Goal: Task Accomplishment & Management: Manage account settings

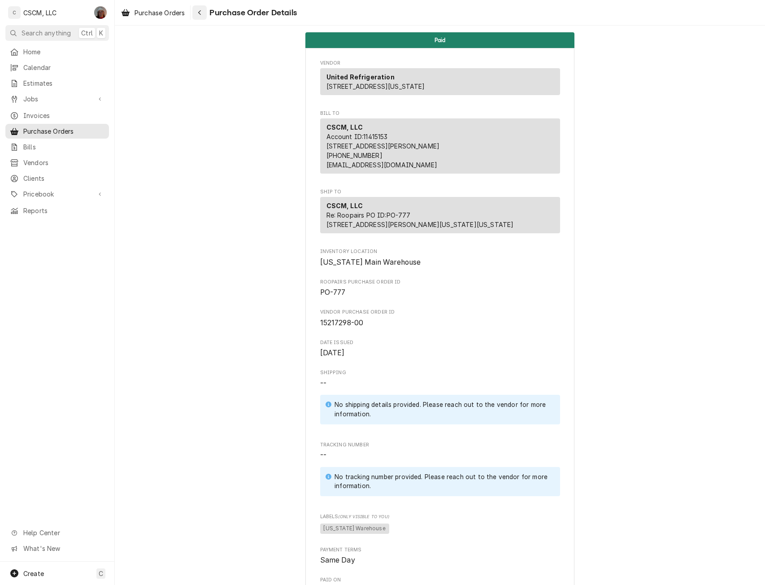
click at [198, 14] on div "Navigate back" at bounding box center [199, 12] width 9 height 9
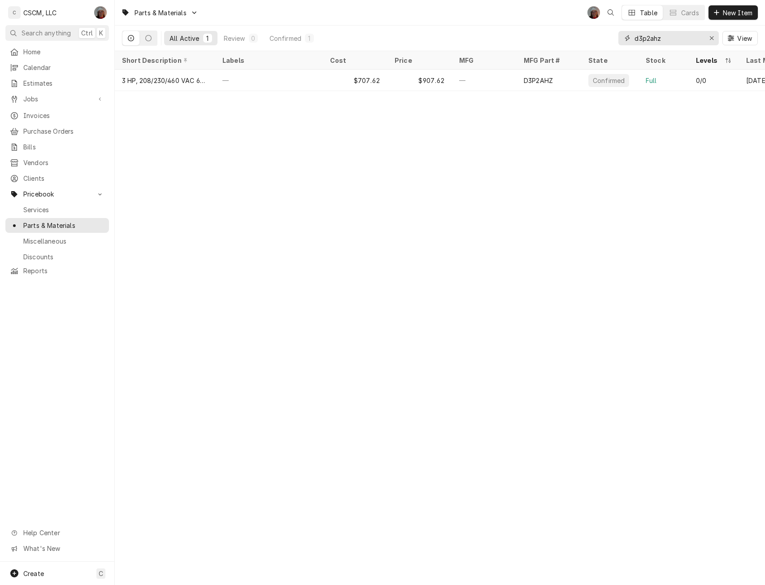
drag, startPoint x: 673, startPoint y: 38, endPoint x: 559, endPoint y: 36, distance: 114.3
click at [559, 36] on div "All Active 1 Review 0 Confirmed 1 d3p2ahz View" at bounding box center [440, 38] width 636 height 25
paste input "08357214"
type input "08357214"
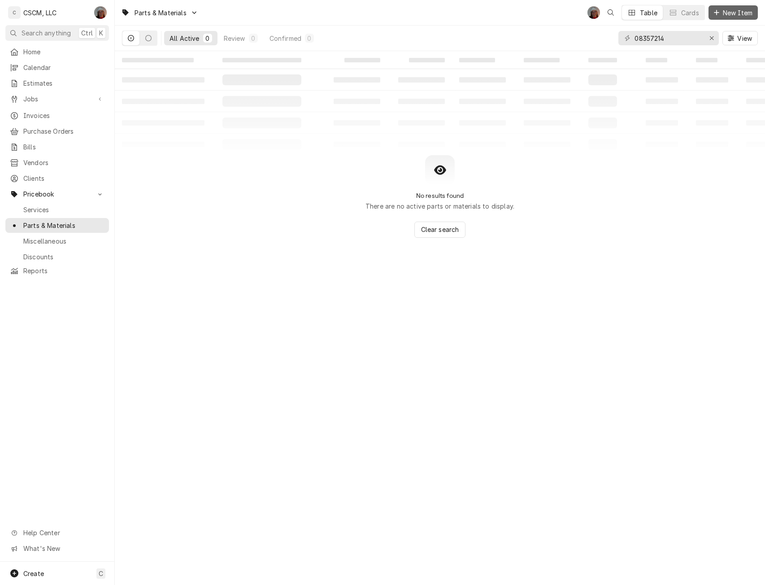
click at [732, 12] on span "New Item" at bounding box center [737, 12] width 33 height 9
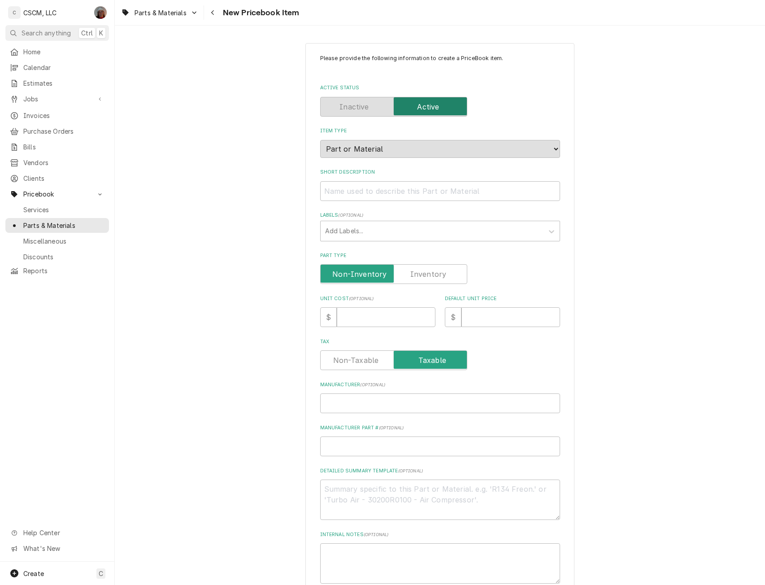
type textarea "x"
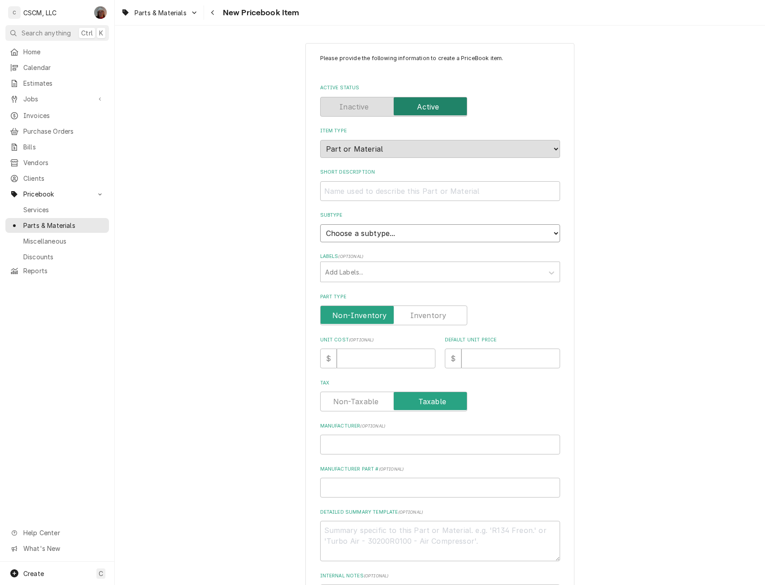
click at [399, 233] on select "Choose a subtype... Equipment Part Refrigerant Supply or Material Tool" at bounding box center [440, 233] width 240 height 18
select select "148"
click at [320, 224] on select "Choose a subtype... Equipment Part Refrigerant Supply or Material Tool" at bounding box center [440, 233] width 240 height 18
type textarea "x"
click at [328, 272] on div "Labels" at bounding box center [432, 272] width 214 height 16
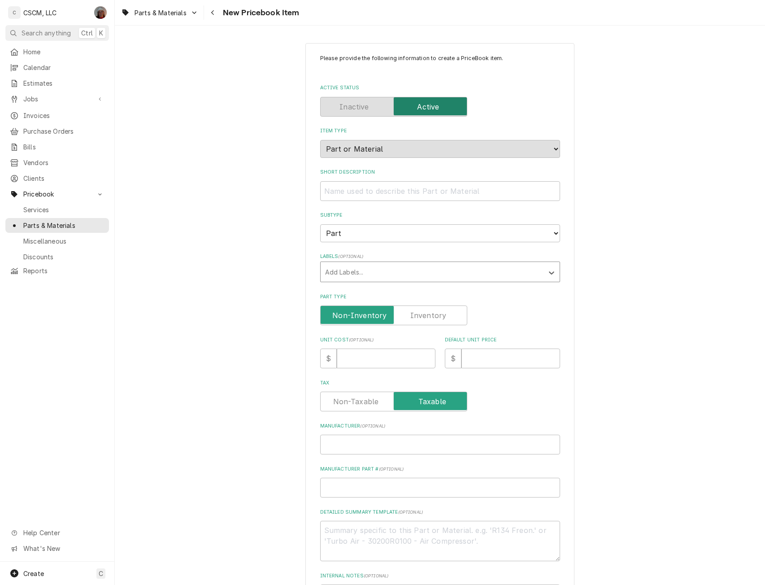
click at [328, 272] on div "Labels" at bounding box center [432, 272] width 214 height 16
click at [423, 322] on input "Part Type" at bounding box center [393, 315] width 139 height 20
checkbox input "true"
type textarea "x"
click at [390, 357] on input "Unit Cost ( optional )" at bounding box center [386, 358] width 99 height 20
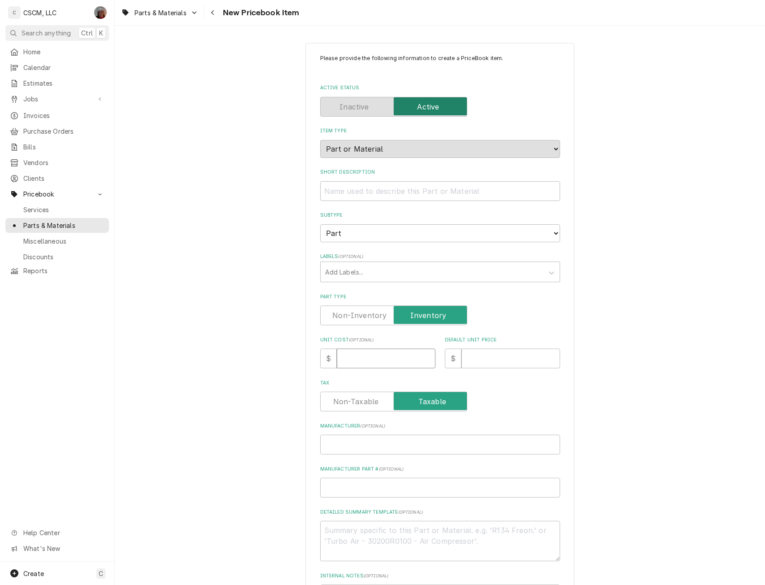
type input "2"
type textarea "x"
type input "29"
type textarea "x"
type input "294"
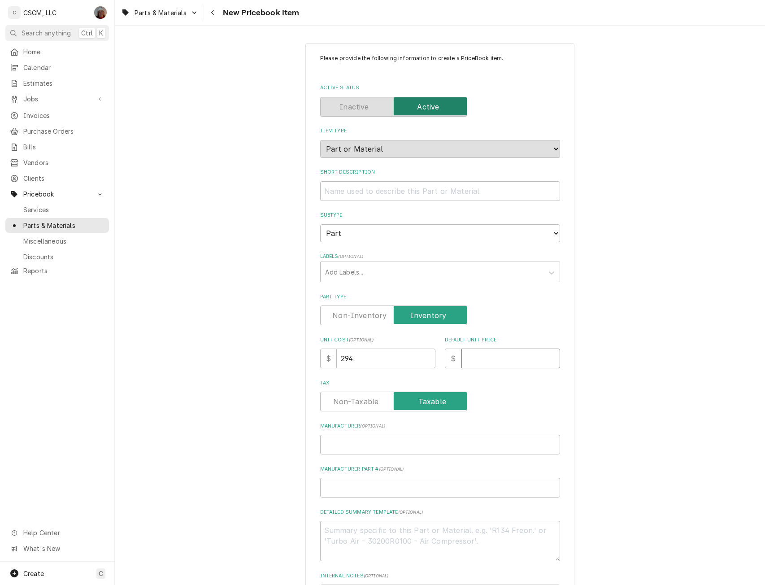
type input "5"
type textarea "x"
type input "58"
type textarea "x"
type input "588"
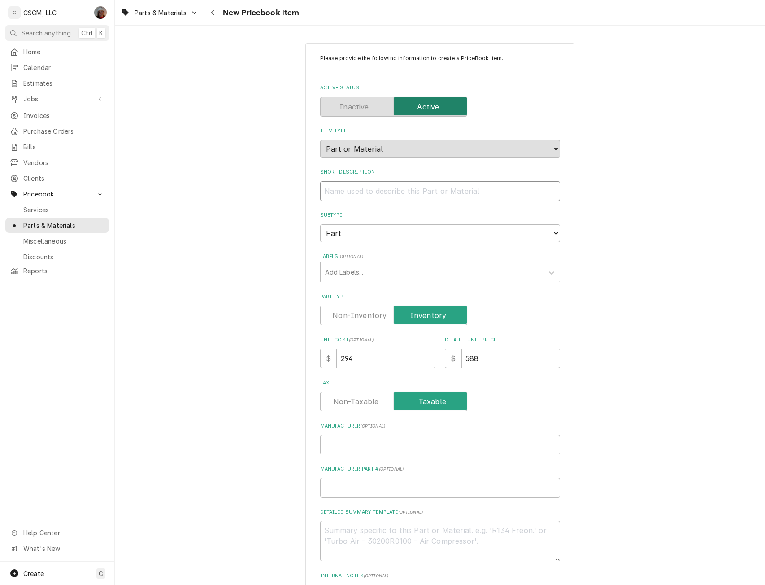
click at [374, 193] on input "Short Description" at bounding box center [440, 191] width 240 height 20
type textarea "x"
type input "R"
type textarea "x"
type input "Re"
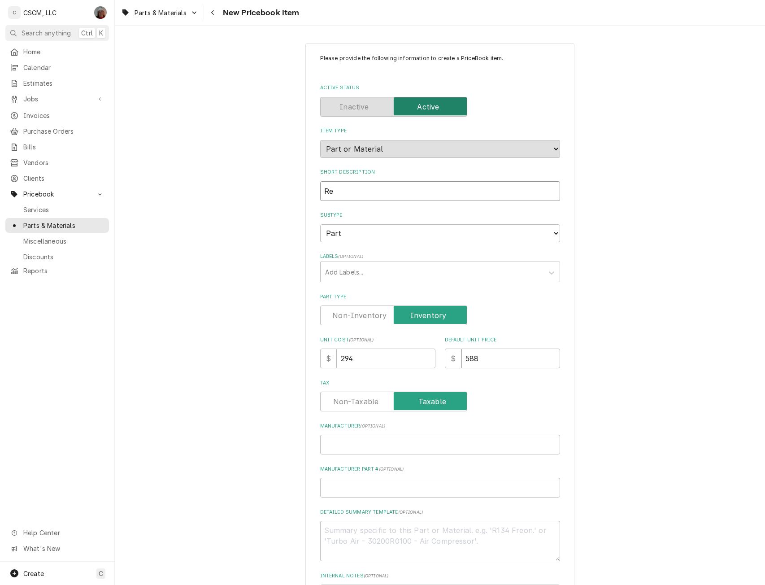
type textarea "x"
type input "Rec"
type textarea "x"
type input "Rece"
type textarea "x"
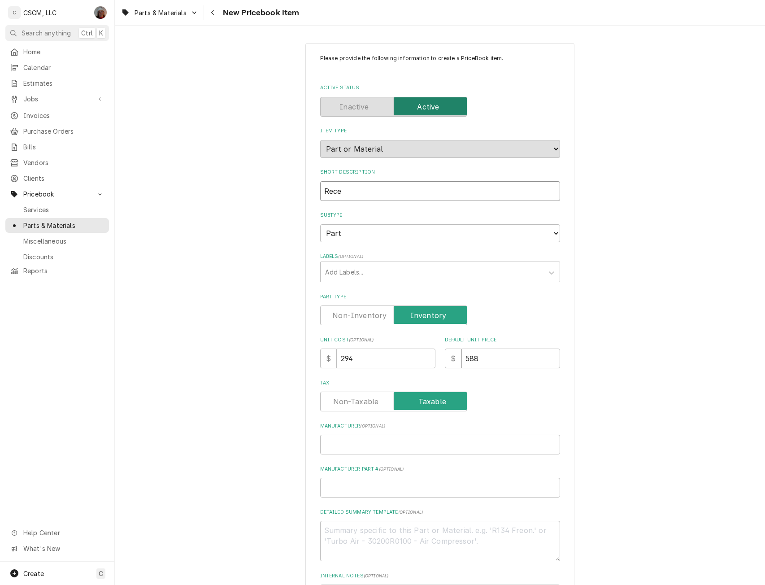
type input "Recei"
type textarea "x"
type input "Receiv"
type textarea "x"
type input "Receive"
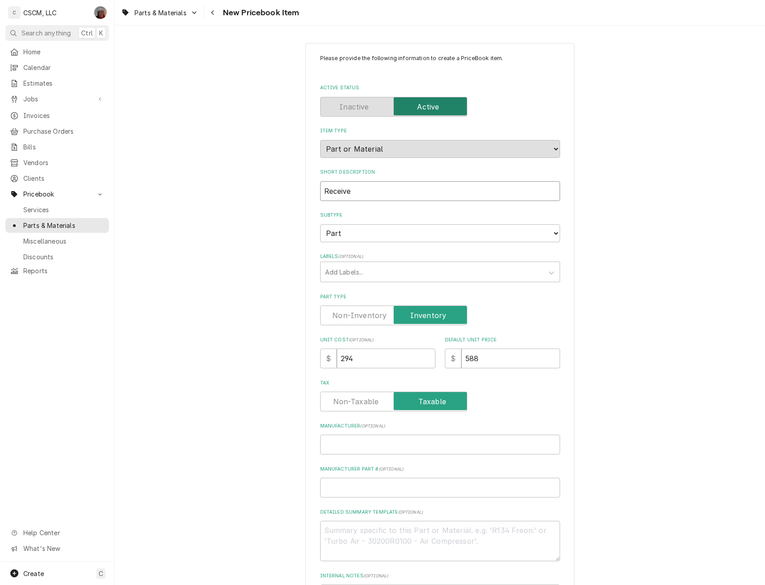
type textarea "x"
type input "Receiver"
drag, startPoint x: 360, startPoint y: 194, endPoint x: 285, endPoint y: 187, distance: 74.8
paste input "USSELL RECEIVER"
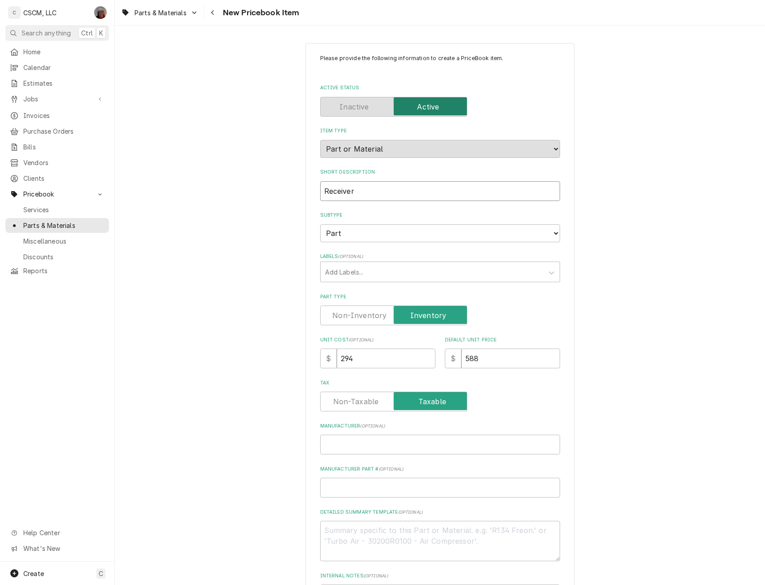
type textarea "x"
type input "RUSSELL RECEIVER"
click at [336, 446] on input "Manufacturer ( optional )" at bounding box center [440, 444] width 240 height 20
type textarea "x"
type input "R"
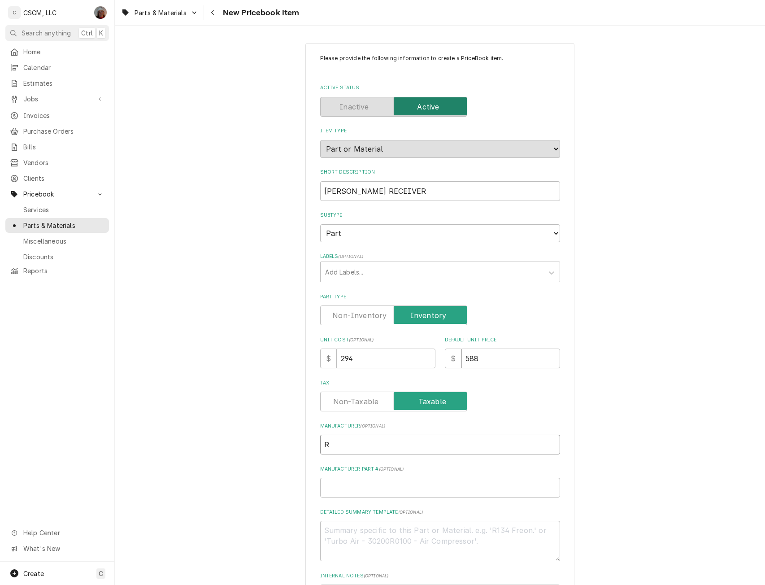
type textarea "x"
type input "Ru"
type textarea "x"
type input "Rus"
type textarea "x"
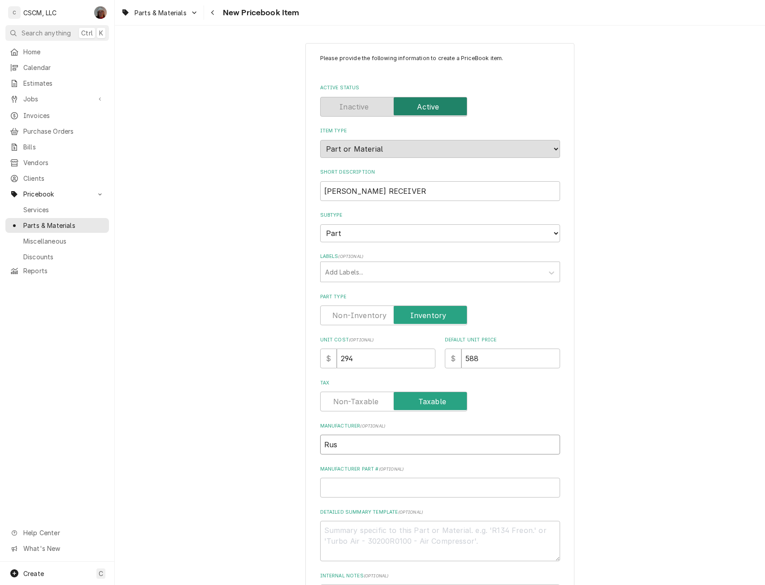
type input "Russ"
type textarea "x"
type input "Russe"
type textarea "x"
type input "Russel"
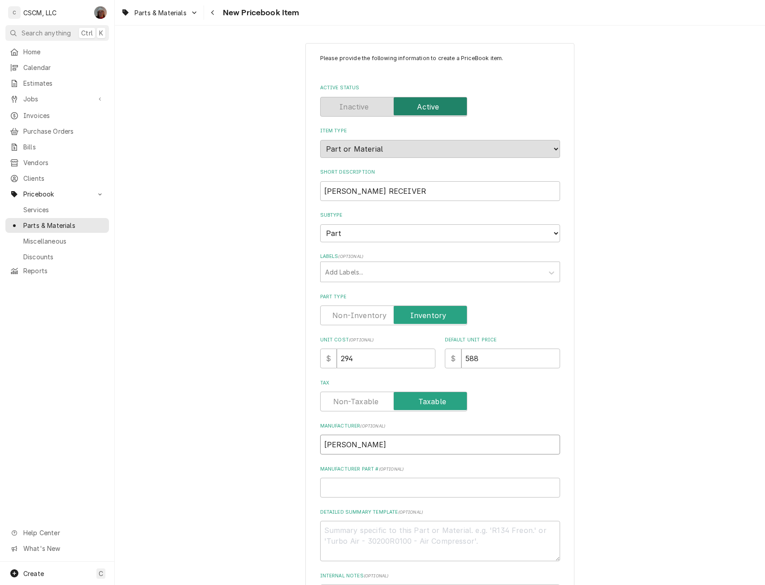
type textarea "x"
type input "Russell"
type textarea "x"
type input "Russell"
type textarea "x"
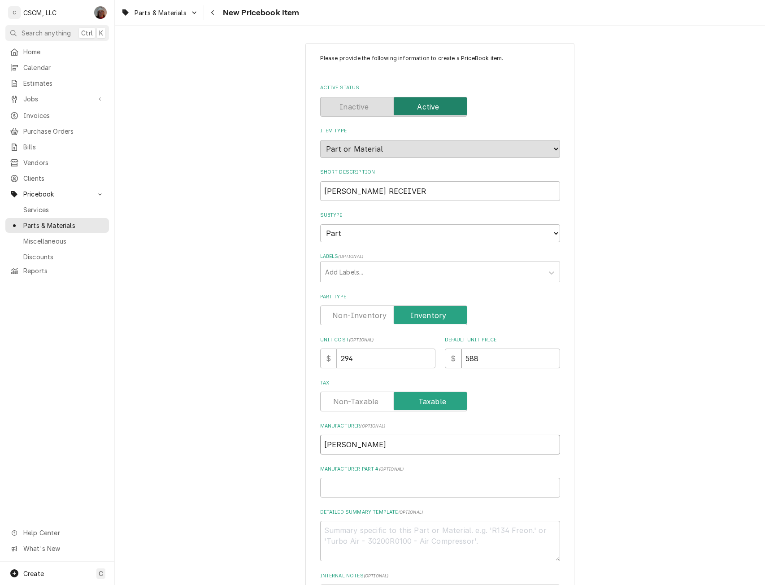
type input "Russell H"
type textarea "x"
type input "Russell HT"
type textarea "x"
type input "Russell HTP"
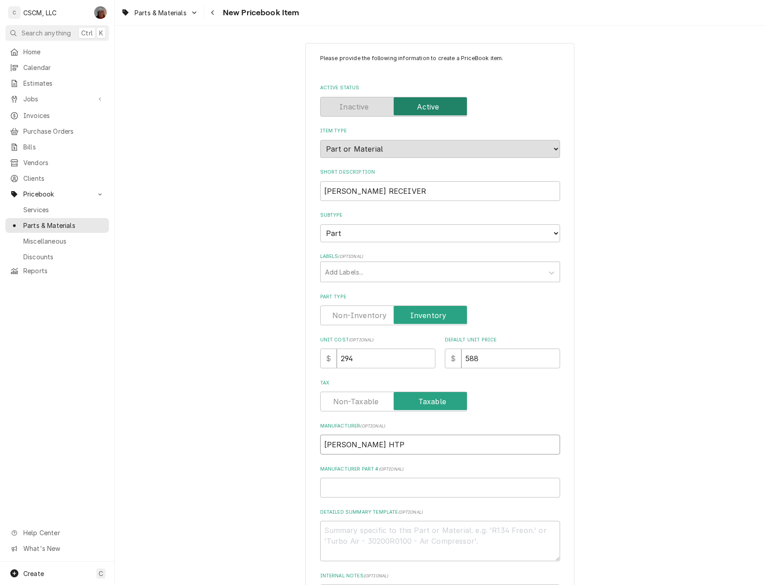
type textarea "x"
type input "Russell HTPG"
click at [337, 491] on input "Manufacturer Part # ( optional )" at bounding box center [440, 487] width 240 height 20
type input "0"
type textarea "x"
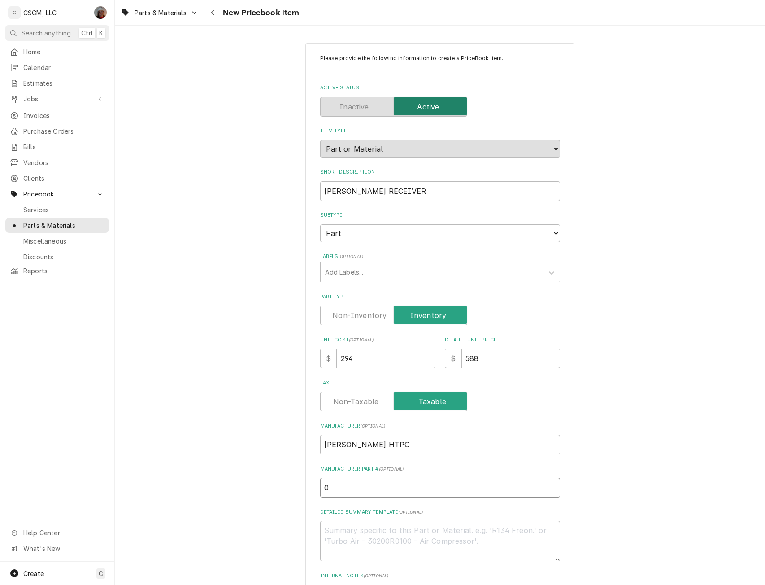
type input "08"
type textarea "x"
type input "083"
type textarea "x"
type input "0835"
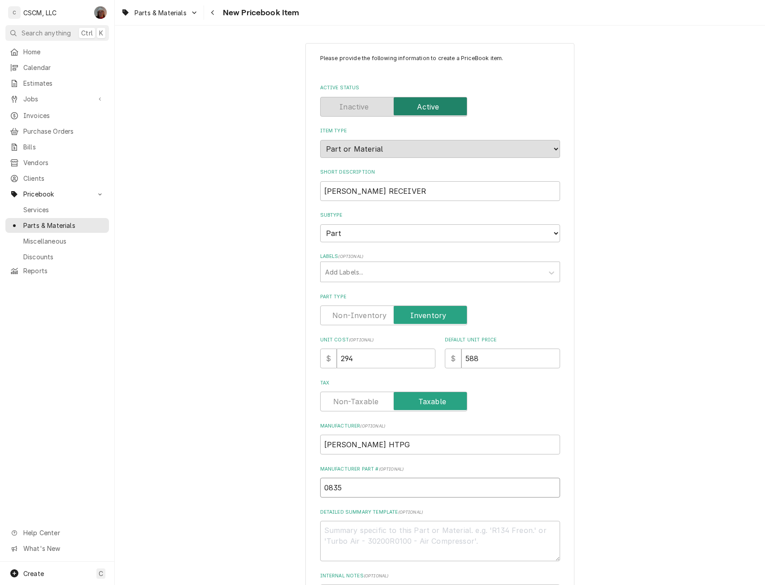
type textarea "x"
type input "08357"
type textarea "x"
type input "083572"
type textarea "x"
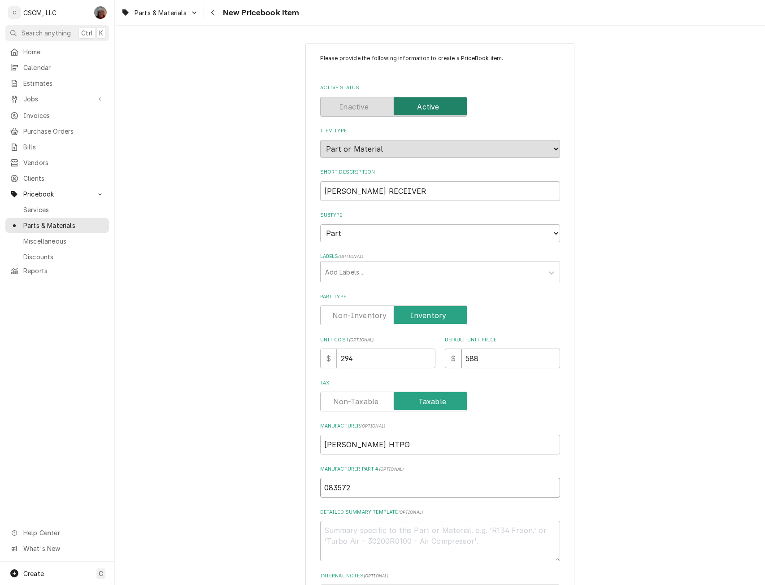
type input "0835721"
type textarea "x"
type input "08357214"
drag, startPoint x: 365, startPoint y: 489, endPoint x: 270, endPoint y: 485, distance: 94.7
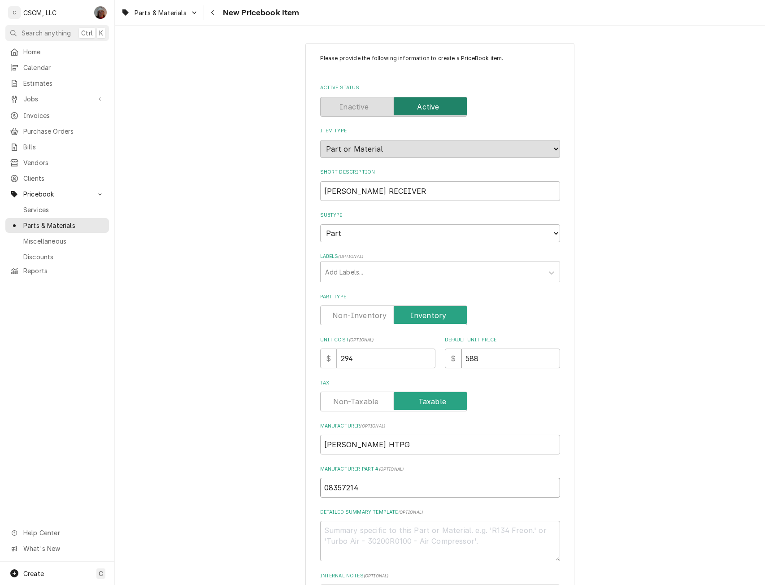
paste input "RUSSELL RECEIVER"
type textarea "x"
type input "RUSSELL RECEIVER"
click at [332, 551] on textarea "Detailed Summary Template ( optional )" at bounding box center [440, 540] width 240 height 40
paste textarea "RUSSELL RECEIVER"
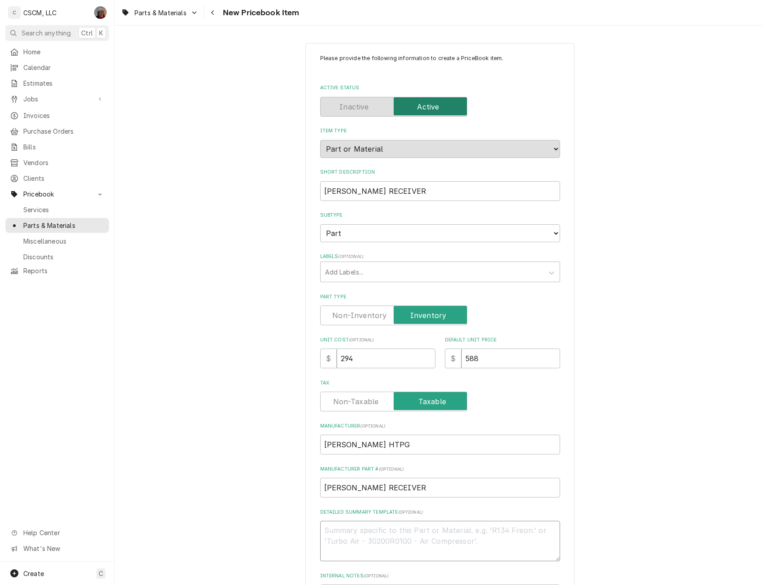
type textarea "x"
type textarea "RUSSELL RECEIVER"
drag, startPoint x: 397, startPoint y: 187, endPoint x: 273, endPoint y: 186, distance: 123.3
click at [407, 532] on textarea "RUSSELL RECEIVER" at bounding box center [440, 540] width 240 height 40
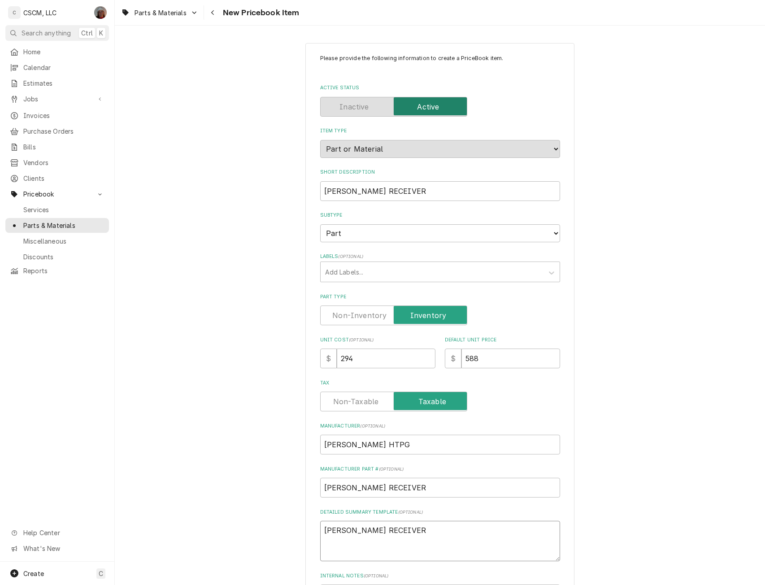
type textarea "x"
type textarea "0 RUSSELL RECEIVER"
type textarea "x"
type textarea "08 RUSSELL RECEIVER"
type textarea "x"
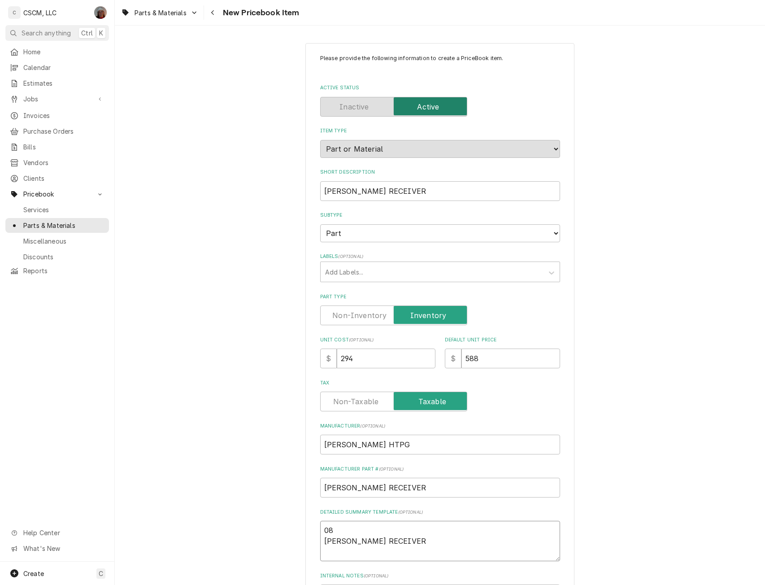
type textarea "083 RUSSELL RECEIVER"
type textarea "x"
type textarea "0835 RUSSELL RECEIVER"
type textarea "x"
type textarea "08357 RUSSELL RECEIVER"
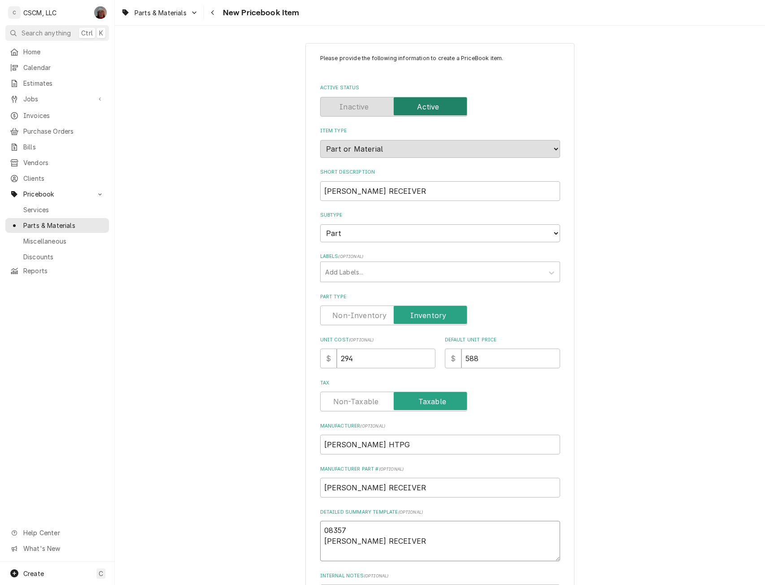
type textarea "x"
type textarea "083572 RUSSELL RECEIVER"
type textarea "x"
type textarea "0835721 RUSSELL RECEIVER"
type textarea "x"
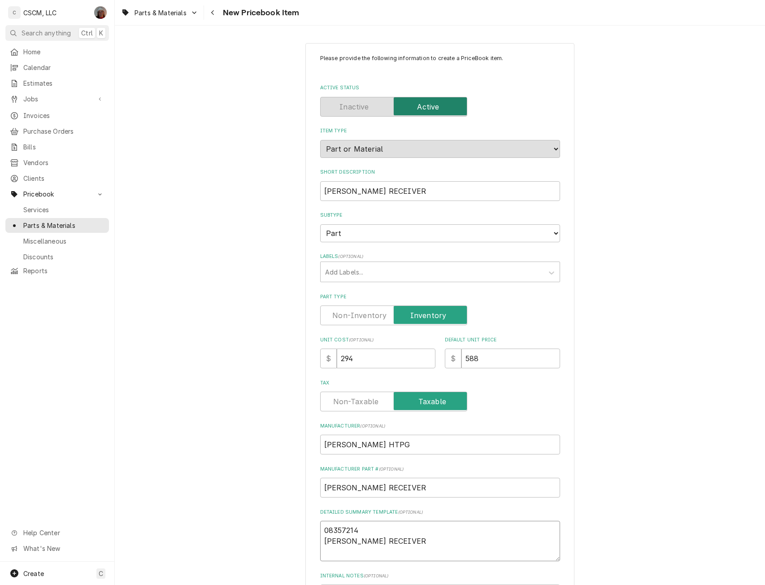
type textarea "08357214 RUSSELL RECEIVER"
drag, startPoint x: 399, startPoint y: 485, endPoint x: 277, endPoint y: 478, distance: 122.1
type textarea "x"
type input "0"
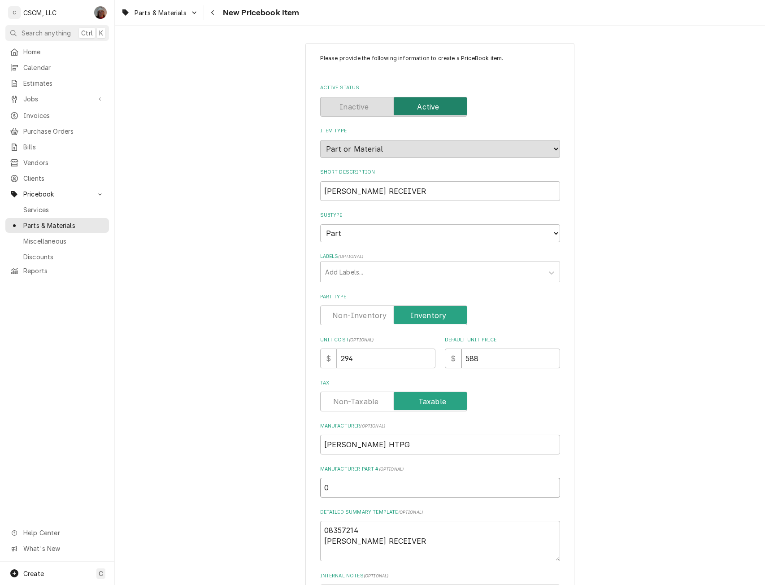
type textarea "x"
type input "08"
type textarea "x"
type input "083"
type textarea "x"
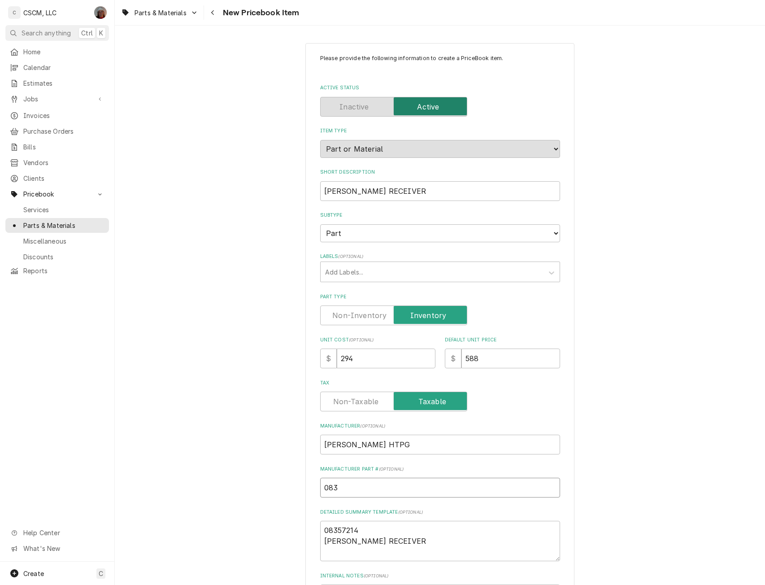
type input "0835"
type textarea "x"
type input "08357"
type textarea "x"
type input "083572"
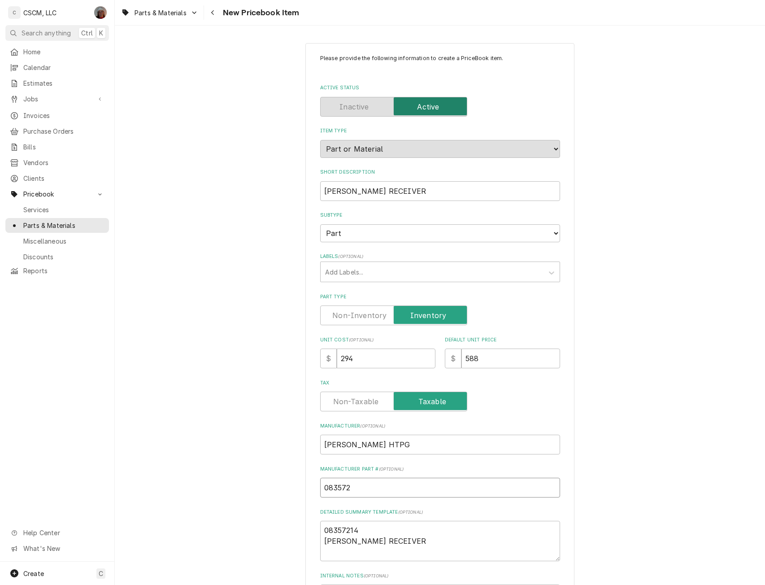
type textarea "x"
type input "0835721"
type textarea "x"
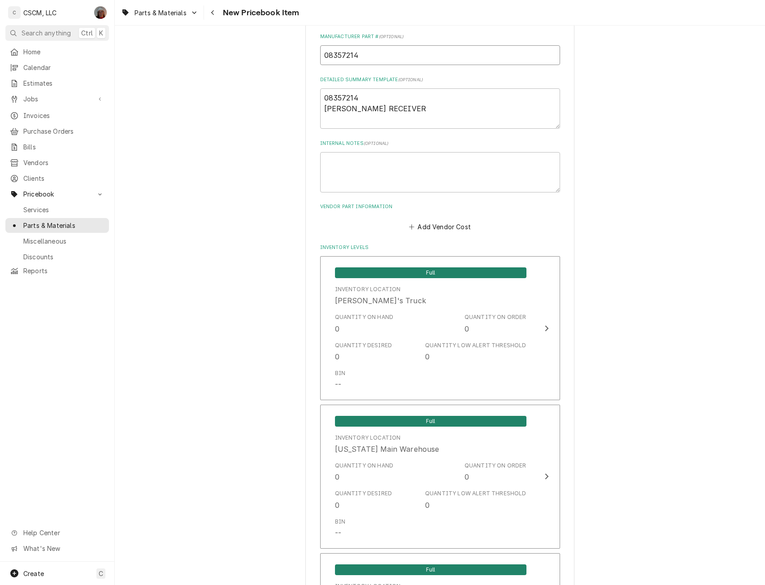
scroll to position [461, 0]
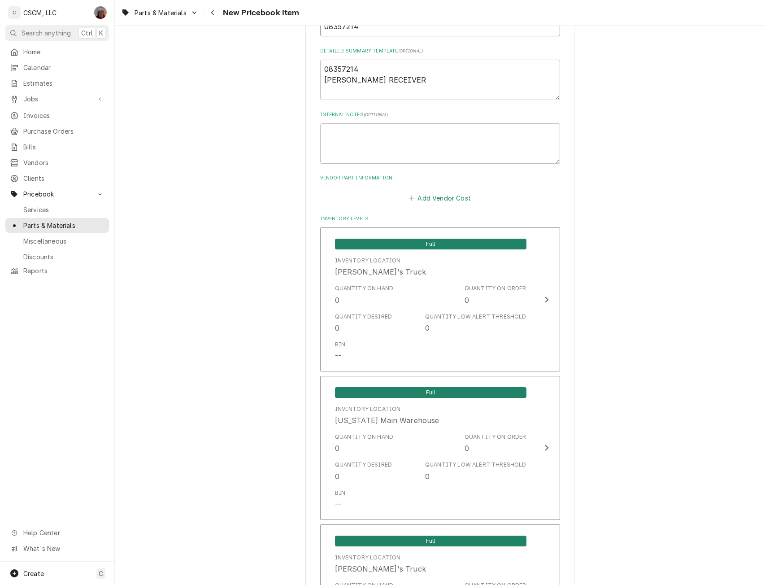
type input "08357214"
click at [426, 197] on button "Add Vendor Cost" at bounding box center [439, 197] width 65 height 13
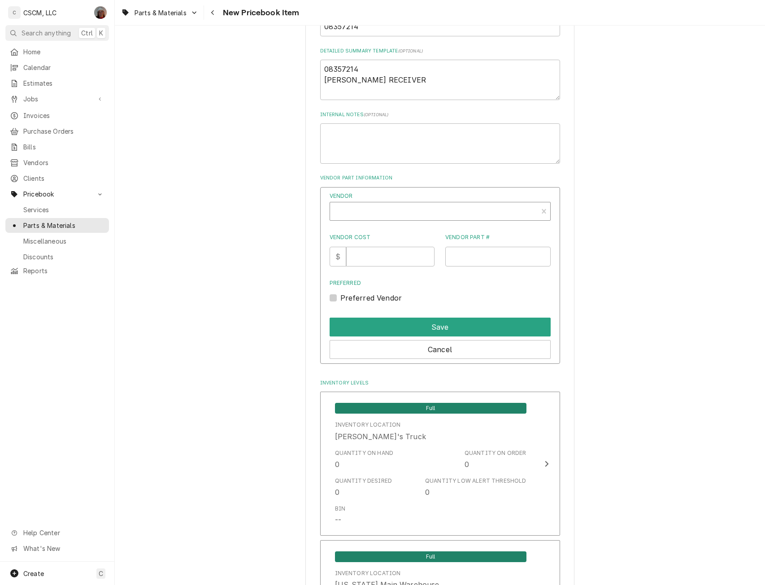
type textarea "x"
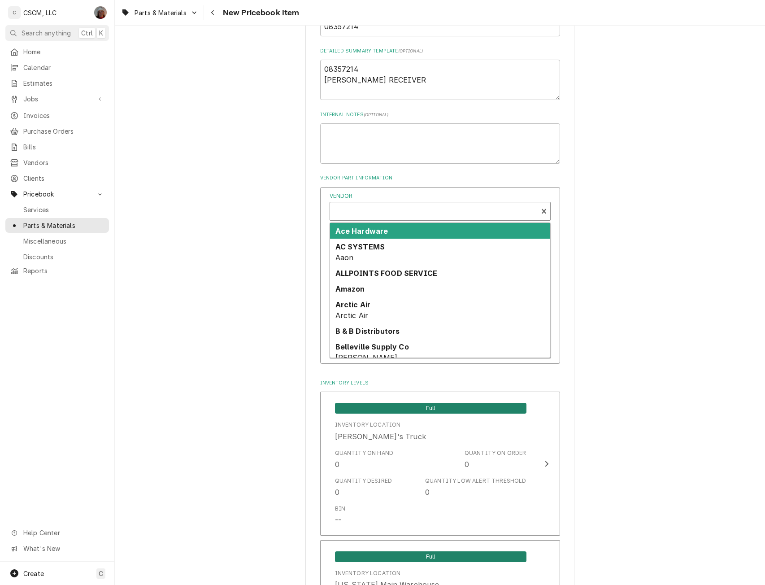
scroll to position [3, 0]
click at [354, 212] on div "Vendor" at bounding box center [433, 212] width 199 height 22
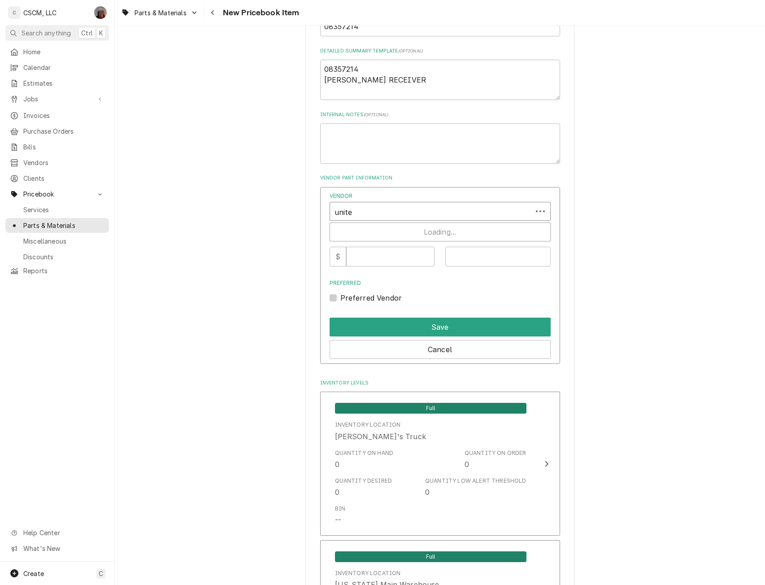
type input "united"
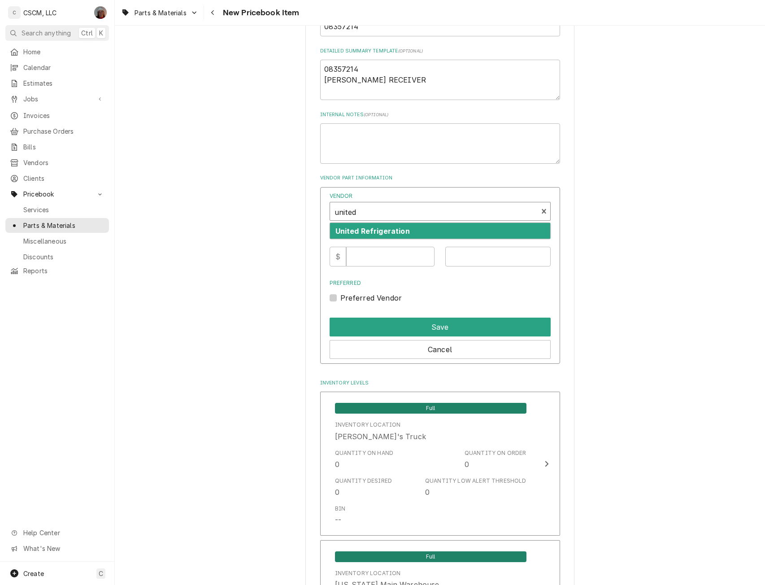
click at [355, 230] on strong "United Refrigeration" at bounding box center [372, 230] width 74 height 9
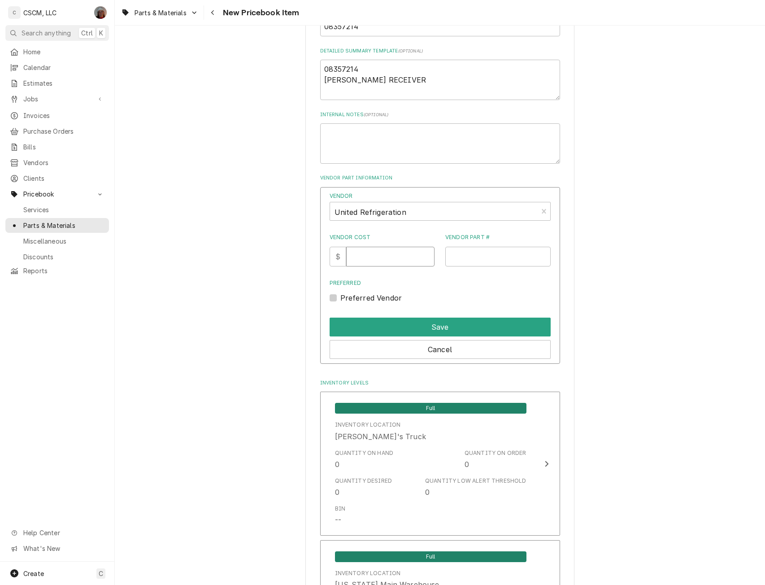
click at [356, 258] on input "Vendor Cost" at bounding box center [390, 257] width 88 height 20
type input "294"
click at [463, 260] on input "Vendor Part #" at bounding box center [497, 257] width 105 height 20
paste input "08357214"
type input "08357214"
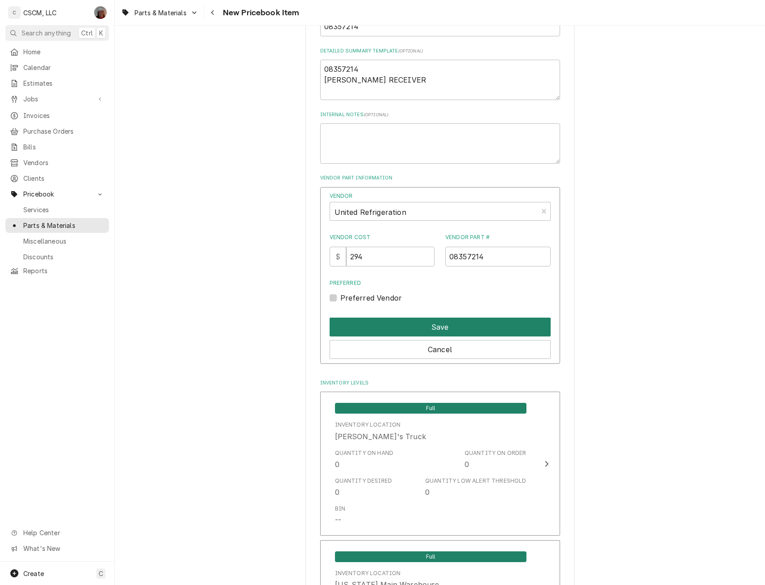
click at [434, 324] on button "Save" at bounding box center [439, 326] width 221 height 19
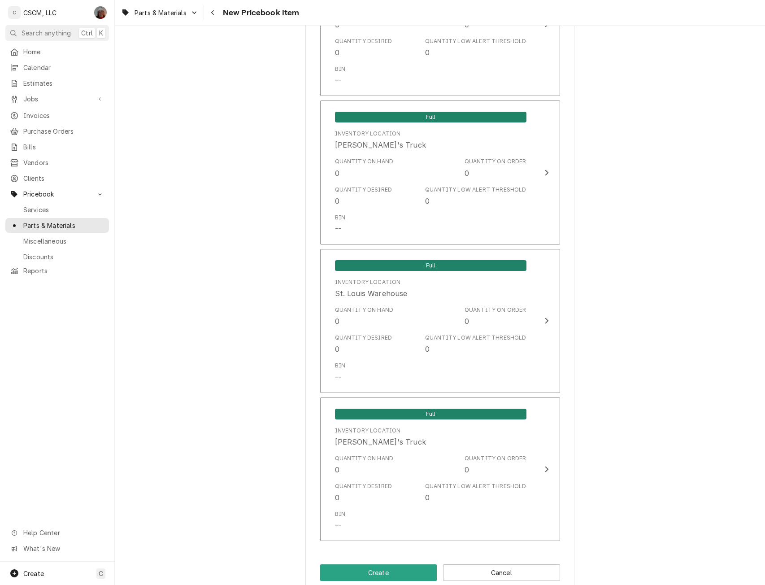
scroll to position [1566, 0]
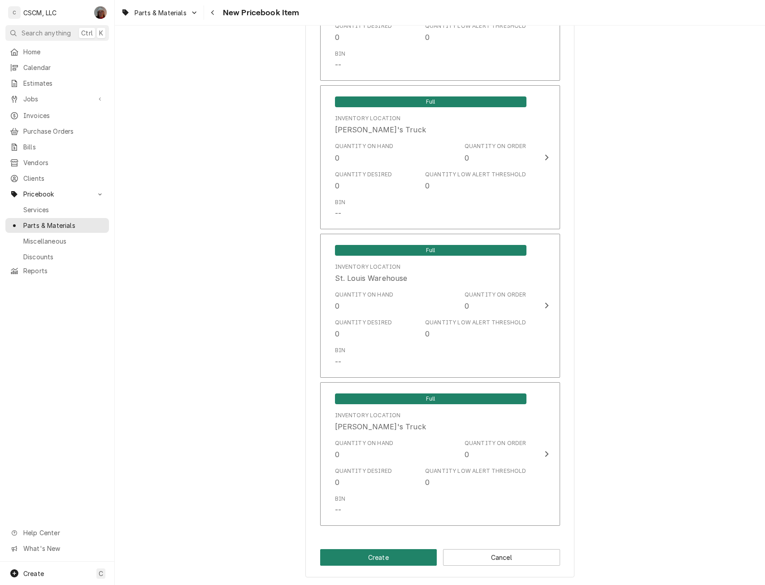
click at [380, 560] on button "Create" at bounding box center [378, 557] width 117 height 17
type textarea "x"
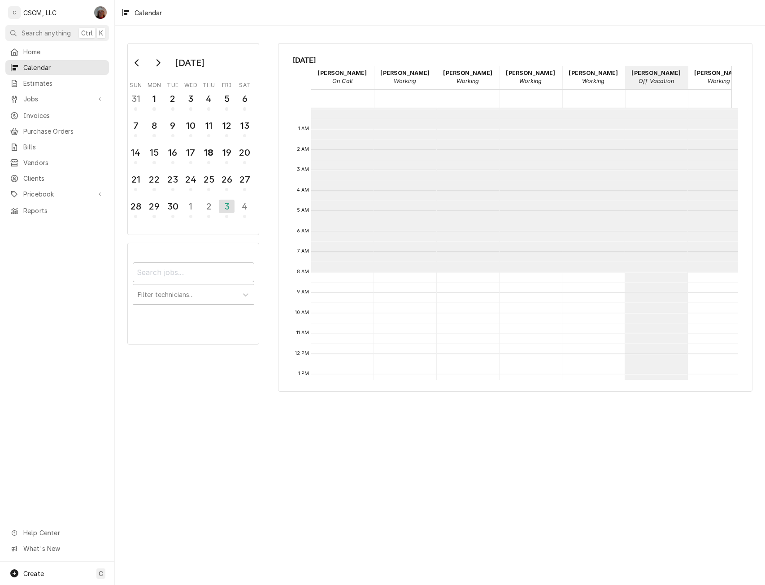
scroll to position [164, 0]
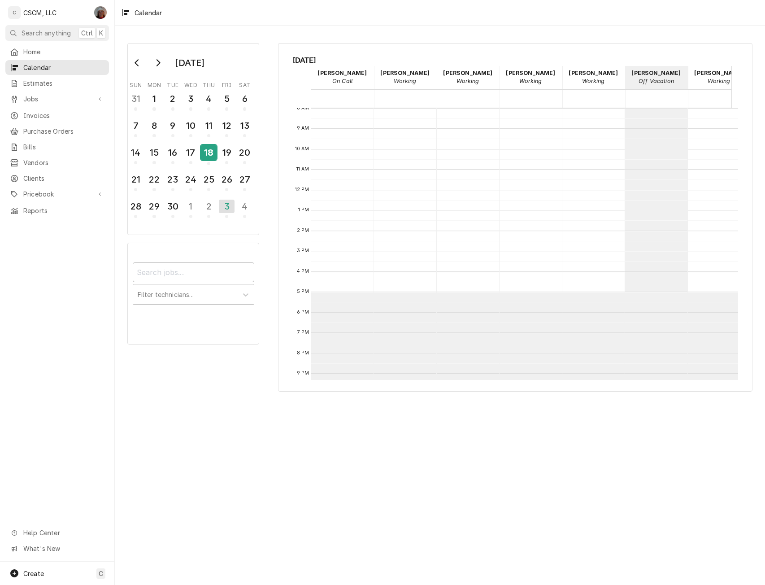
click at [213, 155] on div "18" at bounding box center [209, 152] width 16 height 15
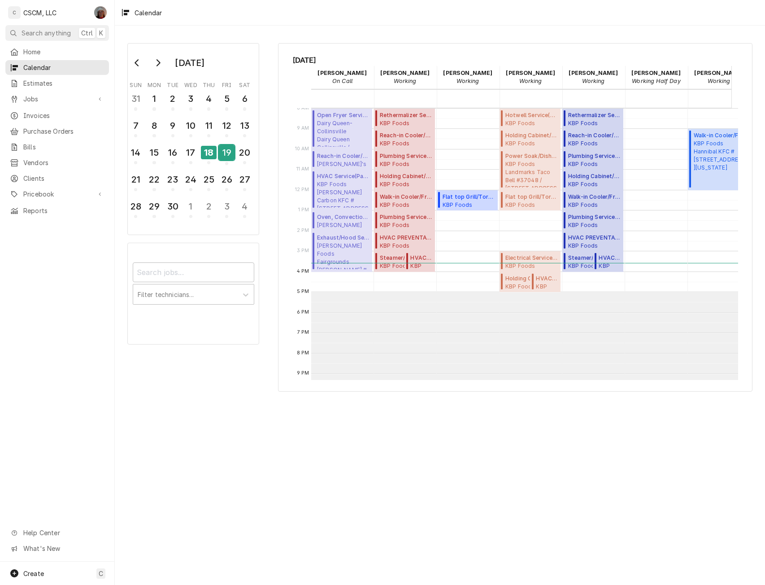
click at [230, 157] on div "19" at bounding box center [227, 152] width 16 height 15
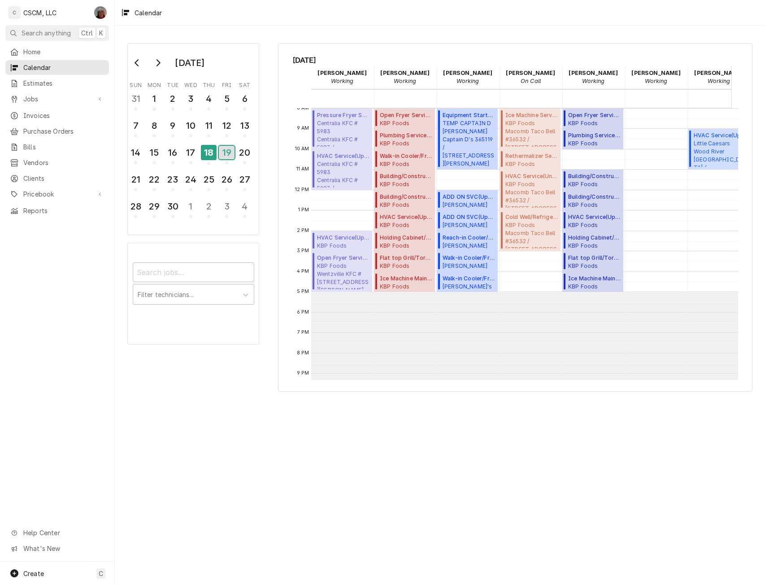
click at [224, 156] on div "19" at bounding box center [227, 152] width 16 height 13
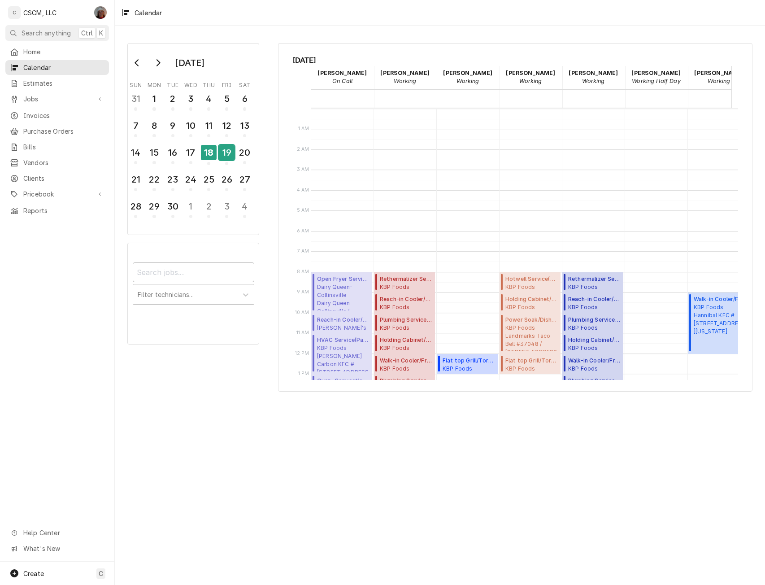
click at [224, 156] on div "19" at bounding box center [227, 152] width 16 height 15
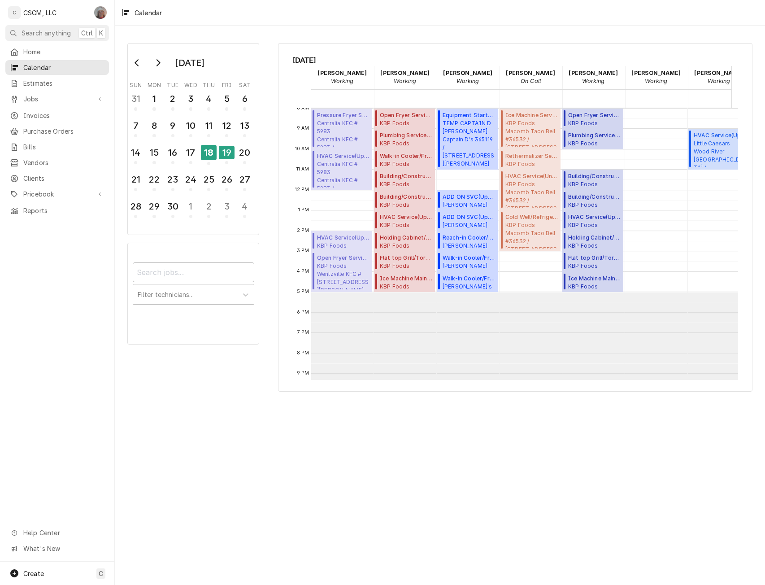
click at [101, 13] on div "Dena Vecchetti's Avatar" at bounding box center [100, 12] width 13 height 13
click at [119, 30] on div "Settings" at bounding box center [143, 30] width 67 height 9
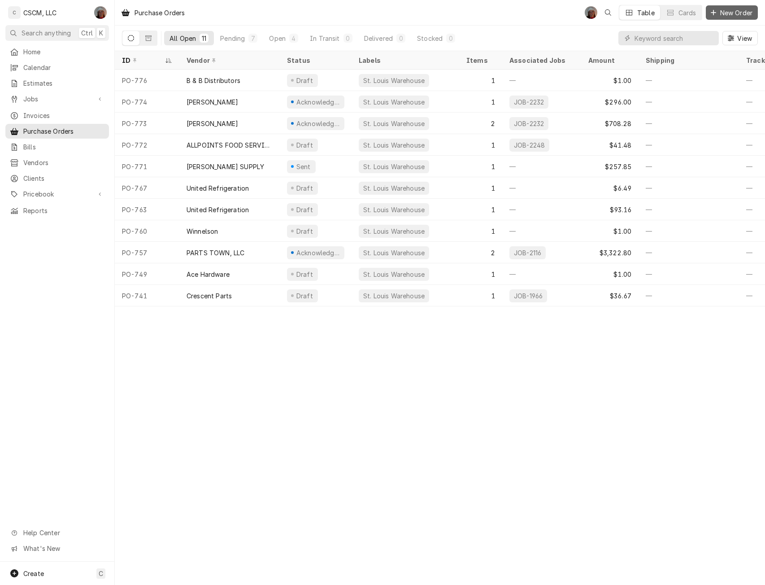
click at [732, 13] on span "New Order" at bounding box center [736, 12] width 36 height 9
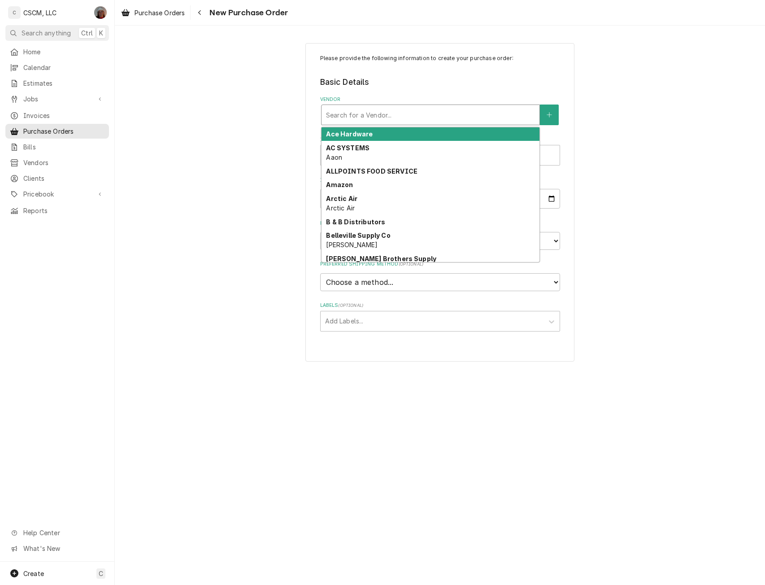
click at [405, 106] on div "Search for a Vendor..." at bounding box center [430, 115] width 218 height 20
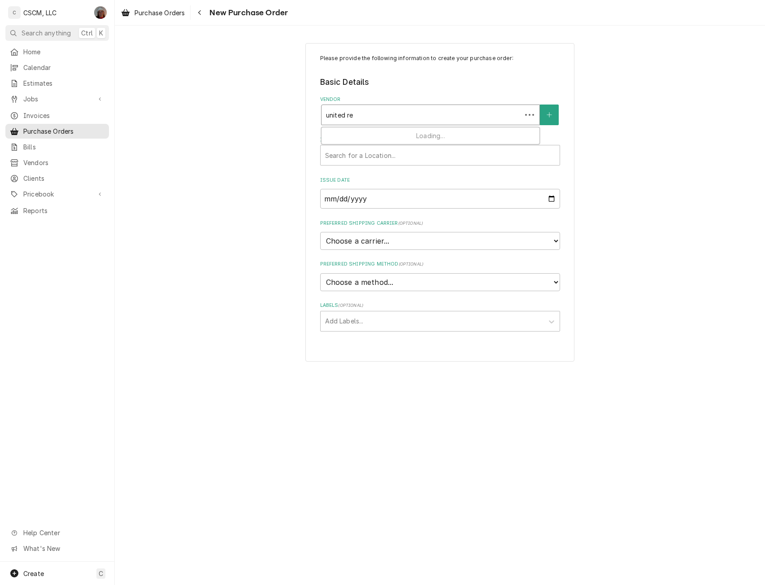
type input "united ref"
click at [346, 130] on div "United Refrigeration" at bounding box center [430, 134] width 218 height 14
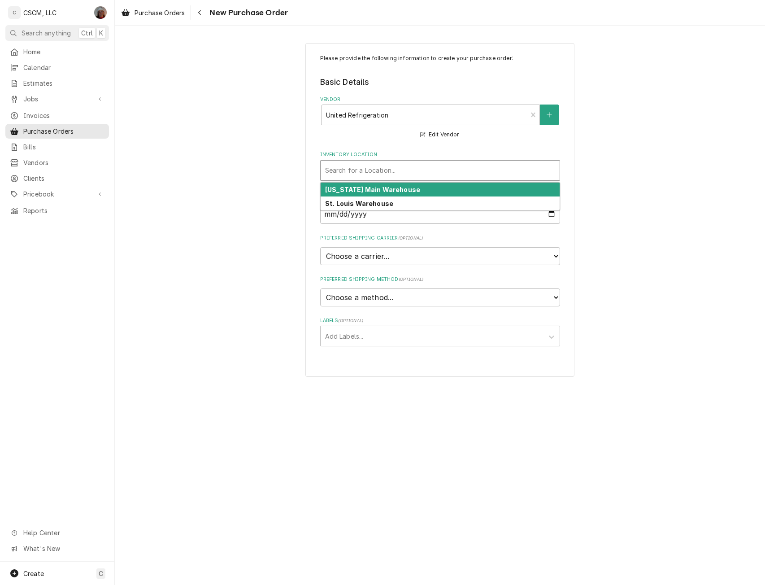
click at [343, 178] on div "Inventory Location" at bounding box center [440, 170] width 230 height 16
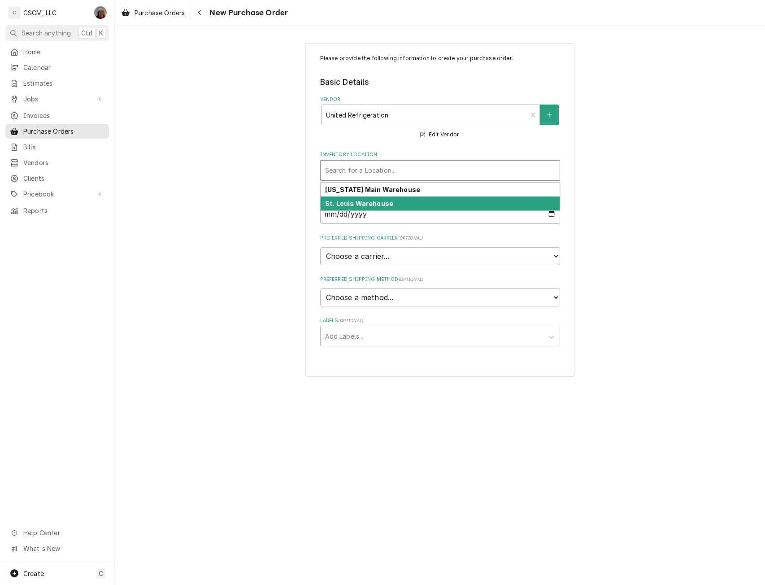
click at [344, 200] on strong "St. Louis Warehouse" at bounding box center [359, 203] width 68 height 8
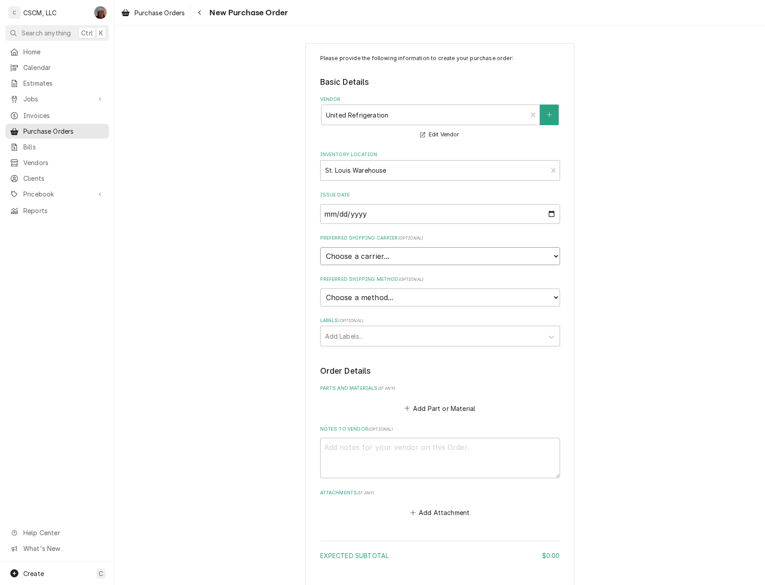
click at [339, 255] on select "Choose a carrier... U.S. Postal Service Stamps.com FedEx UPS DHL Express DHL EC…" at bounding box center [440, 256] width 240 height 18
click at [205, 406] on div "Please provide the following information to create your purchase order: Basic D…" at bounding box center [440, 339] width 650 height 609
click at [383, 299] on select "Choose a method... Ground Next Day Early AM Next Day Air 2 Day Air Other" at bounding box center [440, 297] width 240 height 18
select select "0"
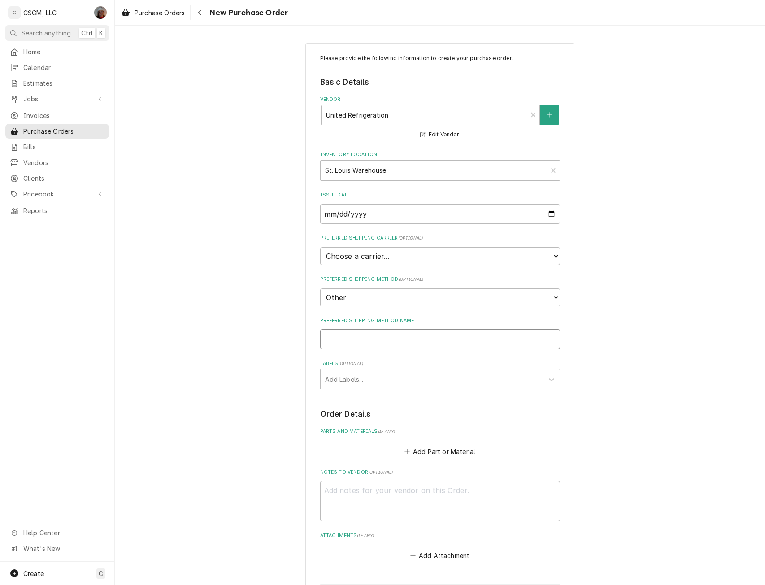
click at [336, 347] on input "Preferred Shipping Method Name" at bounding box center [440, 339] width 240 height 20
type textarea "x"
type input "W"
type textarea "x"
type input "Wi"
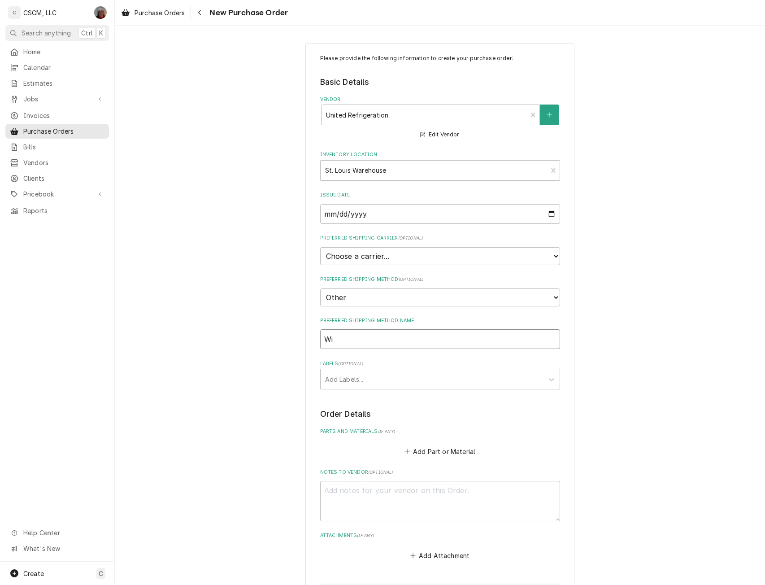
type textarea "x"
type input "Wil"
type textarea "x"
type input "Will"
type textarea "x"
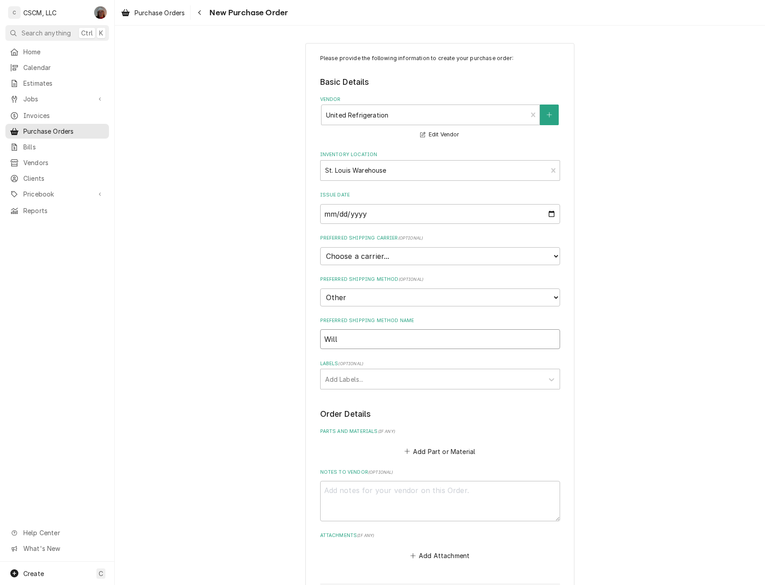
type input "Will"
type textarea "x"
type input "Will C"
type textarea "x"
type input "Will Ca"
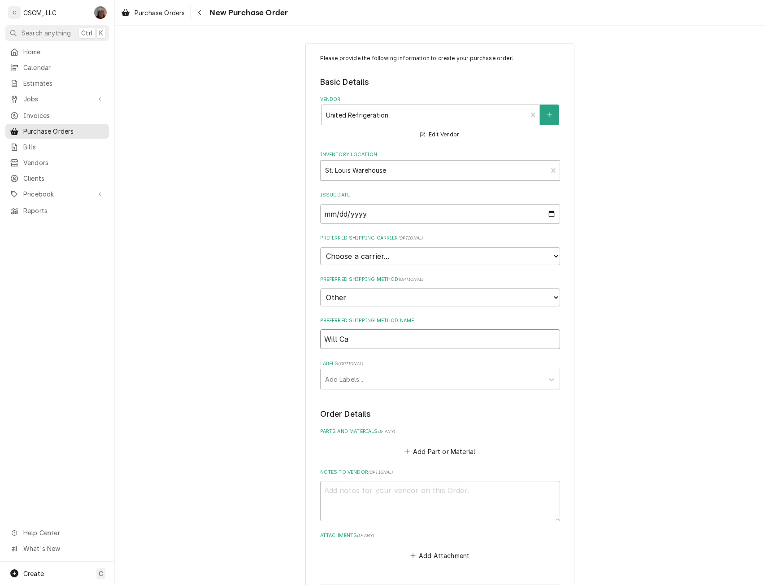
type textarea "x"
type input "Will Cal"
type textarea "x"
type input "Will Call"
type textarea "x"
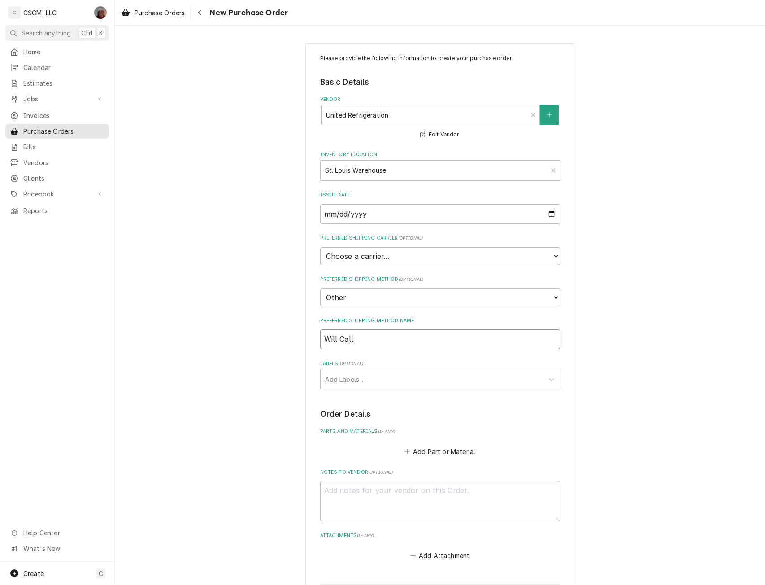
type input "Will Call"
type textarea "x"
type input "Will Call C"
type textarea "x"
type input "Will Call Co"
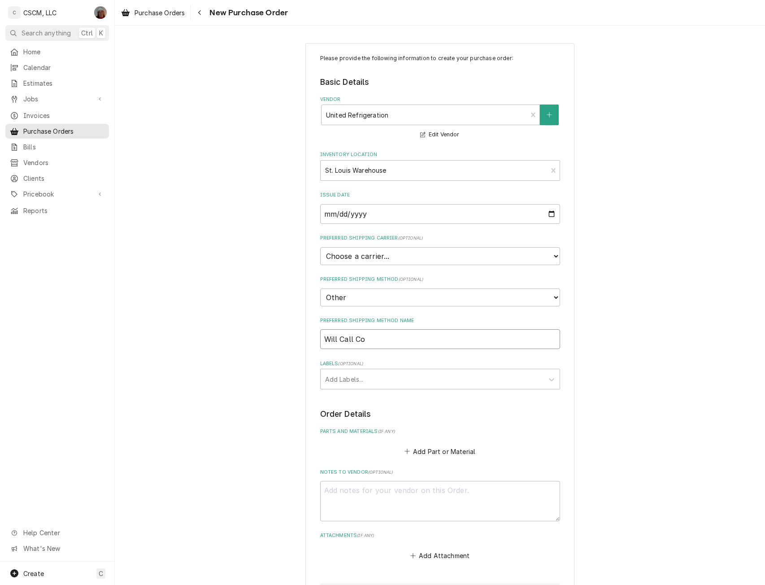
type textarea "x"
type input "Will Call Col"
type textarea "x"
type input "Will Call Coll"
type textarea "x"
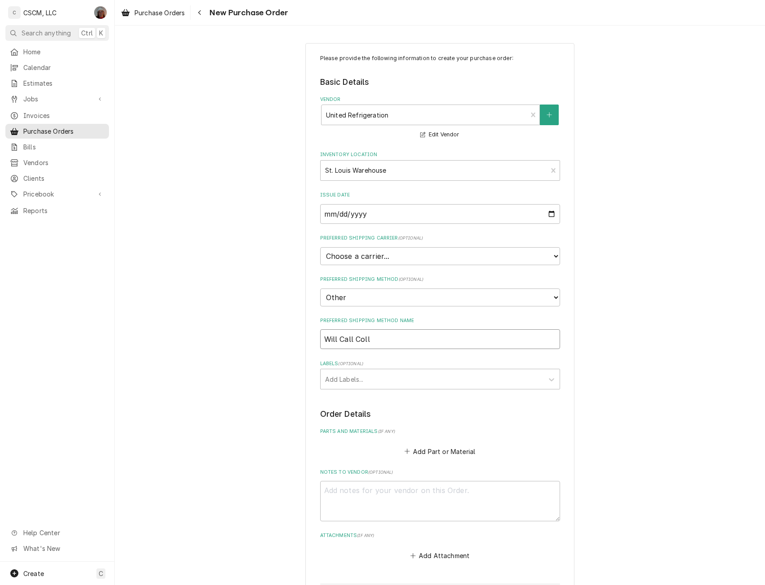
type input "Will Call Colli"
type textarea "x"
type input "Will Call Collin"
type textarea "x"
type input "Will Call Collins"
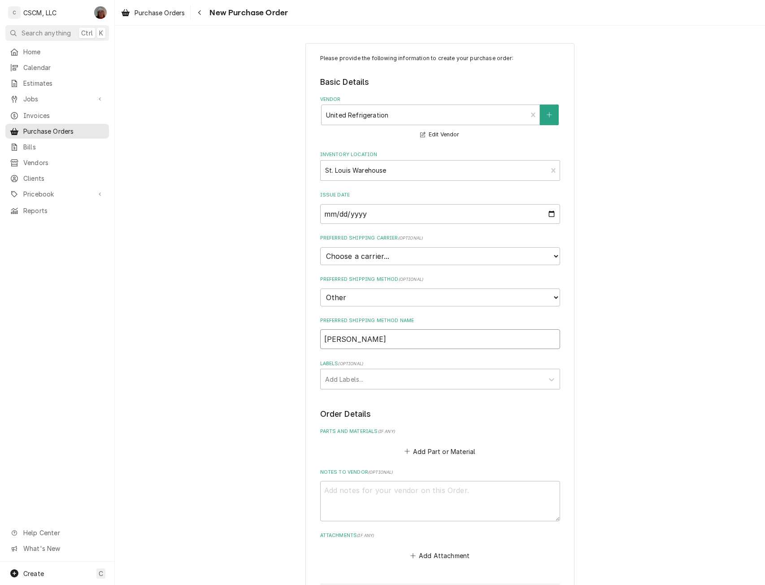
type textarea "x"
type input "Will Call Collinsv"
type textarea "x"
type input "Will Call Collinsvi"
type textarea "x"
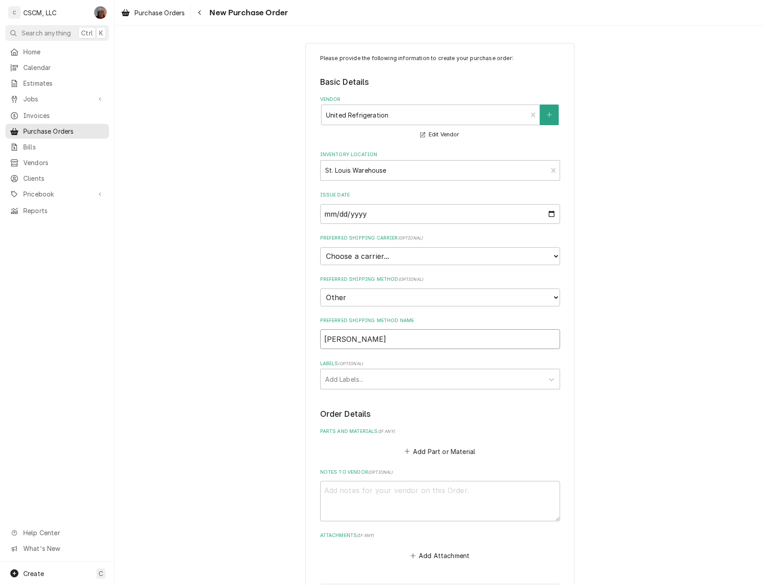
type input "Will Call Collinsvil"
type textarea "x"
type input "Will Call Collinsvill"
type textarea "x"
type input "Will Call Collinsville"
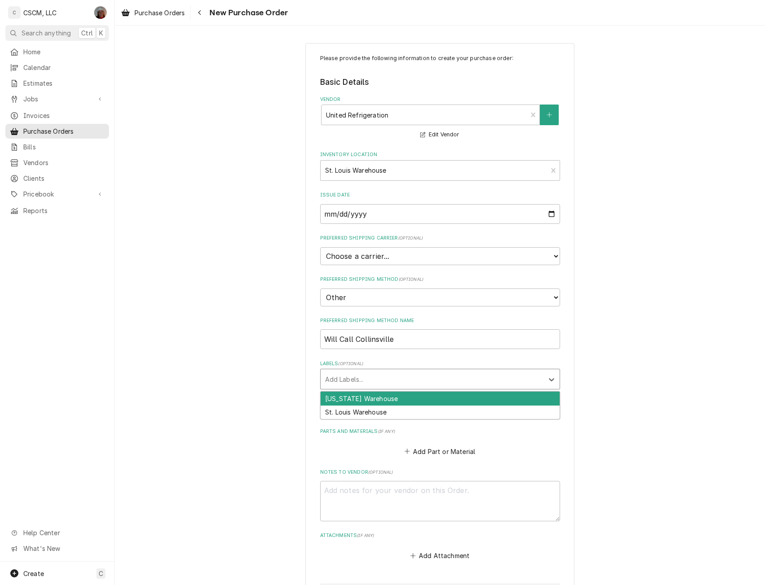
click at [388, 379] on div "Labels" at bounding box center [432, 379] width 214 height 16
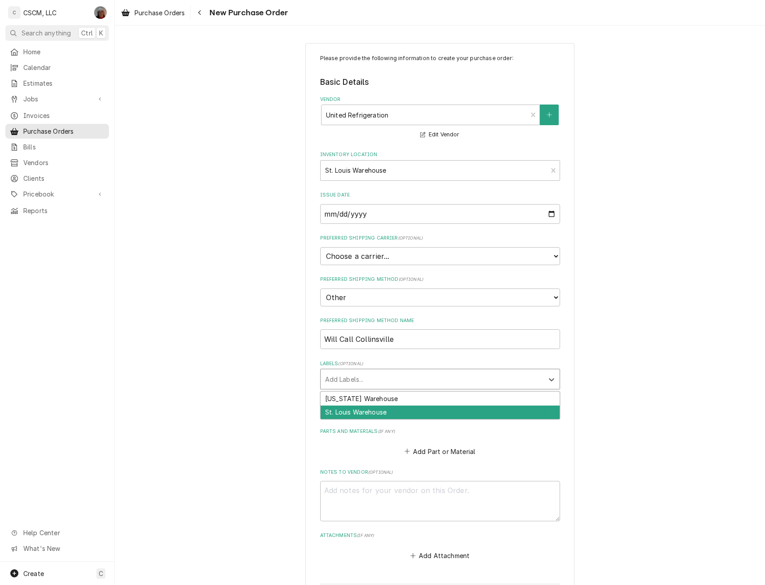
click at [364, 411] on div "St. Louis Warehouse" at bounding box center [440, 412] width 239 height 14
type textarea "x"
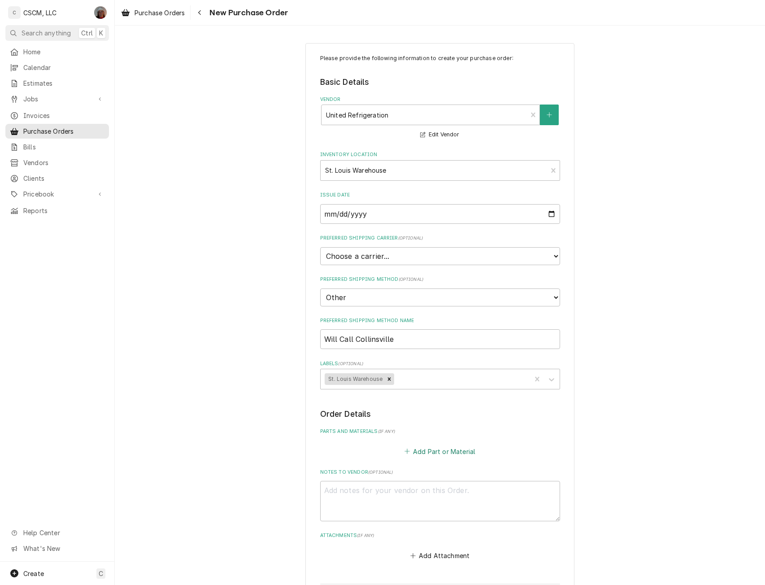
click at [431, 450] on button "Add Part or Material" at bounding box center [440, 451] width 74 height 13
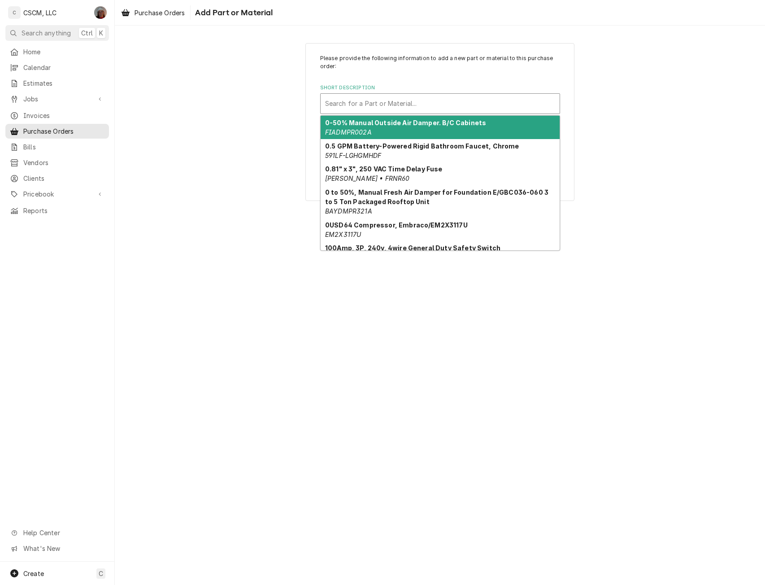
click at [352, 100] on div "Short Description" at bounding box center [440, 103] width 230 height 16
paste input "08357214"
type input "08357214"
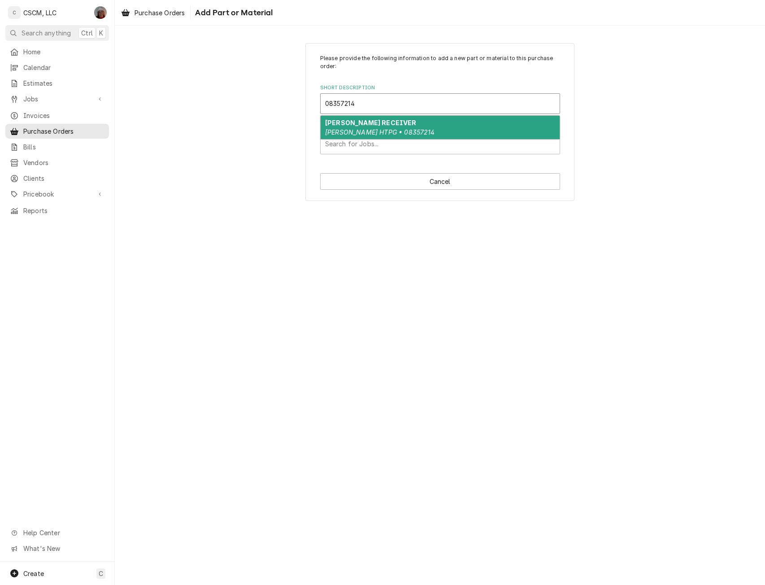
click at [349, 132] on em "Russell HTPG • 08357214" at bounding box center [380, 132] width 110 height 8
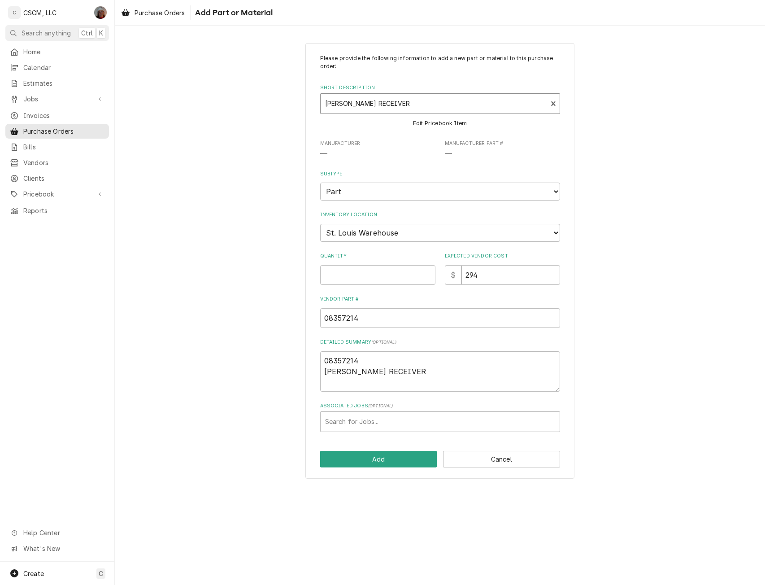
type textarea "x"
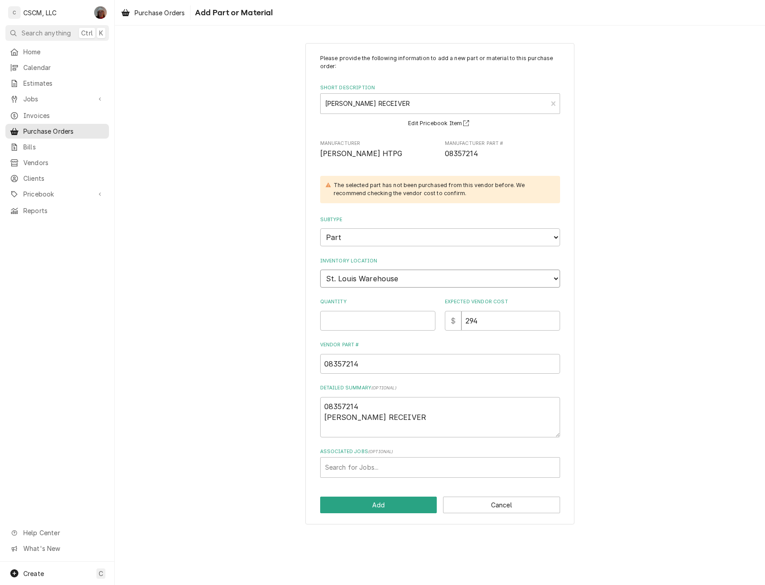
click at [355, 280] on select "Choose a location... Chris's Truck Colorado Main Warehouse Izaia's Truck Jimmy'…" at bounding box center [440, 278] width 240 height 18
select select "2880"
click at [320, 269] on select "Choose a location... Chris's Truck Colorado Main Warehouse Izaia's Truck Jimmy'…" at bounding box center [440, 278] width 240 height 18
click at [338, 322] on input "Quantity" at bounding box center [377, 321] width 115 height 20
type textarea "x"
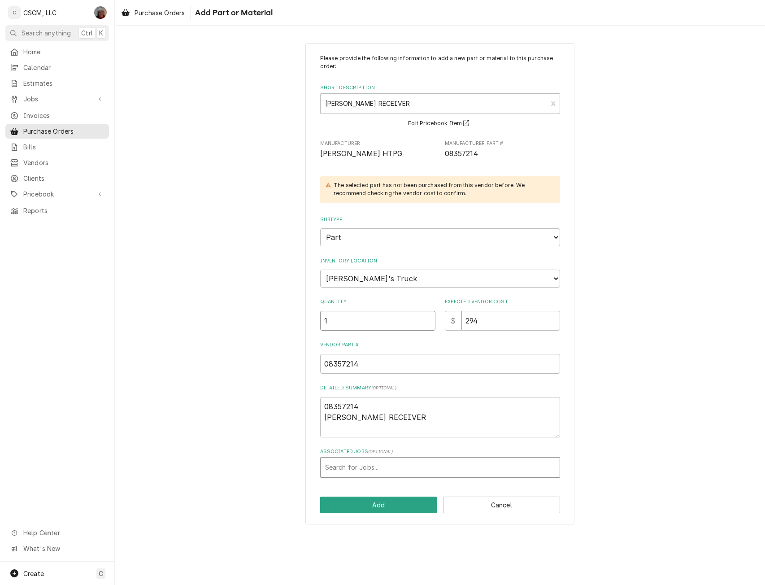
type input "1"
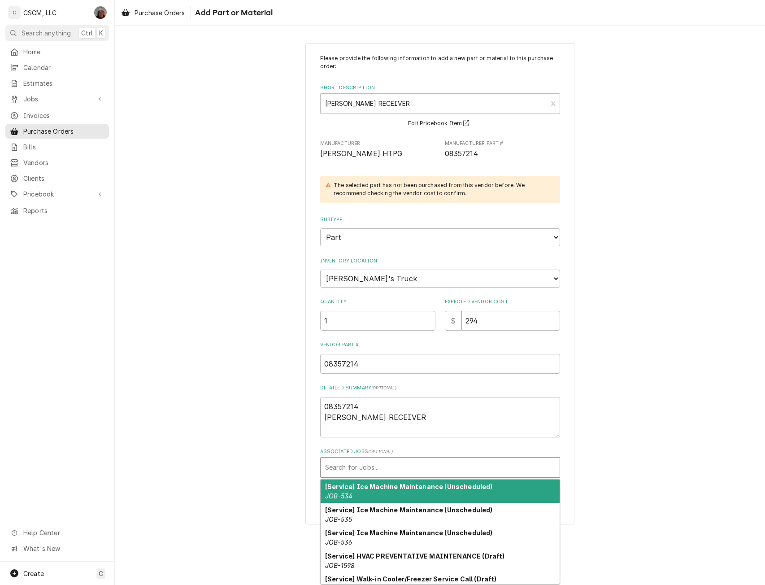
click at [382, 466] on div "Associated Jobs" at bounding box center [440, 467] width 230 height 16
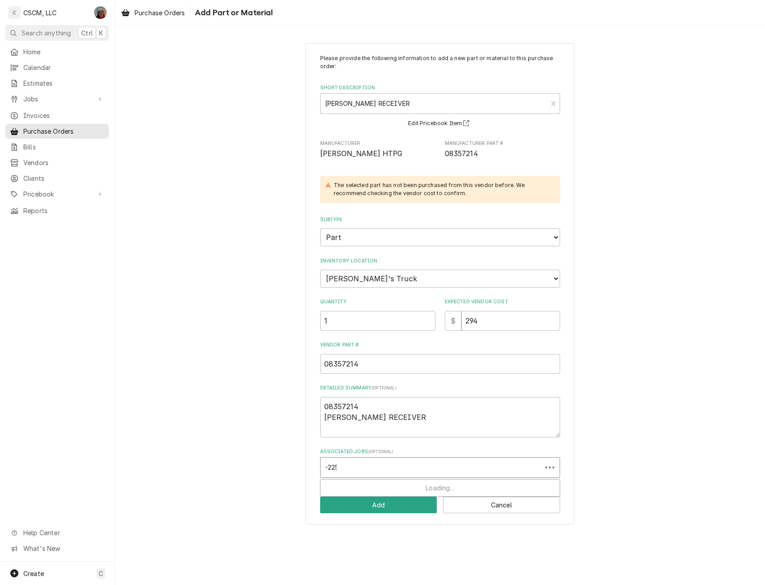
type input "-2254"
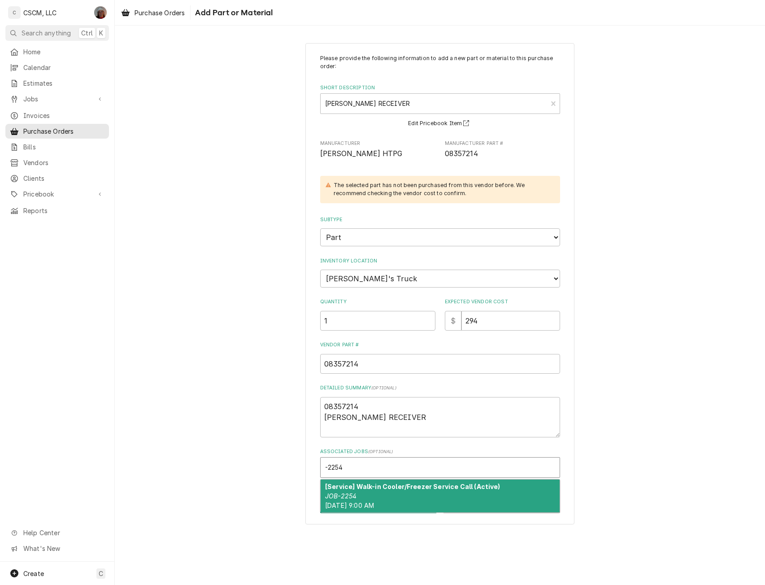
type textarea "x"
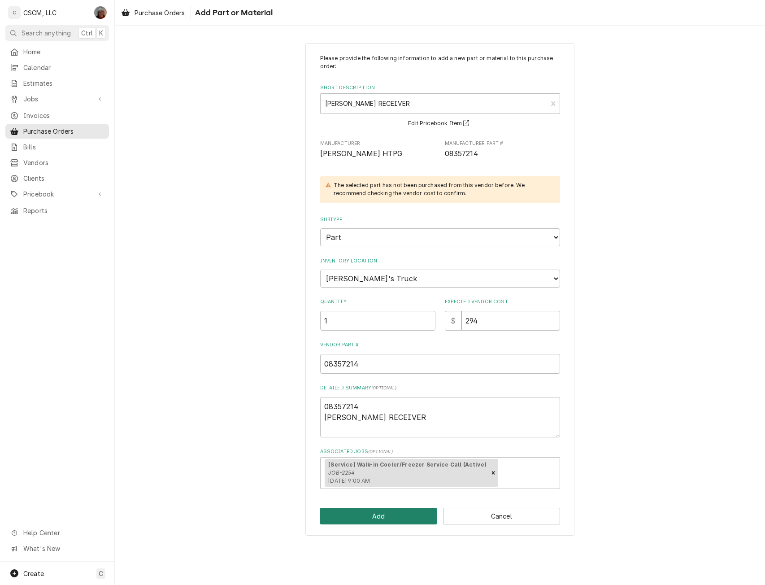
click at [381, 519] on button "Add" at bounding box center [378, 515] width 117 height 17
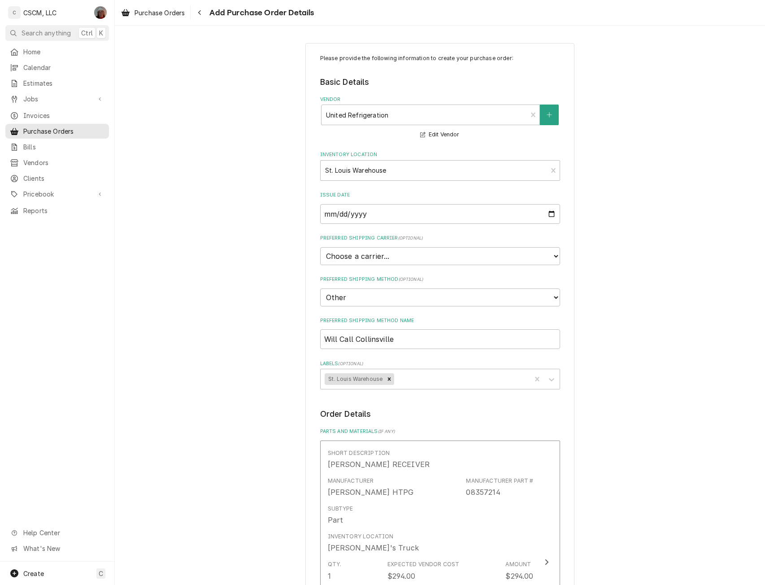
scroll to position [351, 0]
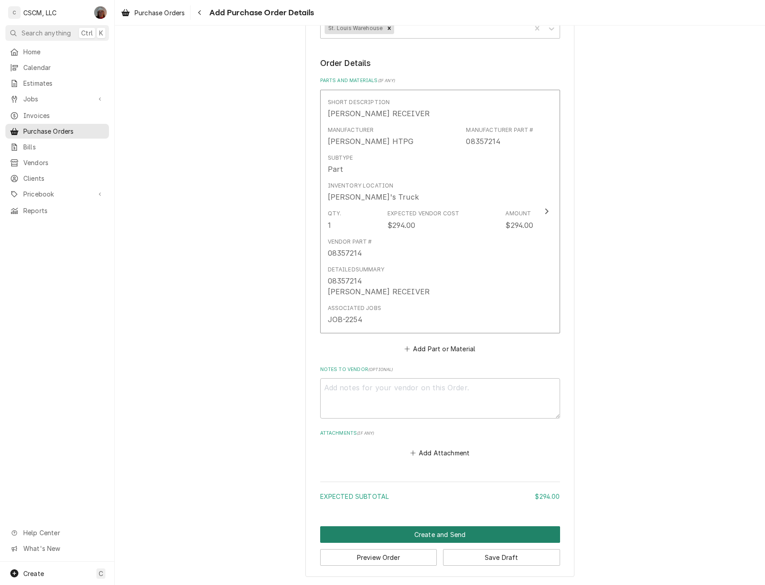
click at [437, 534] on button "Create and Send" at bounding box center [440, 534] width 240 height 17
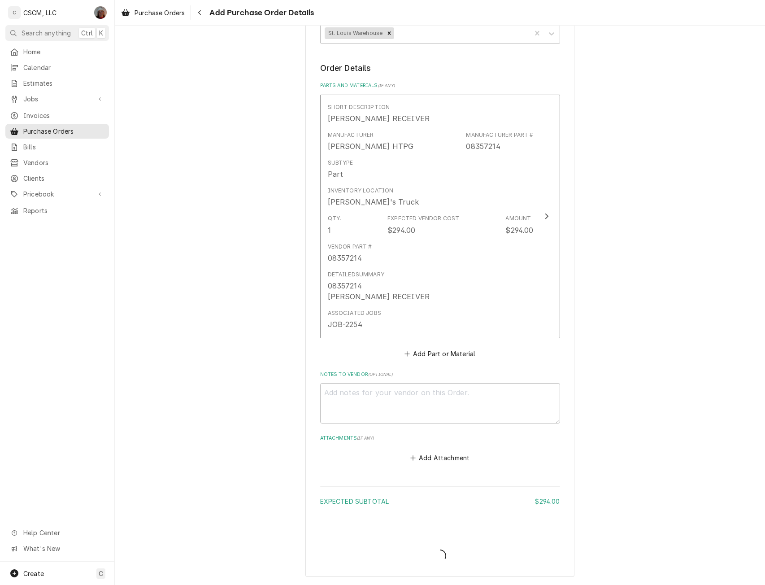
type textarea "x"
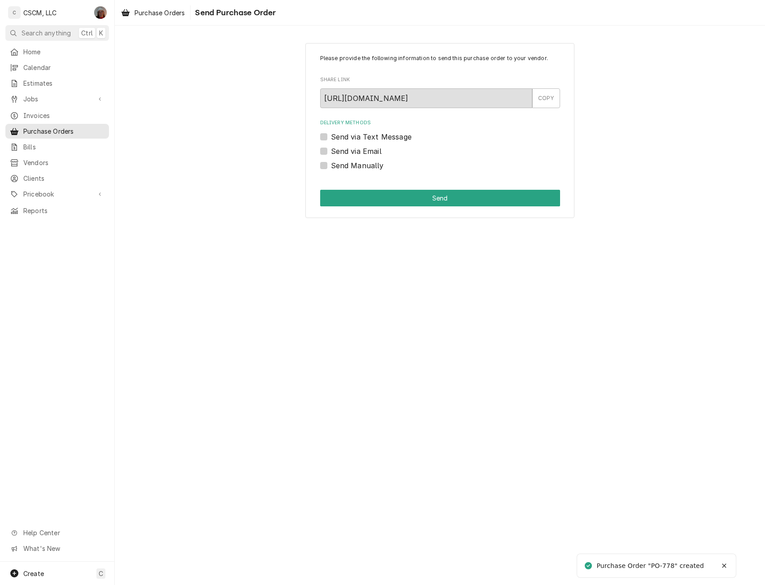
click at [331, 167] on label "Send Manually" at bounding box center [357, 165] width 53 height 11
click at [331, 167] on input "Send Manually" at bounding box center [451, 170] width 240 height 20
checkbox input "true"
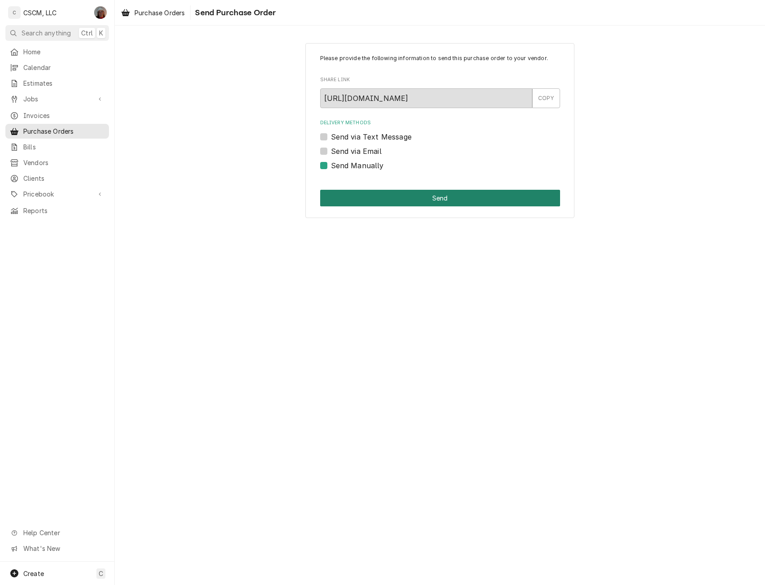
click at [358, 195] on button "Send" at bounding box center [440, 198] width 240 height 17
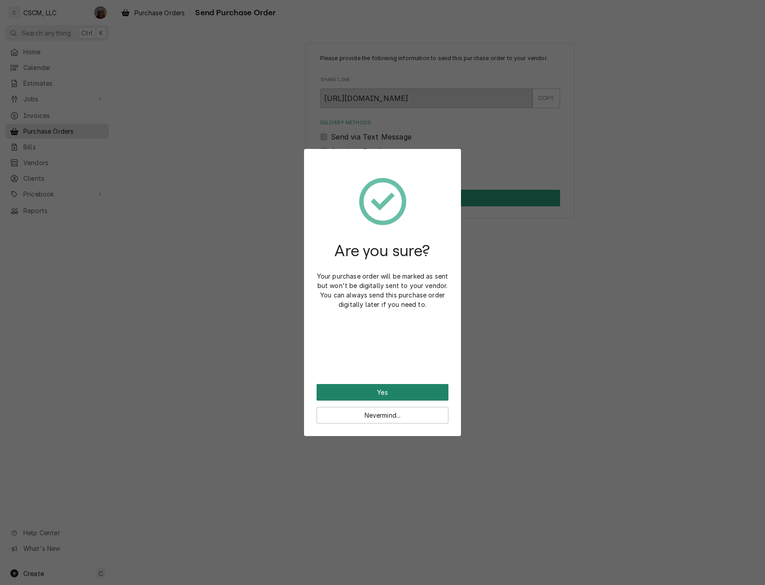
click at [346, 389] on button "Yes" at bounding box center [382, 392] width 132 height 17
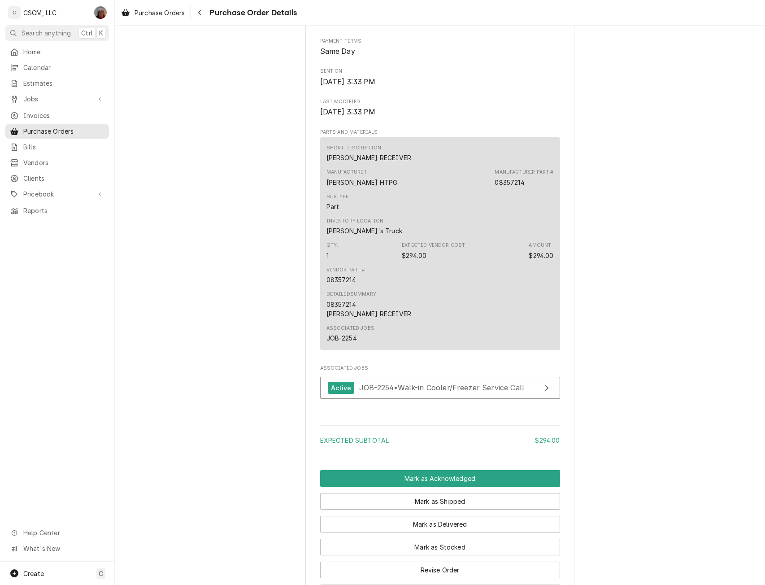
scroll to position [493, 0]
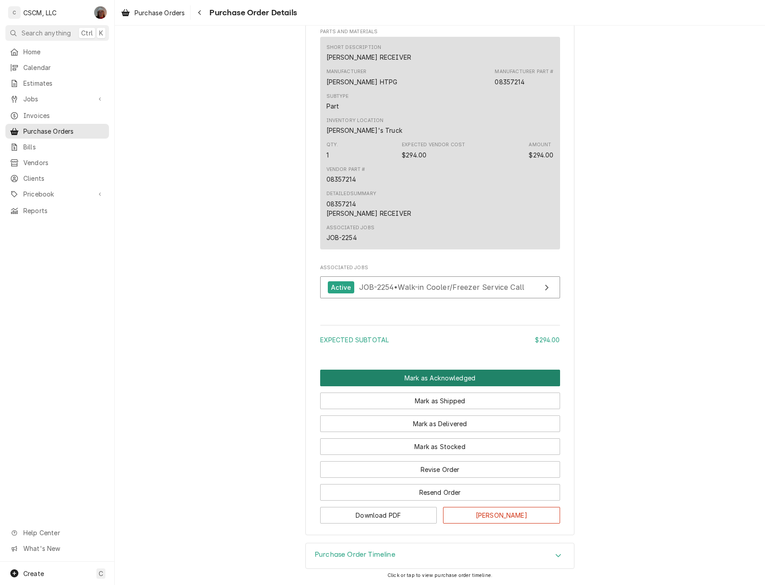
click at [425, 377] on button "Mark as Acknowledged" at bounding box center [440, 377] width 240 height 17
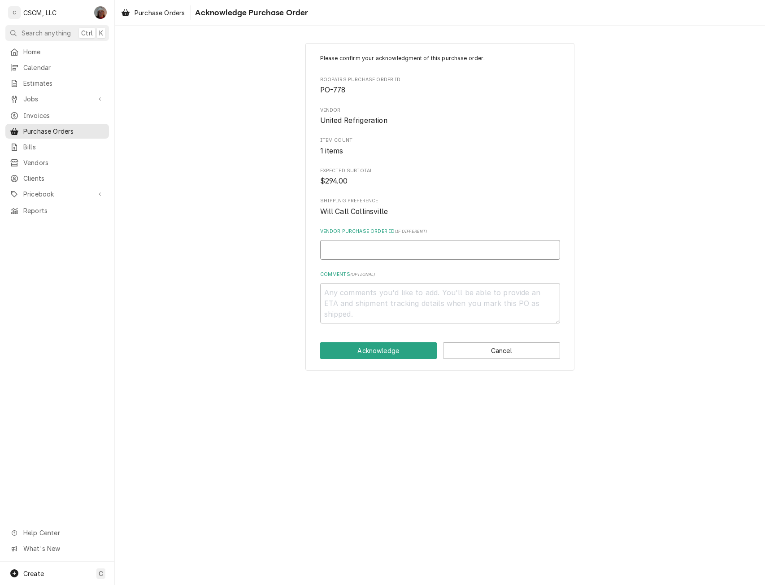
click at [336, 246] on input "Vendor Purchase Order ID ( if different )" at bounding box center [440, 250] width 240 height 20
paste input "15382000-00"
type textarea "x"
type input "15382000-00"
click at [364, 349] on button "Acknowledge" at bounding box center [378, 350] width 117 height 17
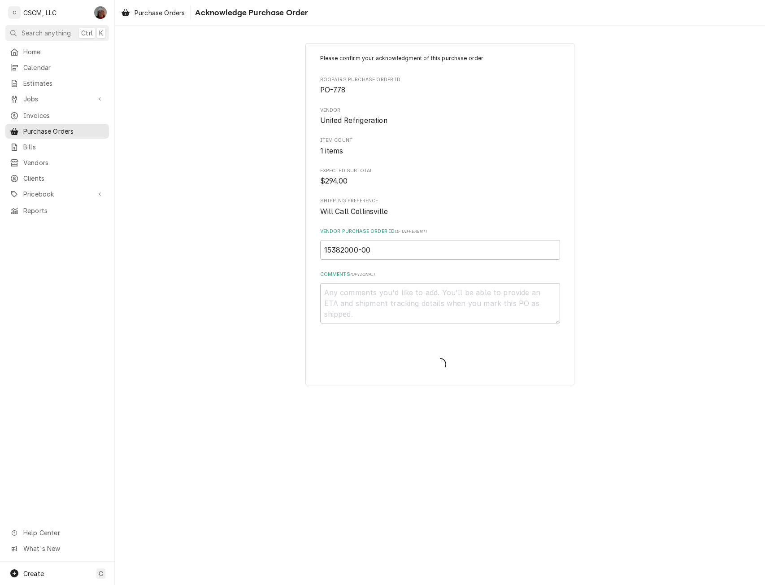
type textarea "x"
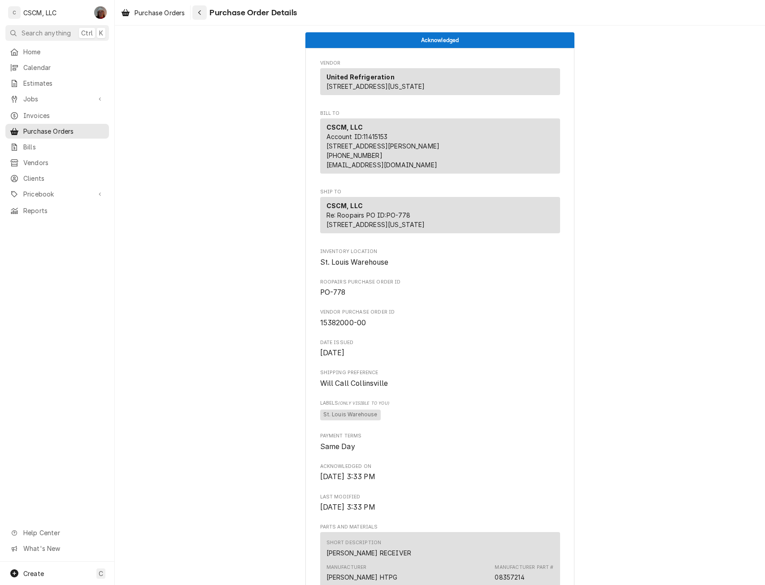
click at [199, 14] on icon "Navigate back" at bounding box center [200, 12] width 4 height 6
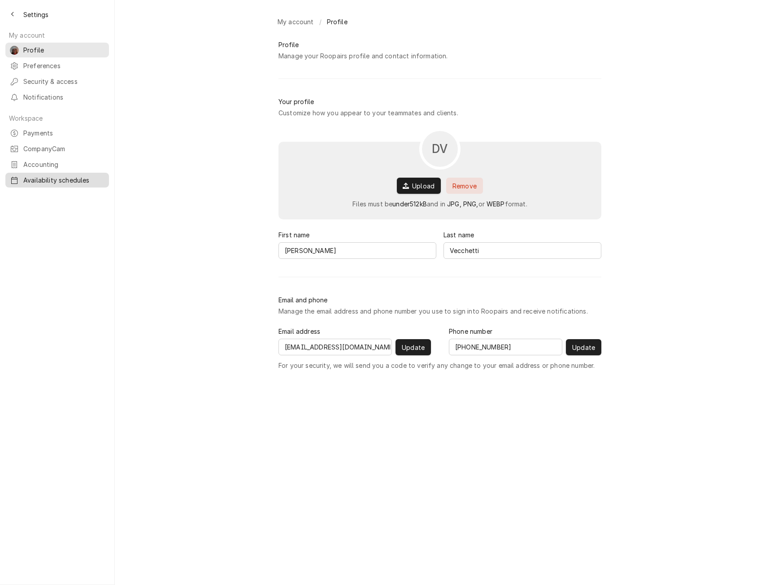
click at [55, 177] on div "Availability schedules" at bounding box center [57, 179] width 100 height 11
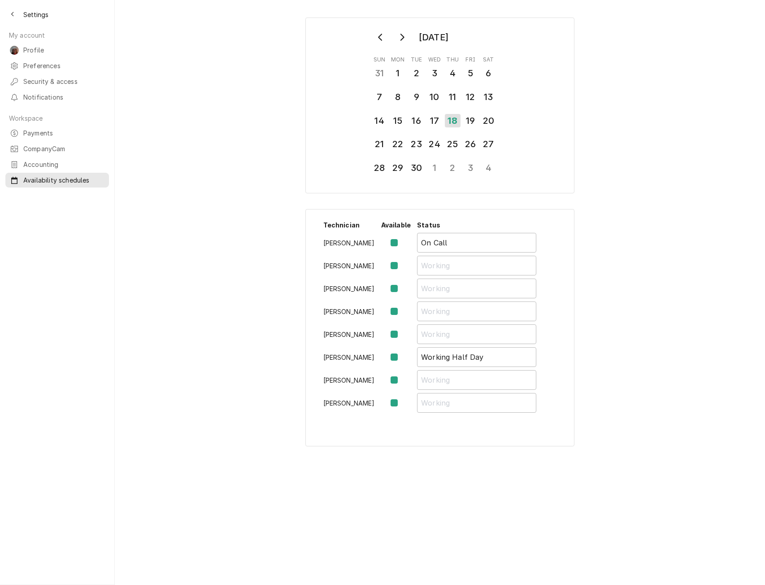
click at [401, 355] on label "Availability Schedule Form" at bounding box center [401, 356] width 0 height 11
click at [401, 355] on input "Availability Schedule Form" at bounding box center [406, 361] width 11 height 20
checkbox input "false"
drag, startPoint x: 492, startPoint y: 356, endPoint x: 393, endPoint y: 358, distance: 99.5
click at [393, 358] on tr "Sam Smith Working Half Day" at bounding box center [436, 358] width 232 height 23
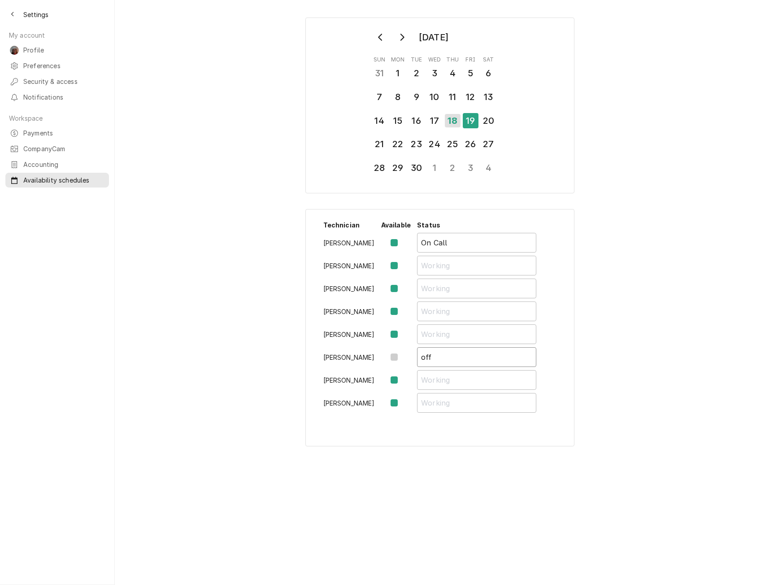
type input "off"
click at [474, 123] on div "19" at bounding box center [471, 120] width 16 height 15
click at [401, 359] on label "Availability Schedule Form" at bounding box center [401, 356] width 0 height 11
click at [401, 359] on input "Availability Schedule Form" at bounding box center [406, 361] width 11 height 20
click at [401, 358] on label "Availability Schedule Form" at bounding box center [401, 356] width 0 height 11
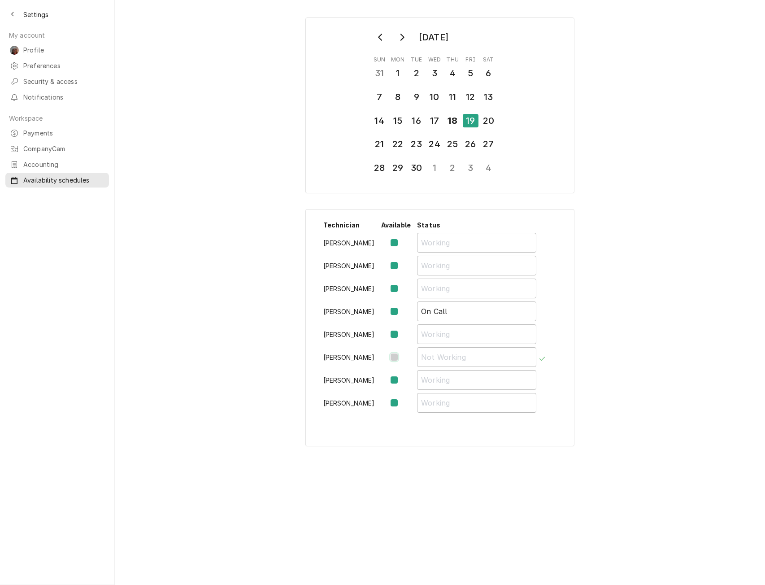
click at [401, 358] on input "Availability Schedule Form" at bounding box center [406, 361] width 11 height 20
click at [401, 358] on label "Availability Schedule Form" at bounding box center [401, 356] width 0 height 11
click at [401, 358] on input "Availability Schedule Form" at bounding box center [406, 361] width 11 height 20
checkbox input "false"
click at [493, 121] on div "20" at bounding box center [488, 120] width 14 height 13
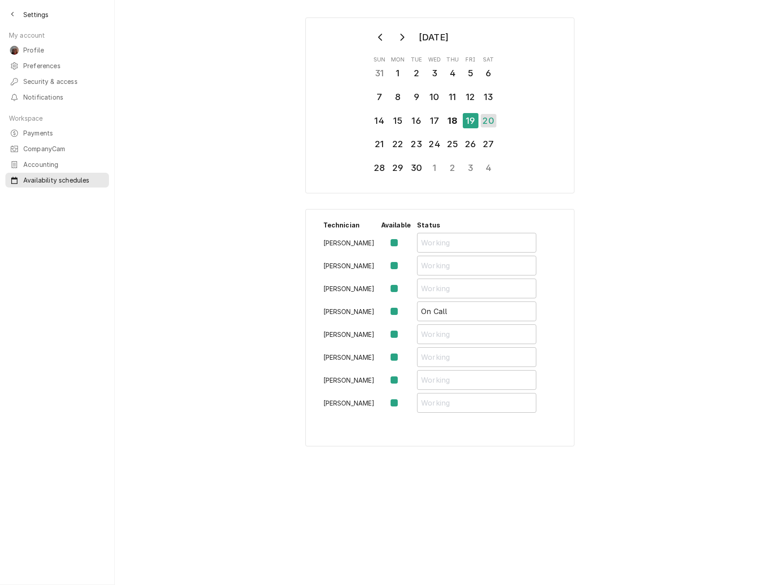
click at [401, 358] on label "Availability Schedule Form" at bounding box center [401, 356] width 0 height 11
click at [401, 358] on input "Availability Schedule Form" at bounding box center [406, 361] width 11 height 20
checkbox input "false"
click at [379, 139] on div "21" at bounding box center [380, 143] width 14 height 13
click at [401, 355] on label "Availability Schedule Form" at bounding box center [401, 356] width 0 height 11
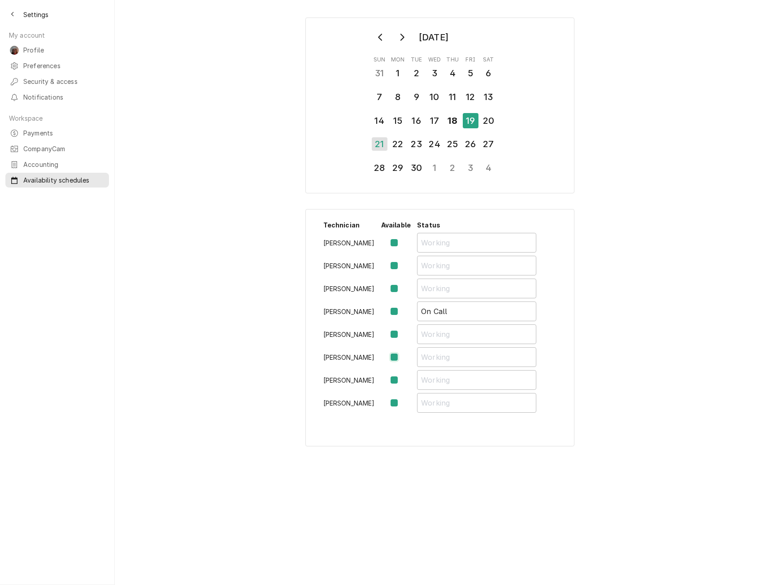
click at [401, 355] on input "Availability Schedule Form" at bounding box center [406, 361] width 11 height 20
checkbox input "false"
click at [400, 148] on div "22" at bounding box center [398, 143] width 16 height 15
click at [401, 357] on label "Availability Schedule Form" at bounding box center [401, 356] width 0 height 11
click at [401, 357] on input "Availability Schedule Form" at bounding box center [406, 361] width 11 height 20
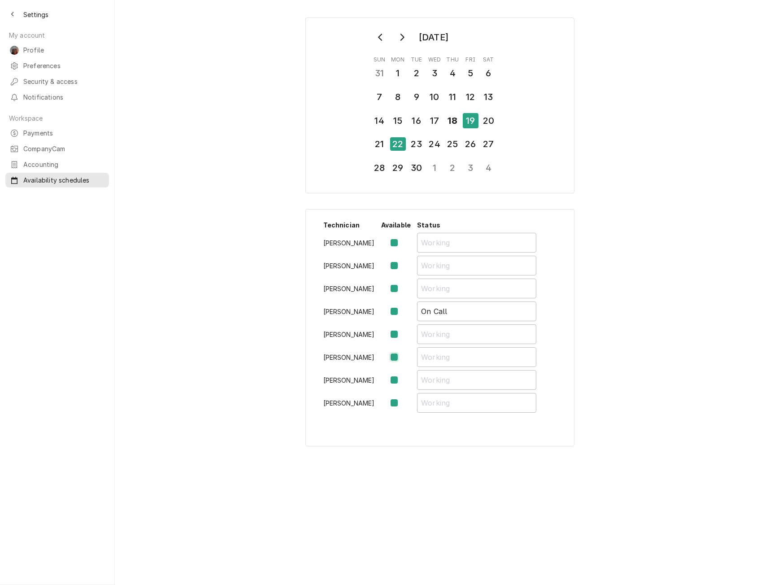
checkbox input "false"
click at [412, 145] on div "23" at bounding box center [416, 143] width 14 height 13
click at [401, 356] on label "Availability Schedule Form" at bounding box center [401, 356] width 0 height 11
click at [401, 356] on input "Availability Schedule Form" at bounding box center [406, 361] width 11 height 20
checkbox input "false"
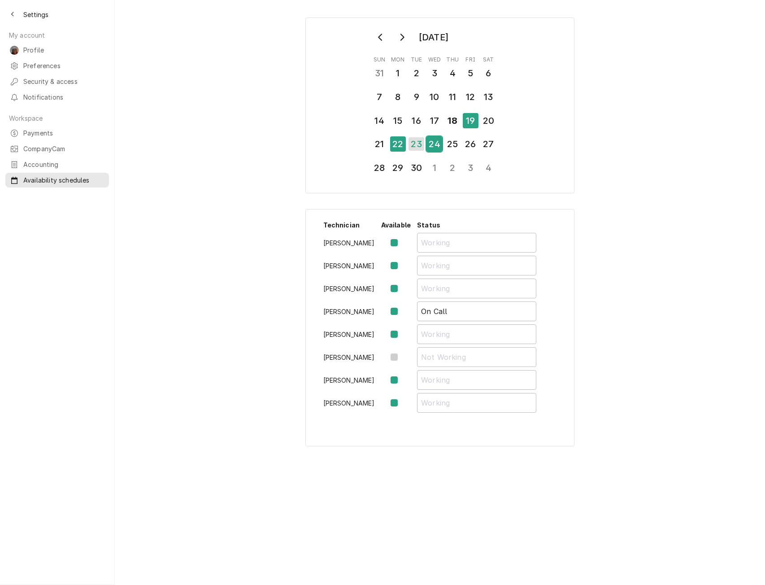
click at [436, 149] on div "24" at bounding box center [434, 143] width 16 height 15
click at [401, 357] on label "Availability Schedule Form" at bounding box center [401, 356] width 0 height 11
click at [401, 357] on input "Availability Schedule Form" at bounding box center [406, 361] width 11 height 20
checkbox input "false"
click at [456, 146] on div "25" at bounding box center [453, 143] width 16 height 15
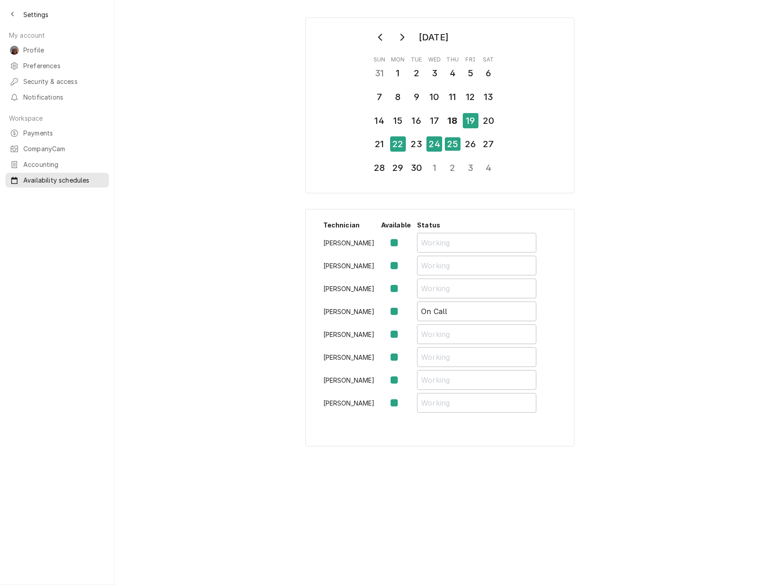
click at [401, 358] on label "Availability Schedule Form" at bounding box center [401, 356] width 0 height 11
click at [401, 358] on input "Availability Schedule Form" at bounding box center [406, 361] width 11 height 20
checkbox input "false"
click at [473, 145] on div "26" at bounding box center [471, 143] width 14 height 13
click at [401, 356] on label "Availability Schedule Form" at bounding box center [401, 356] width 0 height 11
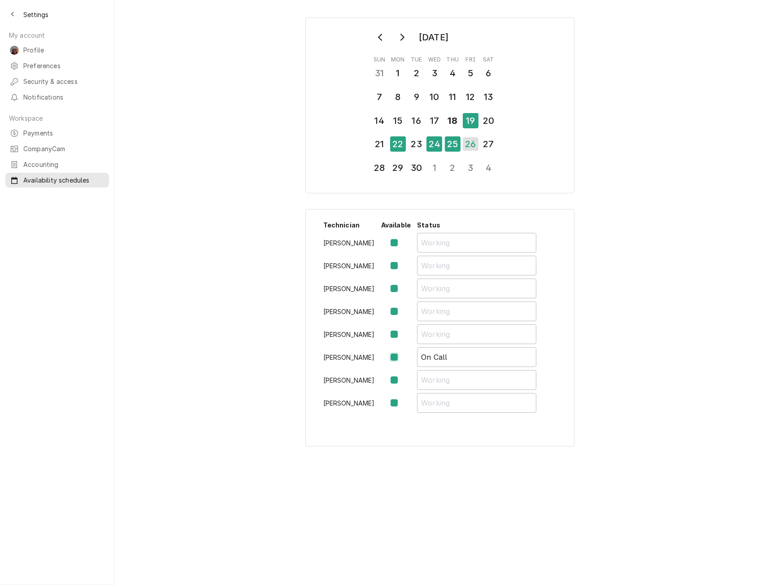
click at [401, 356] on input "Availability Schedule Form" at bounding box center [406, 361] width 11 height 20
checkbox input "false"
click at [437, 290] on input "Availability Schedule Form" at bounding box center [476, 288] width 119 height 20
type input "On Call"
drag, startPoint x: 449, startPoint y: 361, endPoint x: 399, endPoint y: 361, distance: 49.8
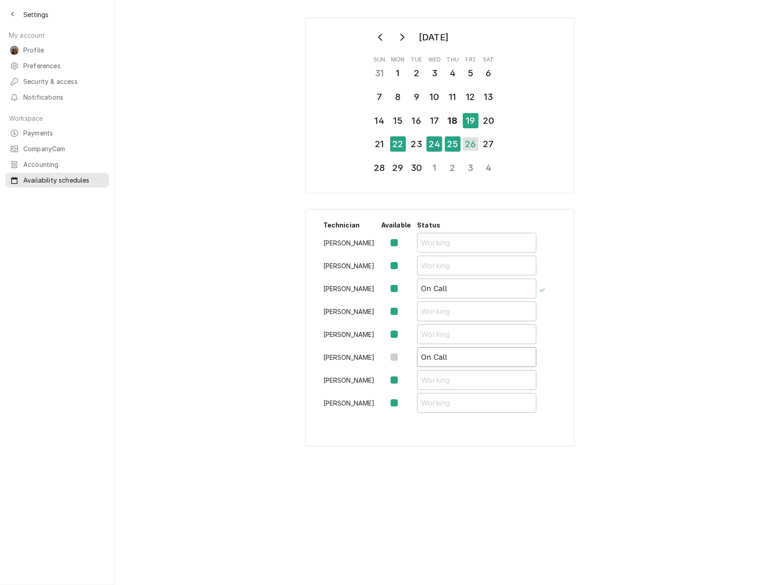
click at [399, 361] on tr "Sam Smith On Call" at bounding box center [436, 358] width 232 height 23
click at [486, 144] on div "27" at bounding box center [489, 143] width 16 height 15
click at [401, 355] on label "Availability Schedule Form" at bounding box center [401, 356] width 0 height 11
click at [401, 355] on input "Availability Schedule Form" at bounding box center [406, 361] width 11 height 20
checkbox input "false"
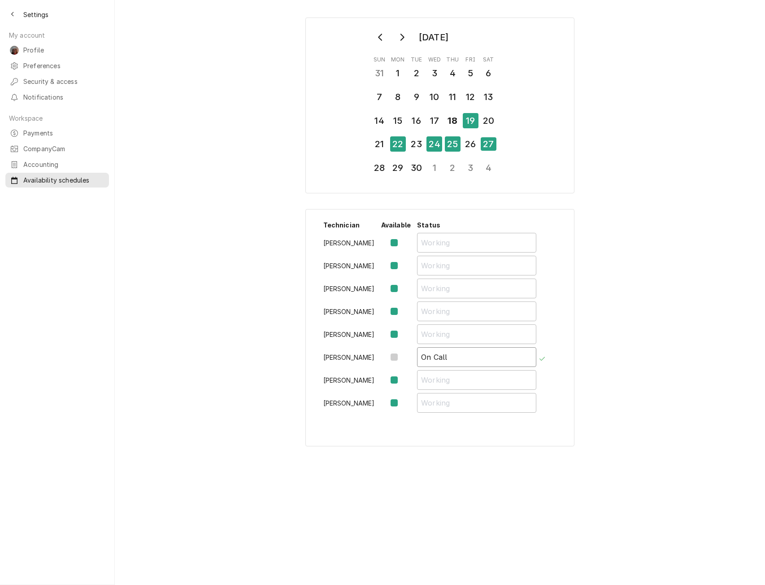
drag, startPoint x: 459, startPoint y: 364, endPoint x: 392, endPoint y: 371, distance: 68.1
click at [392, 371] on tbody "Chris Lynch Izaia Bain James Bain Jonnie Pakovich Michal Wall Sam Smith On Call…" at bounding box center [436, 324] width 232 height 183
click at [430, 287] on input "Availability Schedule Form" at bounding box center [476, 288] width 119 height 20
type input "On Call"
click at [378, 168] on div "28" at bounding box center [380, 167] width 16 height 15
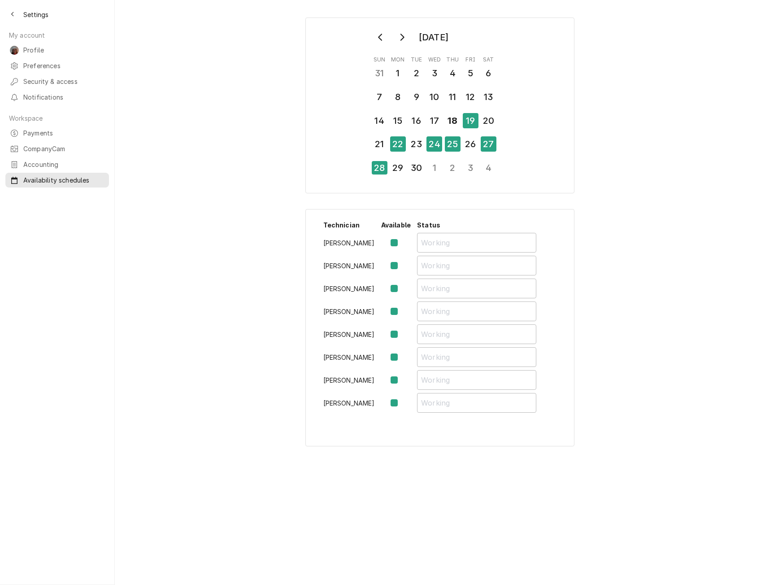
click at [401, 358] on label "Availability Schedule Form" at bounding box center [401, 356] width 0 height 11
click at [401, 358] on input "Availability Schedule Form" at bounding box center [406, 361] width 11 height 20
checkbox input "false"
click at [437, 286] on input "Availability Schedule Form" at bounding box center [476, 288] width 119 height 20
type input "On Call"
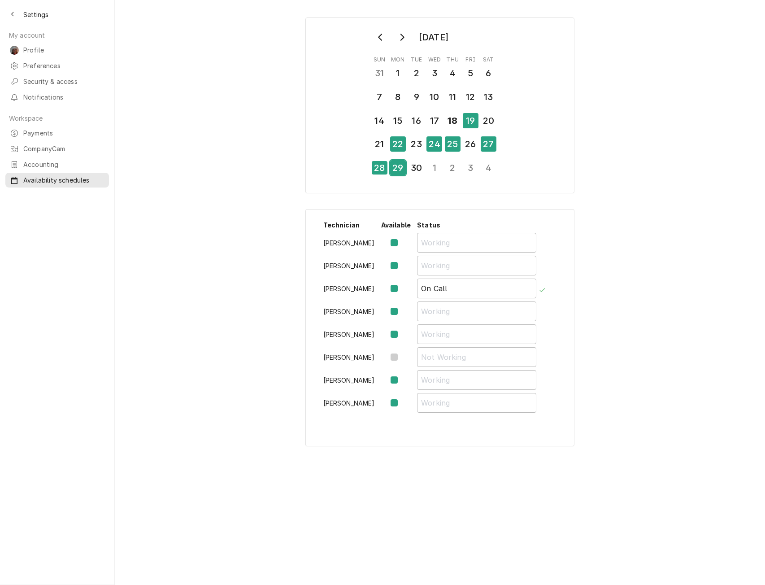
click at [394, 171] on div "29" at bounding box center [398, 167] width 16 height 15
click at [433, 293] on input "Availability Schedule Form" at bounding box center [476, 288] width 119 height 20
type input "On Call"
drag, startPoint x: 451, startPoint y: 364, endPoint x: 423, endPoint y: 363, distance: 28.3
click at [423, 363] on input "On Call" at bounding box center [476, 357] width 119 height 20
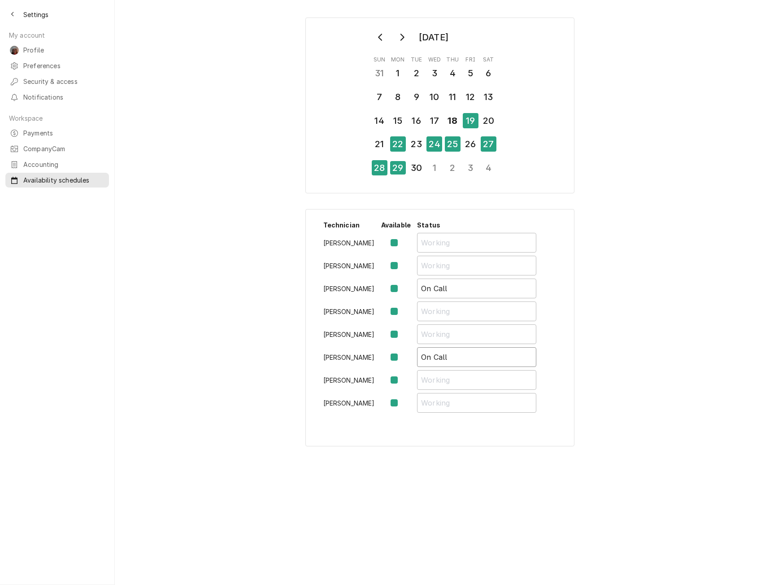
type input "O"
click at [401, 360] on label "Availability Schedule Form" at bounding box center [401, 356] width 0 height 11
click at [401, 360] on input "Availability Schedule Form" at bounding box center [406, 361] width 11 height 20
click at [401, 356] on label "Availability Schedule Form" at bounding box center [401, 356] width 0 height 11
click at [401, 356] on input "Availability Schedule Form" at bounding box center [406, 361] width 11 height 20
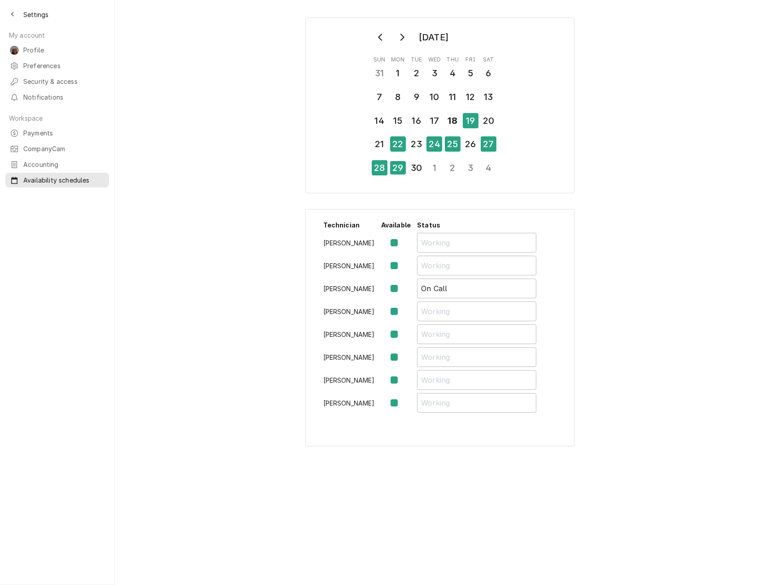
click at [401, 359] on label "Availability Schedule Form" at bounding box center [401, 356] width 0 height 11
click at [401, 359] on input "Availability Schedule Form" at bounding box center [406, 361] width 11 height 20
checkbox input "false"
click at [416, 172] on div "30" at bounding box center [416, 167] width 14 height 13
drag, startPoint x: 455, startPoint y: 361, endPoint x: 383, endPoint y: 361, distance: 71.3
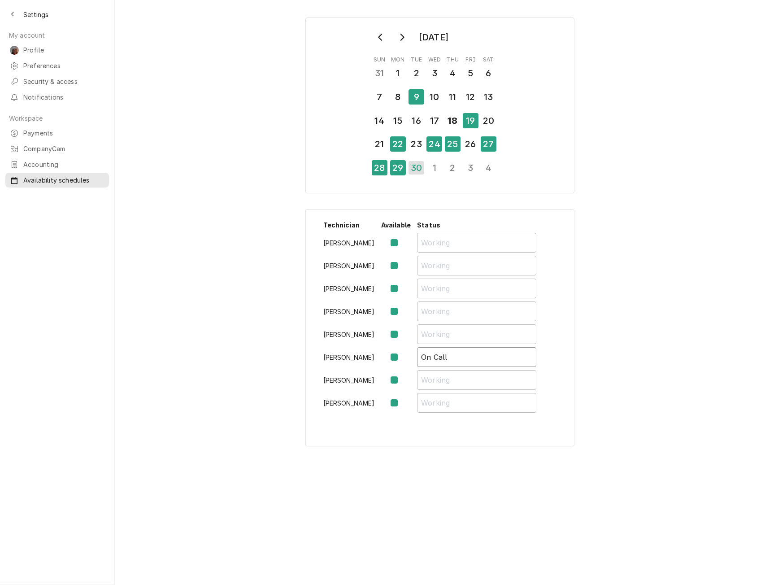
click at [383, 361] on tr "Sam Smith On Call" at bounding box center [436, 358] width 232 height 23
click at [401, 357] on label "Availability Schedule Form" at bounding box center [401, 356] width 0 height 11
click at [401, 357] on input "Availability Schedule Form" at bounding box center [406, 361] width 11 height 20
checkbox input "false"
click at [438, 287] on input "Availability Schedule Form" at bounding box center [476, 288] width 119 height 20
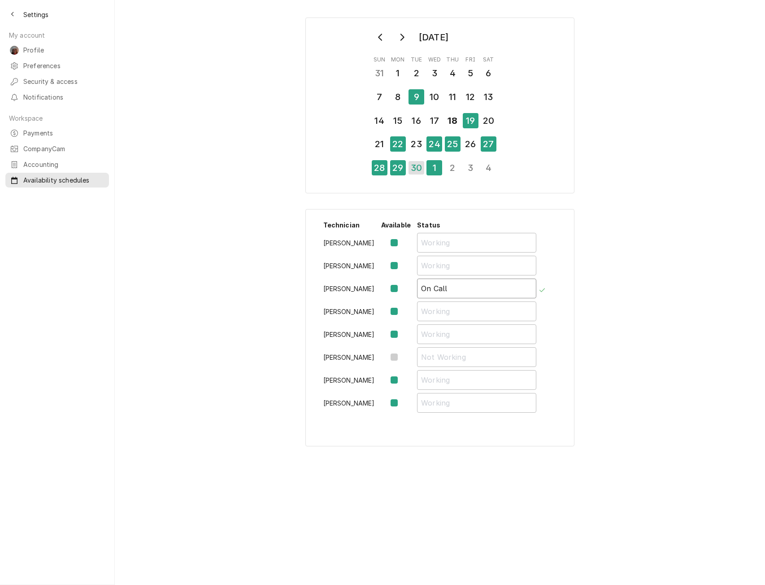
type input "On Call"
click at [436, 167] on div "1" at bounding box center [434, 167] width 16 height 15
click at [433, 292] on input "Availability Schedule Form" at bounding box center [476, 288] width 119 height 20
type input "On Call"
click at [401, 354] on label "Availability Schedule Form" at bounding box center [401, 356] width 0 height 11
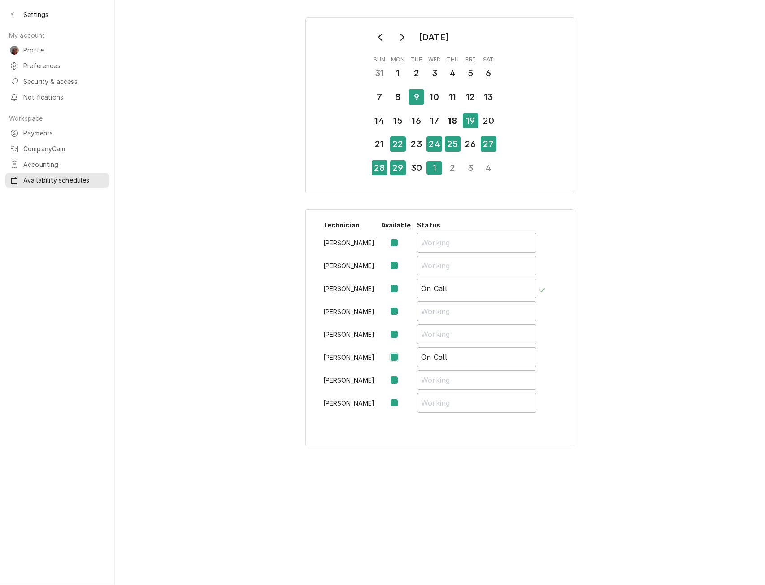
click at [401, 354] on input "Availability Schedule Form" at bounding box center [406, 361] width 11 height 20
checkbox input "false"
drag, startPoint x: 451, startPoint y: 359, endPoint x: 385, endPoint y: 364, distance: 67.0
click at [385, 364] on tr "Sam Smith On Call" at bounding box center [436, 358] width 232 height 23
click at [450, 162] on div "2" at bounding box center [453, 167] width 16 height 15
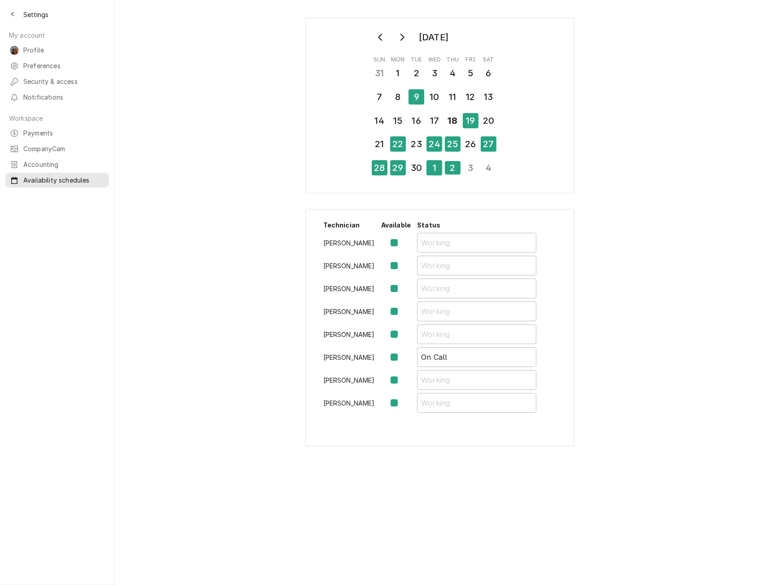
click at [401, 355] on label "Availability Schedule Form" at bounding box center [401, 356] width 0 height 11
click at [401, 355] on input "Availability Schedule Form" at bounding box center [406, 361] width 11 height 20
drag, startPoint x: 459, startPoint y: 364, endPoint x: 375, endPoint y: 364, distance: 83.8
click at [375, 364] on tr "Sam Smith On Call" at bounding box center [436, 358] width 232 height 23
checkbox input "false"
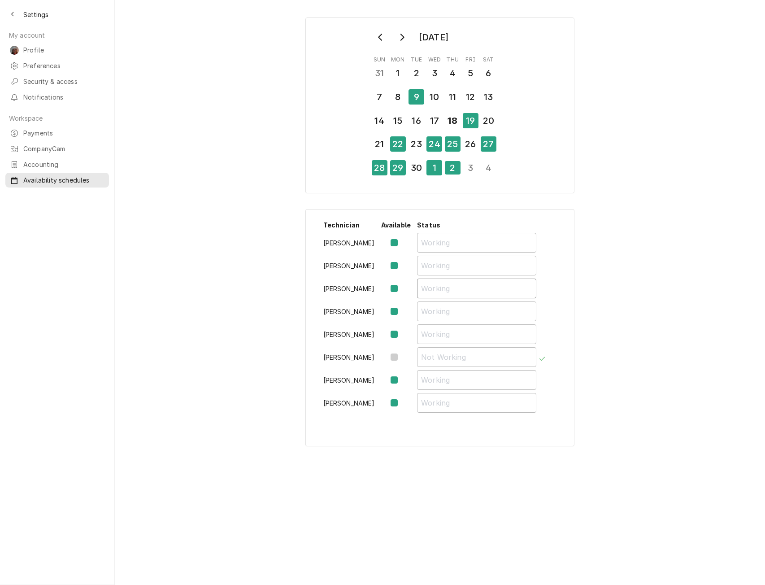
click at [431, 288] on input "Availability Schedule Form" at bounding box center [476, 288] width 119 height 20
type input "o"
type input "On Call"
click at [468, 165] on div "3" at bounding box center [471, 167] width 16 height 15
drag, startPoint x: 454, startPoint y: 359, endPoint x: 374, endPoint y: 368, distance: 80.2
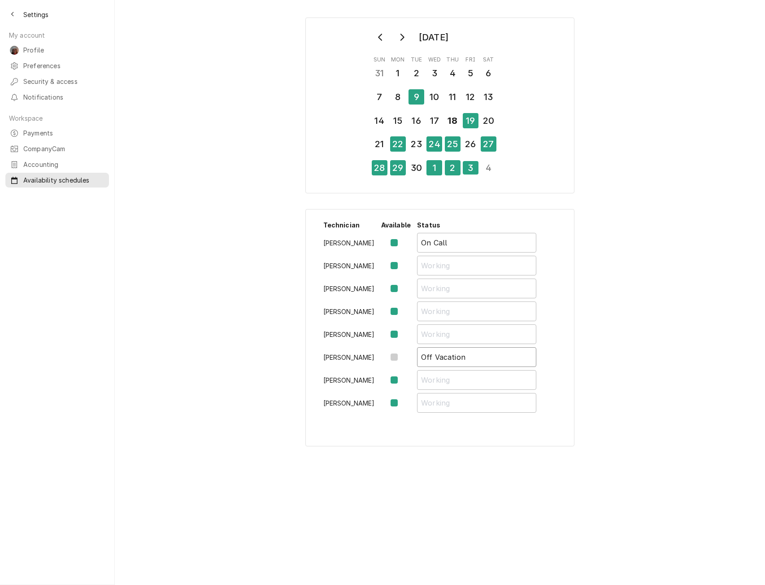
click at [374, 368] on tr "Sam Smith Off Vacation" at bounding box center [436, 358] width 232 height 23
click at [401, 309] on label "Availability Schedule Form" at bounding box center [401, 311] width 0 height 11
click at [401, 309] on input "Availability Schedule Form" at bounding box center [406, 316] width 11 height 20
checkbox input "false"
click at [438, 311] on input "Availability Schedule Form" at bounding box center [476, 311] width 119 height 20
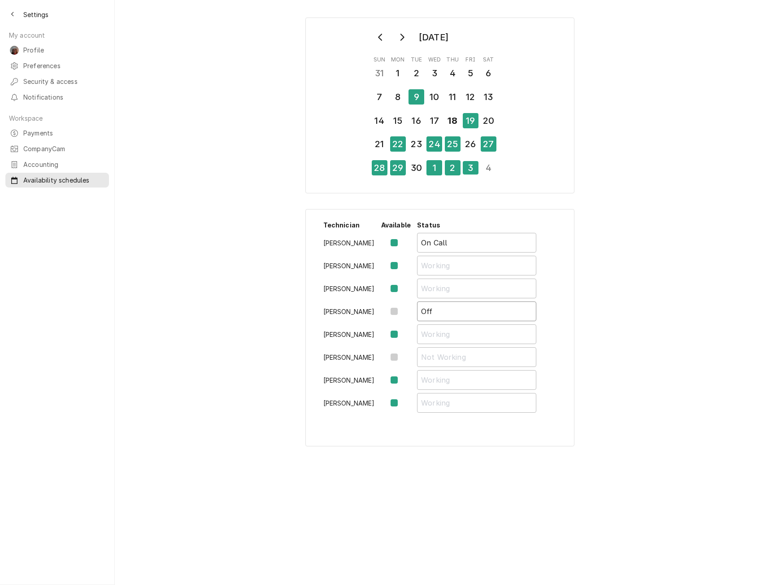
type input "Off"
click at [454, 171] on div "2" at bounding box center [453, 167] width 16 height 15
click at [401, 310] on label "Availability Schedule Form" at bounding box center [401, 311] width 0 height 11
click at [401, 310] on input "Availability Schedule Form" at bounding box center [406, 316] width 11 height 20
checkbox input "false"
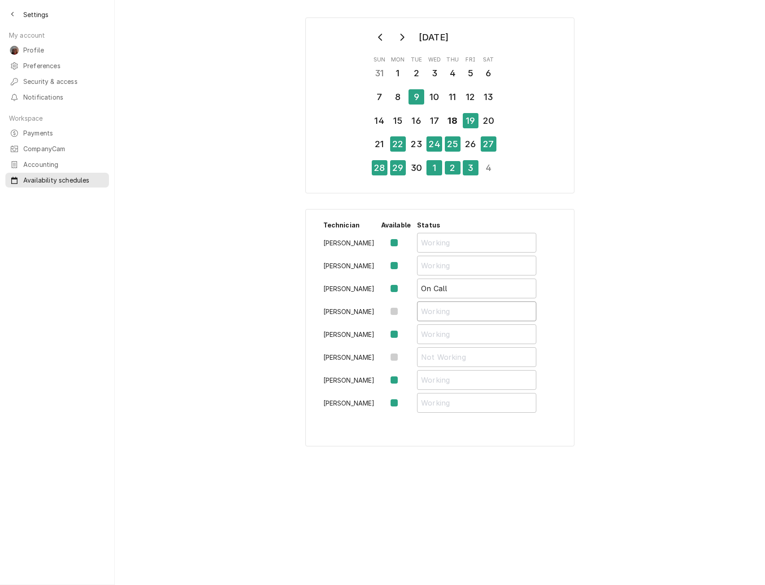
click at [436, 311] on input "Availability Schedule Form" at bounding box center [476, 311] width 119 height 20
type input "Off"
click at [635, 199] on div "September 2025 Sun Mon Tue Wed Thu Fri Sat 31 1 2 3 4 5 6 7 8 9 10 11 12 13 14 …" at bounding box center [440, 231] width 650 height 444
click at [11, 13] on icon "Back to previous page" at bounding box center [13, 14] width 4 height 6
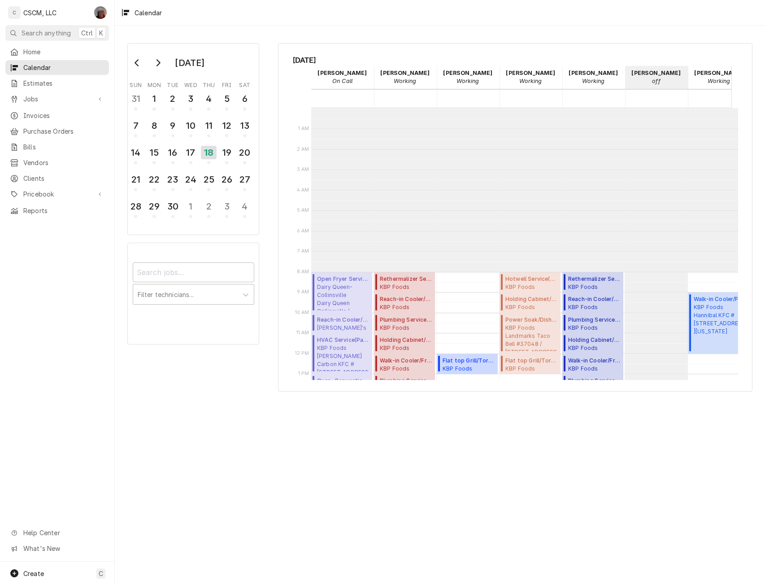
scroll to position [164, 0]
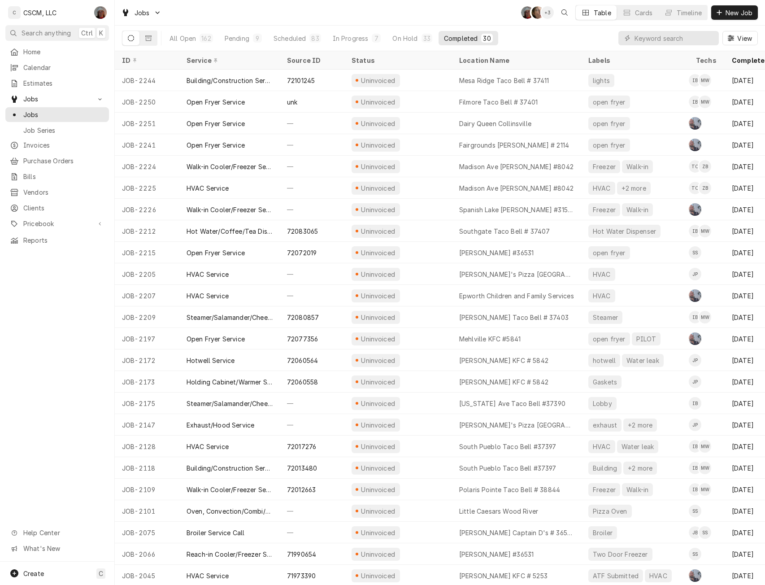
click at [661, 38] on input "Dynamic Content Wrapper" at bounding box center [674, 38] width 80 height 14
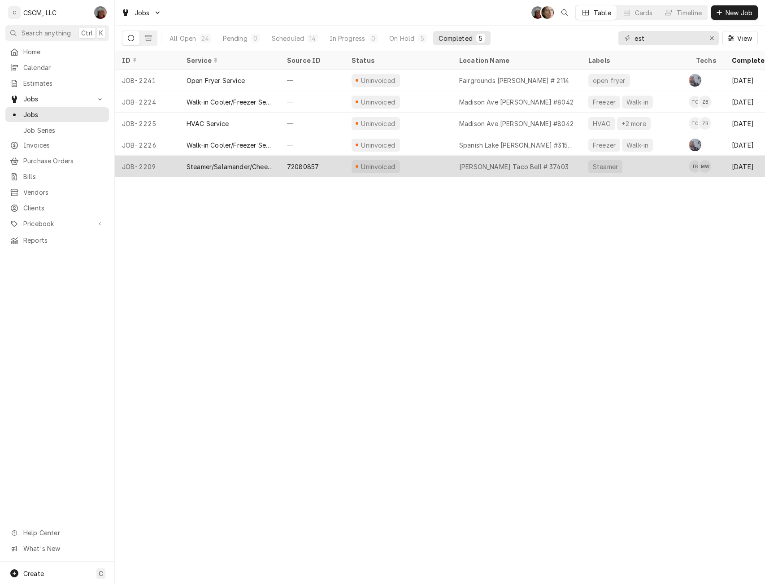
type input "est"
click at [234, 162] on div "Steamer/Salamander/Cheesemelter Service" at bounding box center [229, 166] width 86 height 9
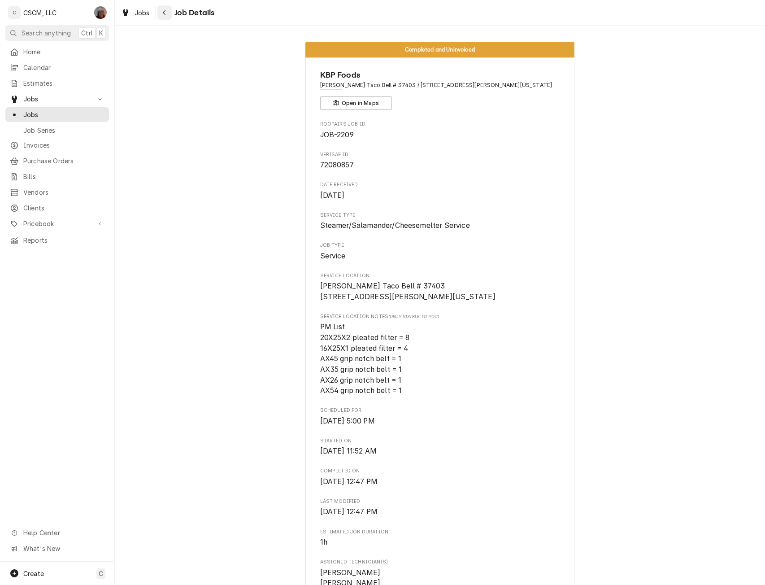
click at [162, 13] on icon "Navigate back" at bounding box center [164, 12] width 4 height 6
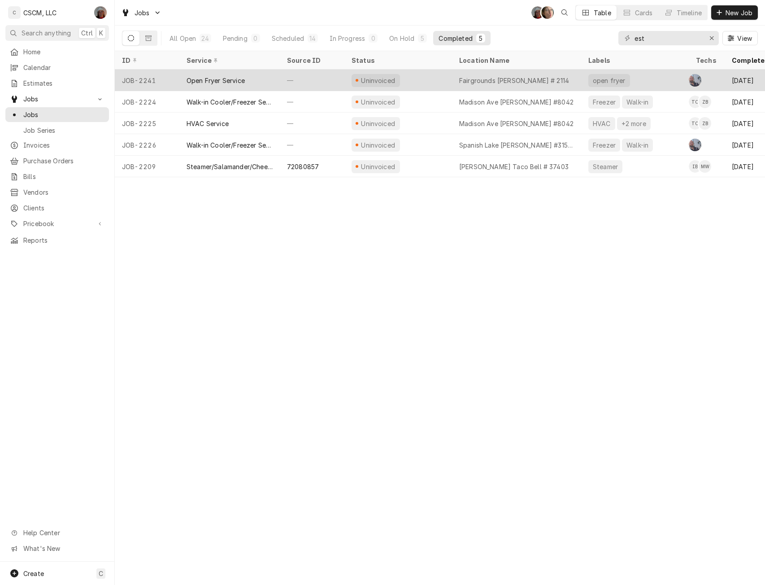
click at [225, 78] on div "Open Fryer Service" at bounding box center [215, 80] width 58 height 9
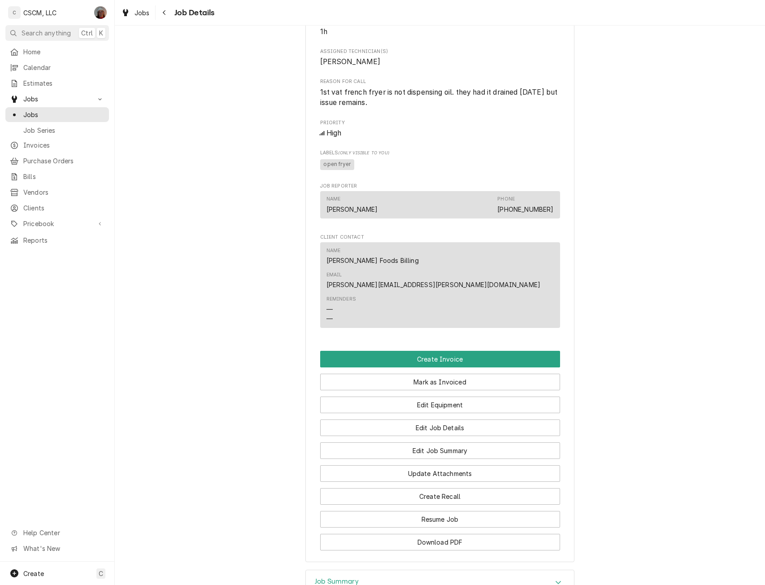
scroll to position [514, 0]
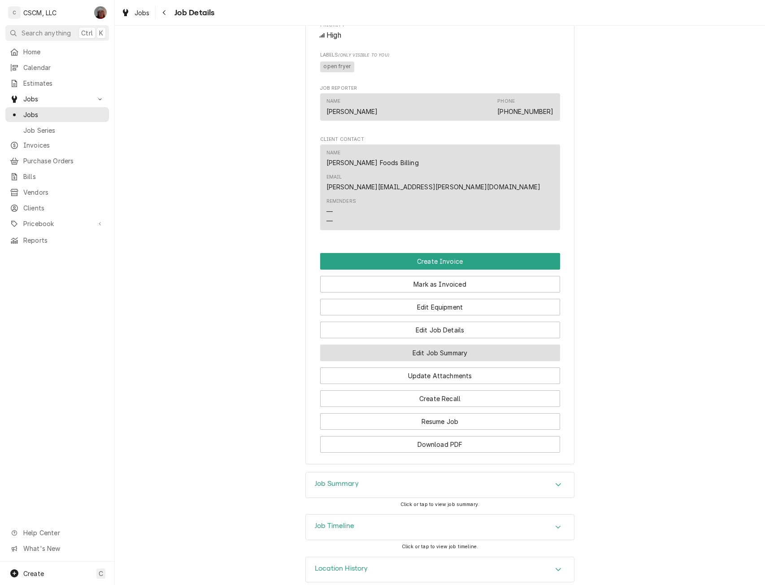
click at [434, 344] on button "Edit Job Summary" at bounding box center [440, 352] width 240 height 17
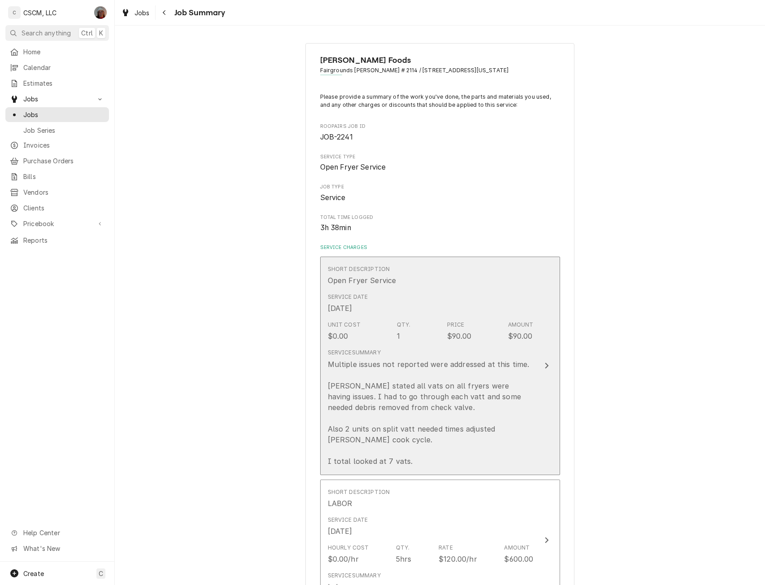
click at [533, 368] on button "Short Description Open Fryer Service Service Date [DATE] Unit Cost $0.00 Qty. 1…" at bounding box center [440, 365] width 240 height 218
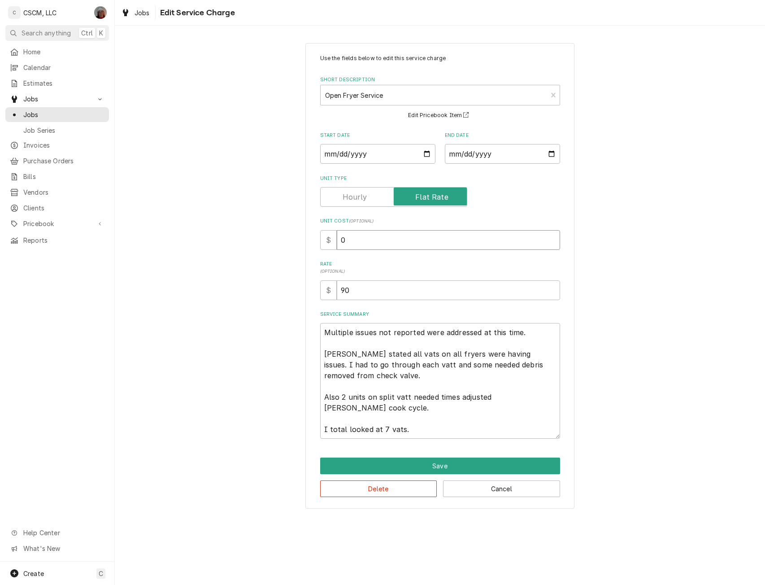
click at [337, 240] on input "0" at bounding box center [448, 240] width 223 height 20
type textarea "x"
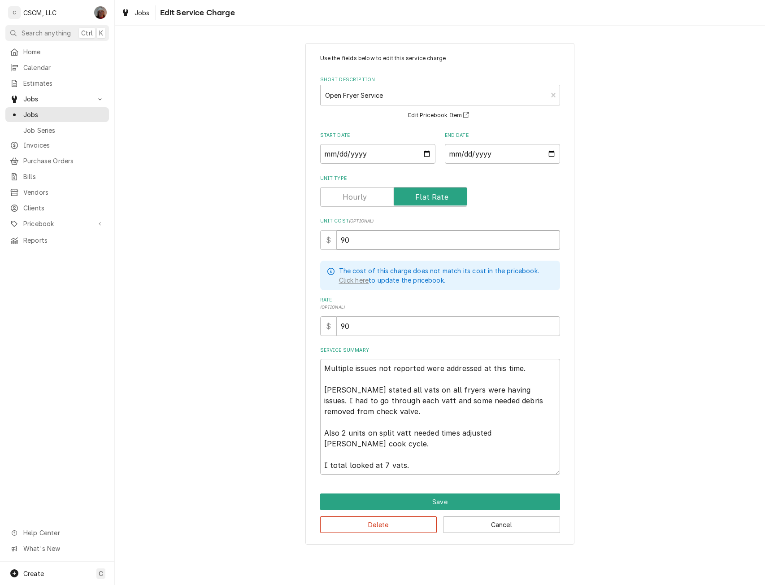
type input "90"
click at [541, 370] on textarea "Multiple issues not reported were addressed at this time. [PERSON_NAME] stated …" at bounding box center [440, 417] width 240 height 116
type textarea "x"
type textarea "Multiple issues not reported were addressed at this time. [PERSON_NAME] stated …"
type textarea "x"
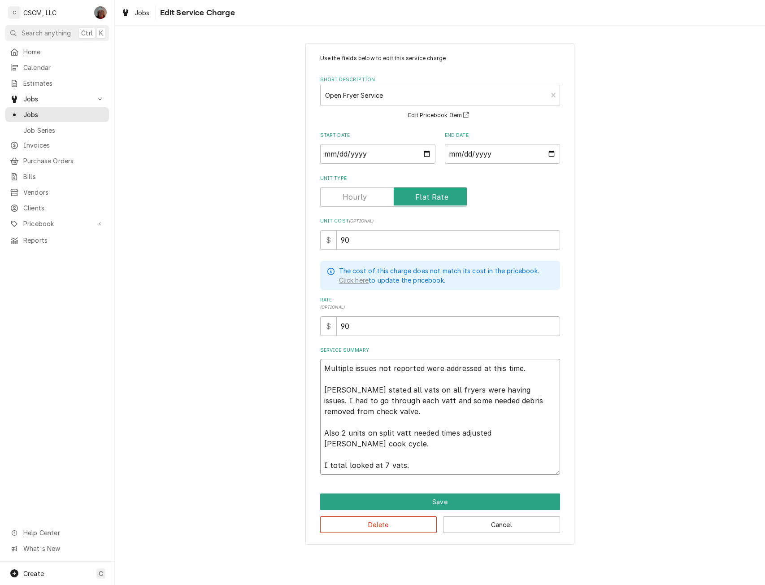
type textarea "Multiple issues not reported were addressed at this time. [PERSON_NAME] stated …"
type textarea "x"
type textarea "Multiple issues not reported were addressed at this time. [PERSON_NAME] stated …"
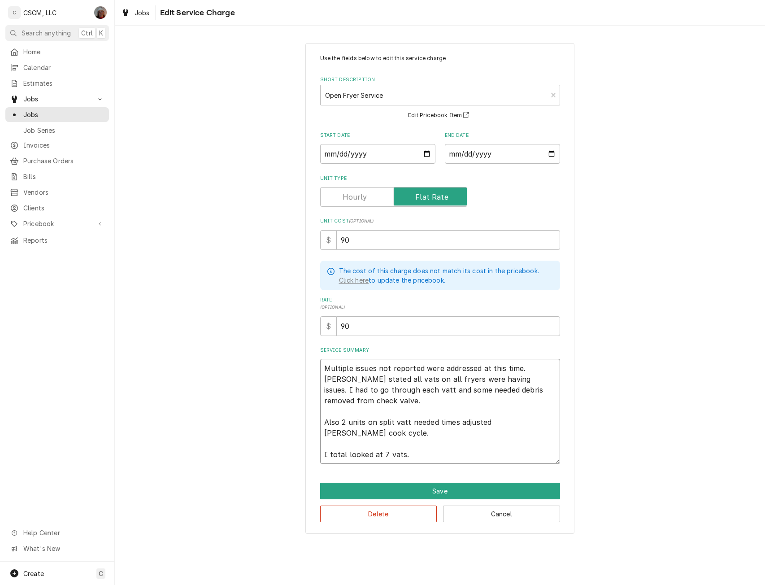
type textarea "x"
type textarea "Multiple issues not reported were addressed at this time. [PERSON_NAME] stated …"
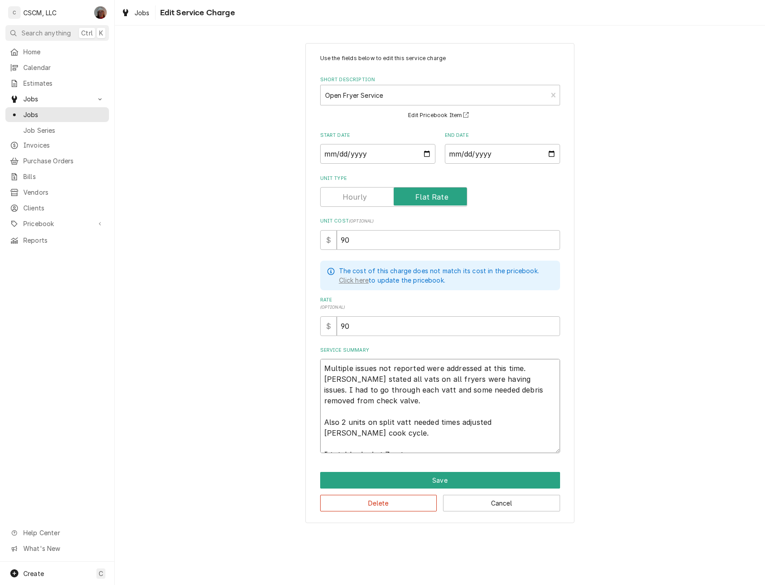
click at [355, 389] on textarea "Multiple issues not reported were addressed at this time. Sandy stated all vats…" at bounding box center [440, 406] width 240 height 94
type textarea "x"
type textarea "Multiple issues not reported were addressed at this time. Sandy stated all vats…"
click at [549, 389] on textarea "Multiple issues not reported were addressed at this time. Sandy stated all vats…" at bounding box center [440, 406] width 240 height 94
click at [406, 413] on textarea "Multiple issues not reported were addressed at this time. Sandy stated all vats…" at bounding box center [440, 406] width 240 height 94
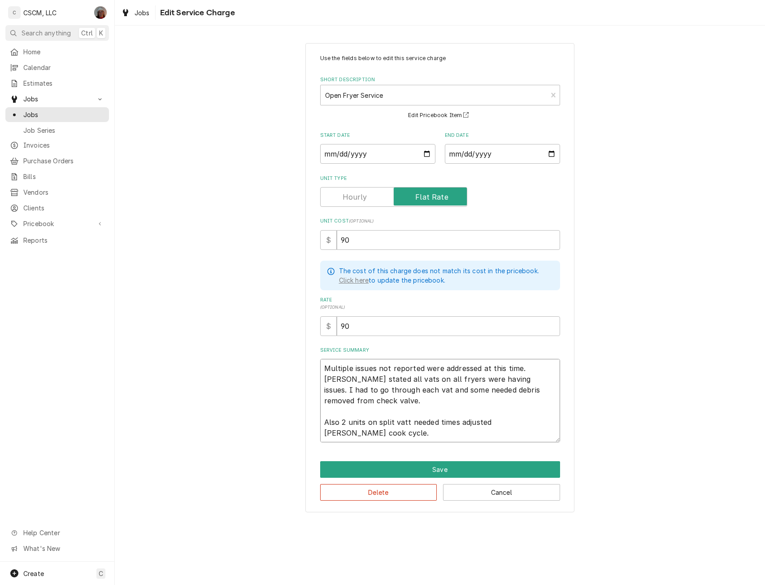
type textarea "x"
type textarea "Multiple issues not reported were addressed at this time. Sandy stated all vats…"
click at [548, 390] on textarea "Multiple issues not reported were addressed at this time. Sandy stated all vats…" at bounding box center [440, 400] width 240 height 83
type textarea "x"
type textarea "Multiple issues not reported were addressed at this time. Sandy stated all vats…"
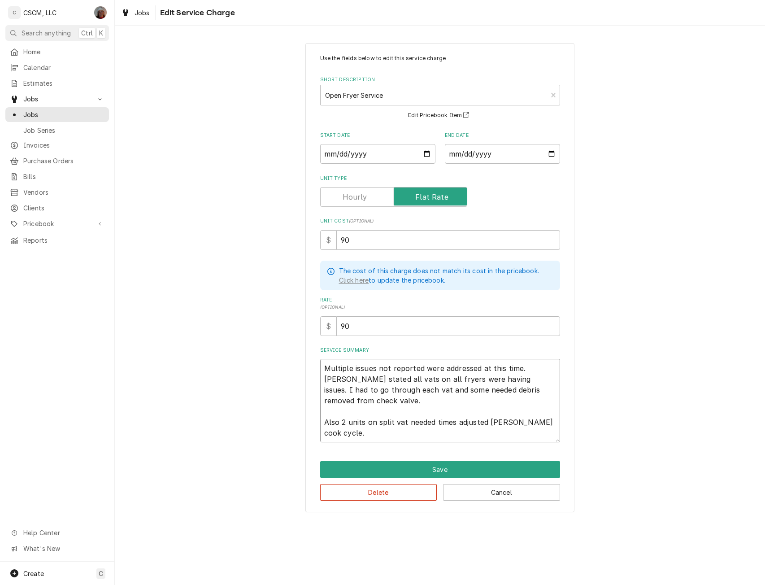
type textarea "x"
type textarea "Multiple issues not reported were addressed at this time. Sandy stated all vats…"
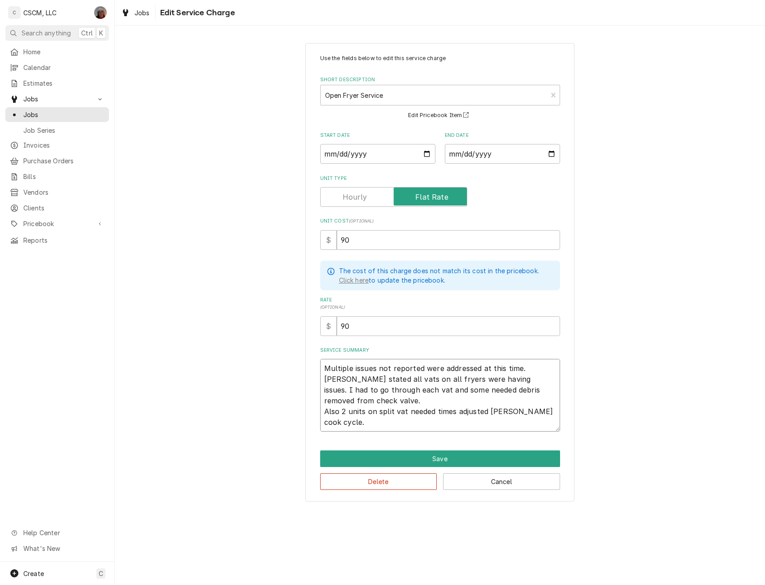
type textarea "x"
type textarea "Multiple issues not reported were addressed at this time. Sandy stated all vats…"
type textarea "x"
type textarea "Multiple issues not reported were addressed at this time. Sandy stated all vats…"
click at [558, 401] on textarea "Multiple issues not reported were addressed at this time. Sandy stated all vats…" at bounding box center [440, 395] width 240 height 73
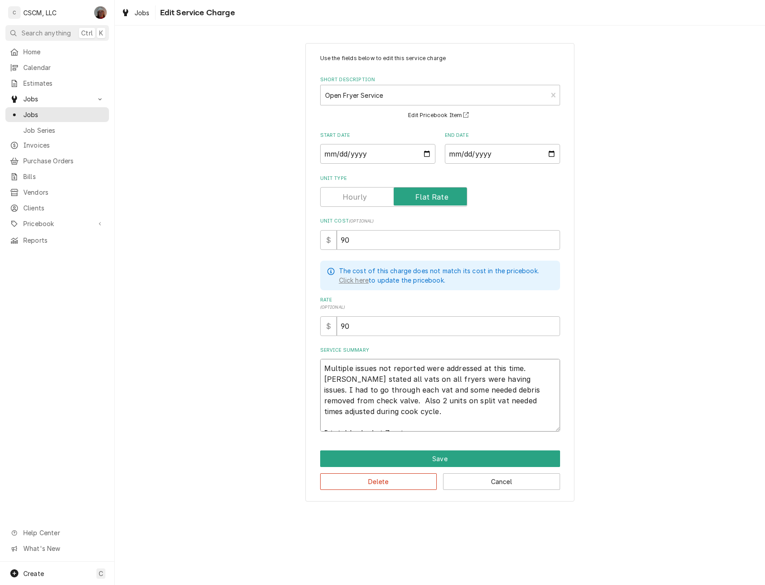
type textarea "x"
type textarea "Multiple issues not reported were addressed at this time. Sandy stated all vats…"
type textarea "x"
type textarea "Multiple issues not reported were addressed at this time. Sandy stated all vats…"
type textarea "x"
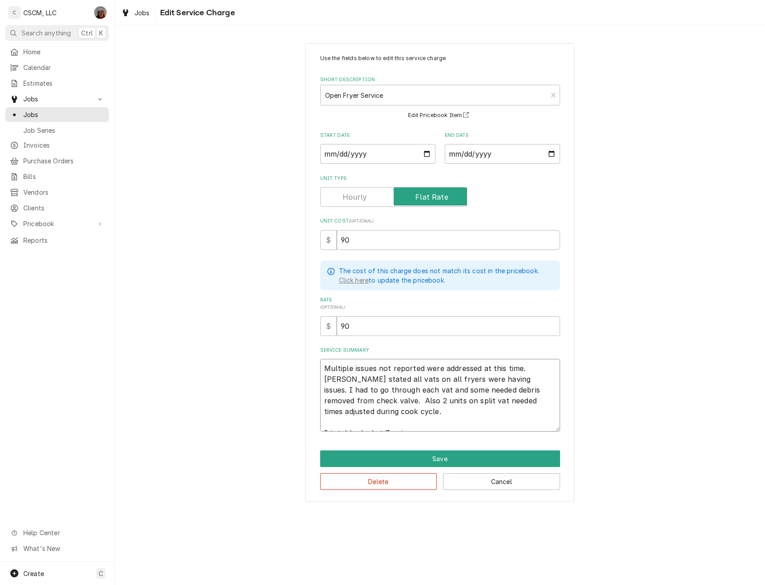
type textarea "Multiple issues not reported were addressed at this time. Sandy stated all vats…"
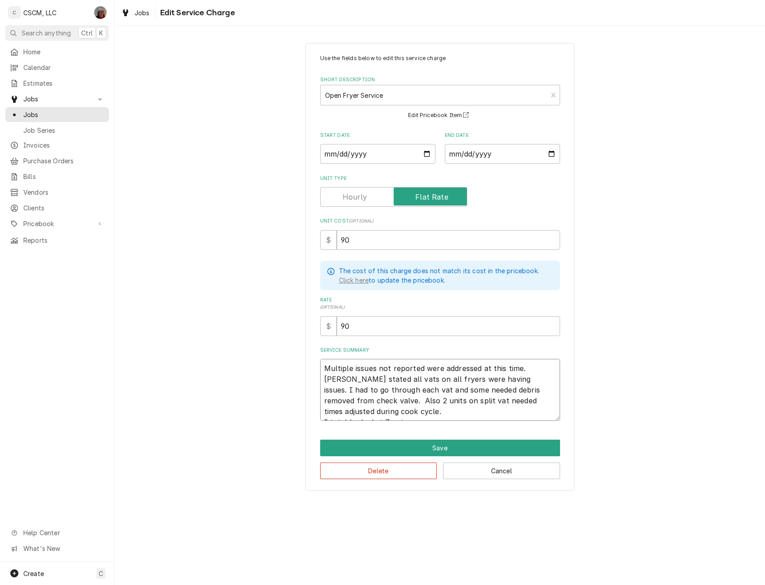
type textarea "x"
type textarea "Multiple issues not reported were addressed at this time. Sandy stated all vats…"
click at [401, 411] on textarea "Multiple issues not reported were addressed at this time. Sandy stated all vats…" at bounding box center [440, 390] width 240 height 62
type textarea "x"
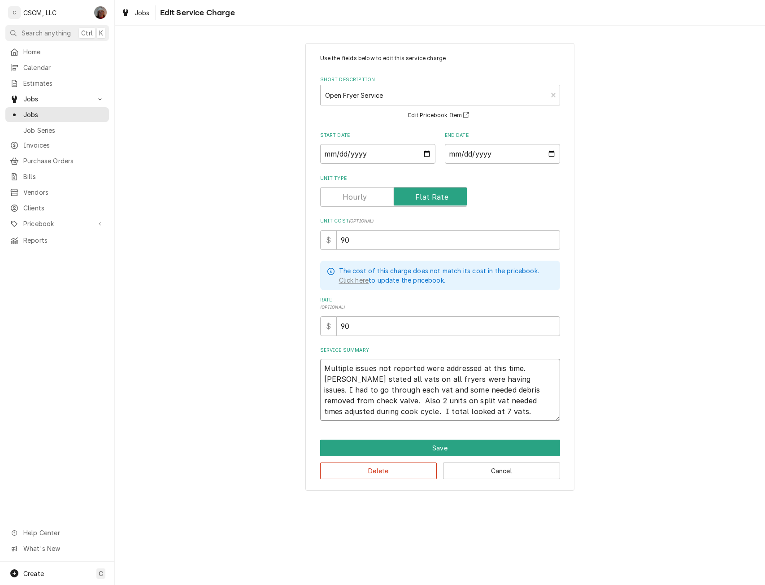
type textarea "Multiple issues not reported were addressed at this time. Sandy stated all vats…"
type textarea "x"
type textarea "Multiple issues not reported were addressed at this time. Sandy stated all vats…"
type textarea "x"
type textarea "Multiple issues not reported were addressed at this time. Sandy stated all vats…"
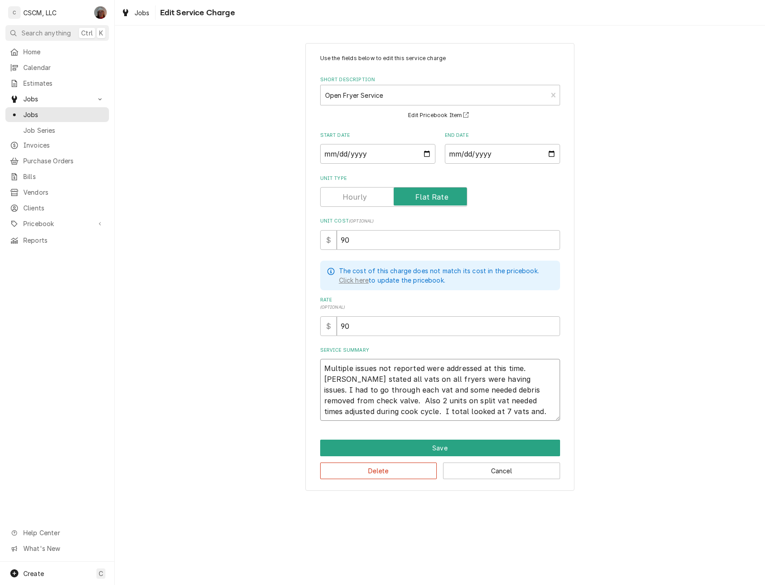
type textarea "x"
type textarea "Multiple issues not reported were addressed at this time. Sandy stated all vats…"
type textarea "x"
type textarea "Multiple issues not reported were addressed at this time. Sandy stated all vats…"
type textarea "x"
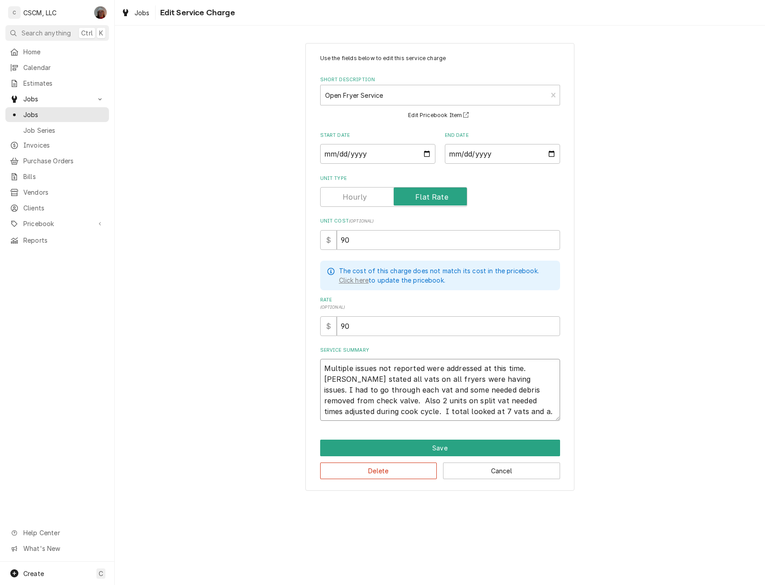
type textarea "Multiple issues not reported were addressed at this time. Sandy stated all vats…"
type textarea "x"
type textarea "Multiple issues not reported were addressed at this time. Sandy stated all vats…"
type textarea "x"
type textarea "Multiple issues not reported were addressed at this time. Sandy stated all vats…"
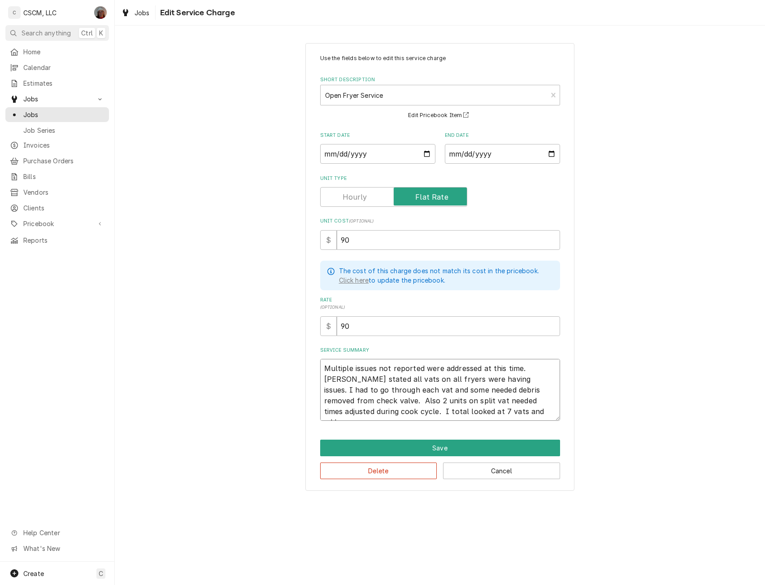
type textarea "x"
type textarea "Multiple issues not reported were addressed at this time. Sandy stated all vats…"
type textarea "x"
type textarea "Multiple issues not reported were addressed at this time. Sandy stated all vats…"
type textarea "x"
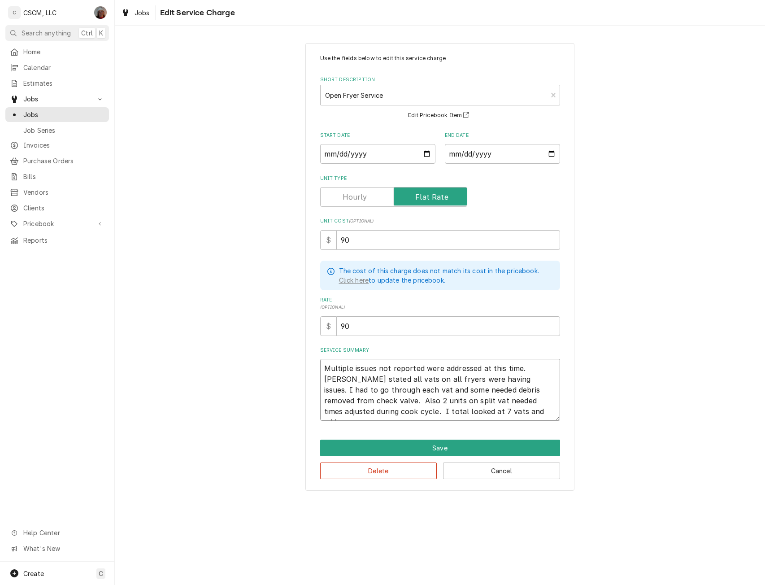
type textarea "Multiple issues not reported were addressed at this time. Sandy stated all vats…"
type textarea "x"
type textarea "Multiple issues not reported were addressed at this time. Sandy stated all vats…"
type textarea "x"
type textarea "Multiple issues not reported were addressed at this time. Sandy stated all vats…"
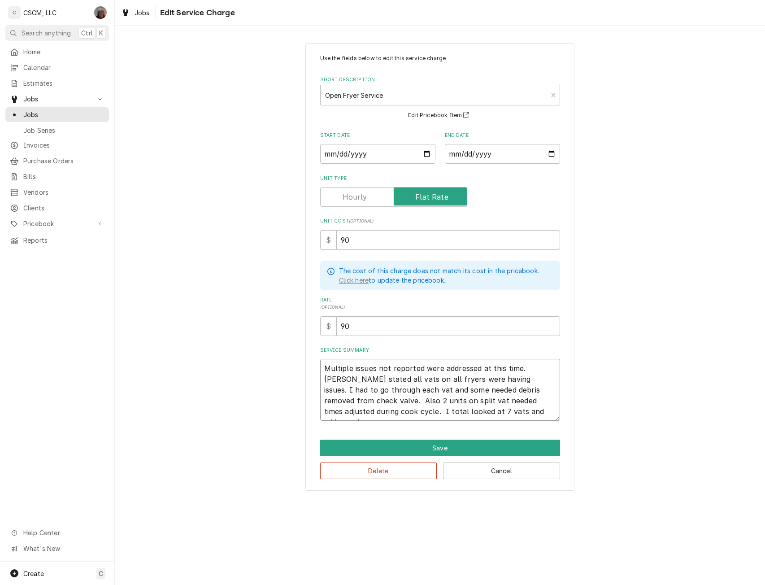
type textarea "x"
type textarea "Multiple issues not reported were addressed at this time. Sandy stated all vats…"
type textarea "x"
type textarea "Multiple issues not reported were addressed at this time. Sandy stated all vats…"
type textarea "x"
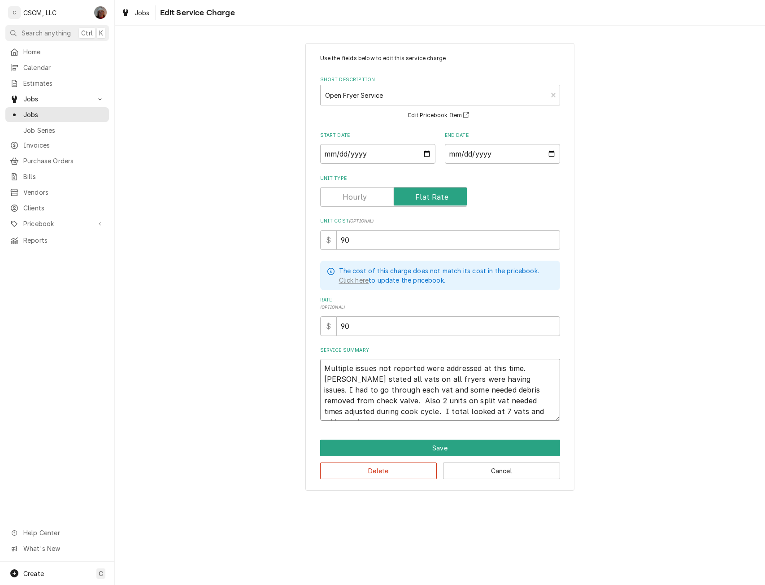
type textarea "Multiple issues not reported were addressed at this time. Sandy stated all vats…"
type textarea "x"
type textarea "Multiple issues not reported were addressed at this time. Sandy stated all vats…"
type textarea "x"
type textarea "Multiple issues not reported were addressed at this time. Sandy stated all vats…"
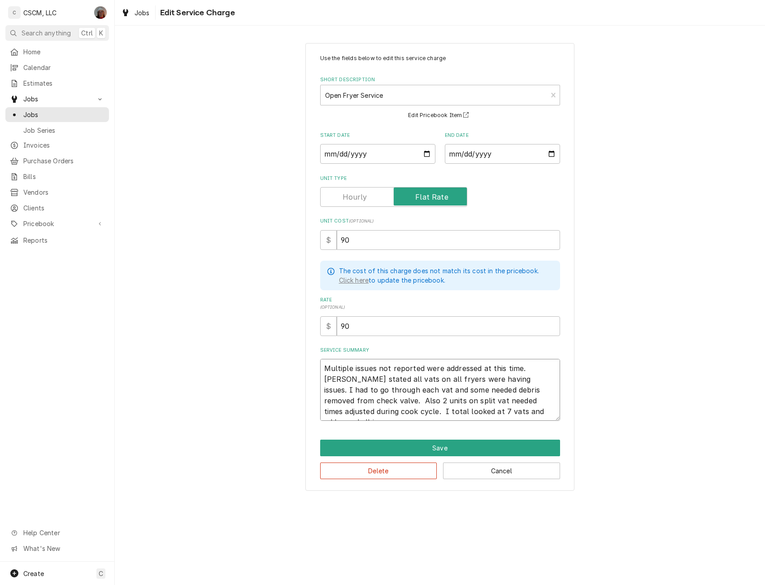
type textarea "x"
type textarea "Multiple issues not reported were addressed at this time. Sandy stated all vats…"
type textarea "x"
type textarea "Multiple issues not reported were addressed at this time. Sandy stated all vats…"
type textarea "x"
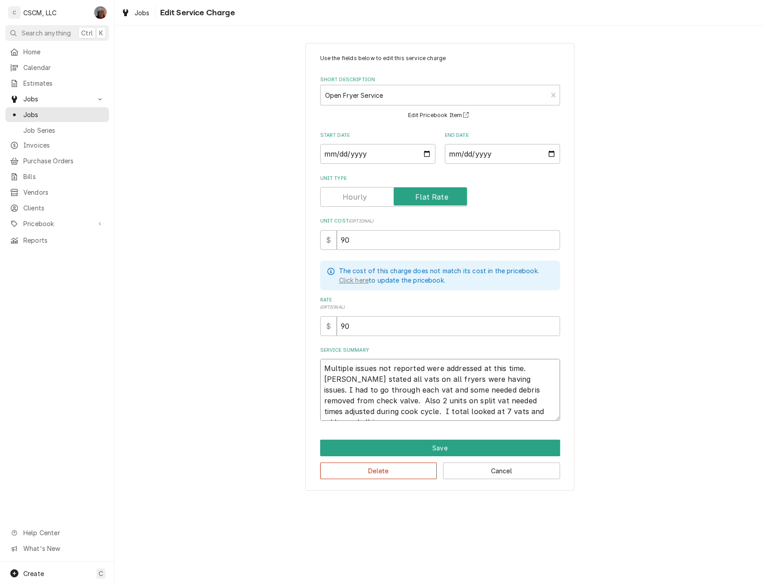
type textarea "Multiple issues not reported were addressed at this time. Sandy stated all vats…"
type textarea "x"
type textarea "Multiple issues not reported were addressed at this time. Sandy stated all vats…"
type textarea "x"
type textarea "Multiple issues not reported were addressed at this time. Sandy stated all vats…"
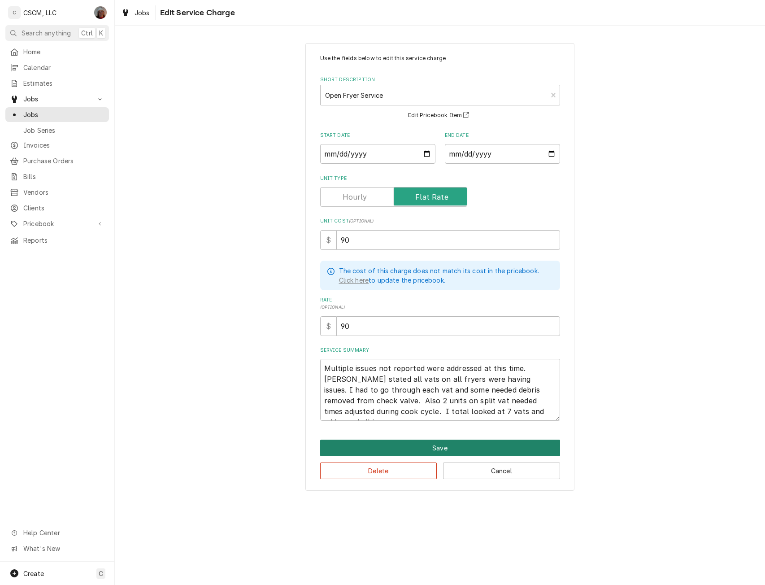
click at [427, 448] on button "Save" at bounding box center [440, 447] width 240 height 17
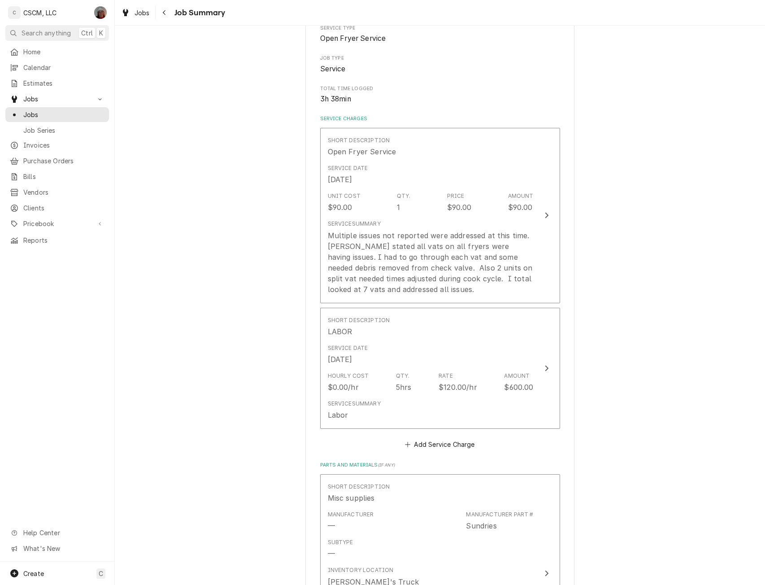
scroll to position [110, 0]
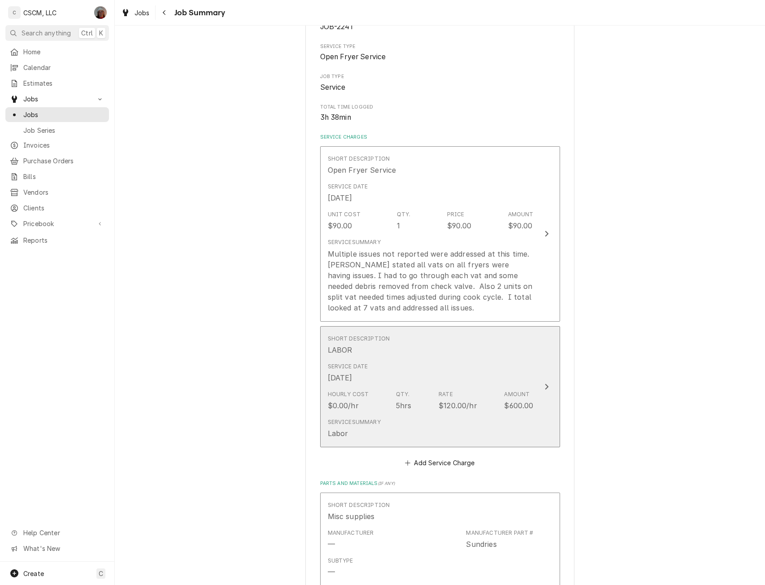
click at [544, 379] on button "Short Description LABOR Service Date Sep 17, 2025 Hourly Cost $0.00/hr Qty. 5hr…" at bounding box center [440, 386] width 240 height 121
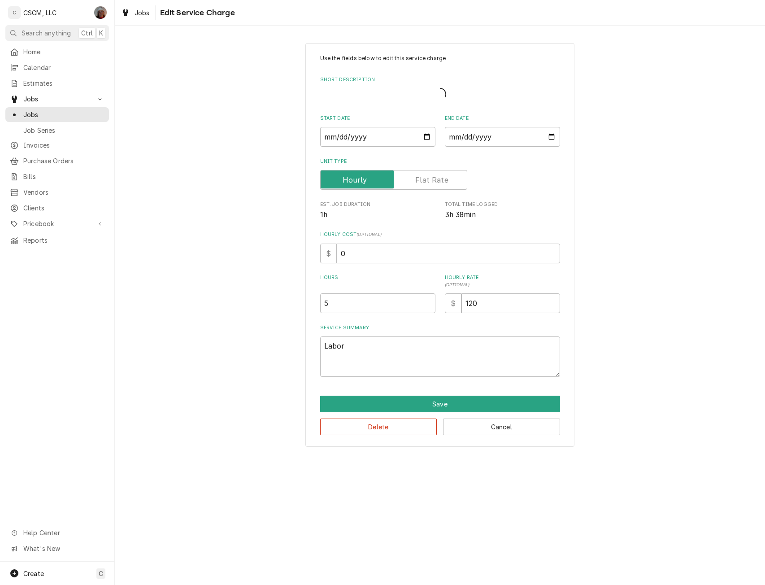
type textarea "x"
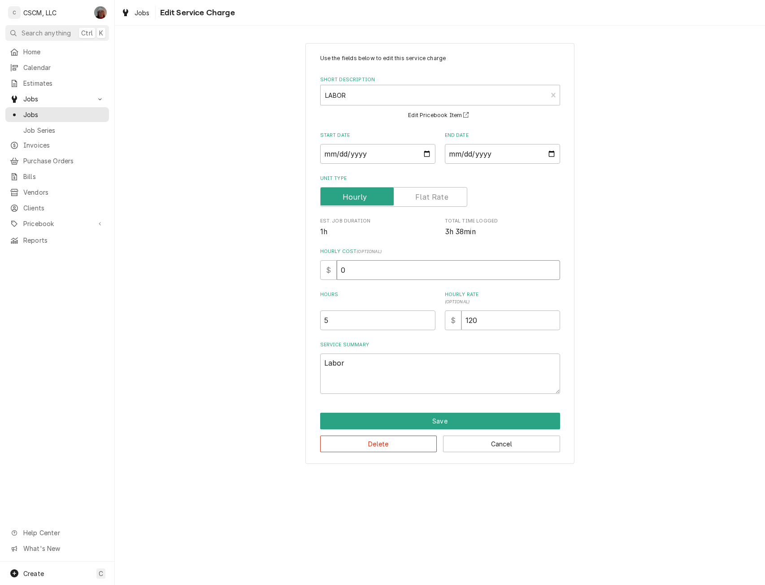
drag, startPoint x: 351, startPoint y: 266, endPoint x: 312, endPoint y: 268, distance: 38.2
click at [312, 268] on div "Use the fields below to edit this service charge Short Description LABOR LAB Ed…" at bounding box center [439, 253] width 269 height 420
type input "4"
type textarea "x"
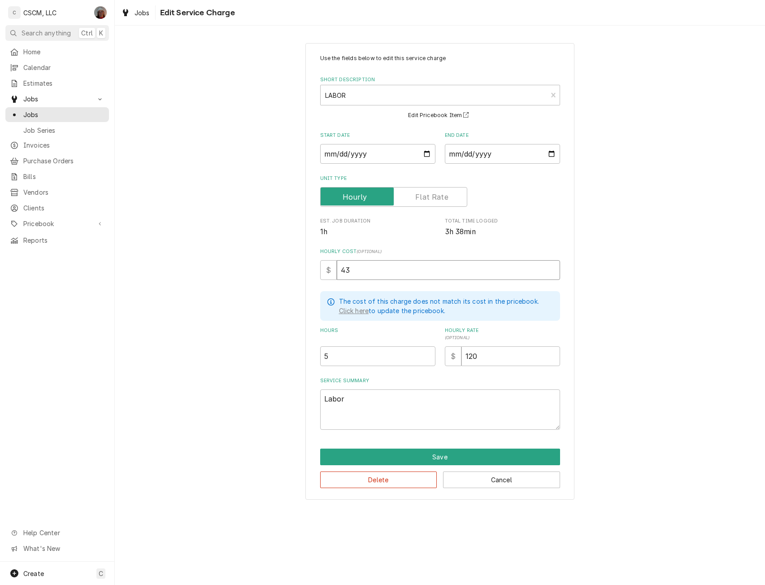
type input "43"
drag, startPoint x: 323, startPoint y: 352, endPoint x: 359, endPoint y: 356, distance: 35.6
click at [359, 356] on input "5" at bounding box center [377, 356] width 115 height 20
type textarea "x"
type input "4"
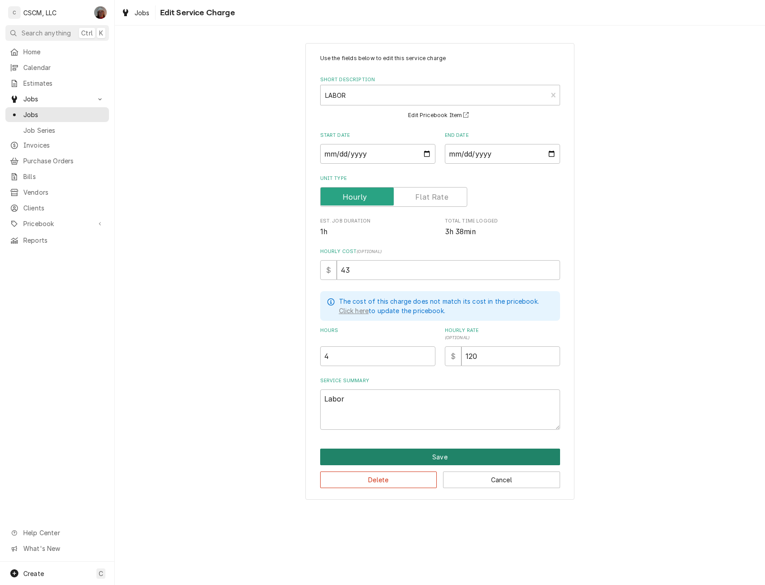
click at [438, 456] on button "Save" at bounding box center [440, 456] width 240 height 17
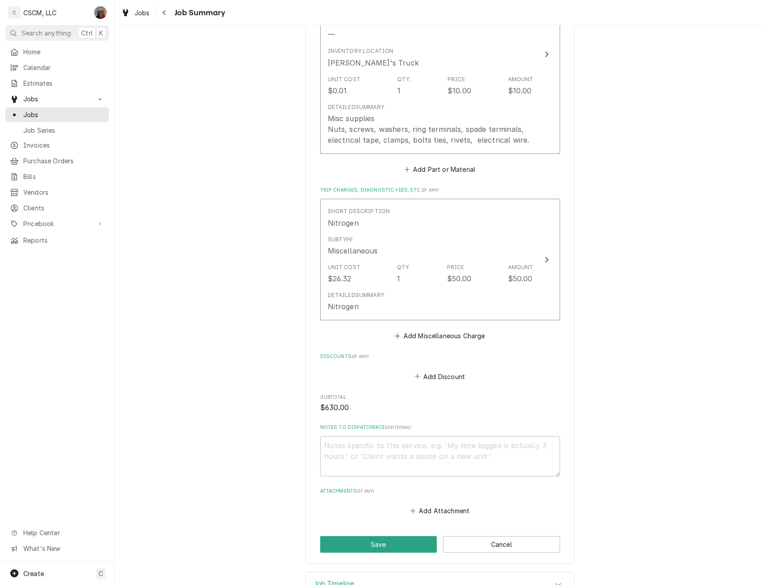
scroll to position [676, 0]
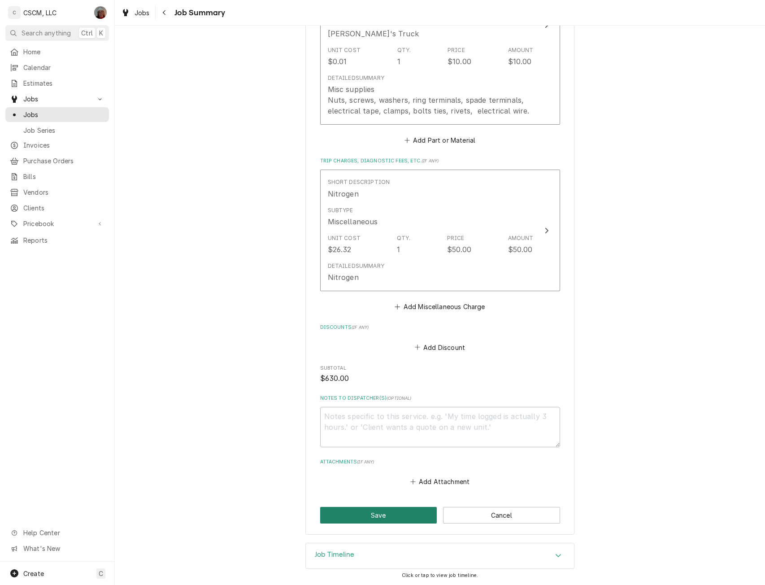
click at [390, 517] on button "Save" at bounding box center [378, 515] width 117 height 17
type textarea "x"
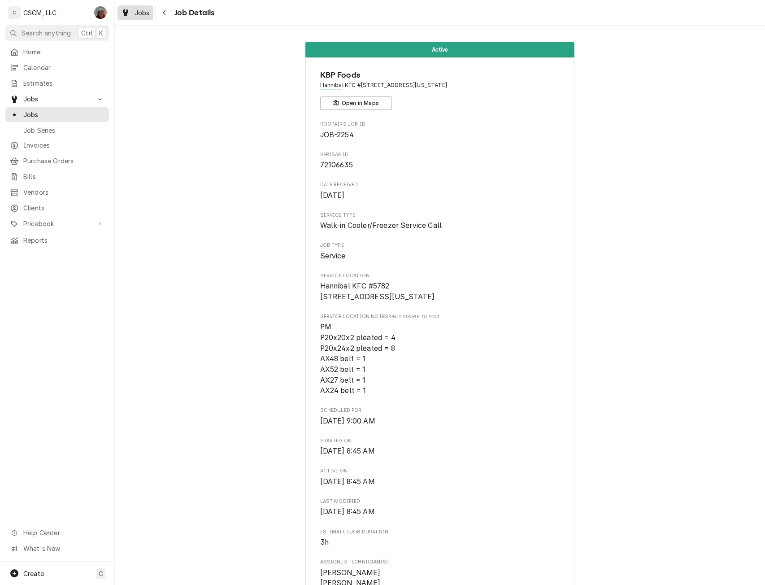
click at [142, 11] on span "Jobs" at bounding box center [141, 12] width 15 height 9
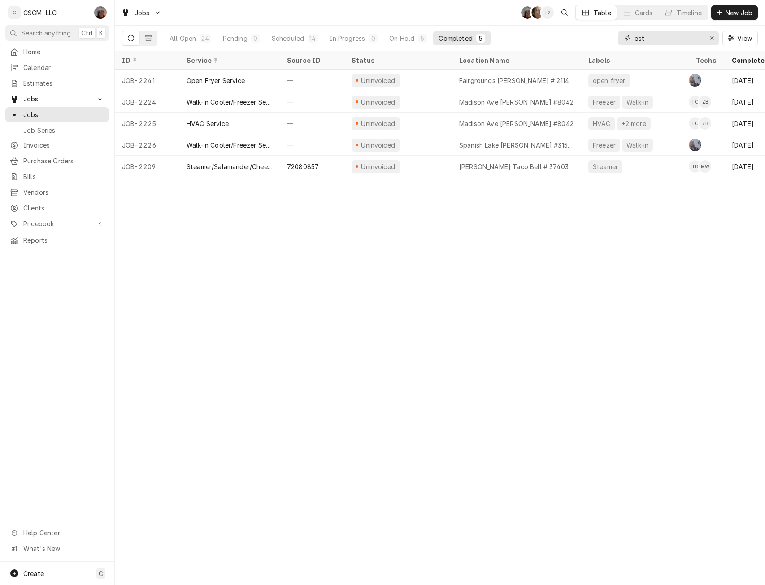
drag, startPoint x: 660, startPoint y: 41, endPoint x: 598, endPoint y: 46, distance: 62.1
click at [598, 46] on div "All Open 24 Pending 0 Scheduled 14 In Progress 0 On Hold 5 Completed 5 est View" at bounding box center [440, 38] width 636 height 25
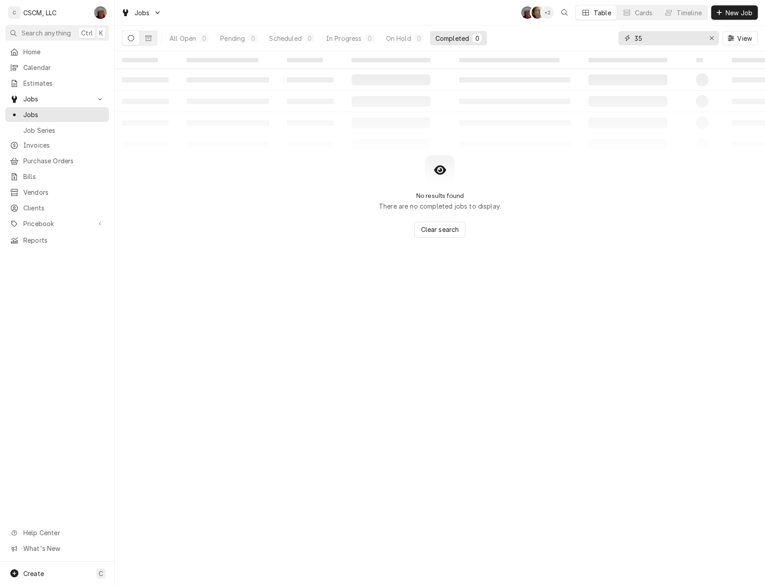
type input "3"
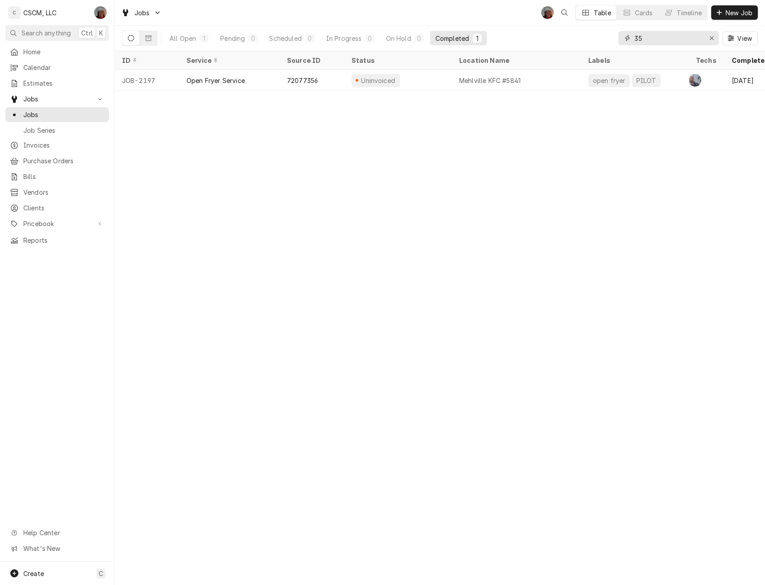
type input "3"
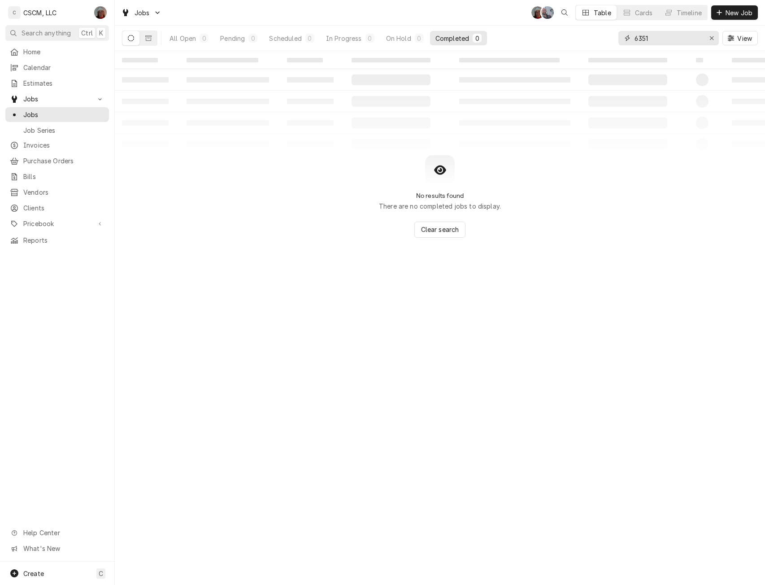
click at [636, 38] on input "6351" at bounding box center [667, 38] width 67 height 14
drag, startPoint x: 665, startPoint y: 36, endPoint x: 600, endPoint y: 37, distance: 65.5
click at [600, 37] on div "All Open 0 Pending 0 Scheduled 0 In Progress 0 On Hold 0 Completed 0 36351 View" at bounding box center [440, 38] width 636 height 25
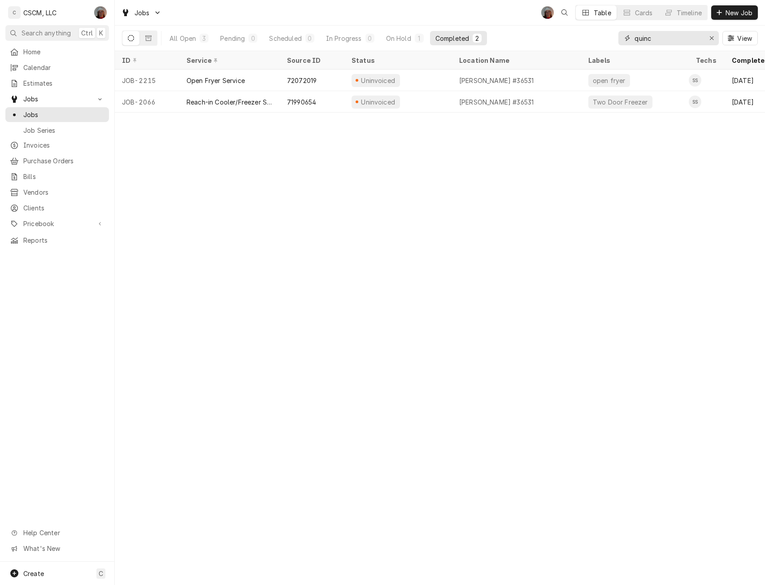
drag, startPoint x: 666, startPoint y: 40, endPoint x: 598, endPoint y: 42, distance: 68.2
click at [598, 42] on div "All Open 3 Pending 0 Scheduled 0 In Progress 0 On Hold 1 Completed 2 quinc View" at bounding box center [440, 38] width 636 height 25
type input "36531"
click at [147, 36] on icon "Dynamic Content Wrapper" at bounding box center [148, 37] width 6 height 5
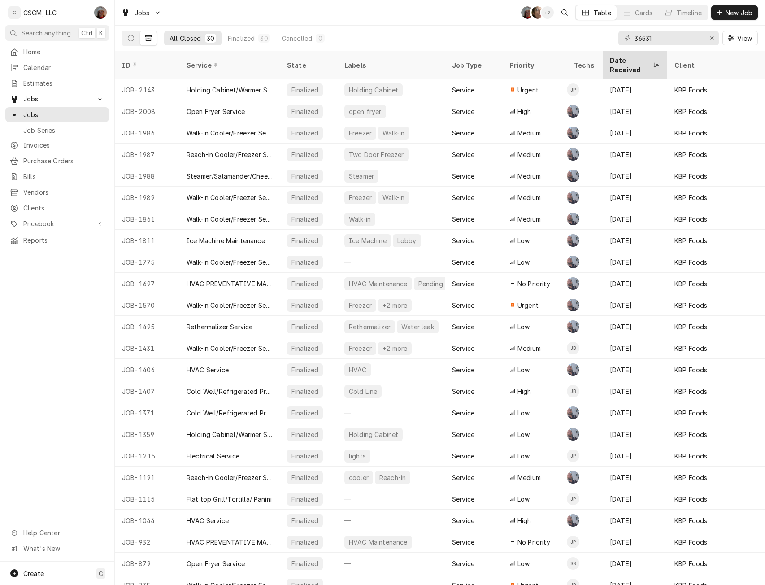
click at [636, 61] on div "Date Received" at bounding box center [630, 65] width 41 height 19
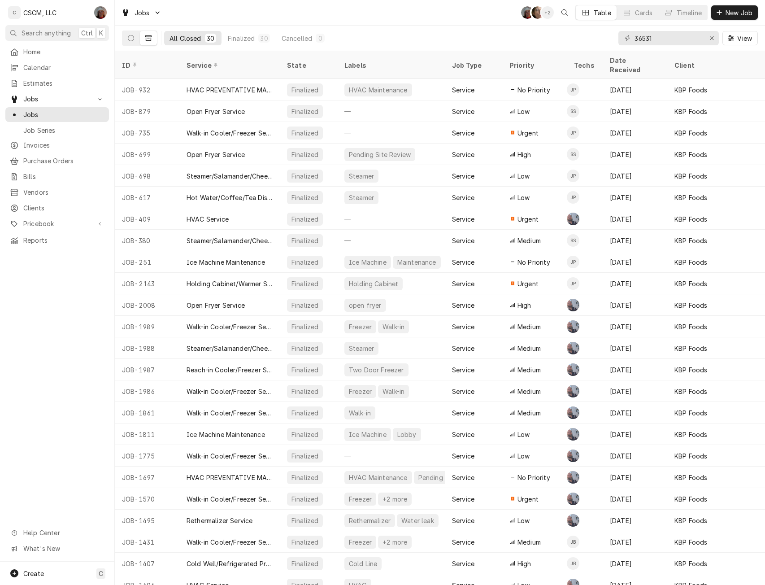
click at [636, 61] on div "Date Received" at bounding box center [634, 65] width 48 height 19
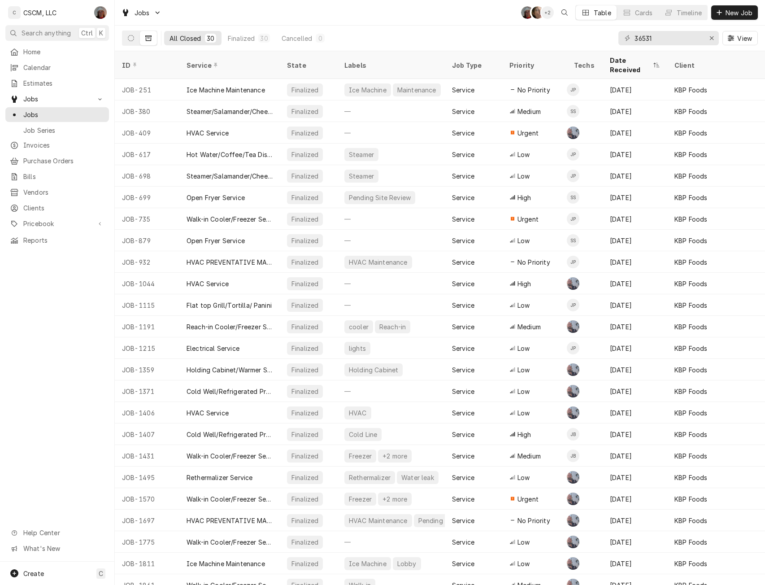
click at [636, 61] on div "Date Received" at bounding box center [630, 65] width 41 height 19
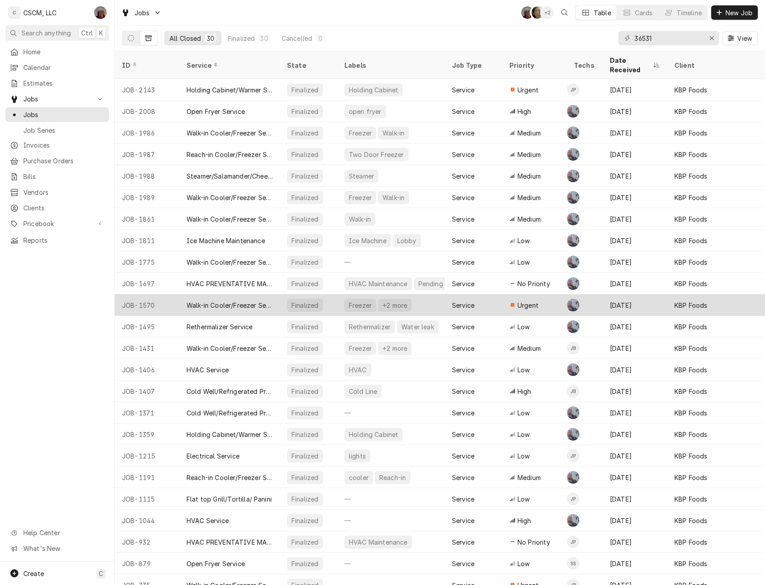
click at [230, 300] on div "Walk-in Cooler/Freezer Service Call" at bounding box center [229, 304] width 86 height 9
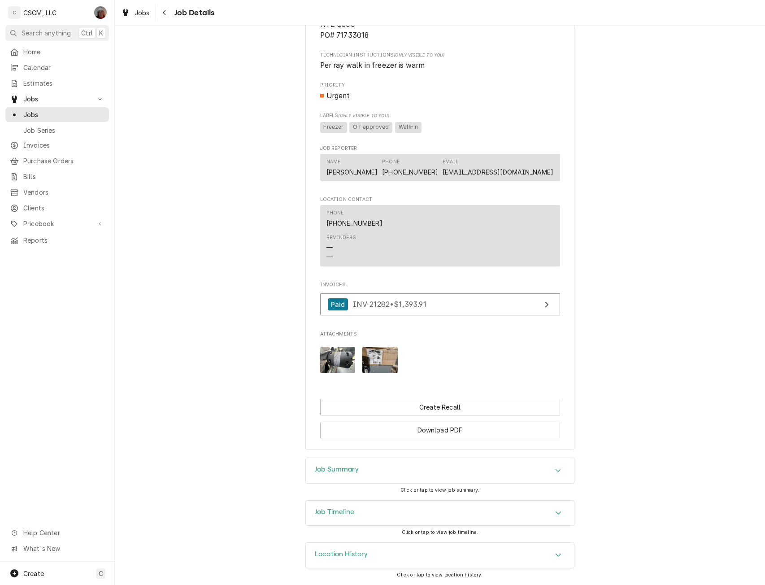
scroll to position [600, 0]
click at [163, 12] on icon "Navigate back" at bounding box center [164, 12] width 4 height 6
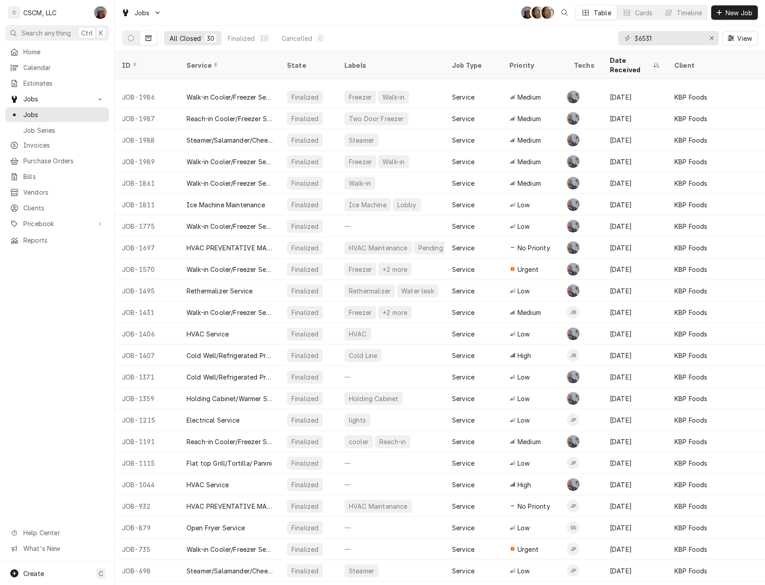
scroll to position [136, 0]
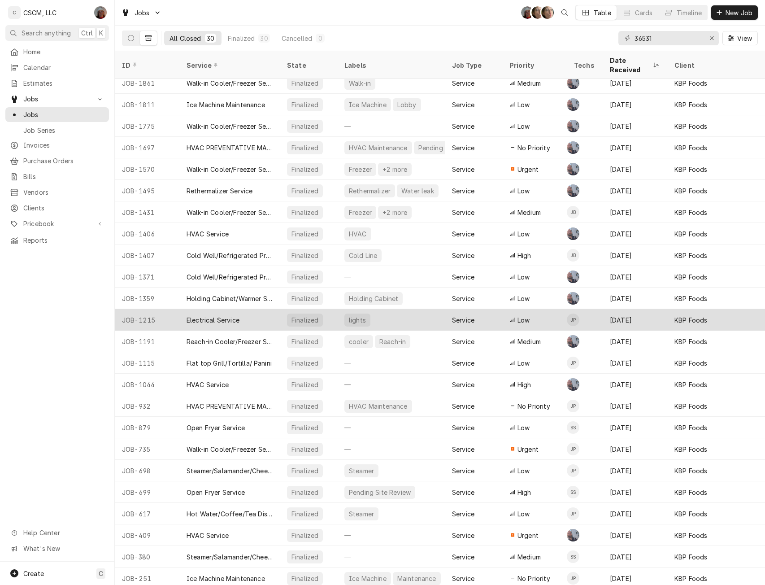
click at [223, 315] on div "Electrical Service" at bounding box center [212, 319] width 53 height 9
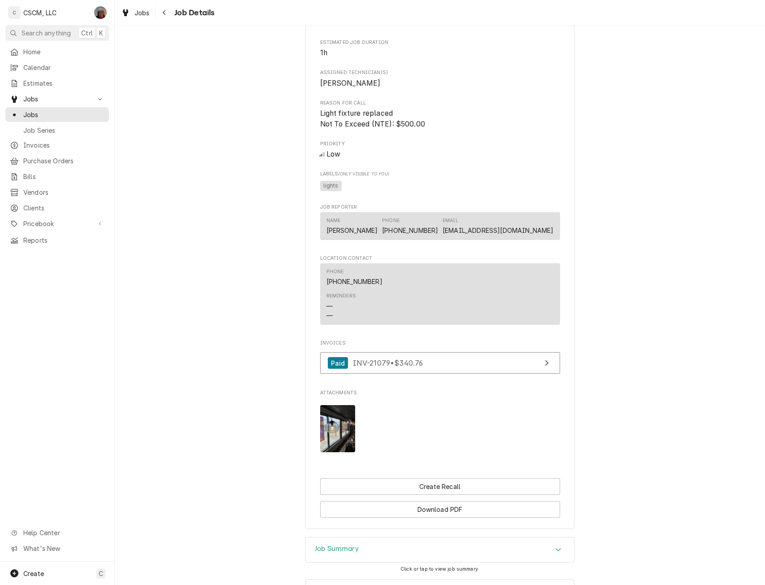
scroll to position [579, 0]
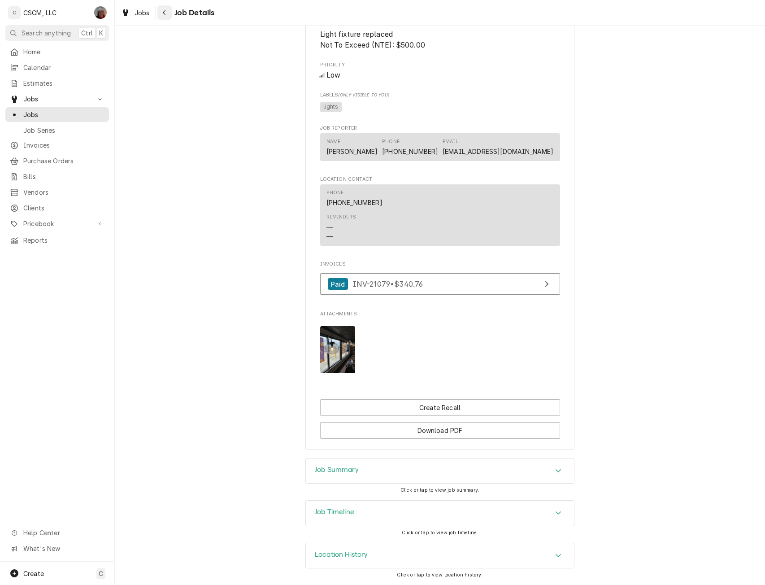
click at [162, 6] on button "Navigate back" at bounding box center [164, 12] width 14 height 14
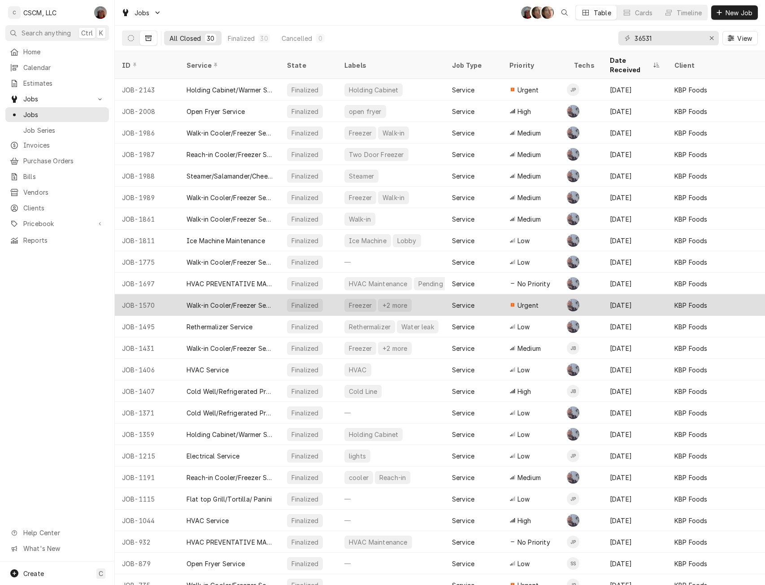
click at [256, 294] on div "Walk-in Cooler/Freezer Service Call" at bounding box center [229, 305] width 100 height 22
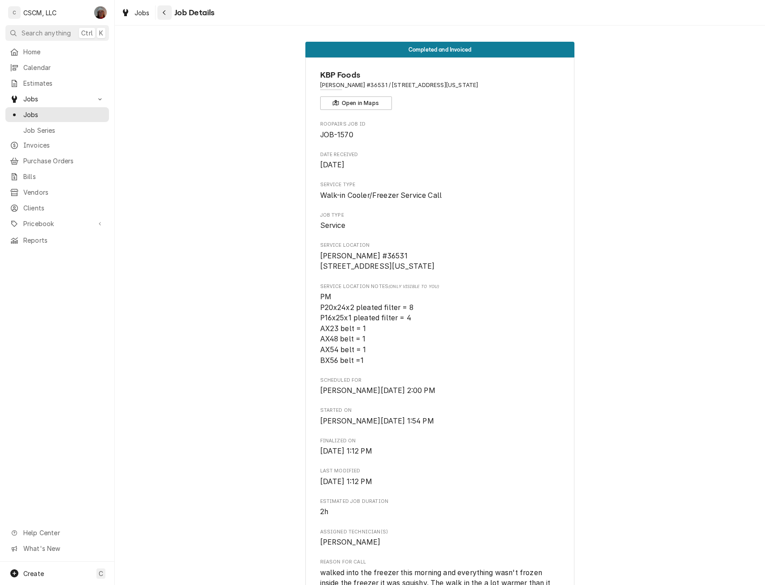
click at [165, 19] on button "Navigate back" at bounding box center [164, 12] width 14 height 14
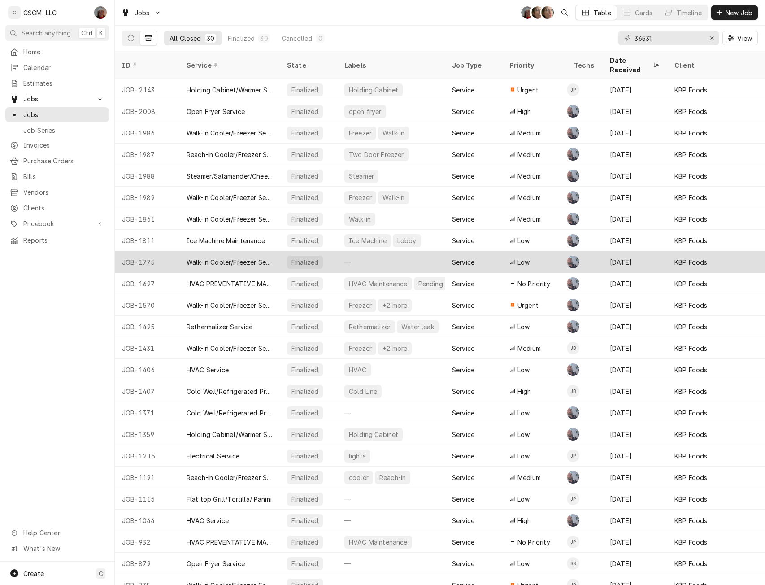
click at [258, 257] on div "Walk-in Cooler/Freezer Service Call" at bounding box center [229, 261] width 86 height 9
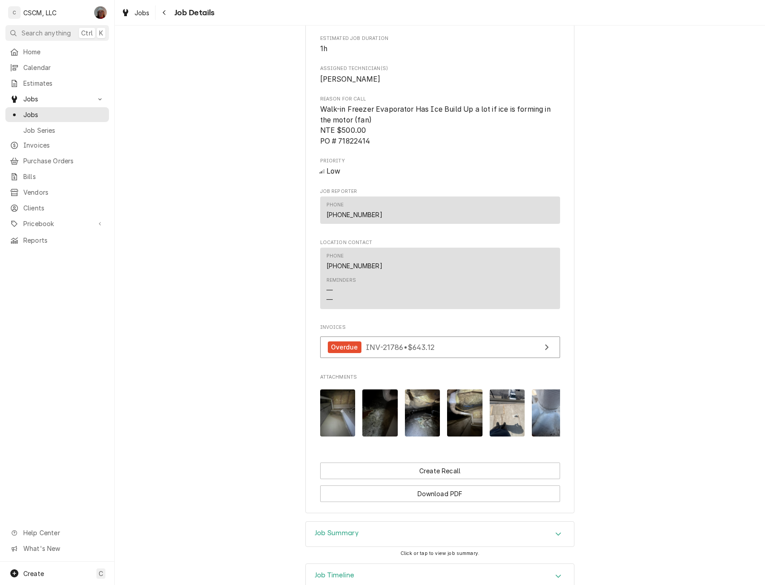
scroll to position [545, 0]
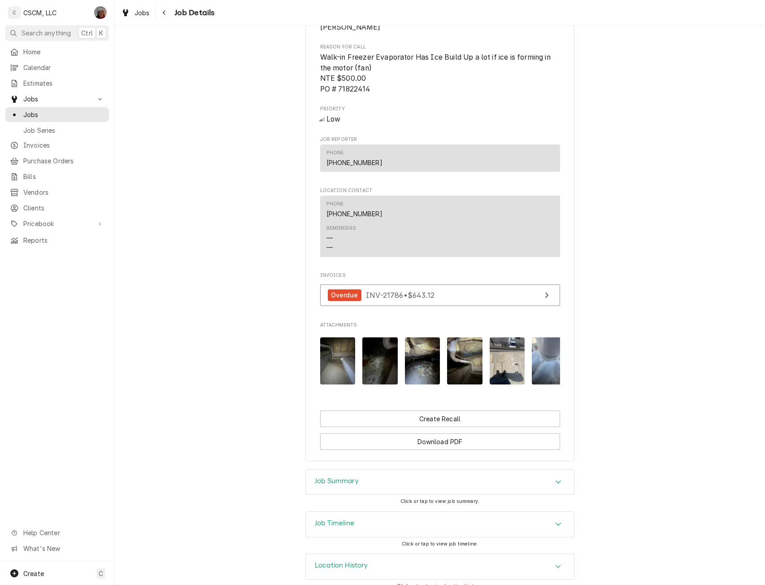
click at [562, 537] on div "Job Timeline" at bounding box center [440, 523] width 268 height 25
click at [330, 377] on img "Attachments" at bounding box center [337, 360] width 35 height 47
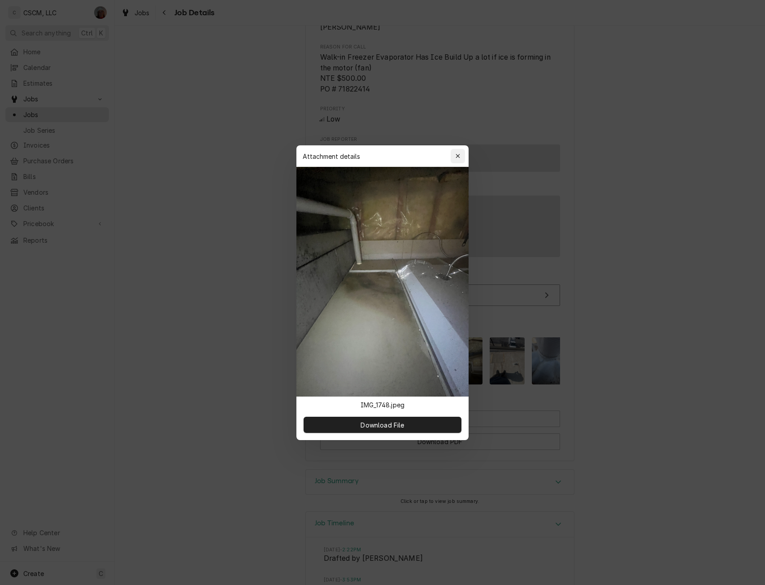
click at [458, 156] on icon "button" at bounding box center [457, 156] width 5 height 6
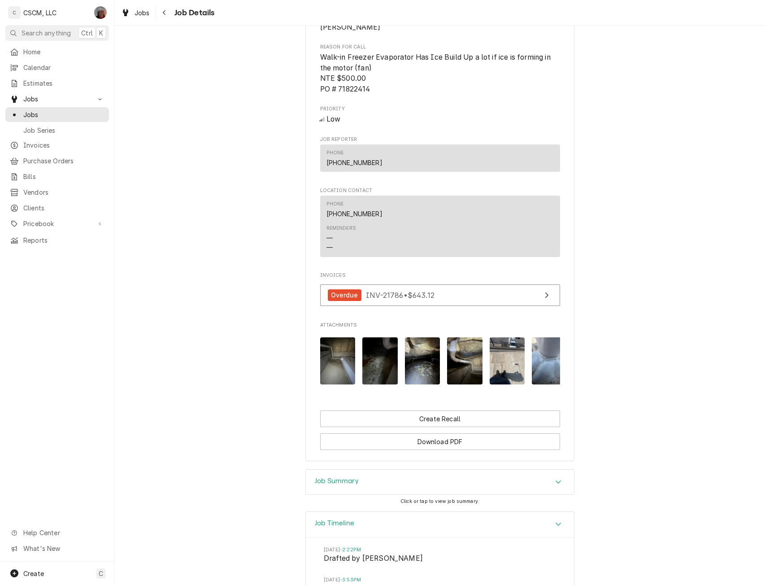
click at [372, 368] on img "Attachments" at bounding box center [379, 360] width 35 height 47
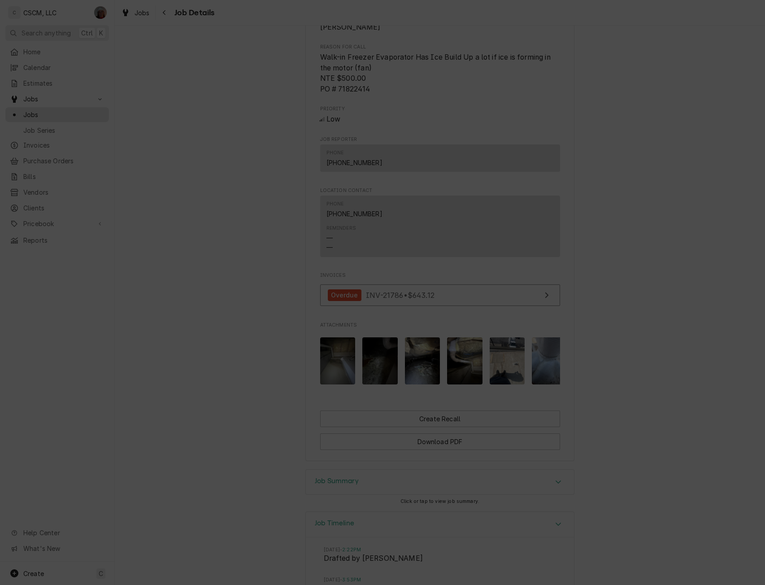
click at [460, 154] on div "button" at bounding box center [457, 156] width 9 height 9
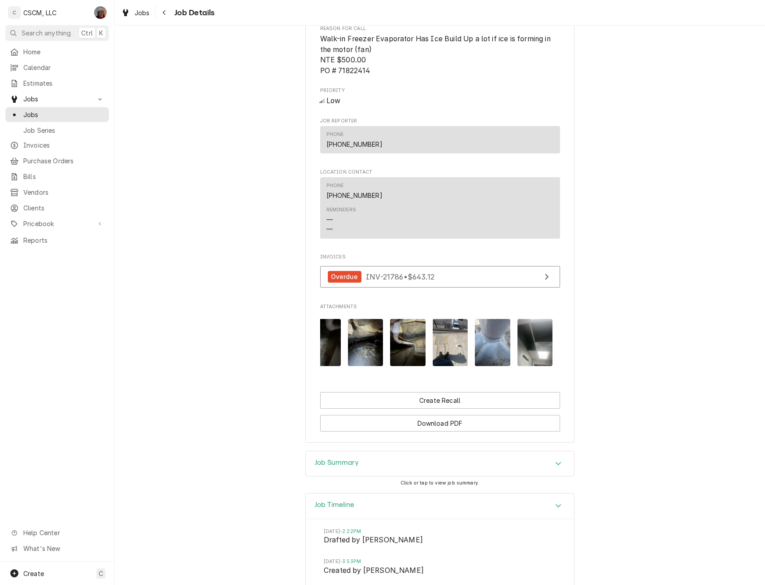
scroll to position [567, 0]
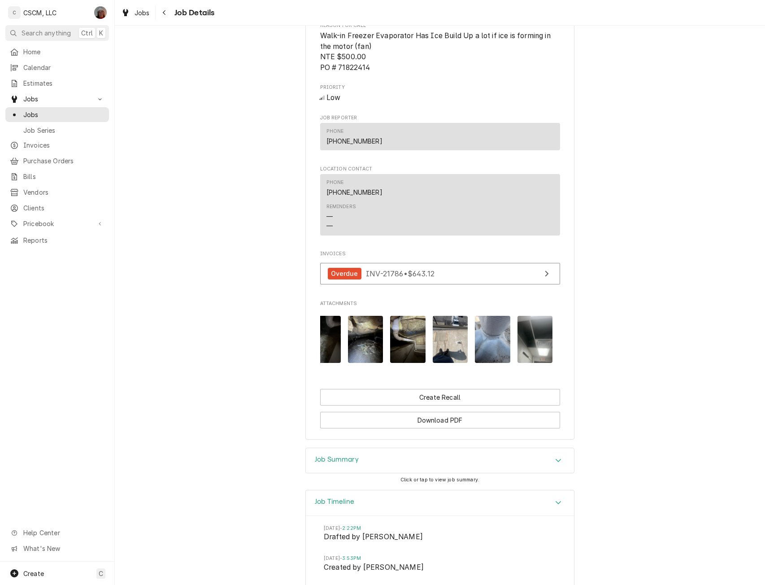
click at [542, 352] on img "Attachments" at bounding box center [534, 339] width 35 height 47
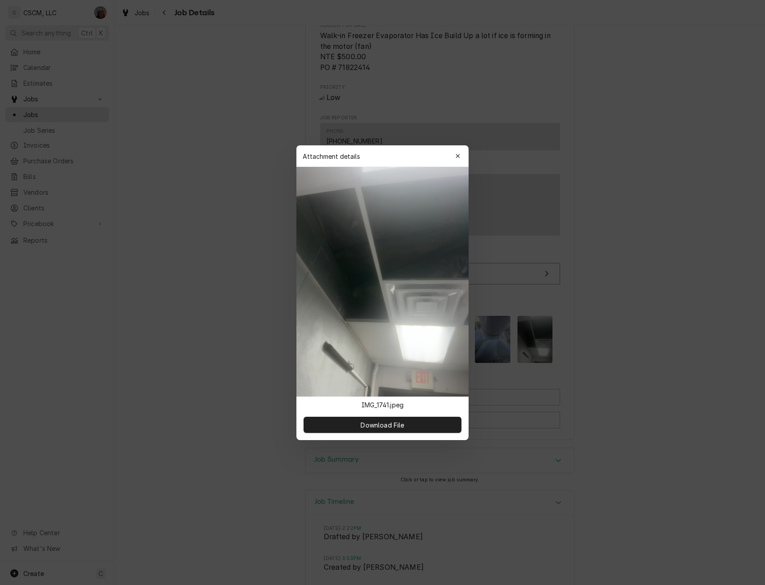
click at [758, 224] on div at bounding box center [382, 292] width 765 height 585
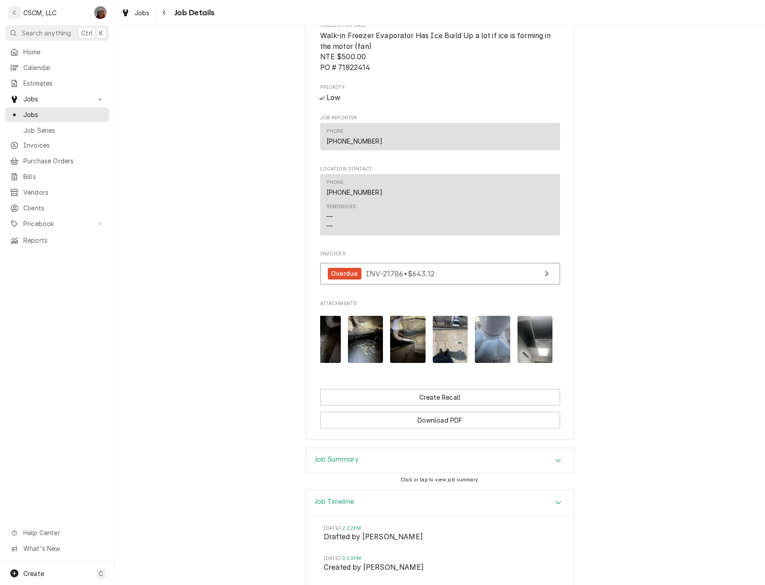
click at [479, 358] on img "Attachments" at bounding box center [492, 339] width 35 height 47
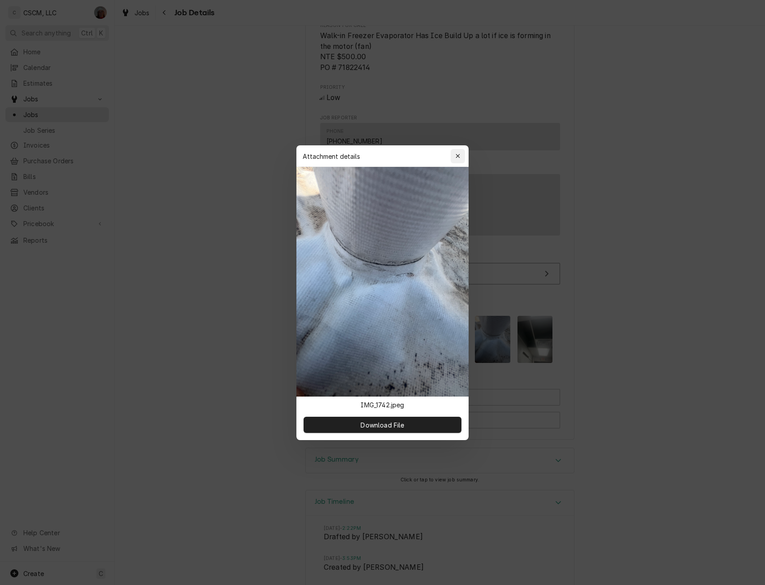
click at [457, 151] on button "button" at bounding box center [458, 156] width 14 height 14
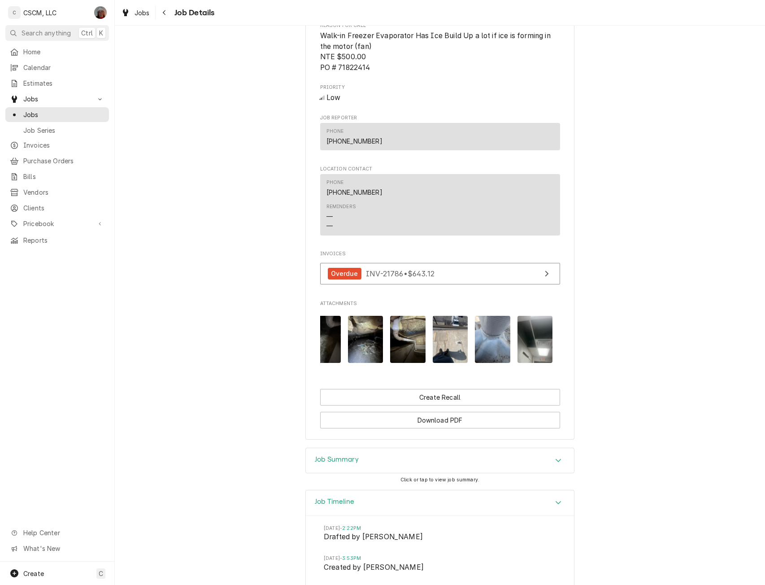
click at [457, 353] on img "Attachments" at bounding box center [450, 339] width 35 height 47
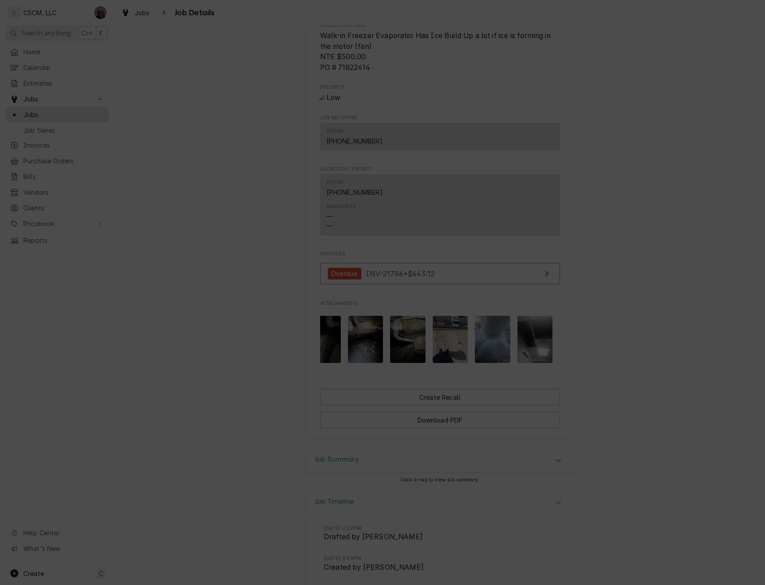
click at [458, 153] on icon "button" at bounding box center [457, 156] width 5 height 6
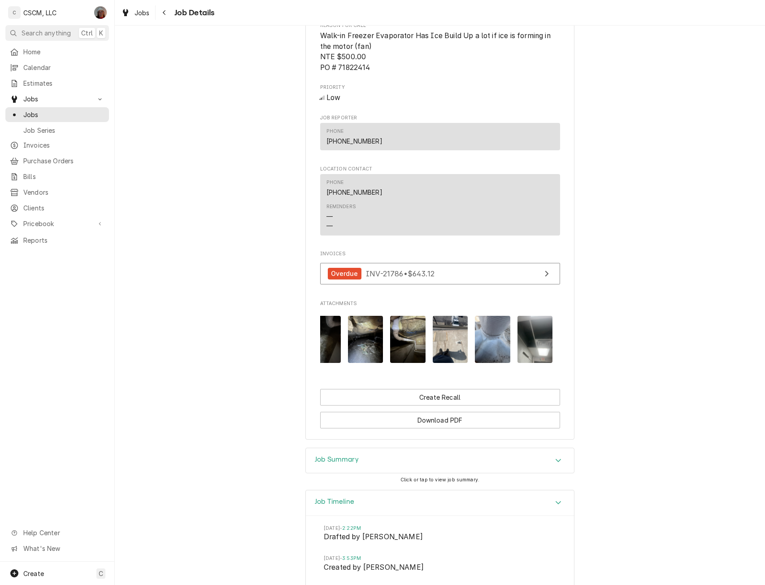
click at [398, 348] on img "Attachments" at bounding box center [407, 339] width 35 height 47
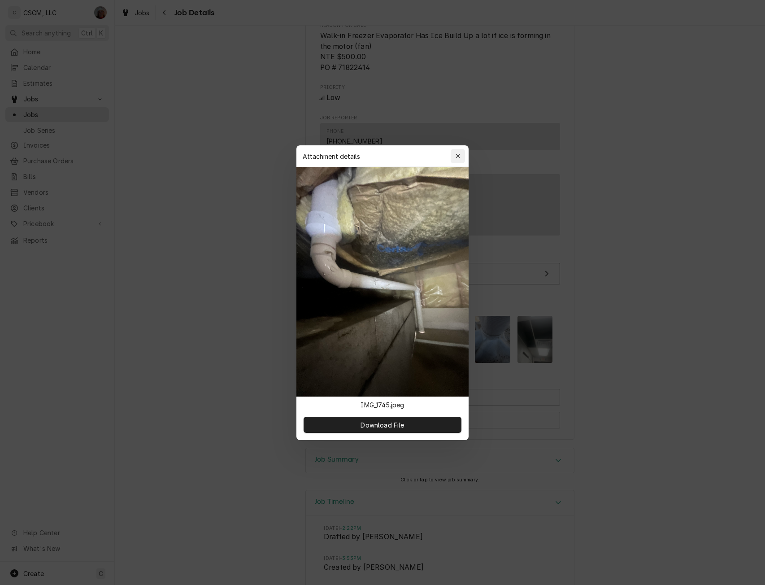
click at [462, 158] on div "button" at bounding box center [457, 156] width 9 height 9
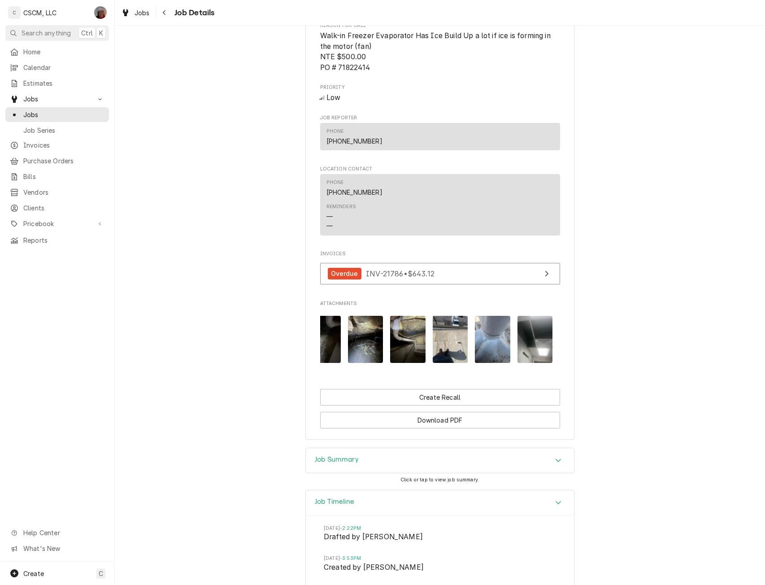
click at [536, 356] on img "Attachments" at bounding box center [534, 339] width 35 height 47
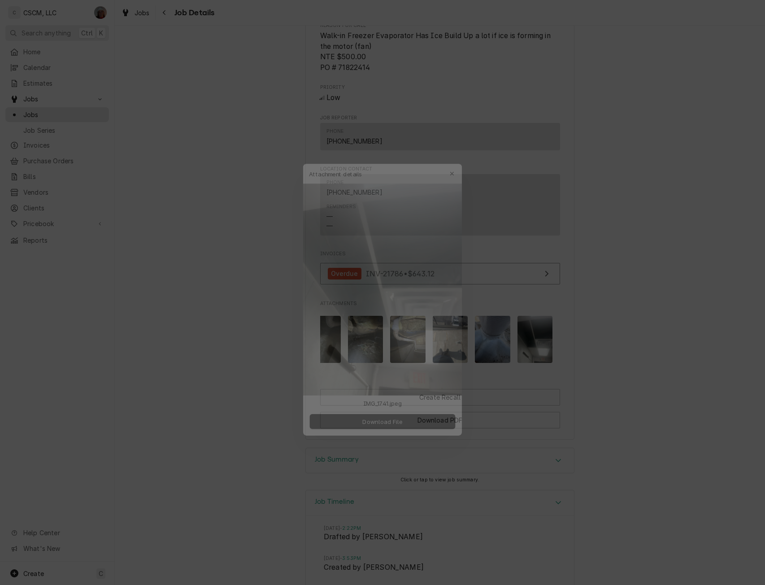
click at [488, 351] on div at bounding box center [382, 292] width 765 height 585
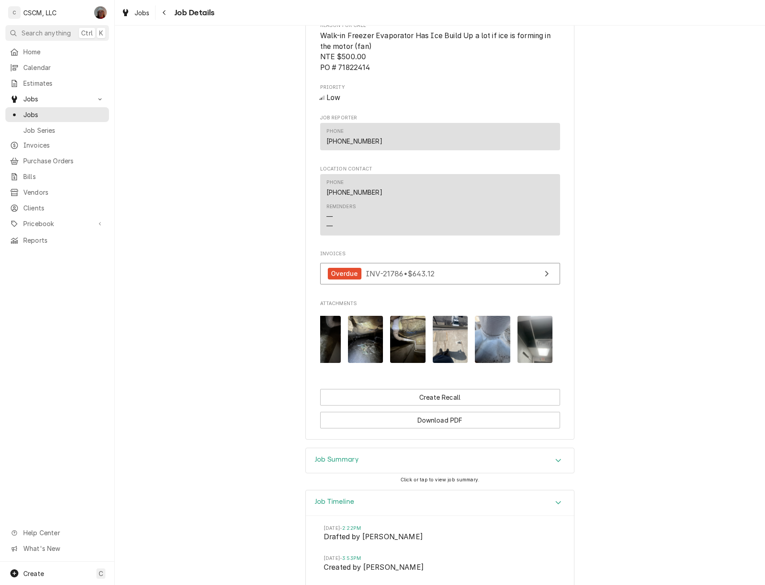
click at [488, 351] on img "Attachments" at bounding box center [492, 339] width 35 height 47
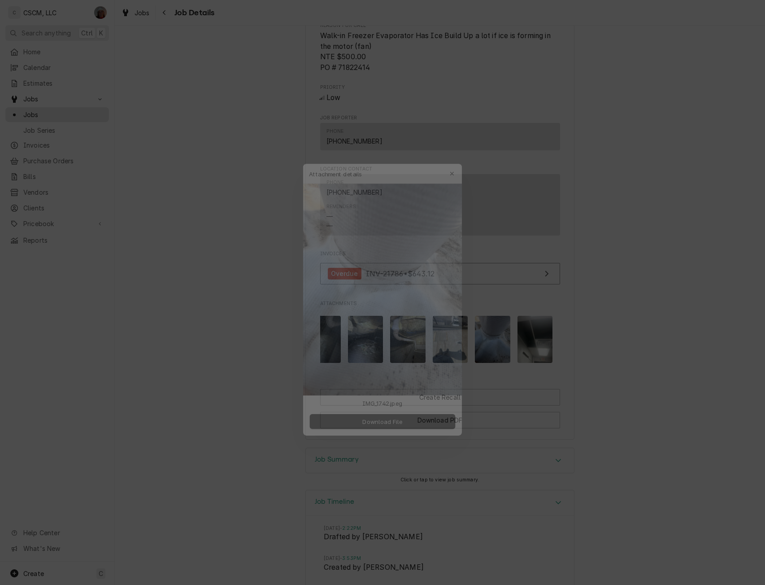
click at [642, 420] on div at bounding box center [382, 292] width 765 height 585
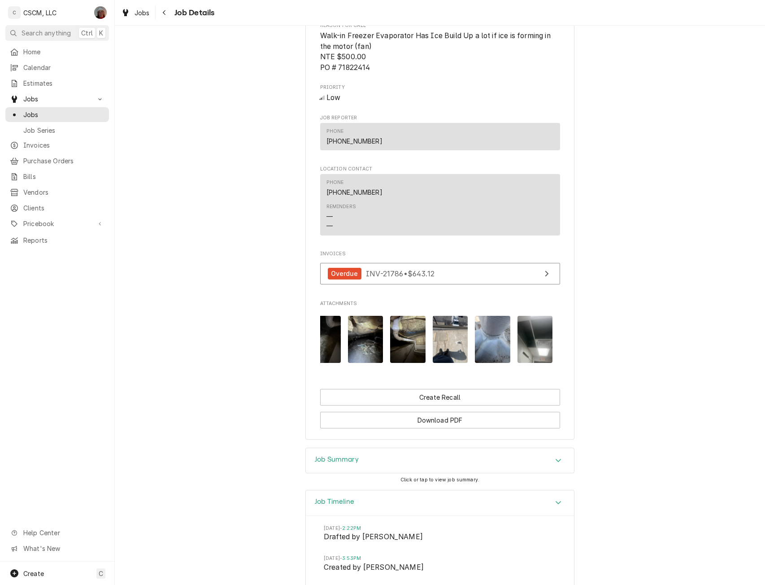
click at [458, 342] on img "Attachments" at bounding box center [450, 339] width 35 height 47
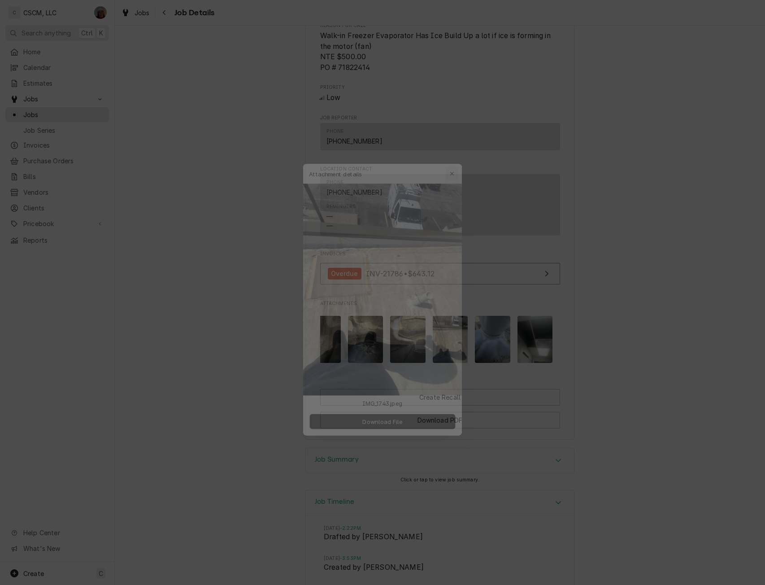
click at [457, 152] on div "button" at bounding box center [457, 156] width 9 height 9
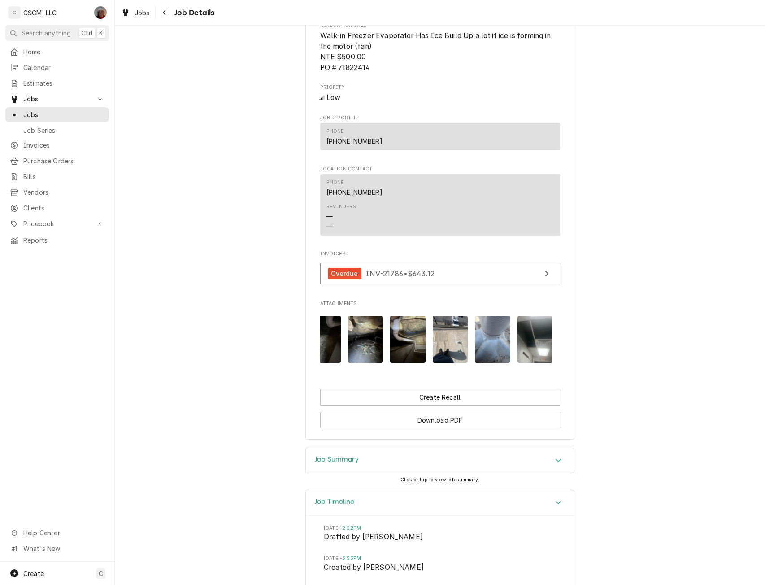
click at [398, 349] on img "Attachments" at bounding box center [407, 339] width 35 height 47
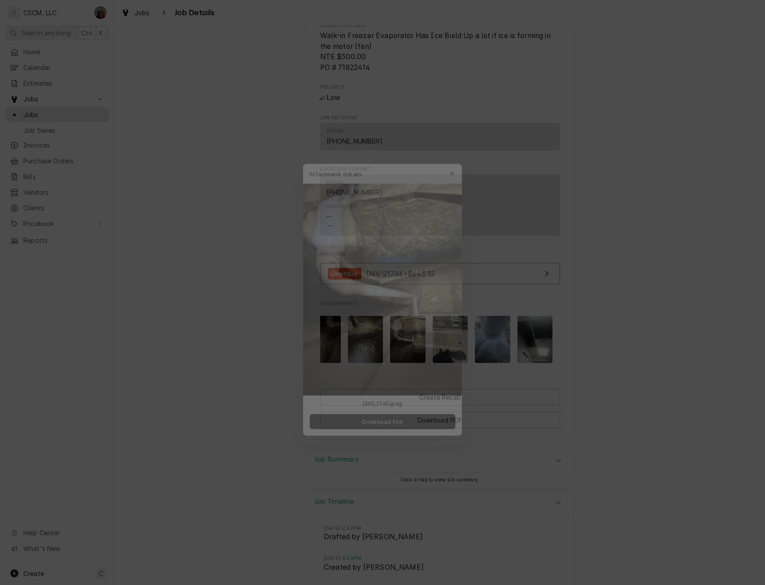
click at [200, 365] on div at bounding box center [382, 292] width 765 height 585
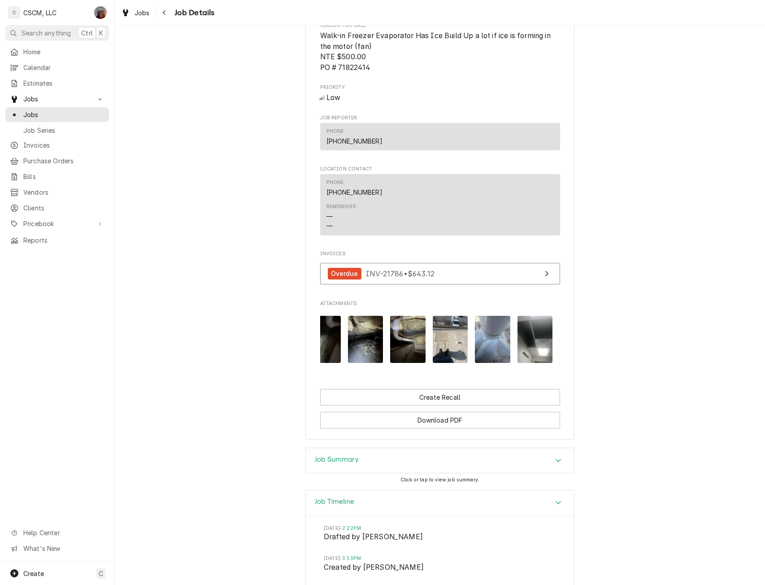
click at [366, 352] on img "Attachments" at bounding box center [365, 339] width 35 height 47
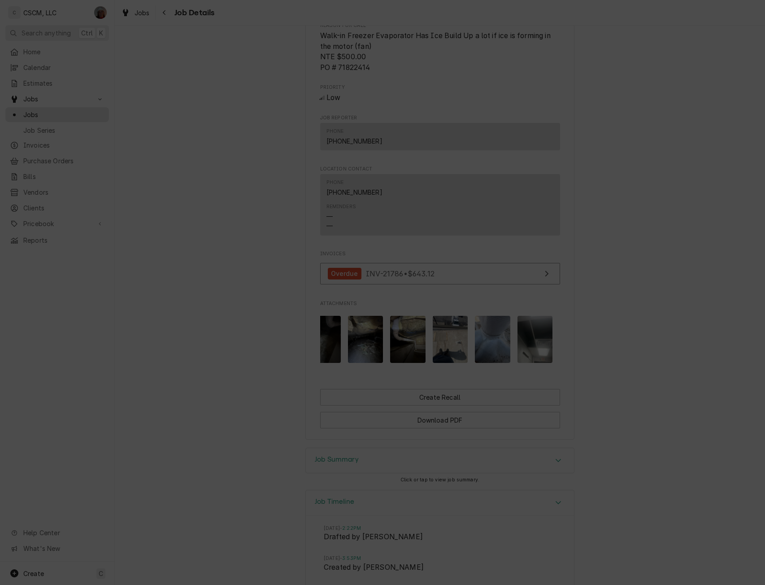
click at [81, 350] on div at bounding box center [382, 292] width 765 height 585
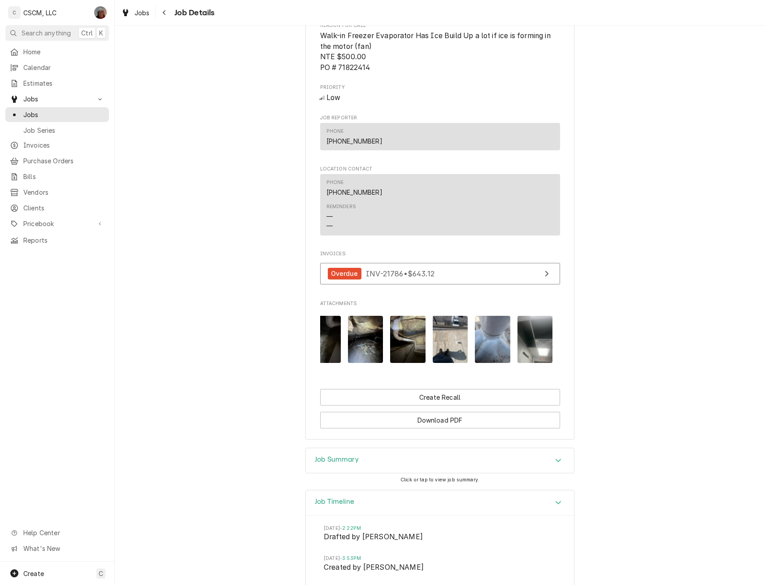
click at [323, 353] on img "Attachments" at bounding box center [322, 339] width 35 height 47
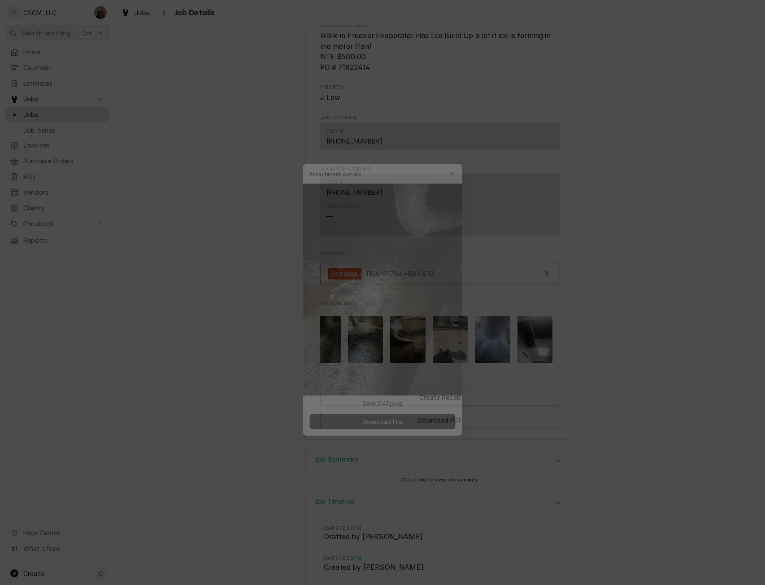
click at [191, 367] on div at bounding box center [382, 292] width 765 height 585
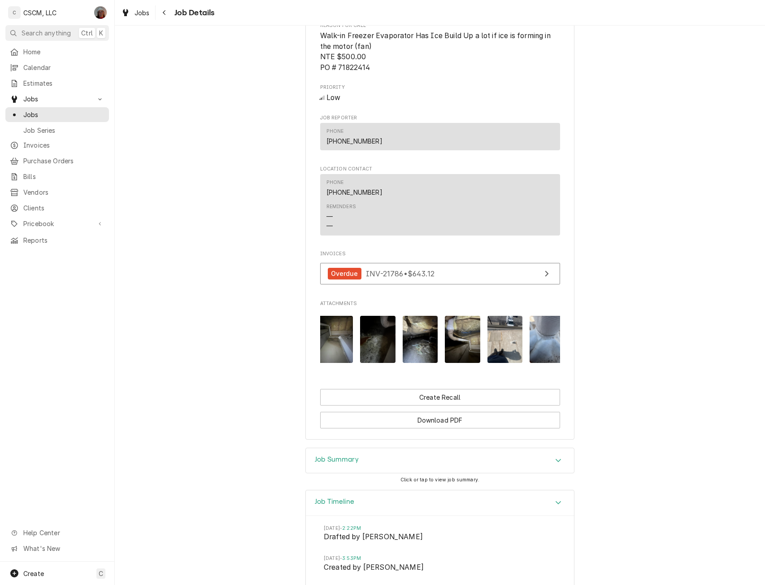
scroll to position [0, 0]
click at [334, 341] on img "Attachments" at bounding box center [337, 339] width 35 height 47
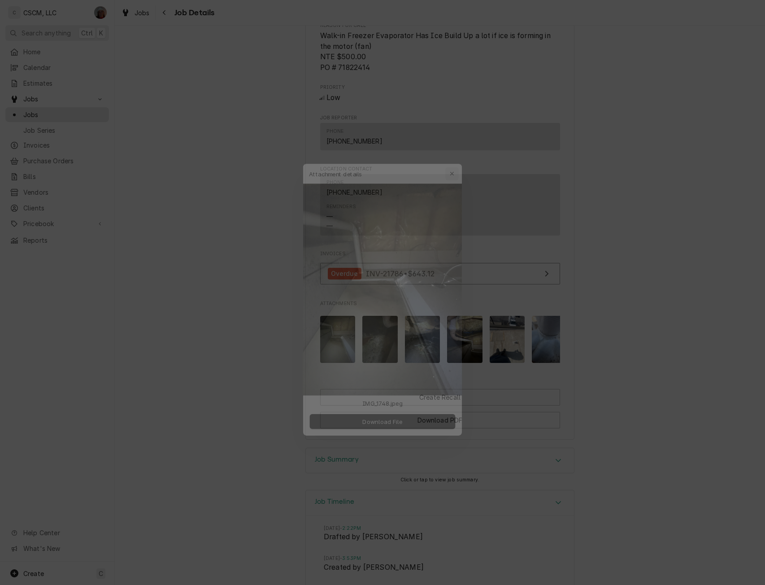
click at [462, 152] on button "button" at bounding box center [458, 156] width 14 height 14
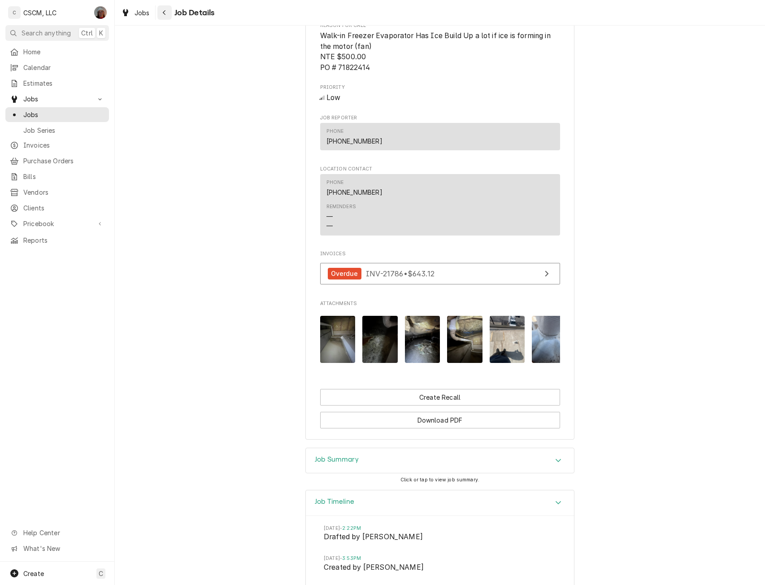
click at [168, 14] on div "Navigate back" at bounding box center [164, 12] width 9 height 9
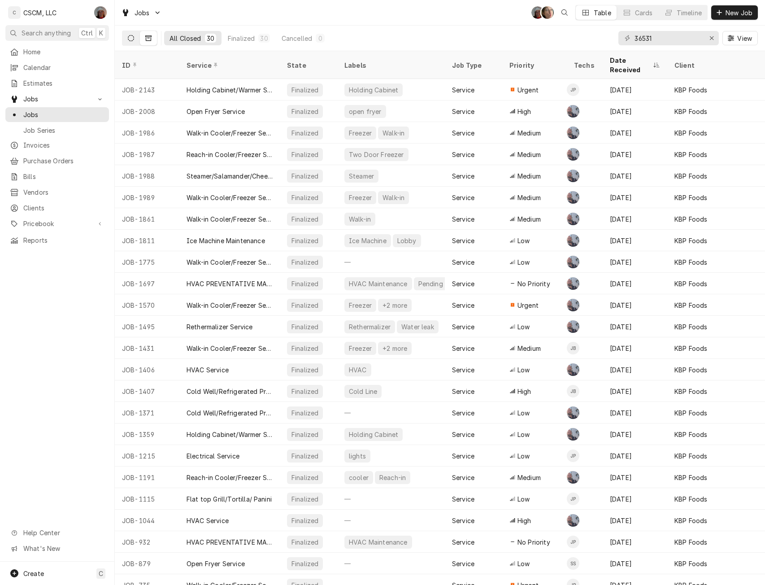
click at [130, 37] on icon "Dynamic Content Wrapper" at bounding box center [131, 38] width 6 height 6
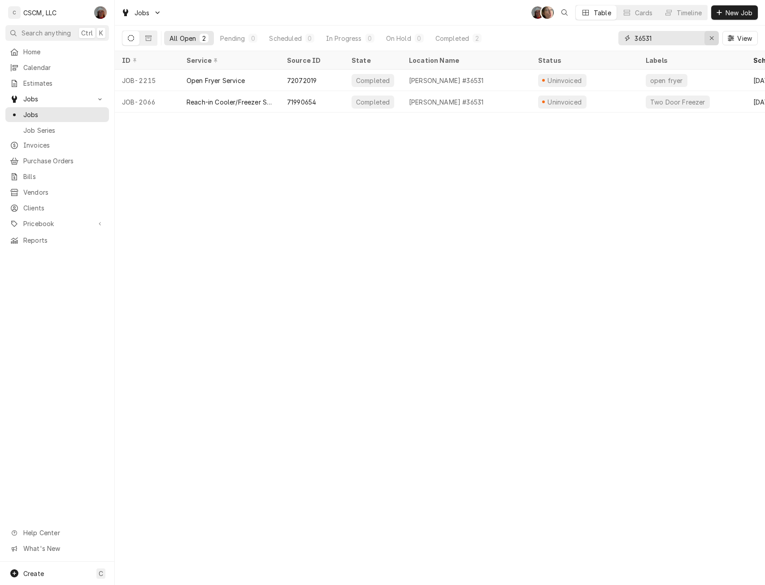
click at [711, 40] on icon "Erase input" at bounding box center [711, 38] width 5 height 6
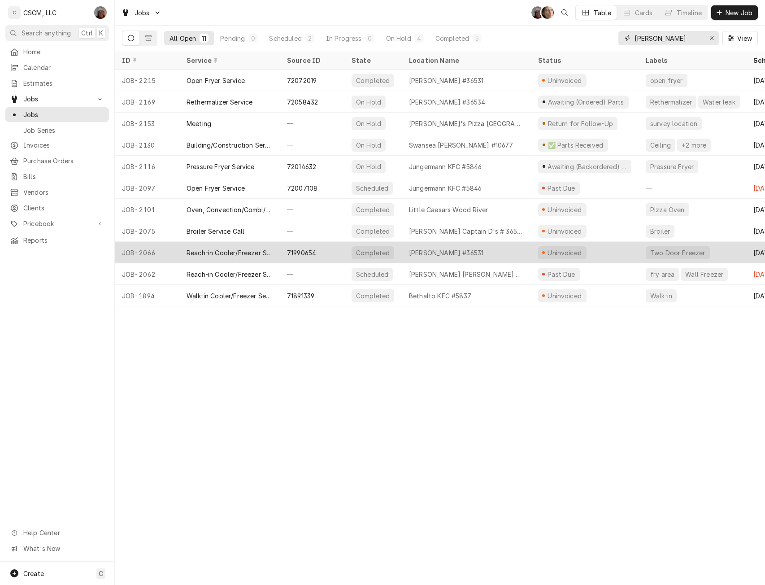
type input "[PERSON_NAME]"
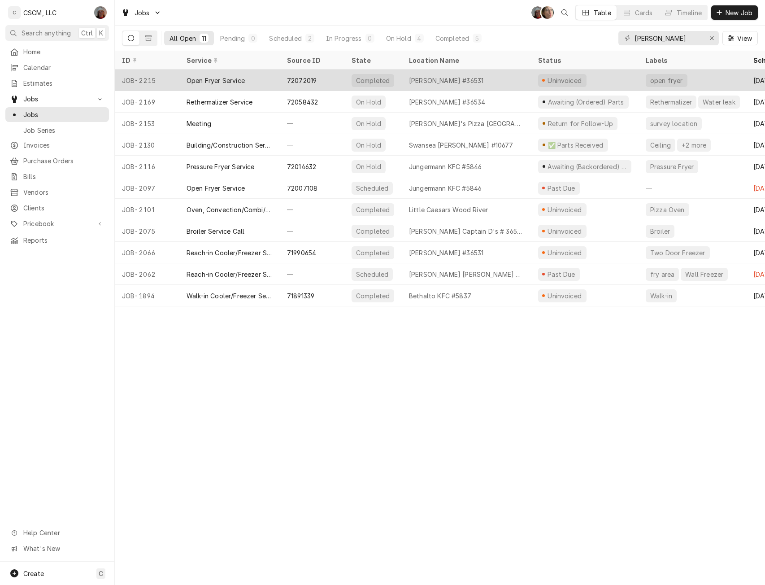
click at [486, 82] on div "[PERSON_NAME] #36531" at bounding box center [466, 80] width 129 height 22
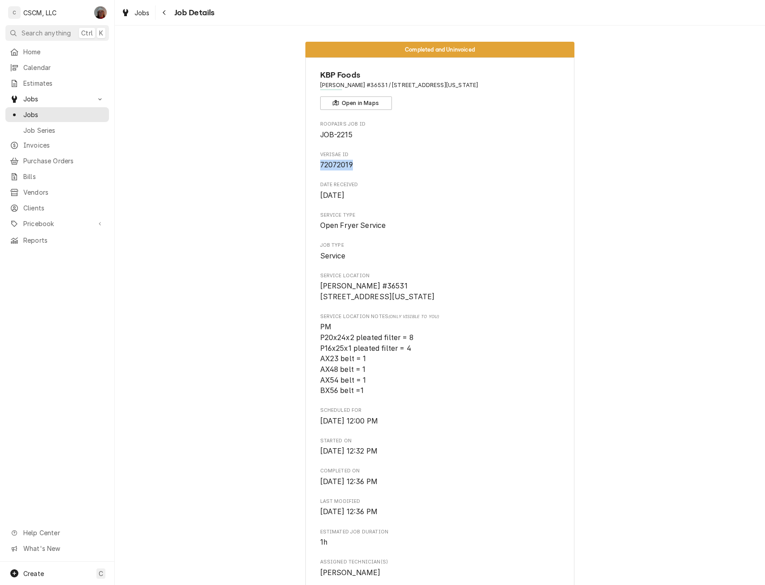
drag, startPoint x: 351, startPoint y: 165, endPoint x: 305, endPoint y: 166, distance: 45.3
click at [305, 166] on div "KBP Foods Quincy Taco Bell #36531 / [STREET_ADDRESS][US_STATE] Open in Maps Roo…" at bounding box center [439, 562] width 269 height 1011
copy span "72072019"
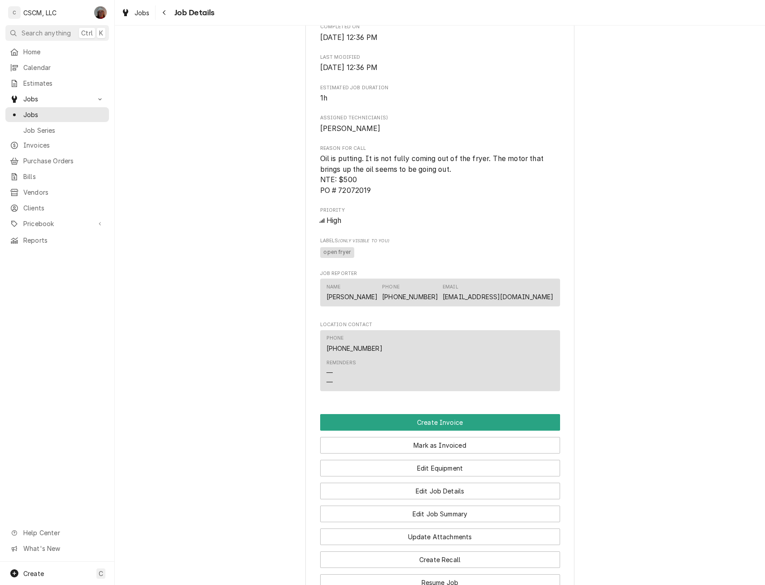
scroll to position [517, 0]
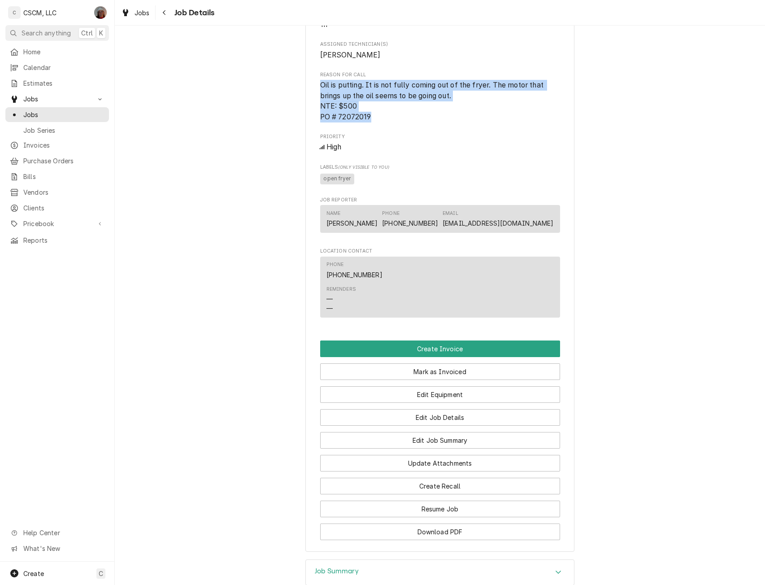
drag, startPoint x: 314, startPoint y: 96, endPoint x: 391, endPoint y: 127, distance: 82.9
click at [391, 127] on div "KBP Foods Quincy Taco Bell #36531 / [STREET_ADDRESS][US_STATE] Open in Maps Roo…" at bounding box center [439, 45] width 269 height 1011
copy span "Oil is putting. It is not fully coming out of the fryer. The motor that brings …"
click at [450, 425] on button "Edit Job Details" at bounding box center [440, 417] width 240 height 17
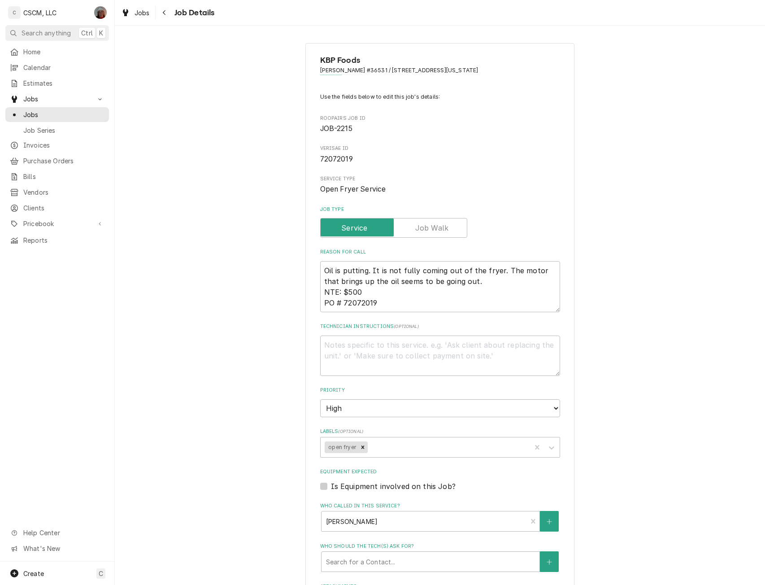
type textarea "x"
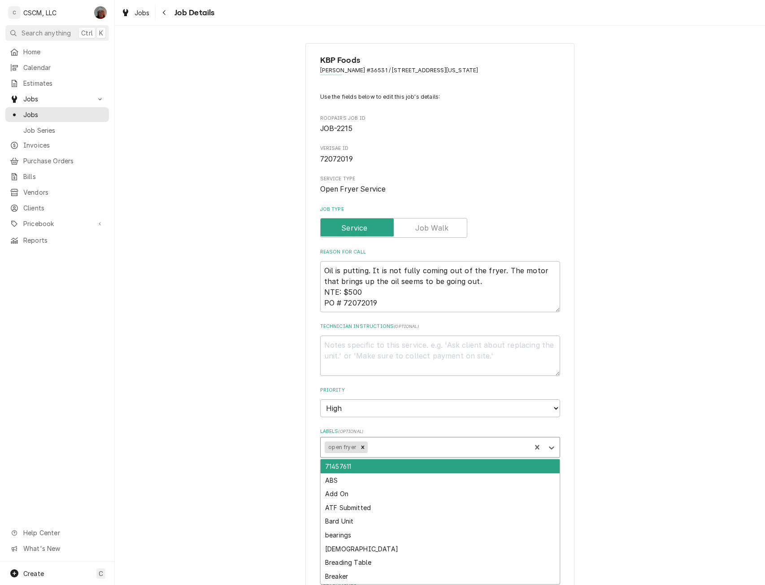
click at [406, 447] on div "Labels" at bounding box center [447, 447] width 157 height 16
type input "pend"
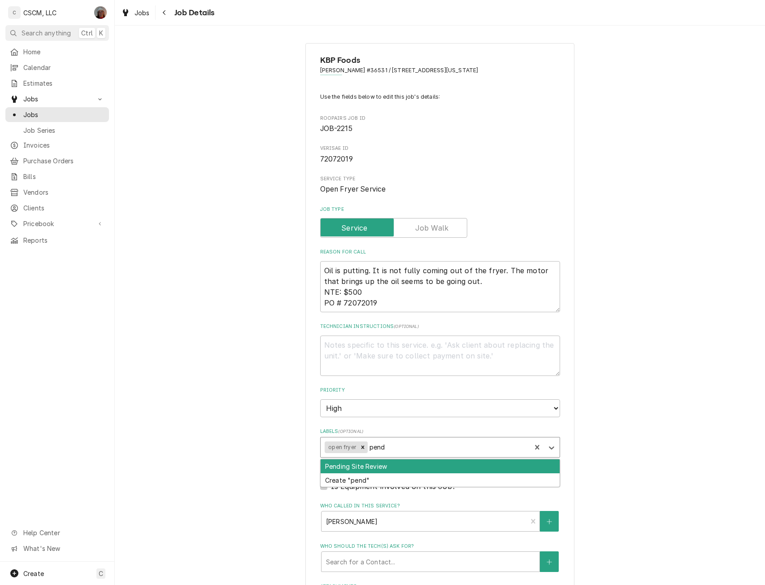
click at [365, 465] on div "Pending Site Review" at bounding box center [440, 466] width 239 height 14
type textarea "x"
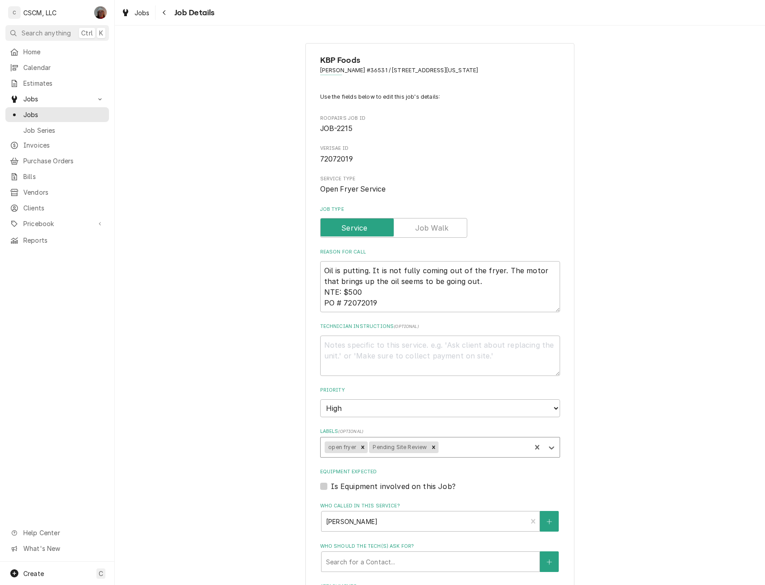
scroll to position [209, 0]
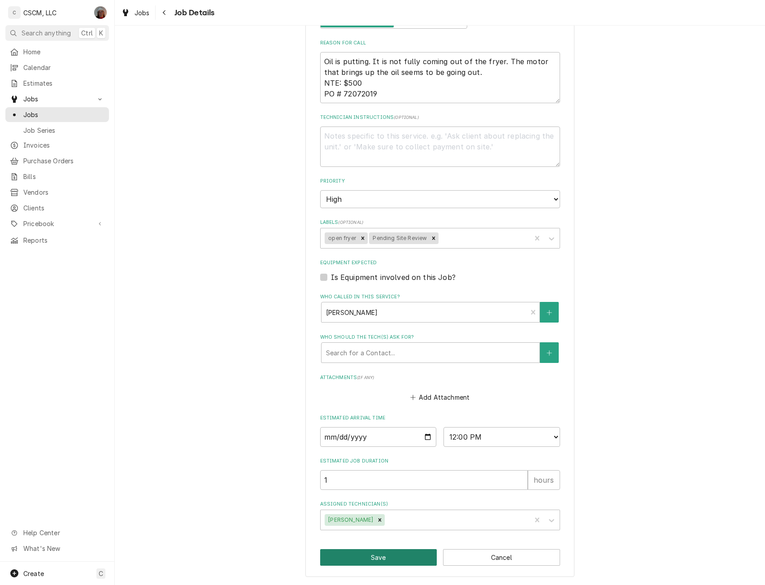
click at [370, 551] on button "Save" at bounding box center [378, 557] width 117 height 17
type textarea "x"
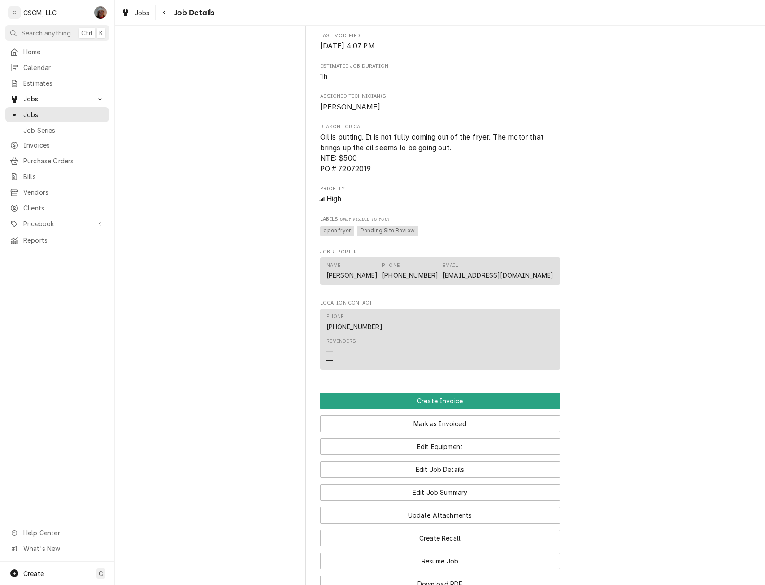
scroll to position [629, 0]
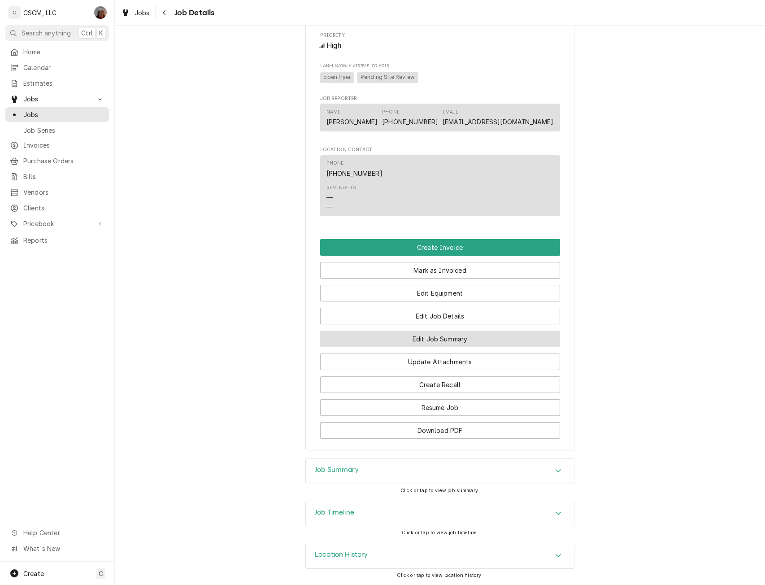
click at [430, 331] on button "Edit Job Summary" at bounding box center [440, 338] width 240 height 17
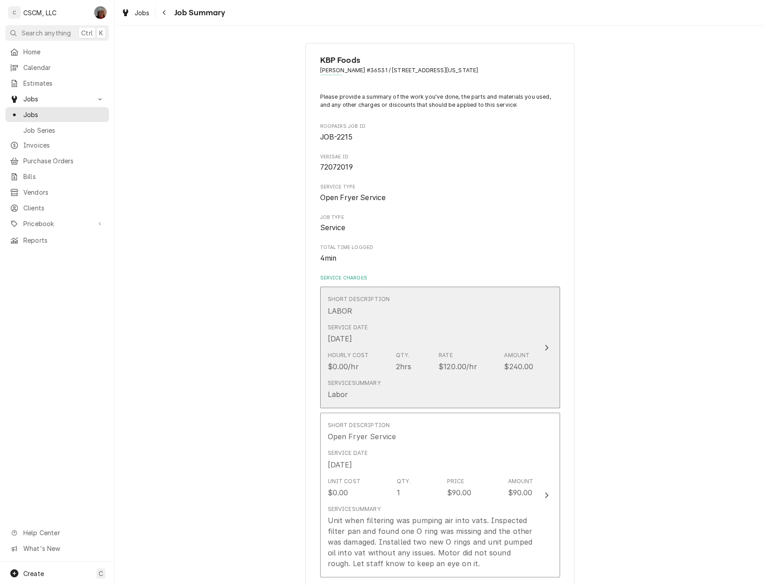
click at [539, 340] on button "Short Description LABOR Service Date Sep 15, 2025 Hourly Cost $0.00/hr Qty. 2hr…" at bounding box center [440, 346] width 240 height 121
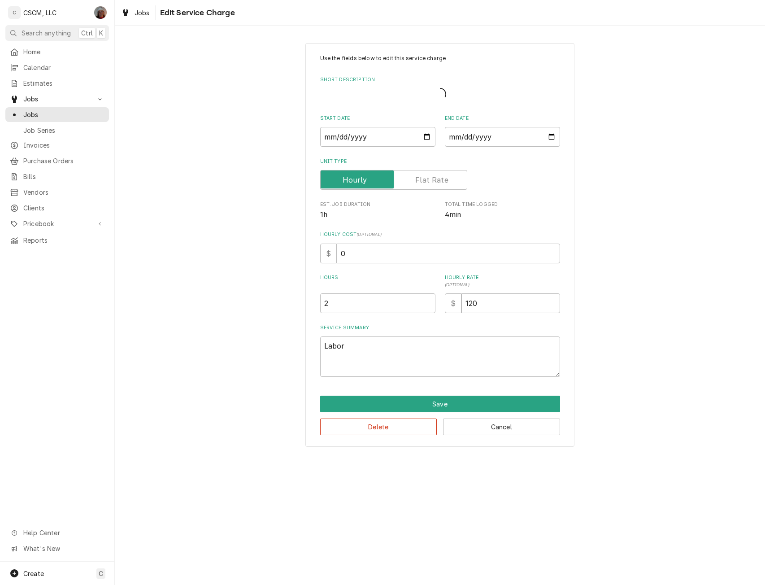
type textarea "x"
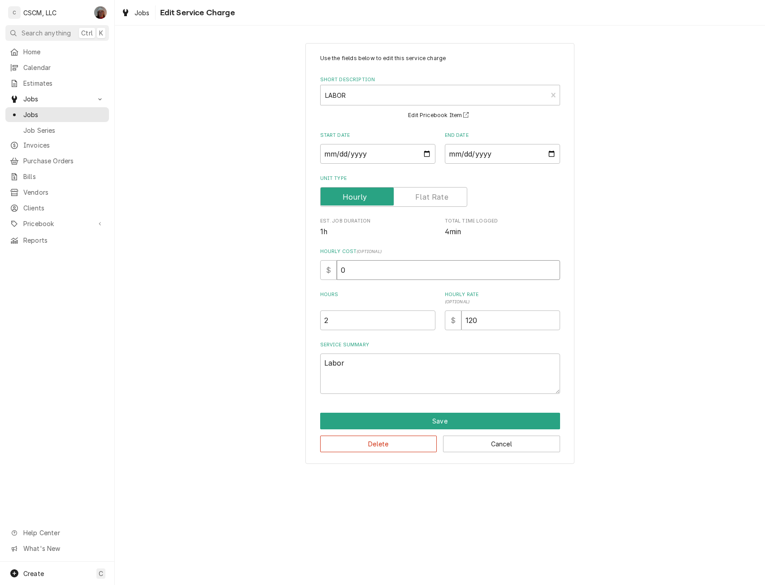
drag, startPoint x: 347, startPoint y: 267, endPoint x: 328, endPoint y: 268, distance: 19.7
click at [328, 268] on div "$ 0" at bounding box center [440, 270] width 240 height 20
type input "3"
type textarea "x"
type input "32"
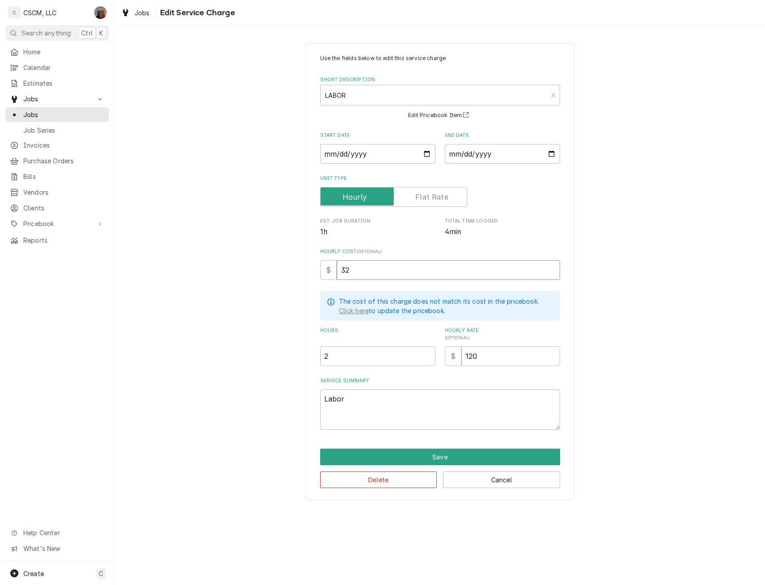
type textarea "x"
type input "32.5"
type textarea "x"
type input "32.50"
click at [398, 452] on button "Save" at bounding box center [440, 456] width 240 height 17
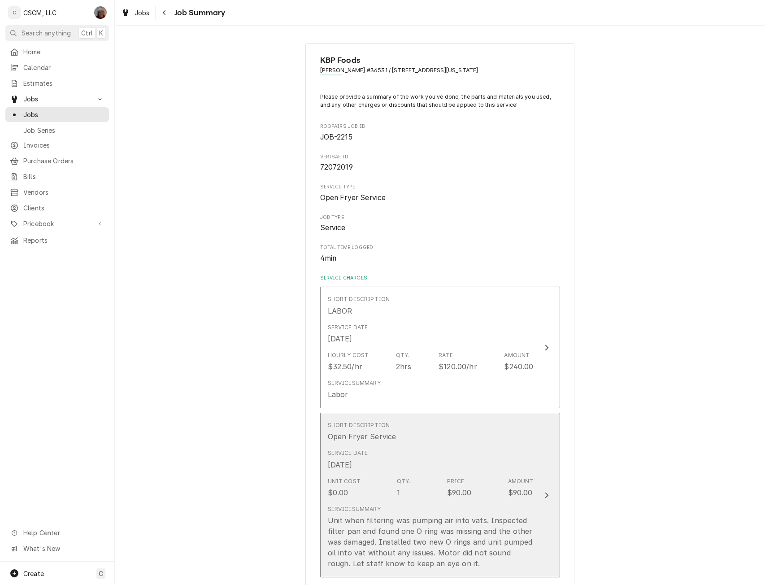
click at [526, 506] on div "Service Summary Unit when filtering was pumping air into vats. Inspected filter…" at bounding box center [431, 537] width 206 height 64
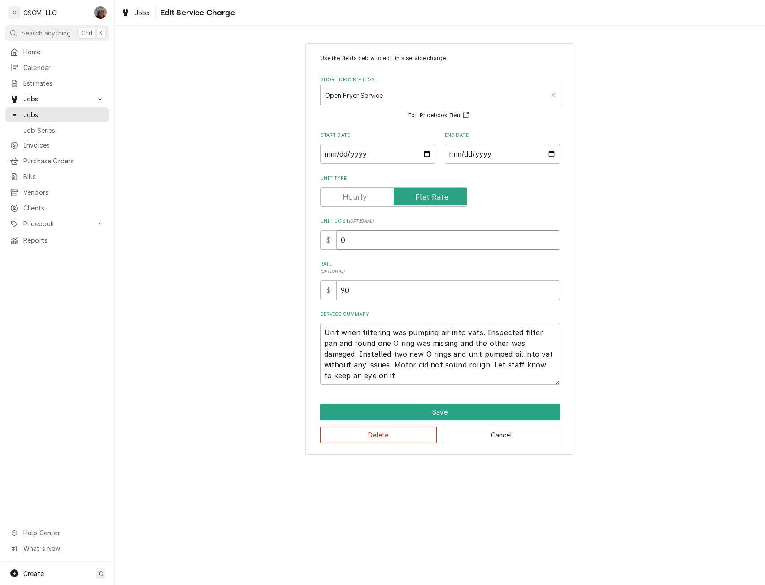
click at [337, 239] on input "0" at bounding box center [448, 240] width 223 height 20
type textarea "x"
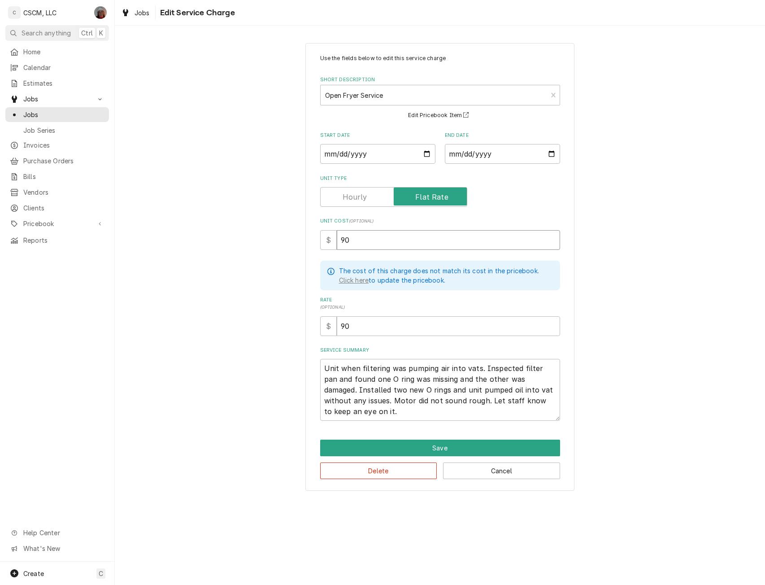
type input "90"
click at [323, 364] on textarea "Unit when filtering was pumping air into vats. Inspected filter pan and found o…" at bounding box center [440, 390] width 240 height 62
type textarea "x"
type textarea "Unit when filtering was pumping air into vats. Inspected filter pan and found o…"
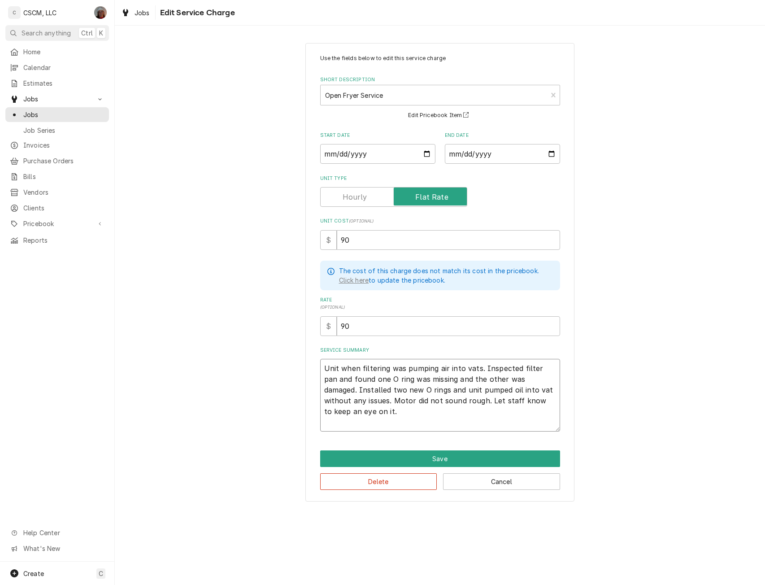
type textarea "x"
type textarea "Unit when filtering was pumping air into vats. Inspected filter pan and found o…"
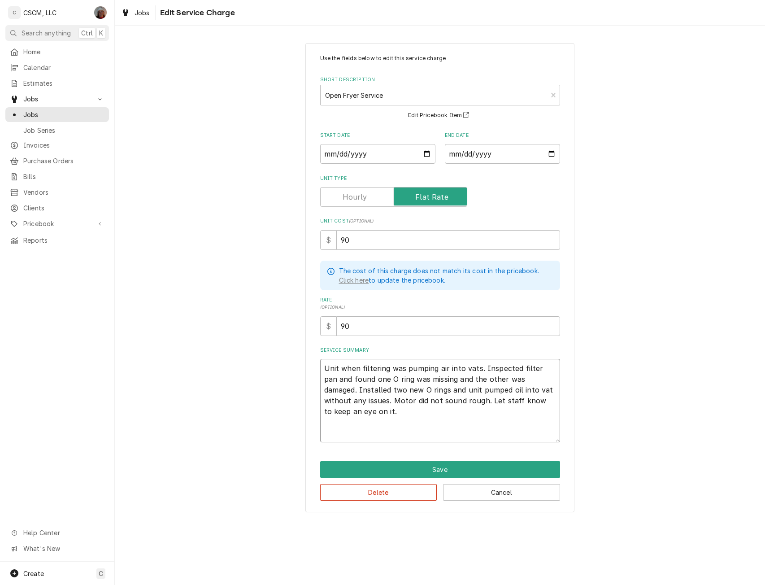
paste textarea "Oil is putting. It is not fully coming out of the fryer. The motor that brings …"
type textarea "x"
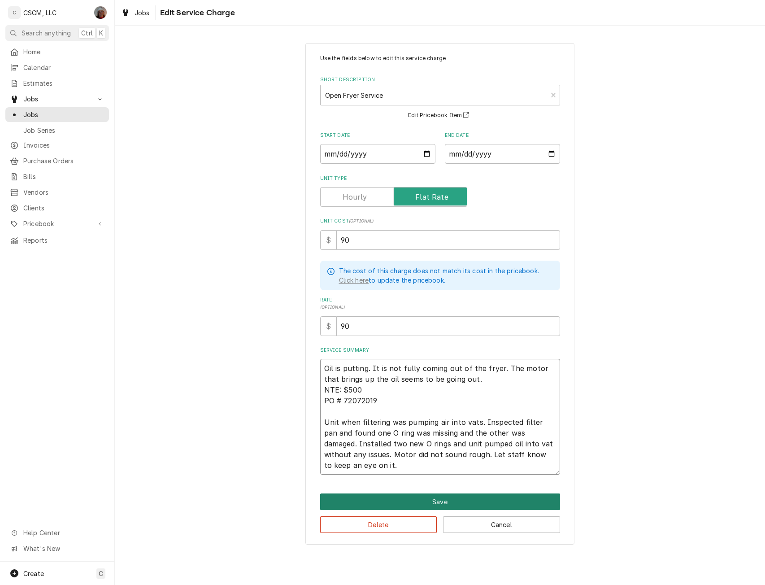
type textarea "Oil is putting. It is not fully coming out of the fryer. The motor that brings …"
click at [435, 497] on button "Save" at bounding box center [440, 501] width 240 height 17
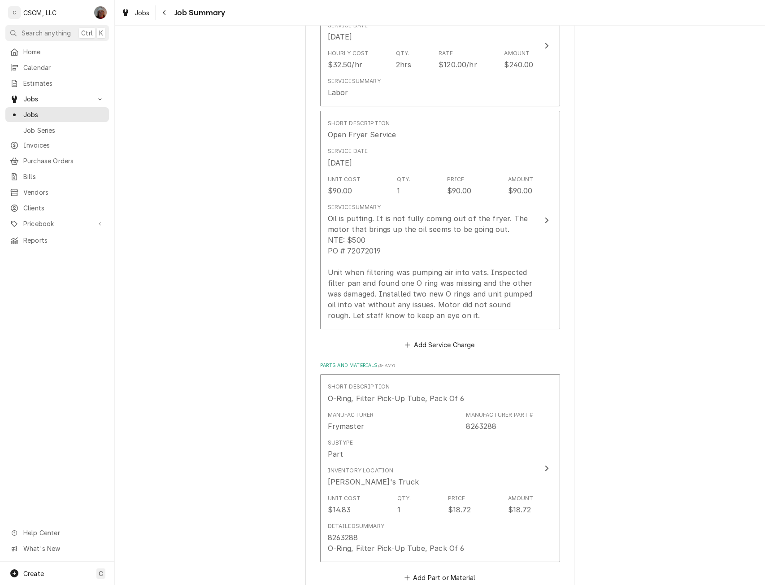
scroll to position [398, 0]
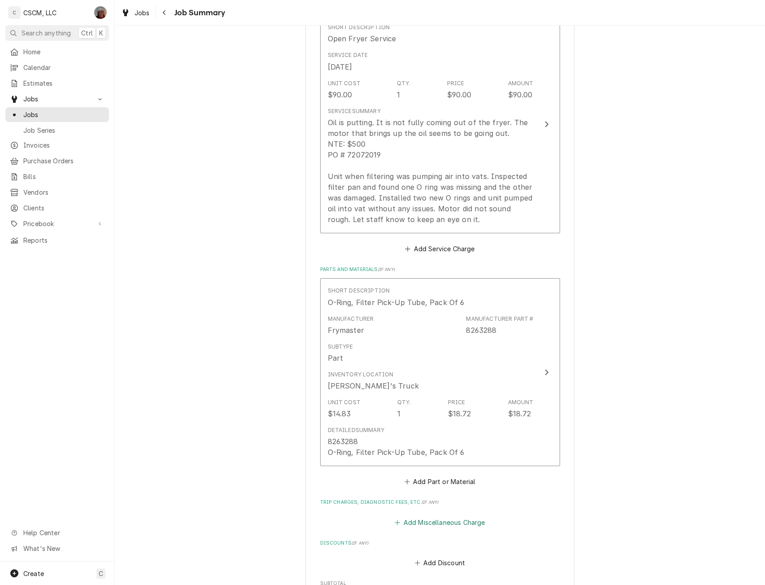
click at [419, 519] on button "Add Miscellaneous Charge" at bounding box center [439, 522] width 93 height 13
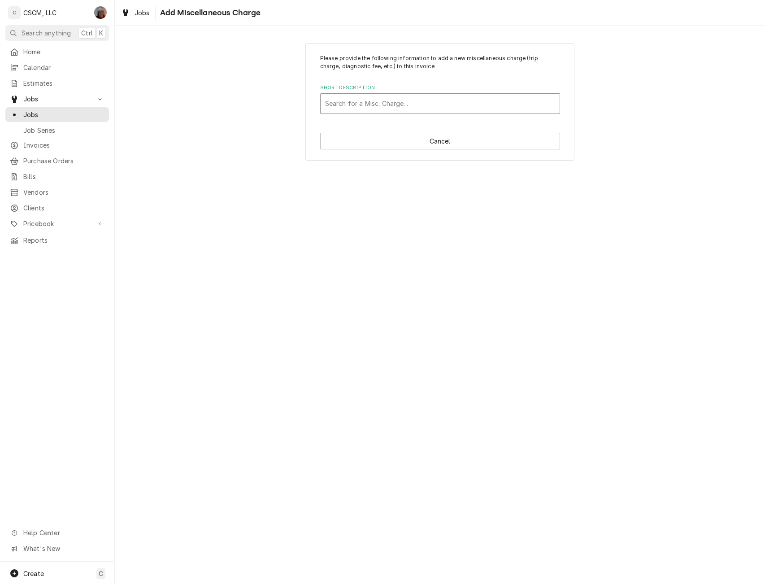
click at [410, 108] on div "Short Description" at bounding box center [440, 103] width 230 height 16
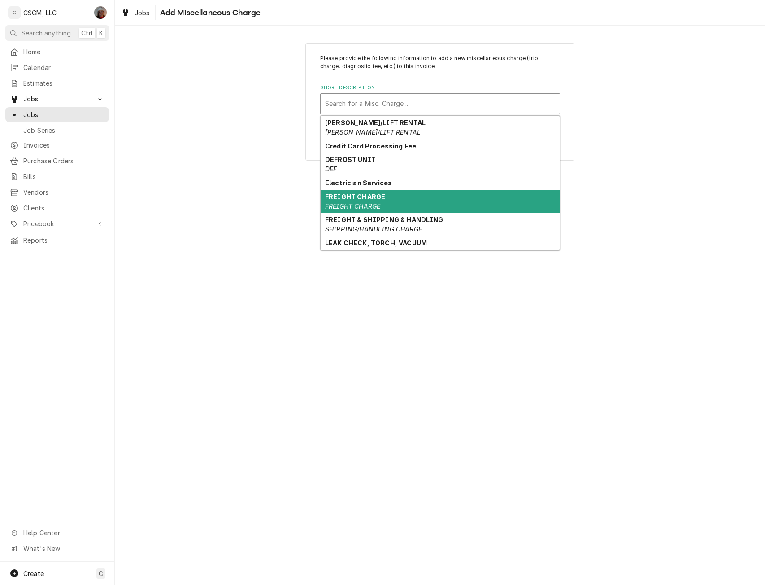
click at [359, 193] on strong "FREIGHT CHARGE" at bounding box center [355, 197] width 60 height 8
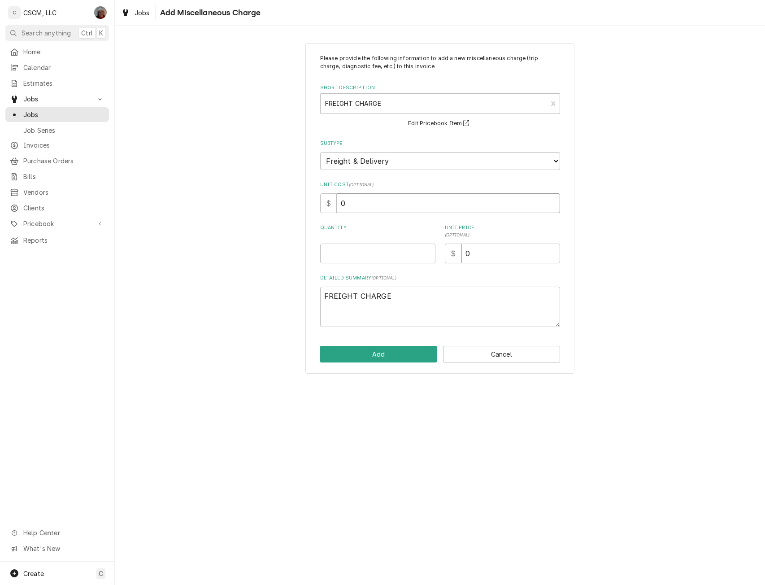
click at [348, 203] on input "0" at bounding box center [448, 203] width 223 height 20
type textarea "x"
type input "2"
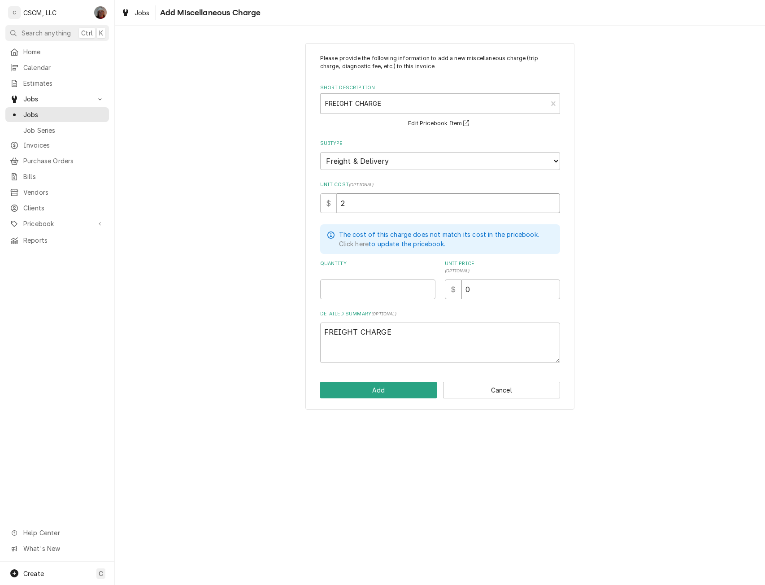
type textarea "x"
type input "25"
click at [339, 290] on input "Quantity" at bounding box center [377, 289] width 115 height 20
type textarea "x"
type input "1"
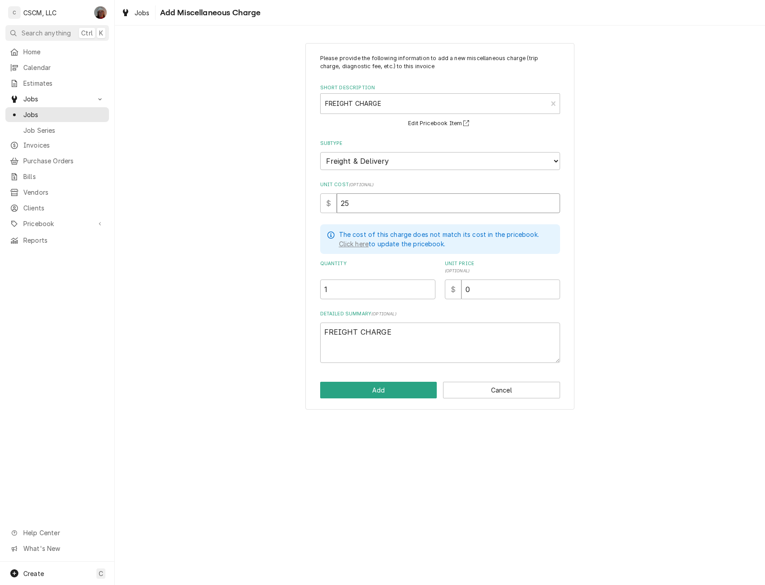
click at [351, 209] on input "25" at bounding box center [448, 203] width 223 height 20
type textarea "x"
type input "2"
type textarea "x"
type input "20"
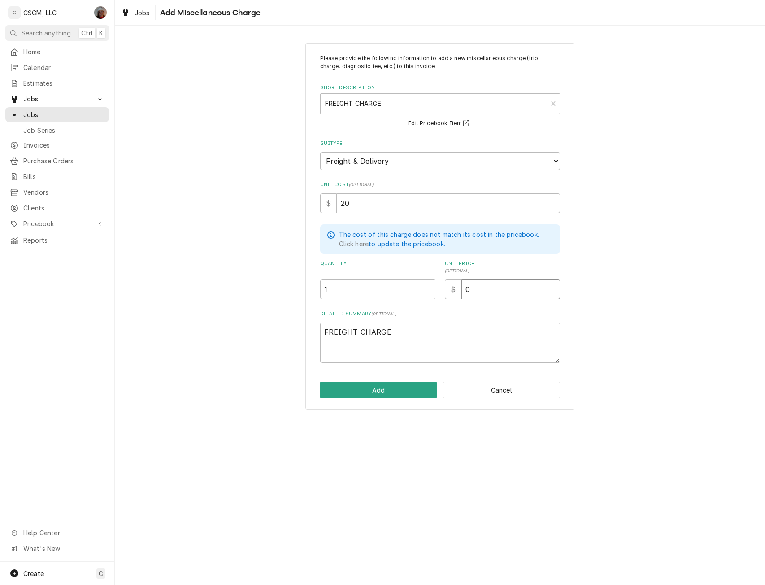
click at [465, 291] on input "0" at bounding box center [510, 289] width 99 height 20
type input "20"
type textarea "x"
type input "20"
click at [389, 389] on button "Add" at bounding box center [378, 389] width 117 height 17
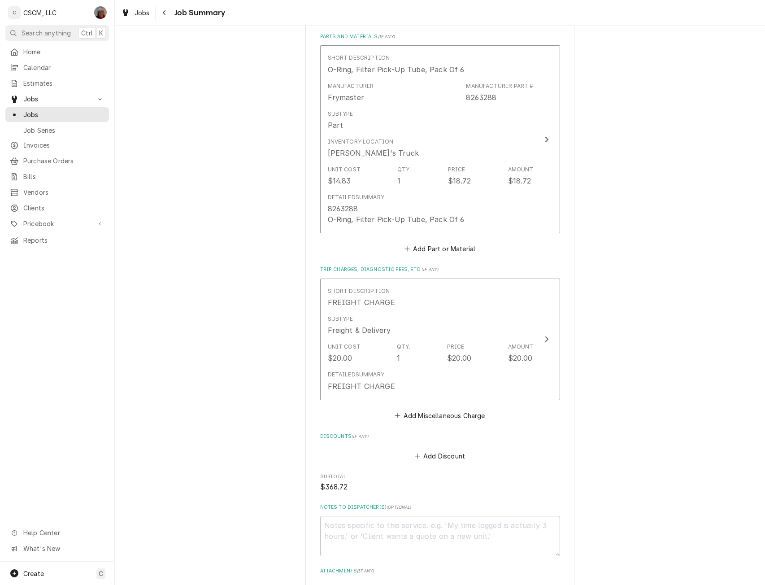
scroll to position [739, 0]
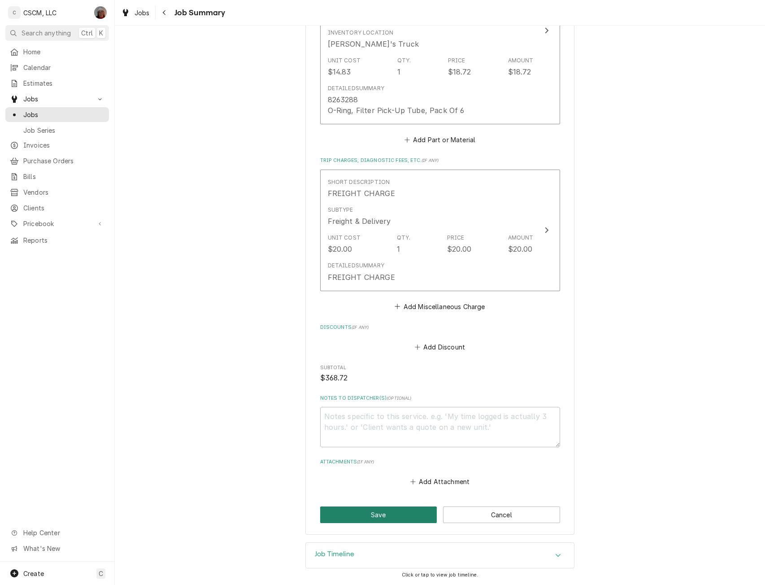
click at [379, 517] on button "Save" at bounding box center [378, 514] width 117 height 17
type textarea "x"
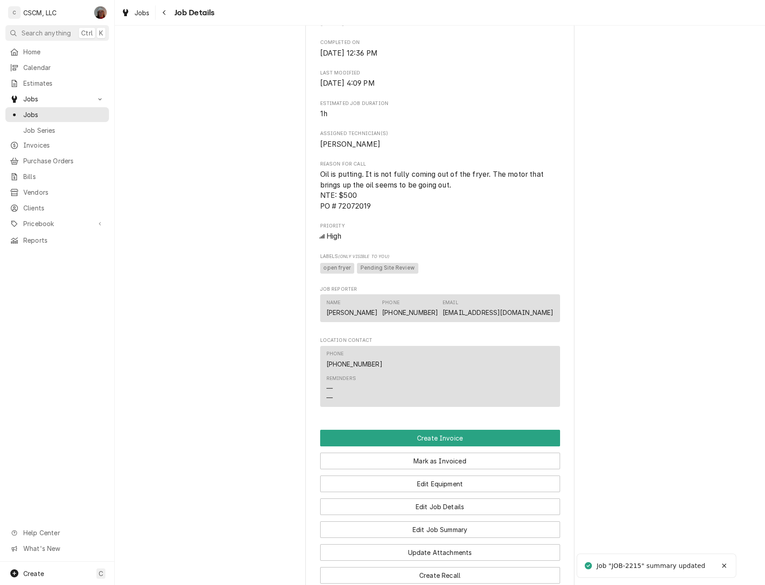
scroll to position [479, 0]
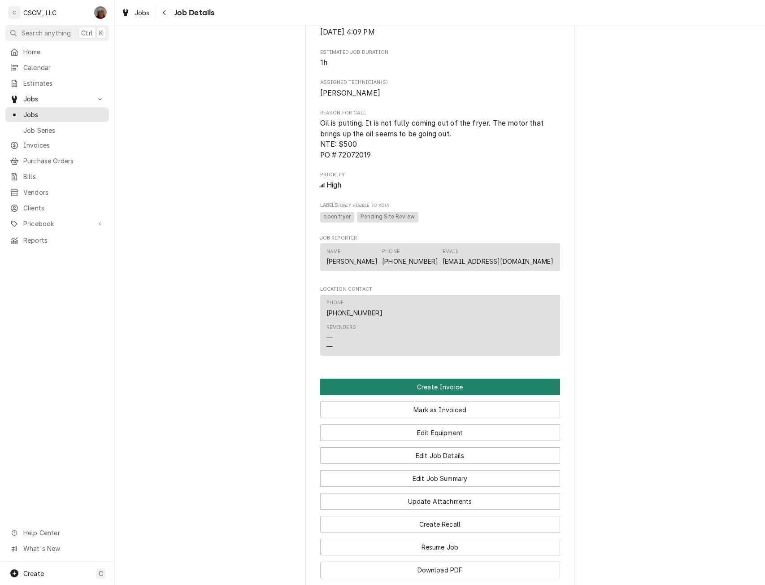
click at [439, 395] on button "Create Invoice" at bounding box center [440, 386] width 240 height 17
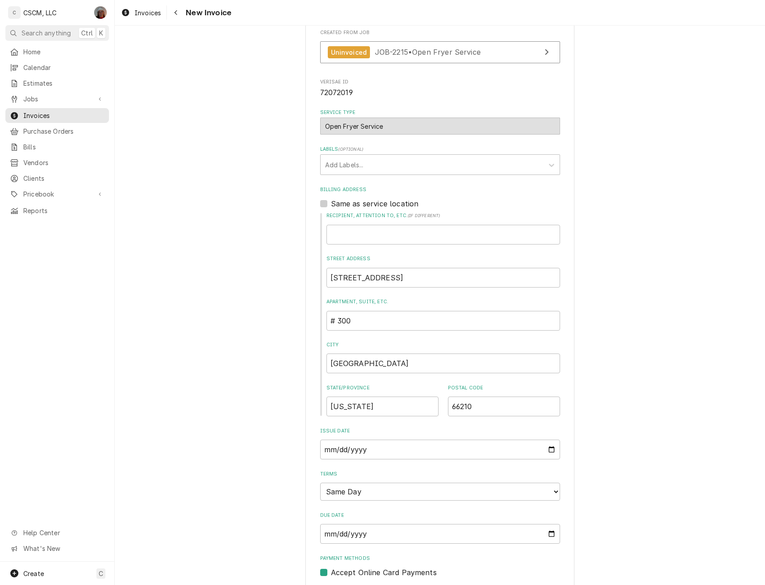
scroll to position [256, 0]
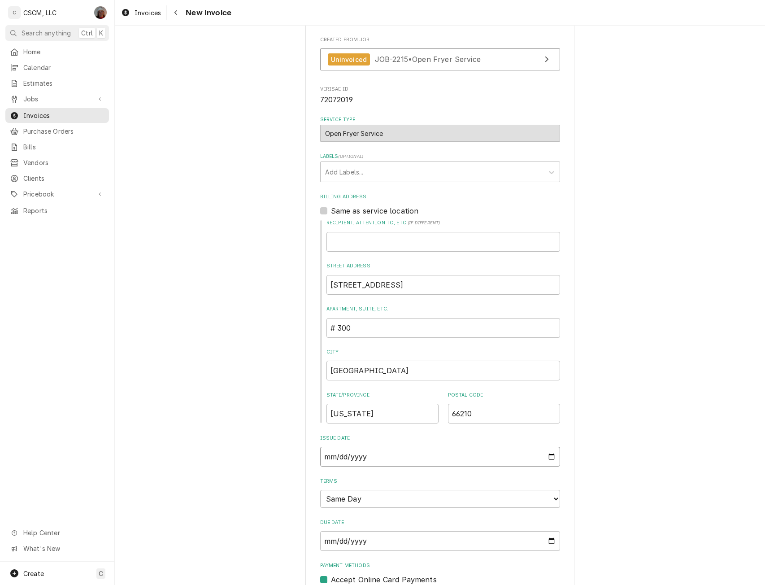
click at [547, 455] on input "[DATE]" at bounding box center [440, 456] width 240 height 20
type input "[DATE]"
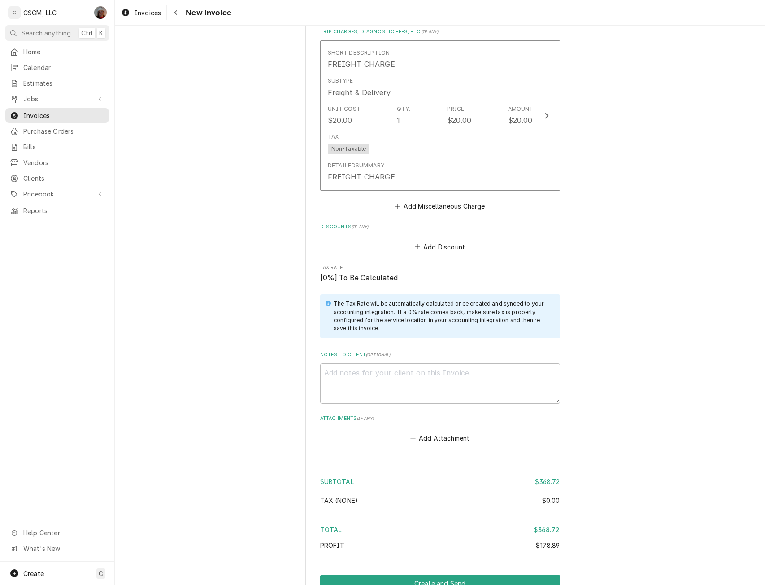
scroll to position [1608, 0]
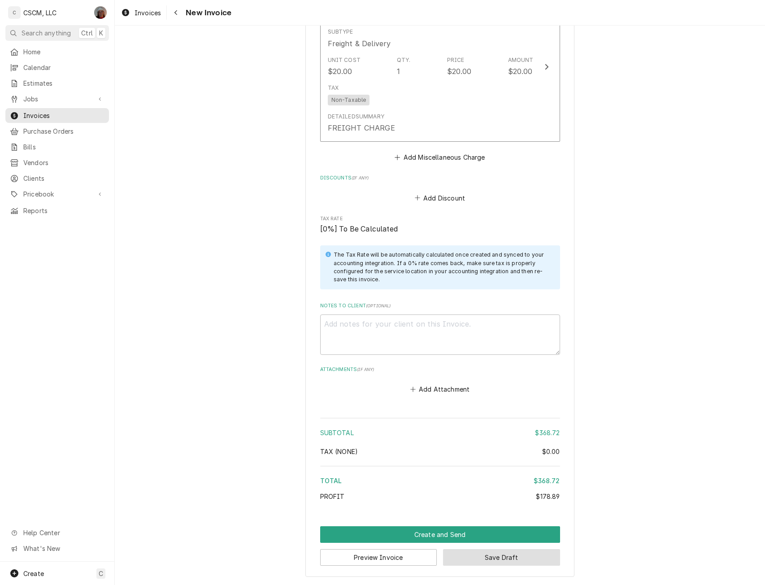
click at [477, 553] on button "Save Draft" at bounding box center [501, 557] width 117 height 17
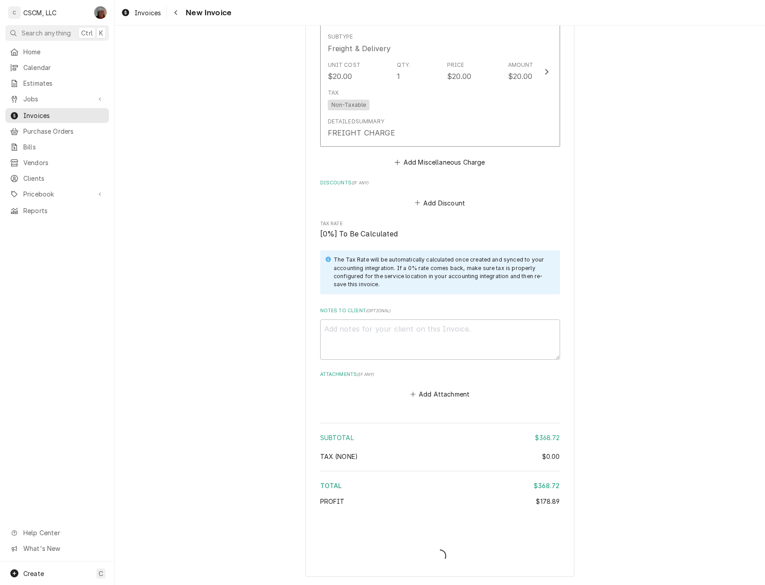
scroll to position [1603, 0]
type textarea "x"
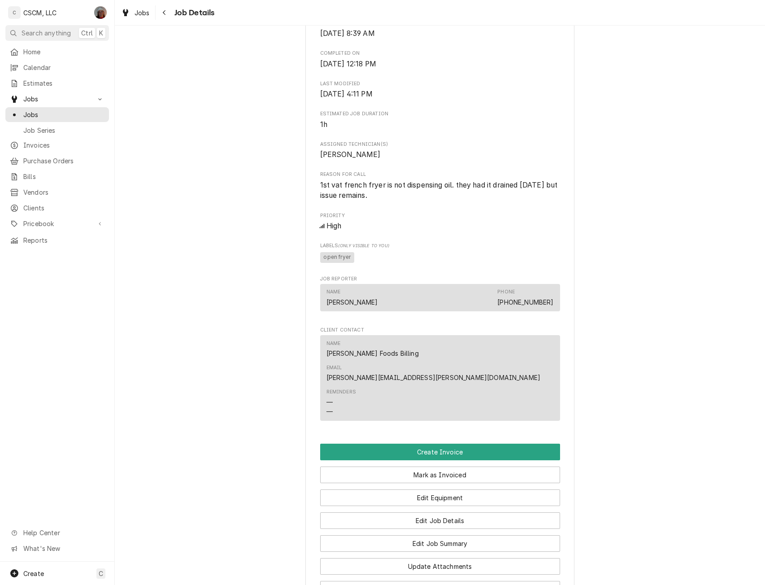
scroll to position [393, 0]
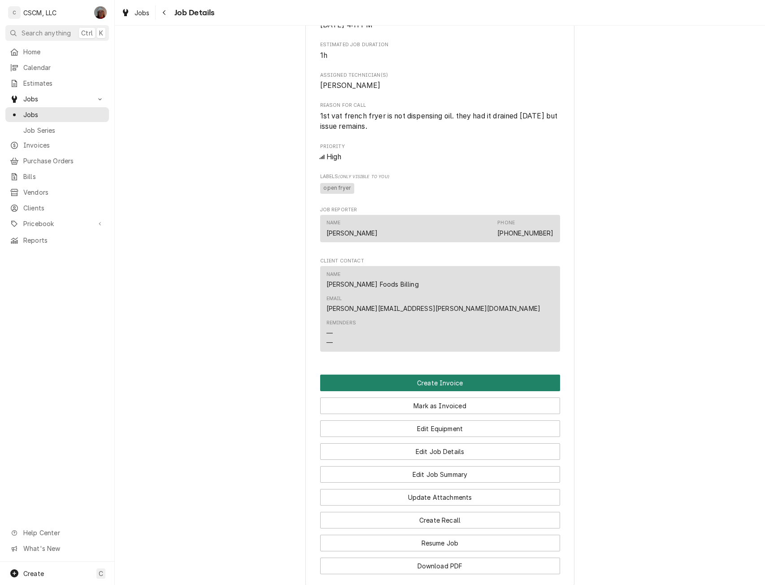
click at [444, 374] on button "Create Invoice" at bounding box center [440, 382] width 240 height 17
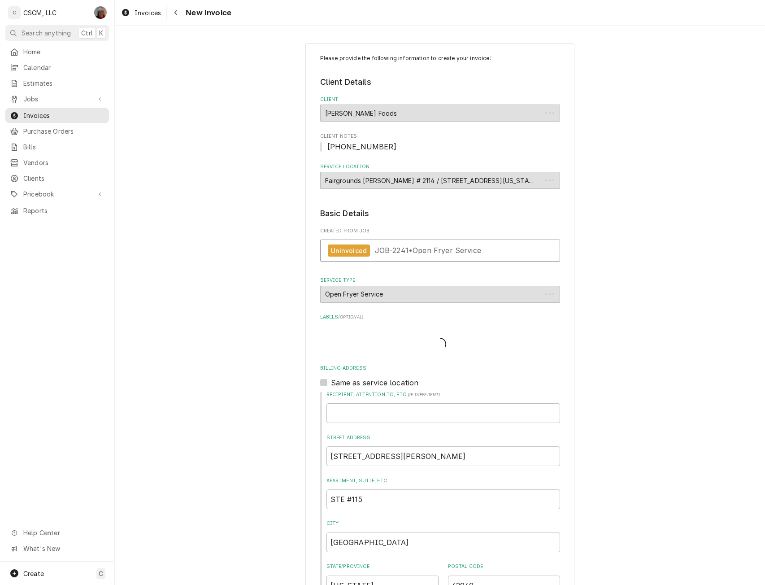
type textarea "x"
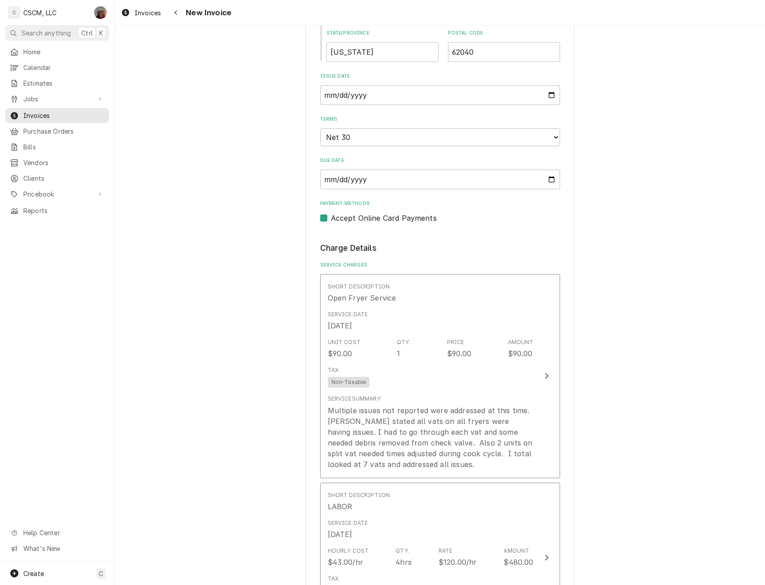
scroll to position [530, 0]
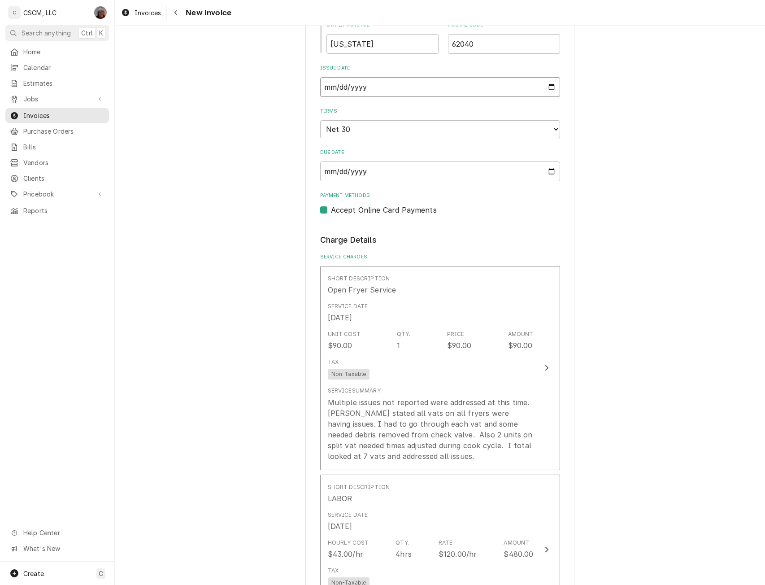
click at [549, 88] on input "2025-09-18" at bounding box center [440, 87] width 240 height 20
type input "2025-09-17"
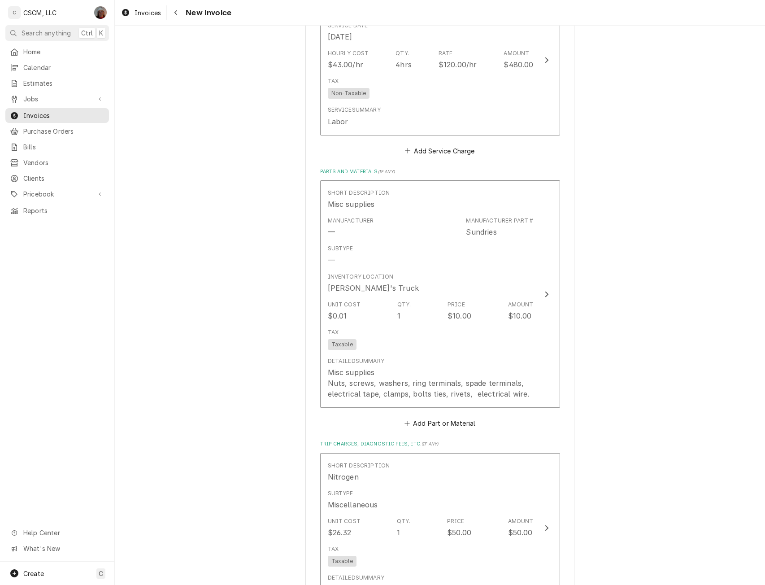
scroll to position [1480, 0]
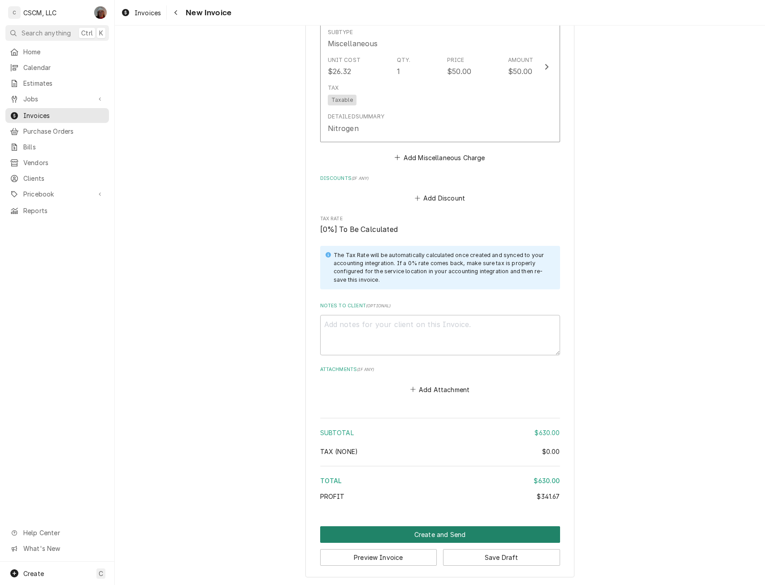
click at [440, 533] on button "Create and Send" at bounding box center [440, 534] width 240 height 17
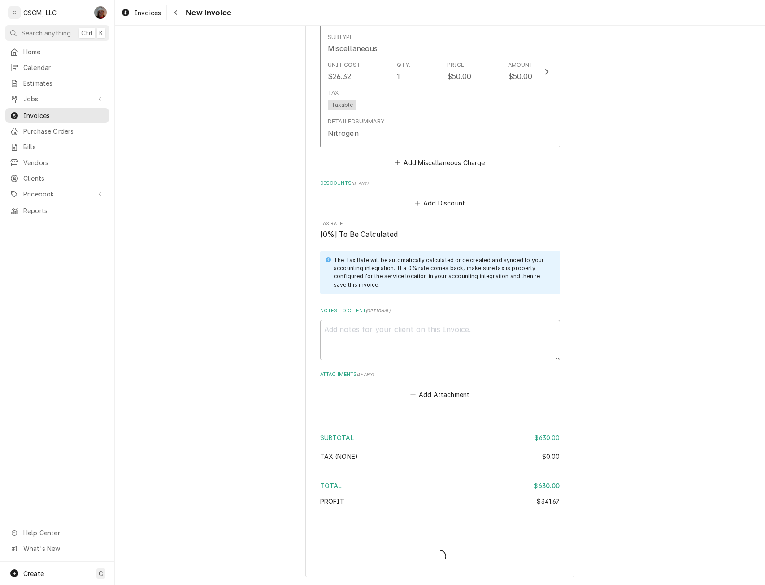
scroll to position [1475, 0]
type textarea "x"
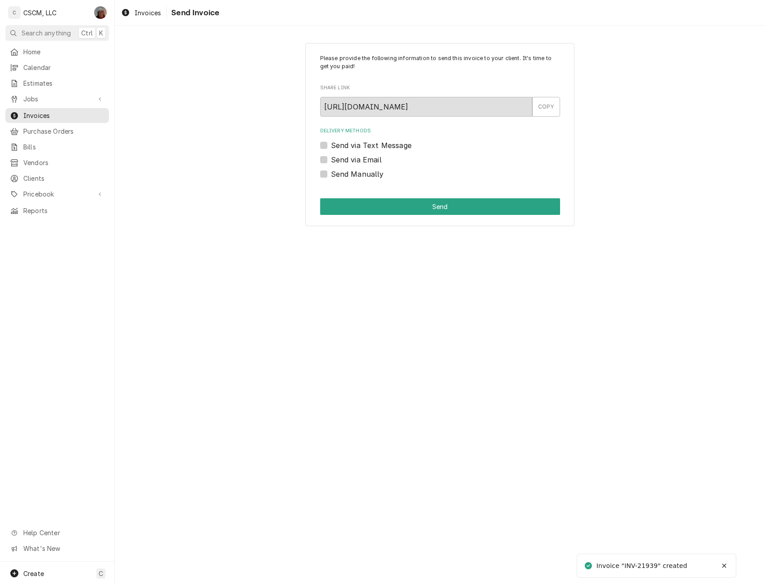
click at [331, 173] on label "Send Manually" at bounding box center [357, 174] width 53 height 11
click at [331, 173] on input "Send Manually" at bounding box center [451, 179] width 240 height 20
checkbox input "true"
click at [355, 198] on button "Send" at bounding box center [440, 206] width 240 height 17
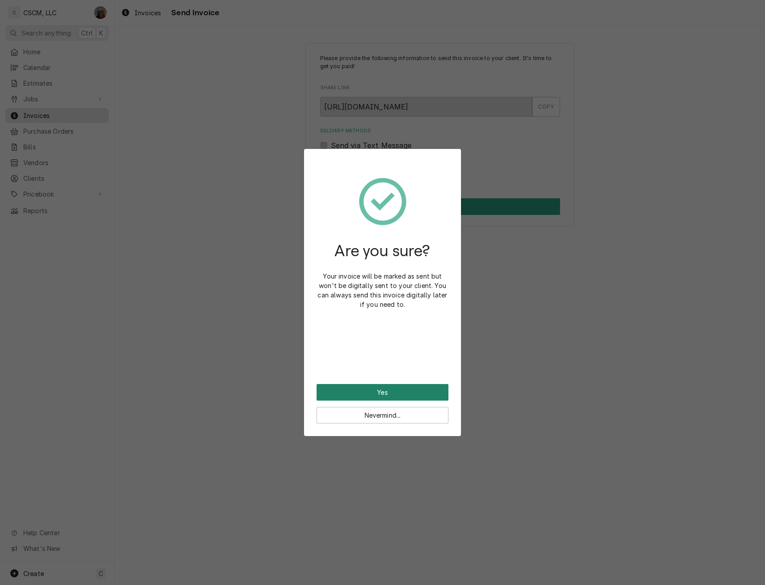
click at [353, 389] on button "Yes" at bounding box center [382, 392] width 132 height 17
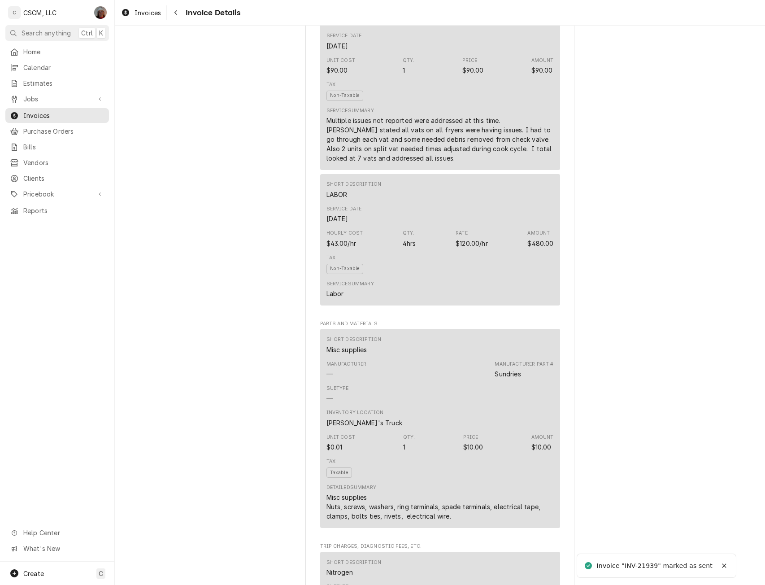
scroll to position [1062, 0]
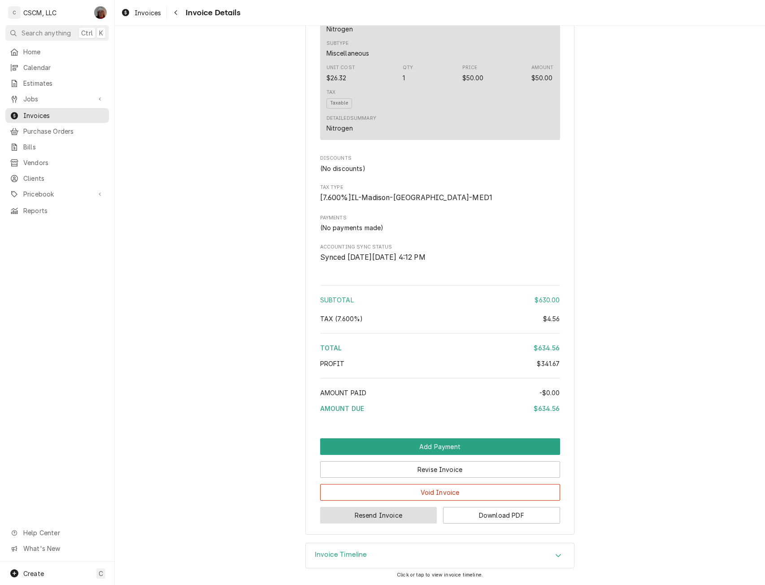
click at [381, 516] on button "Resend Invoice" at bounding box center [378, 515] width 117 height 17
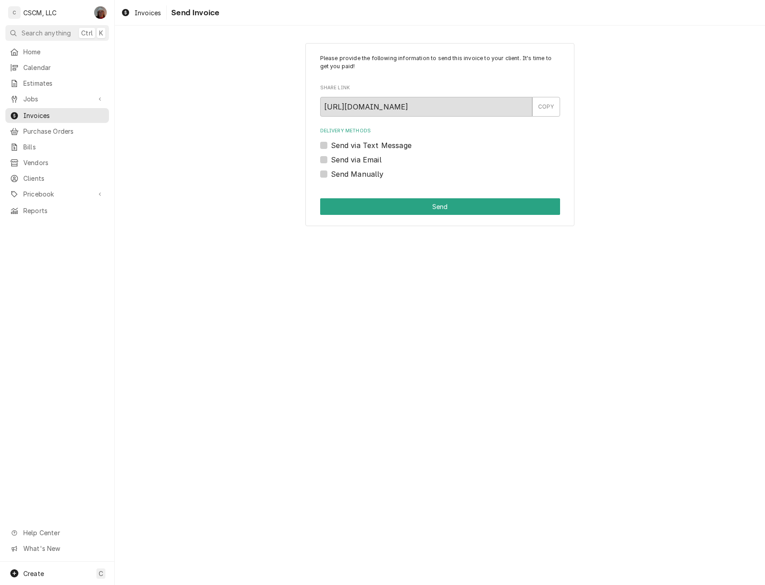
click at [331, 163] on label "Send via Email" at bounding box center [356, 159] width 51 height 11
click at [331, 163] on input "Send via Email" at bounding box center [451, 164] width 240 height 20
checkbox input "true"
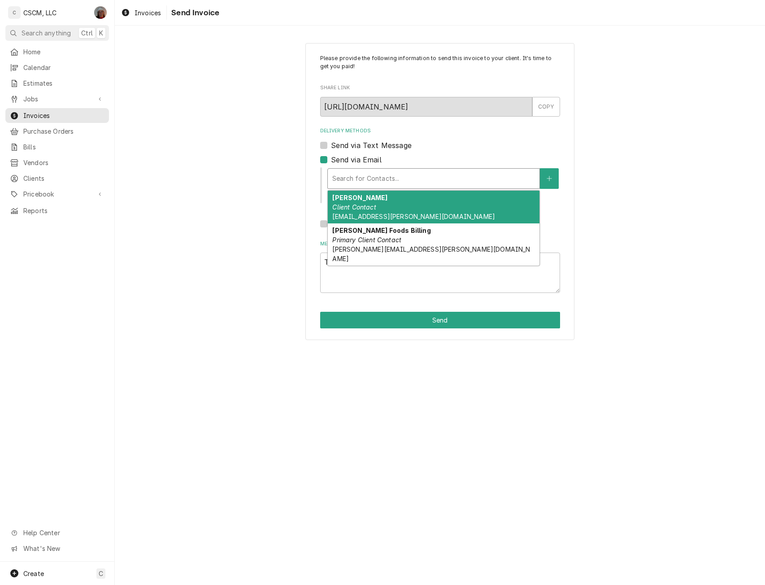
click at [358, 181] on div "Delivery Methods" at bounding box center [433, 178] width 203 height 16
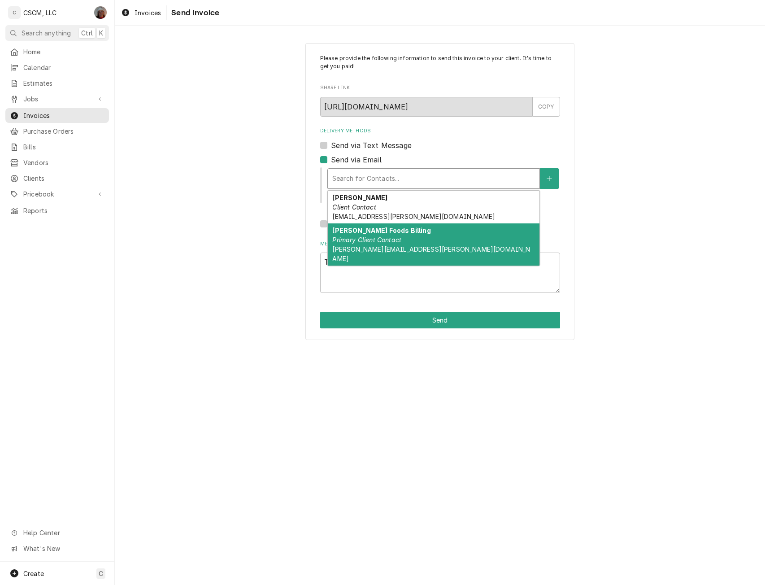
click at [424, 234] on div "[PERSON_NAME] Foods Billing Primary Client Contact [PERSON_NAME][EMAIL_ADDRESS]…" at bounding box center [434, 244] width 212 height 42
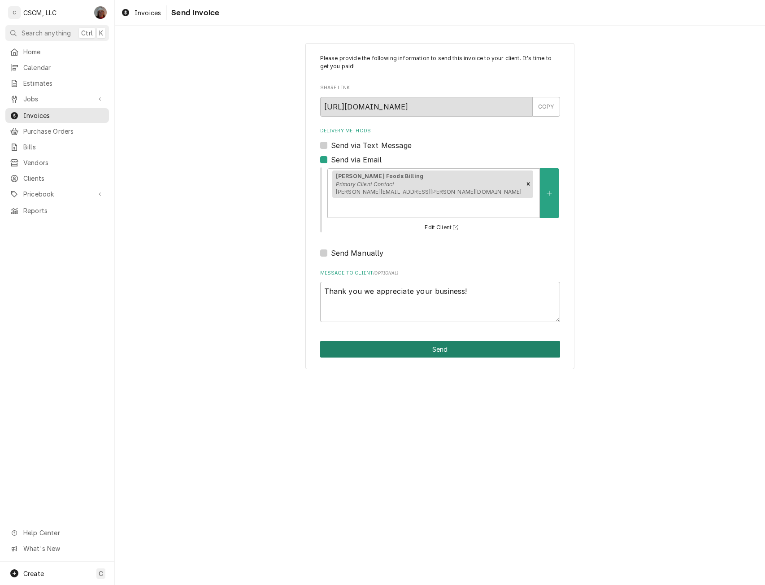
click at [449, 341] on button "Send" at bounding box center [440, 349] width 240 height 17
type textarea "x"
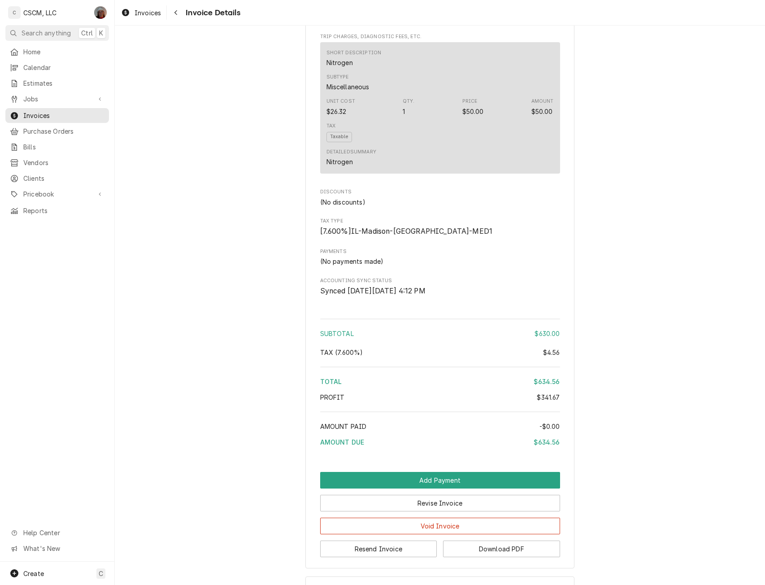
scroll to position [1062, 0]
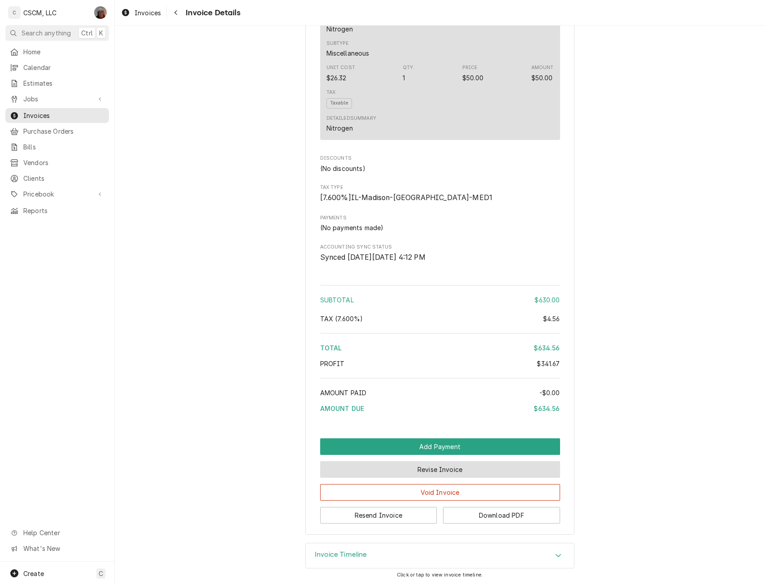
click at [418, 470] on button "Revise Invoice" at bounding box center [440, 469] width 240 height 17
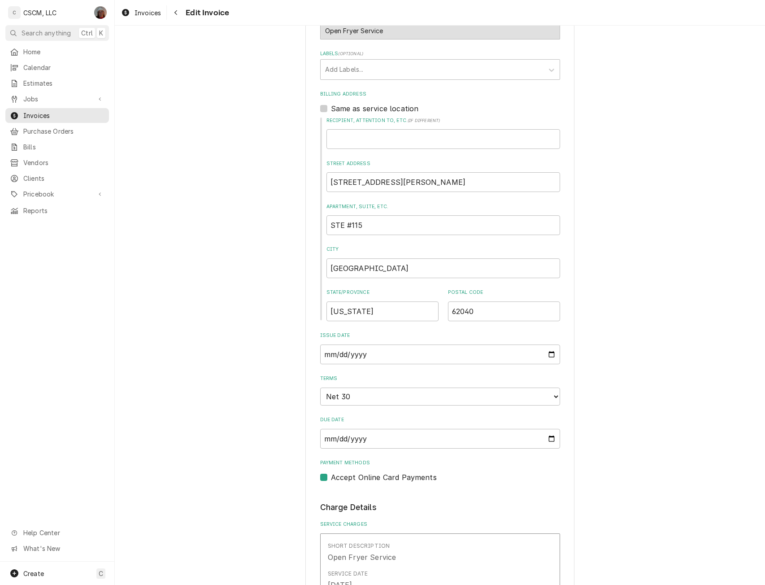
scroll to position [305, 0]
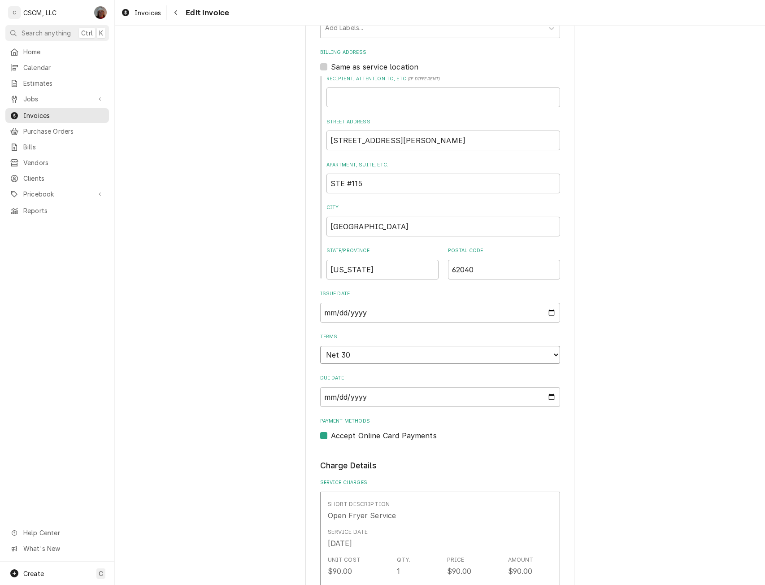
click at [550, 355] on select "Choose payment terms... Same Day Net 7 Net 14 Net 21 Net 30 Net 45 Net 60 Net 90" at bounding box center [440, 355] width 240 height 18
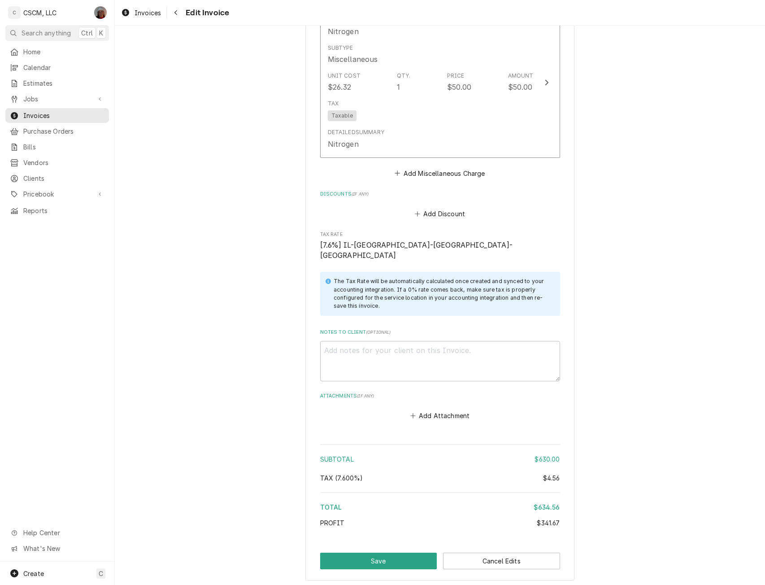
scroll to position [1500, 0]
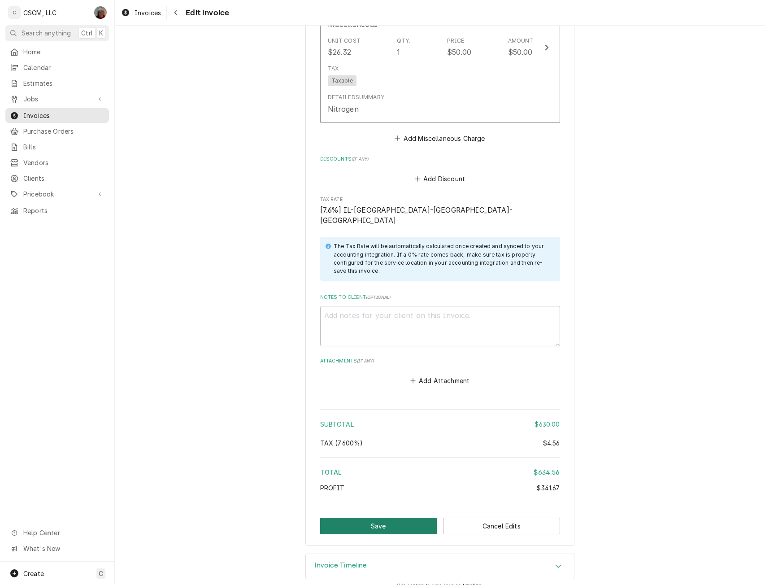
click at [361, 517] on button "Save" at bounding box center [378, 525] width 117 height 17
type textarea "x"
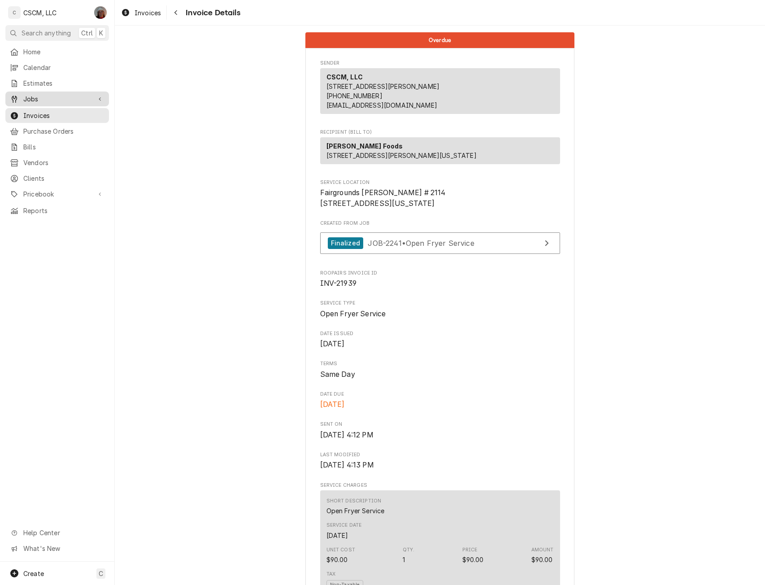
click at [45, 101] on div "Jobs" at bounding box center [57, 98] width 100 height 11
click at [44, 112] on span "Jobs" at bounding box center [63, 114] width 81 height 9
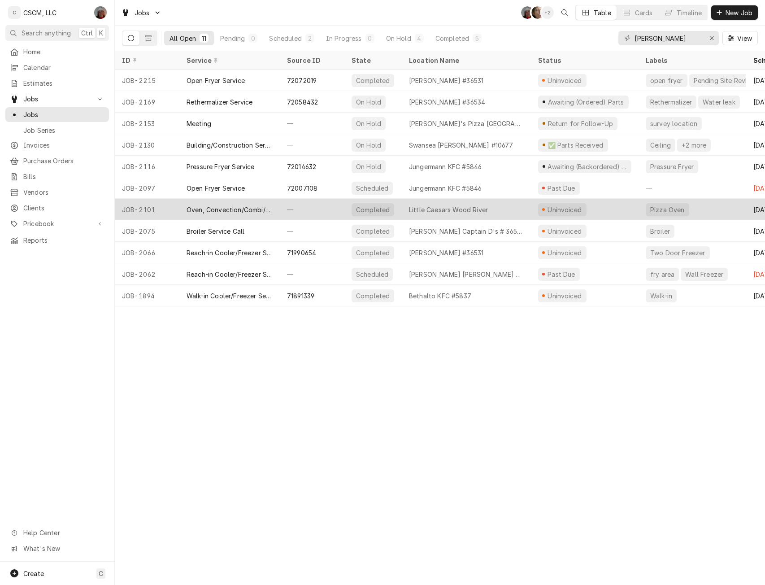
click at [306, 207] on div "—" at bounding box center [312, 210] width 65 height 22
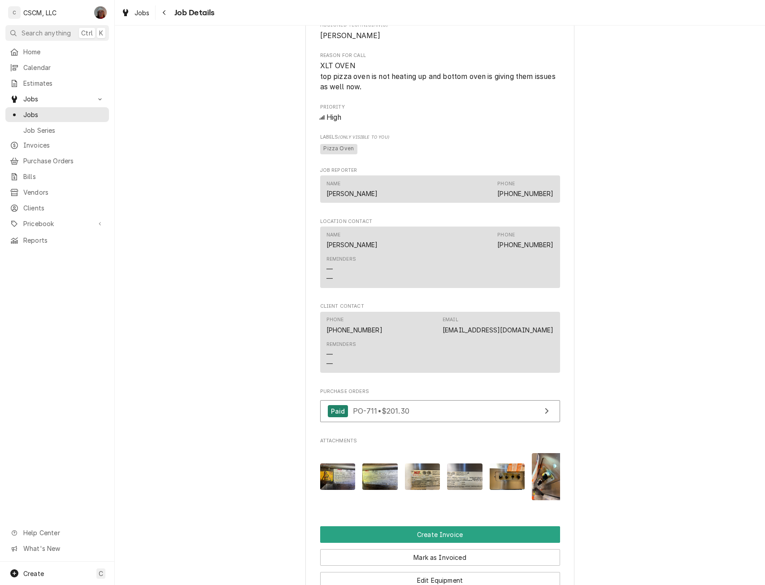
scroll to position [478, 0]
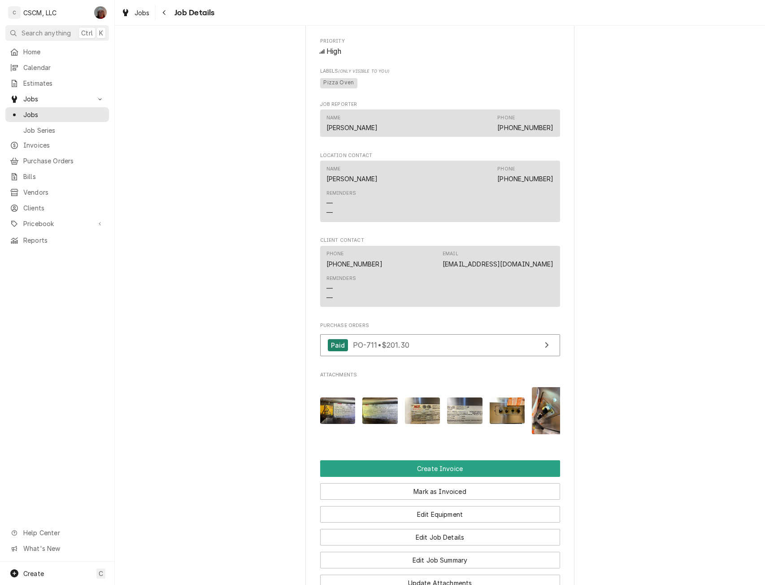
click at [325, 424] on img "Attachments" at bounding box center [337, 410] width 35 height 26
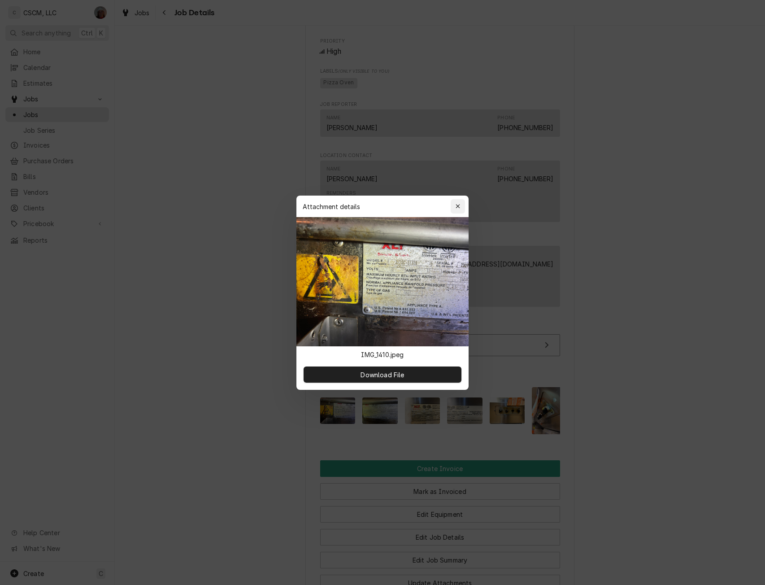
click at [459, 204] on icon "button" at bounding box center [457, 206] width 5 height 6
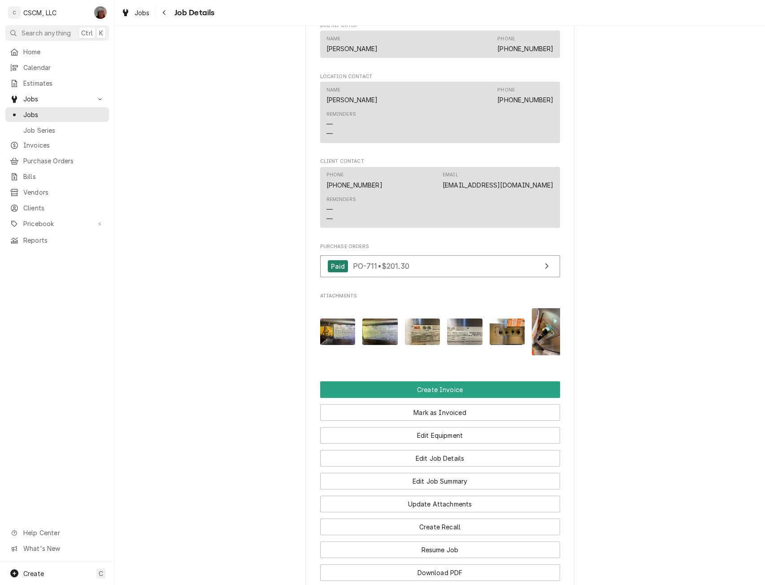
scroll to position [546, 0]
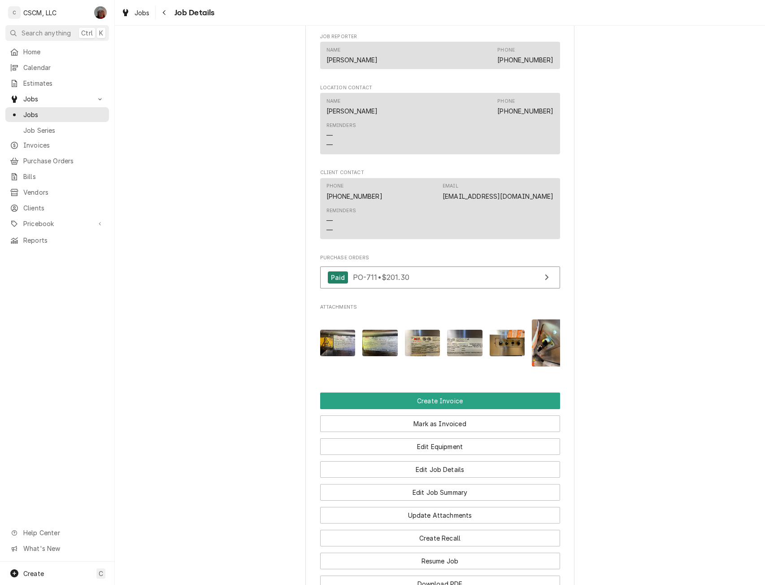
click at [502, 350] on img "Attachments" at bounding box center [507, 342] width 35 height 26
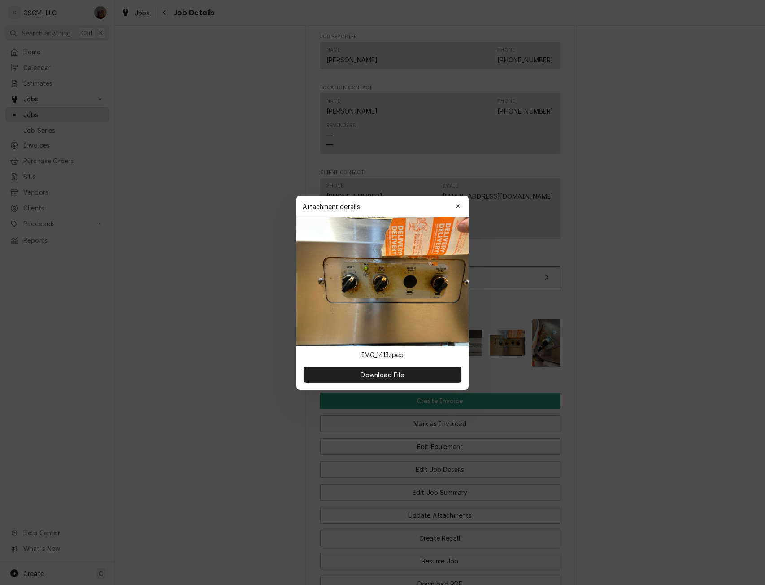
click at [691, 466] on div at bounding box center [382, 292] width 765 height 585
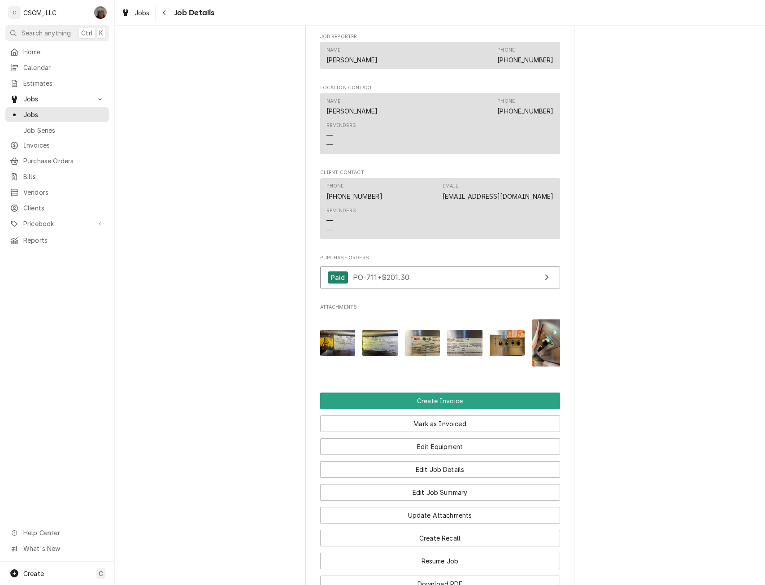
click at [542, 352] on img "Attachments" at bounding box center [549, 342] width 35 height 47
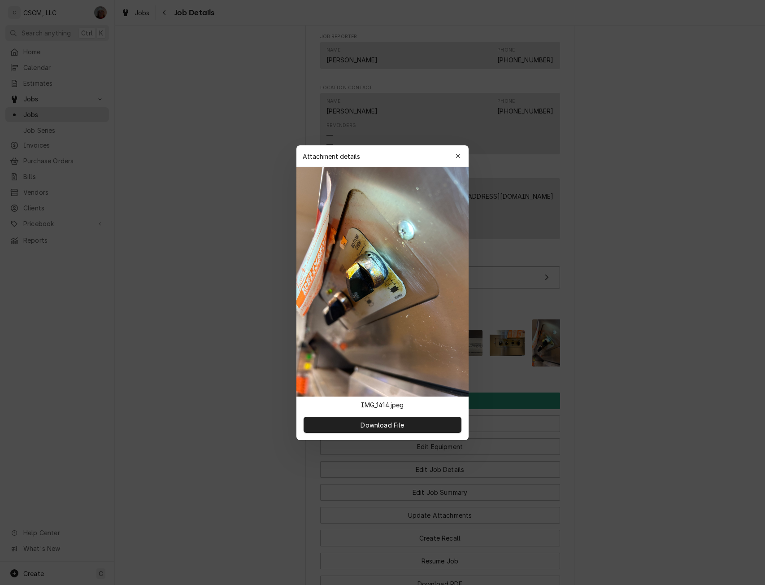
click at [554, 385] on div at bounding box center [382, 292] width 765 height 585
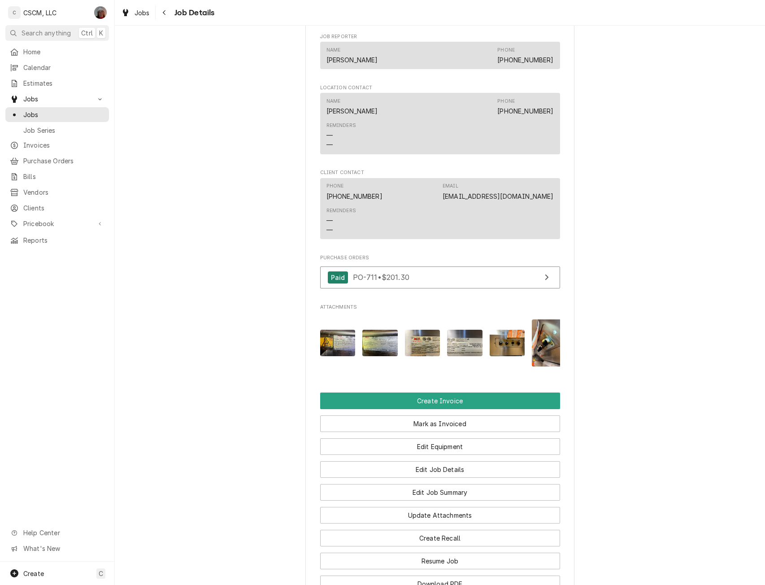
scroll to position [0, 14]
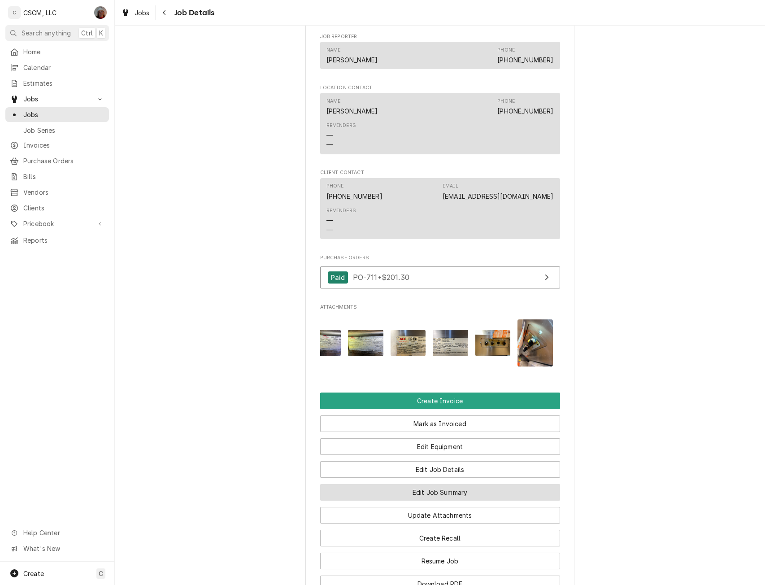
click at [454, 500] on button "Edit Job Summary" at bounding box center [440, 492] width 240 height 17
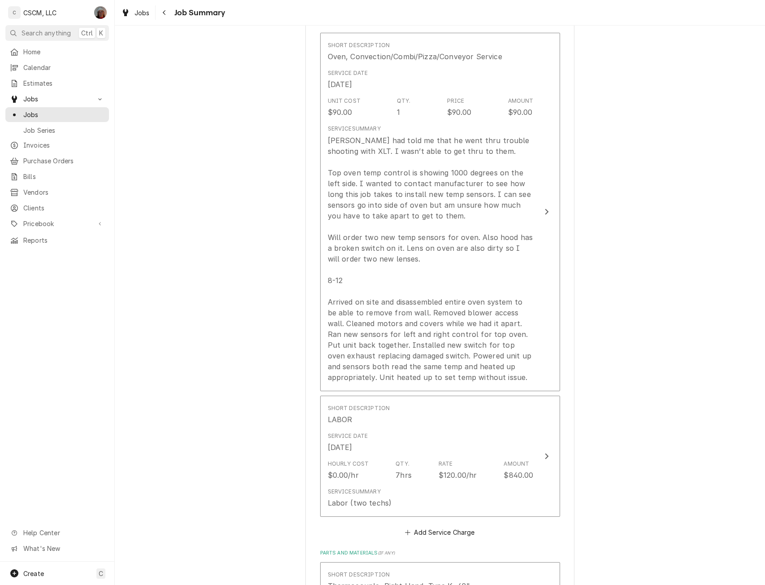
scroll to position [256, 0]
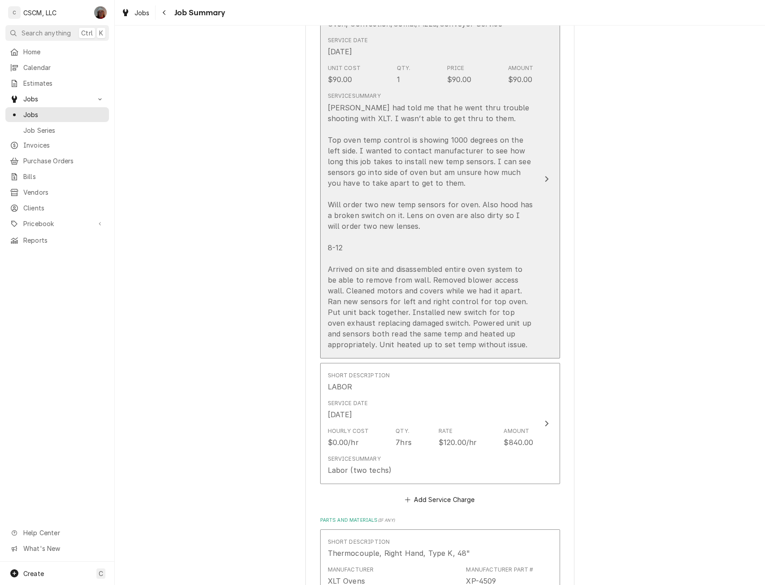
click at [538, 190] on button "Short Description Oven, Convection/Combi/Pizza/Conveyor Service Service Date [D…" at bounding box center [440, 179] width 240 height 358
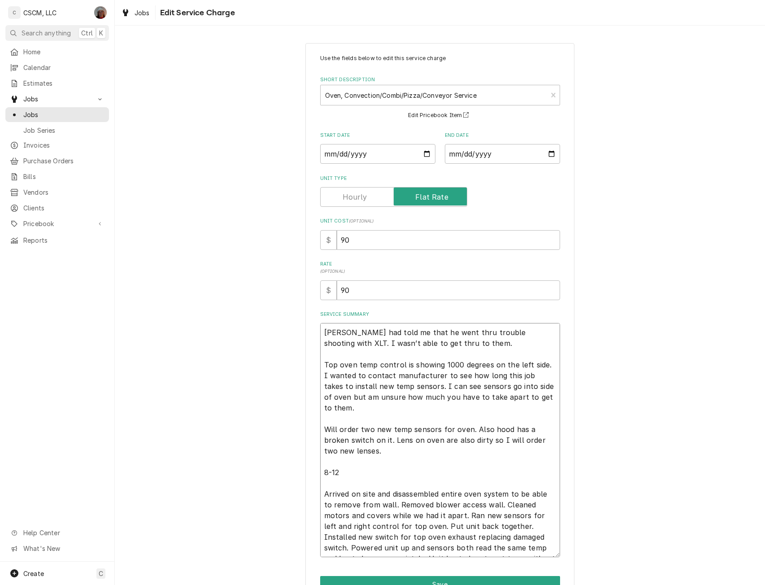
click at [363, 406] on textarea "[PERSON_NAME] had told me that he went thru trouble shooting with XLT. I wasn’t…" at bounding box center [440, 440] width 240 height 234
type textarea "x"
type textarea "[PERSON_NAME] had told me that he went thru trouble shooting with XLT. I wasn’t…"
type textarea "x"
type textarea "[PERSON_NAME] had told me that he went thru trouble shooting with XLT. I wasn’t…"
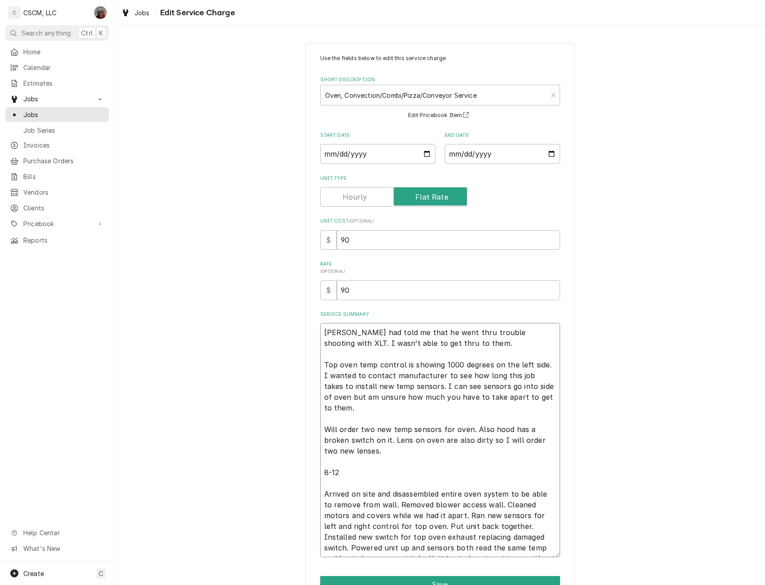
type textarea "x"
type textarea "[PERSON_NAME] had told me that he went thru trouble shooting with XLT. I wasn’t…"
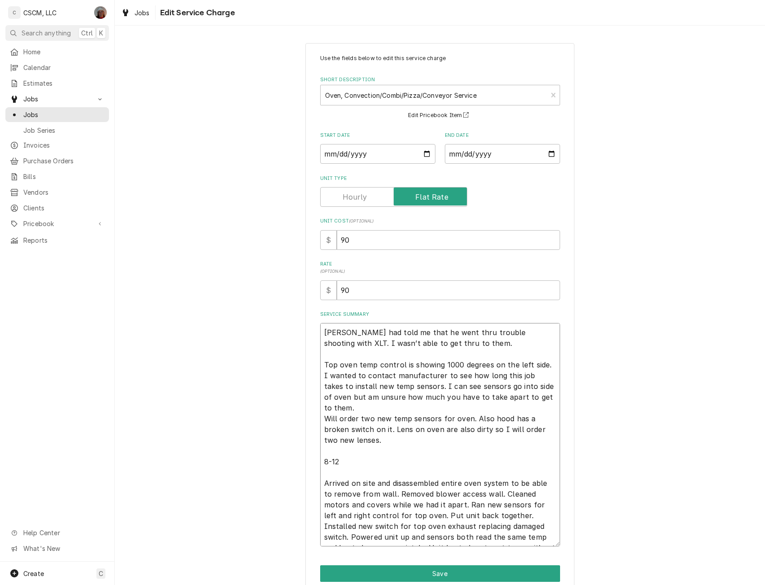
type textarea "x"
type textarea "[PERSON_NAME] had told me that he went thru trouble shooting with XLT. I wasn’t…"
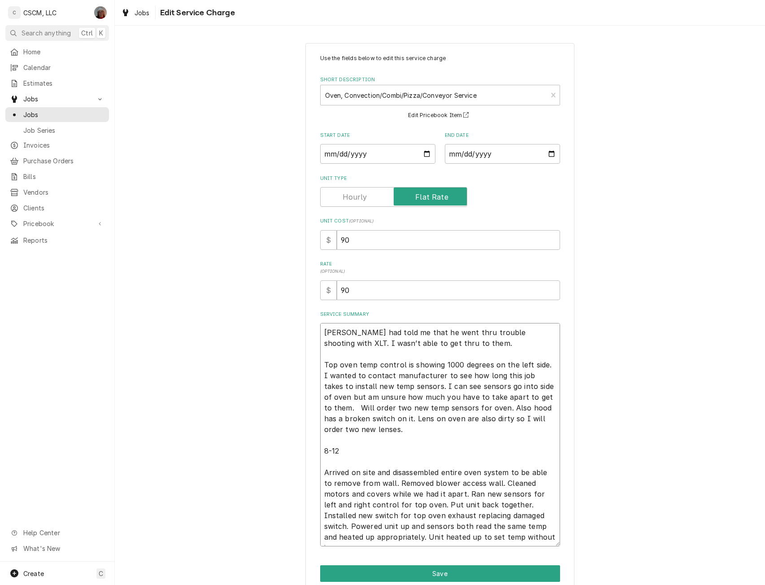
click at [349, 457] on textarea "[PERSON_NAME] had told me that he went thru trouble shooting with XLT. I wasn’t…" at bounding box center [440, 434] width 240 height 223
type textarea "x"
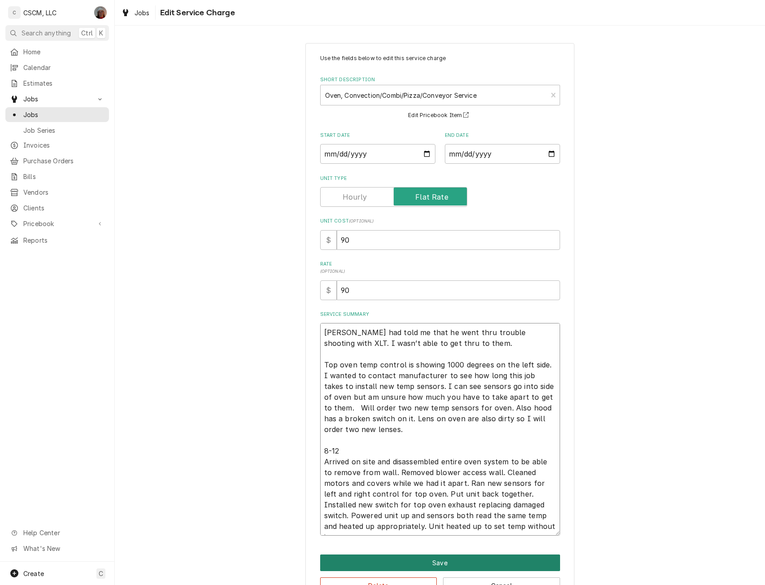
type textarea "[PERSON_NAME] had told me that he went thru trouble shooting with XLT. I wasn’t…"
click at [454, 560] on button "Save" at bounding box center [440, 562] width 240 height 17
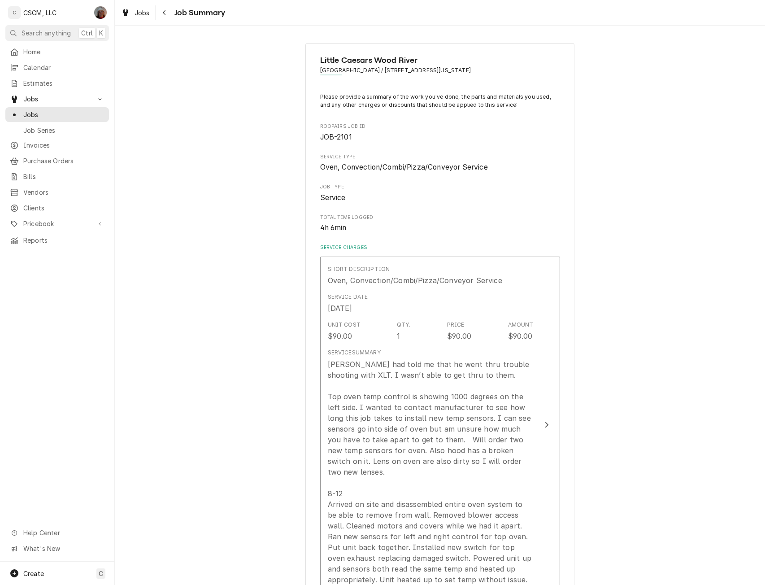
scroll to position [256, 0]
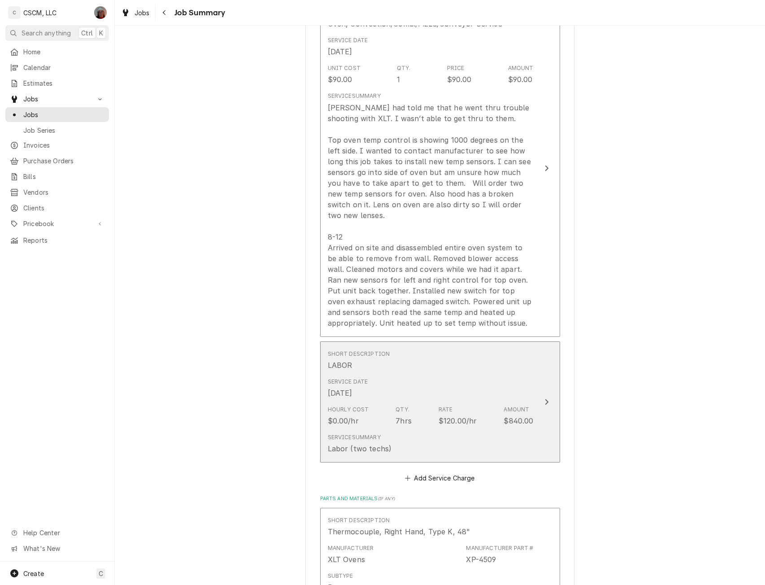
click at [541, 396] on div "Update Line Item" at bounding box center [547, 401] width 12 height 11
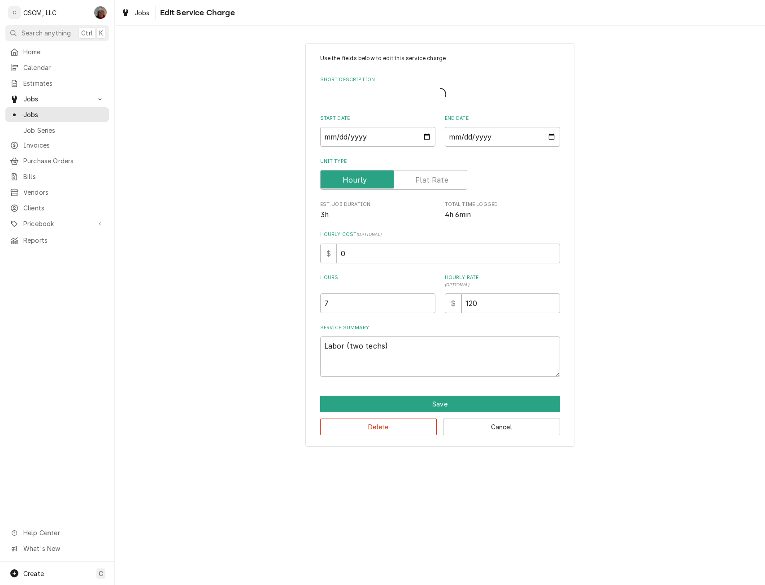
type textarea "x"
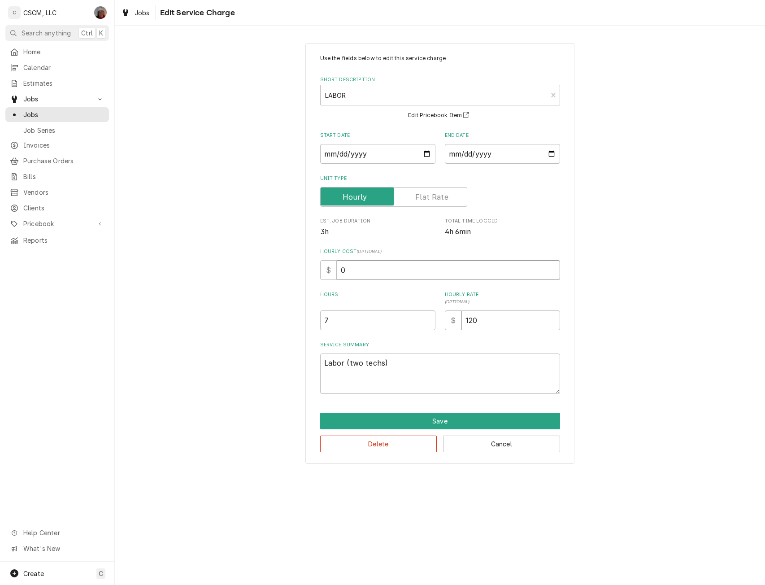
drag, startPoint x: 347, startPoint y: 268, endPoint x: 300, endPoint y: 265, distance: 46.7
click at [300, 265] on div "Use the fields below to edit this service charge Short Description LABOR LAB Ed…" at bounding box center [440, 253] width 650 height 436
type input "3"
type textarea "x"
type input "32"
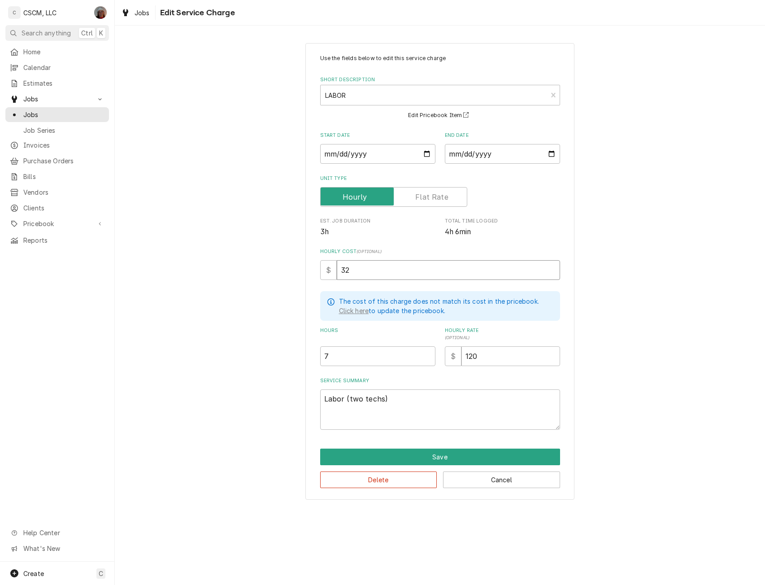
type textarea "x"
type input "32.5"
type textarea "x"
type input "32.50"
click at [431, 452] on button "Save" at bounding box center [440, 456] width 240 height 17
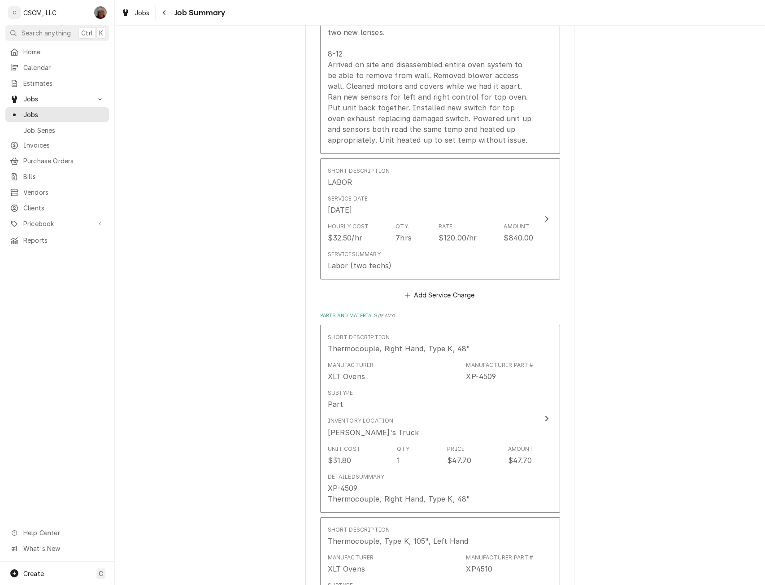
scroll to position [426, 0]
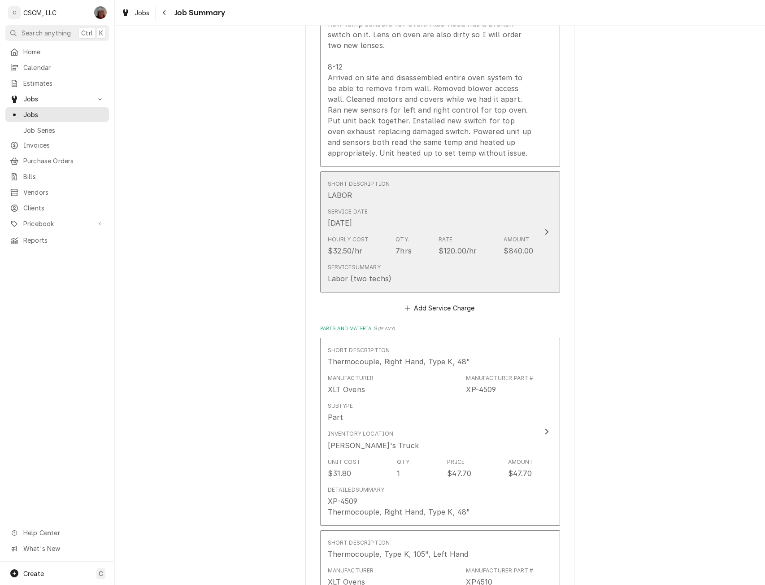
click at [542, 227] on button "Short Description LABOR Service Date [DATE] Hourly Cost $32.50/hr Qty. 7hrs Rat…" at bounding box center [440, 231] width 240 height 121
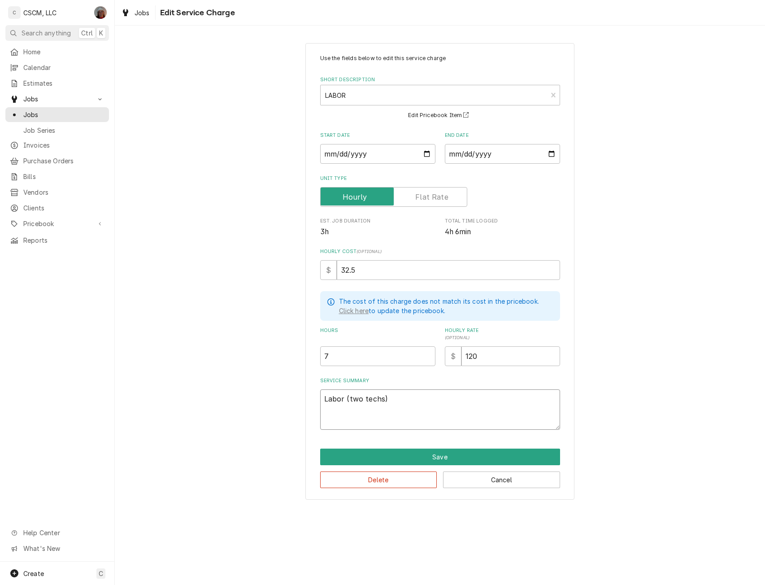
drag, startPoint x: 347, startPoint y: 400, endPoint x: 416, endPoint y: 403, distance: 68.7
click at [416, 403] on textarea "Labor (two techs)" at bounding box center [440, 409] width 240 height 40
type textarea "x"
type textarea "Labor ("
type textarea "x"
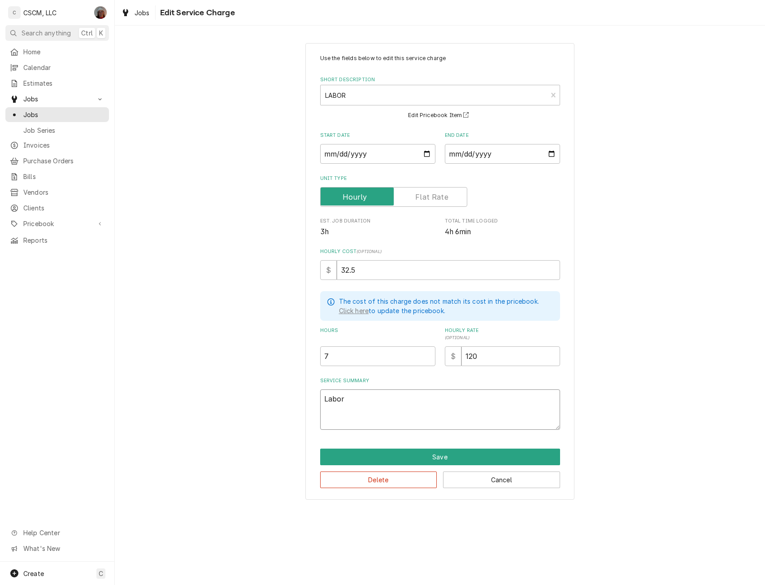
type textarea "Labor"
drag, startPoint x: 335, startPoint y: 354, endPoint x: 296, endPoint y: 356, distance: 39.1
click at [296, 356] on div "Use the fields below to edit this service charge Short Description LABOR LAB Ed…" at bounding box center [440, 271] width 650 height 472
type input "4"
type textarea "x"
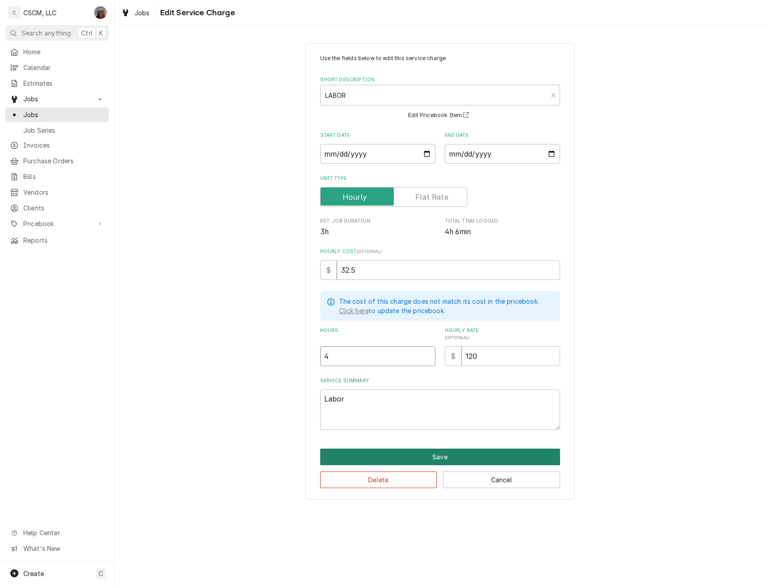
type input "4"
click at [443, 457] on button "Save" at bounding box center [440, 456] width 240 height 17
type textarea "x"
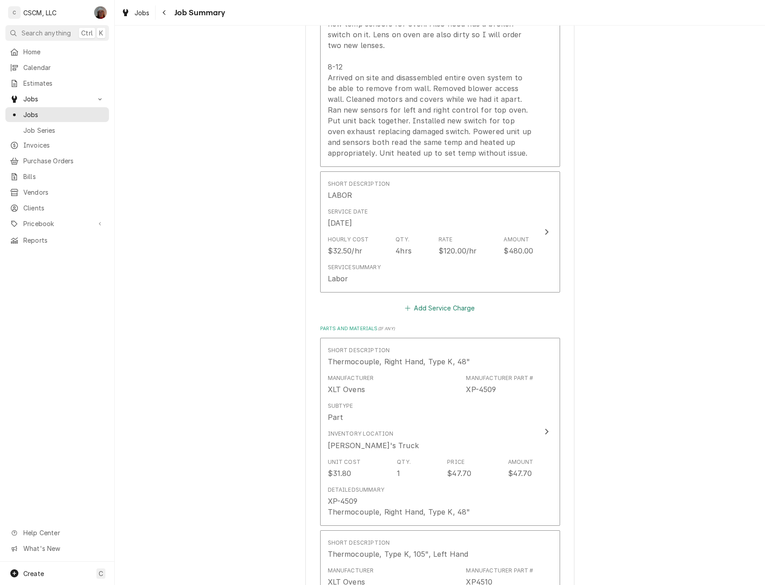
click at [413, 302] on button "Add Service Charge" at bounding box center [439, 308] width 73 height 13
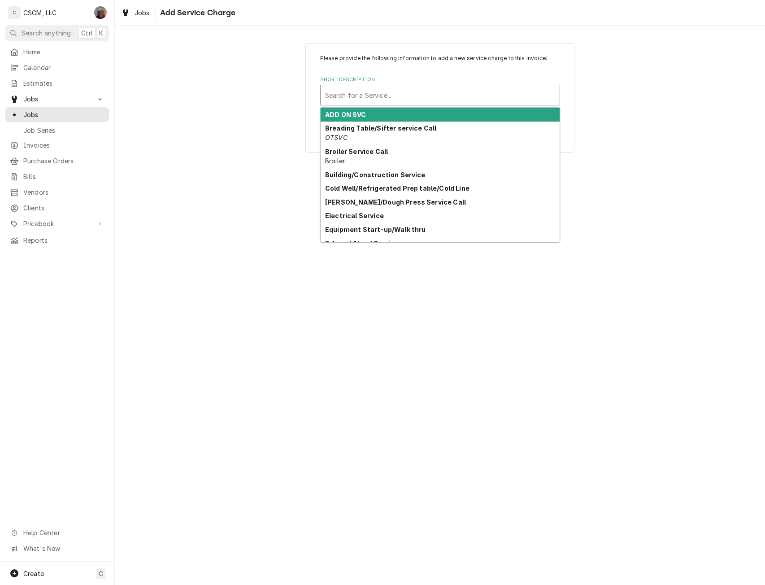
click at [364, 98] on div "Short Description" at bounding box center [440, 95] width 230 height 16
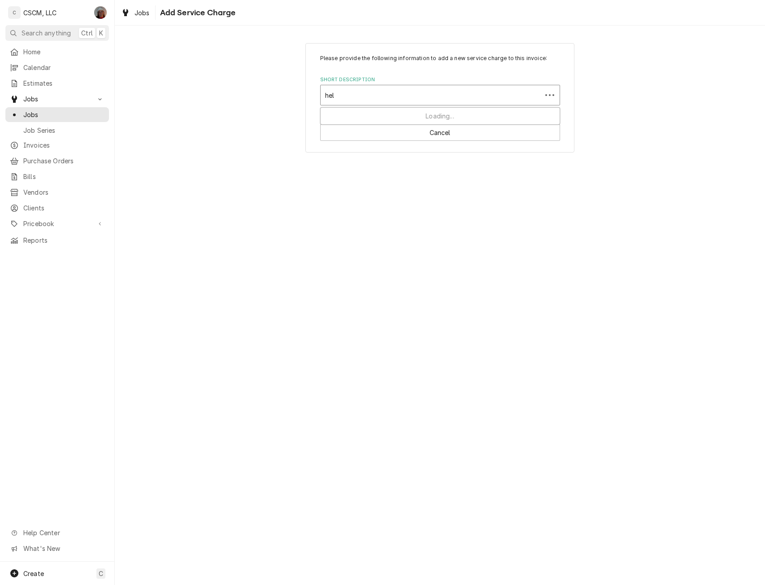
type input "help"
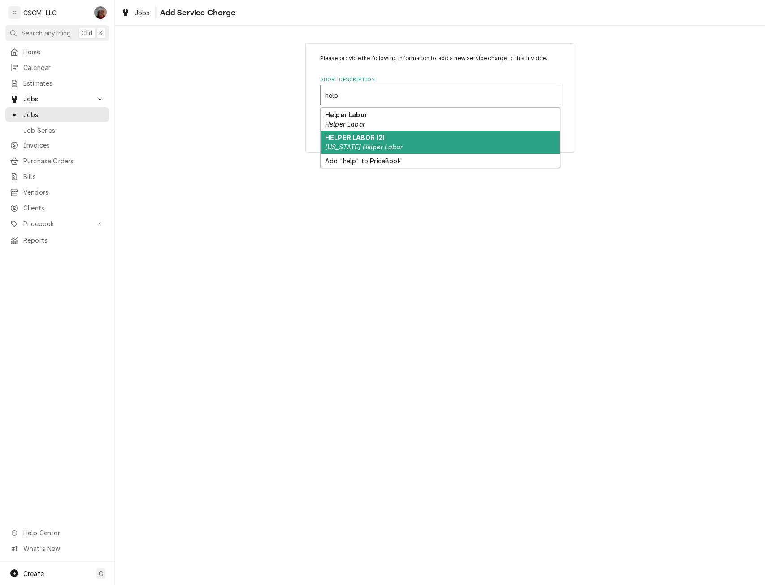
click at [420, 139] on div "HELPER LABOR (2) [US_STATE] Helper Labor" at bounding box center [440, 142] width 239 height 23
type textarea "x"
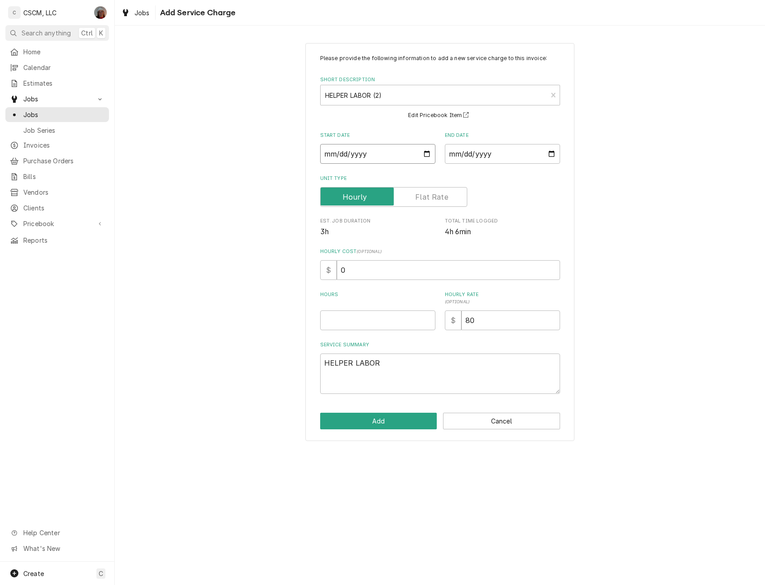
click at [431, 156] on input "Start Date" at bounding box center [377, 154] width 115 height 20
type input "[DATE]"
type textarea "x"
click at [552, 153] on input "End Date" at bounding box center [502, 154] width 115 height 20
type input "[DATE]"
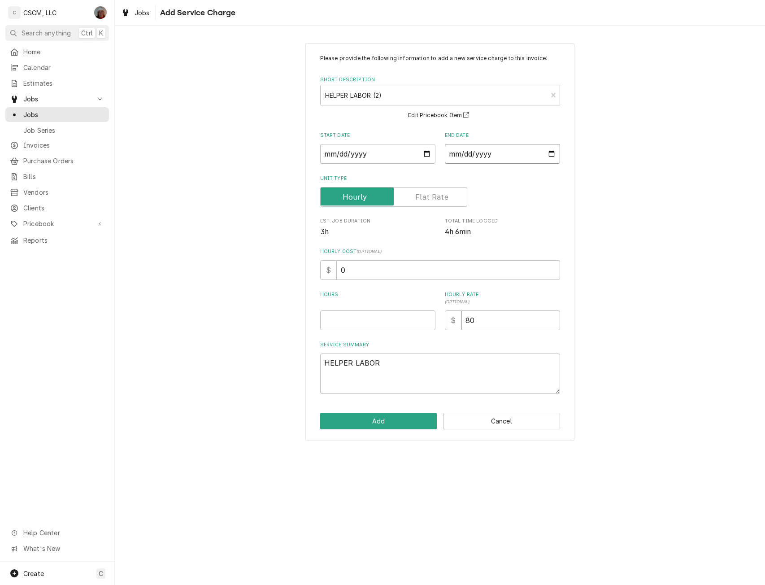
type textarea "x"
drag, startPoint x: 350, startPoint y: 268, endPoint x: 322, endPoint y: 272, distance: 28.1
click at [322, 272] on div "$ 0" at bounding box center [440, 270] width 240 height 20
type input "3"
type textarea "x"
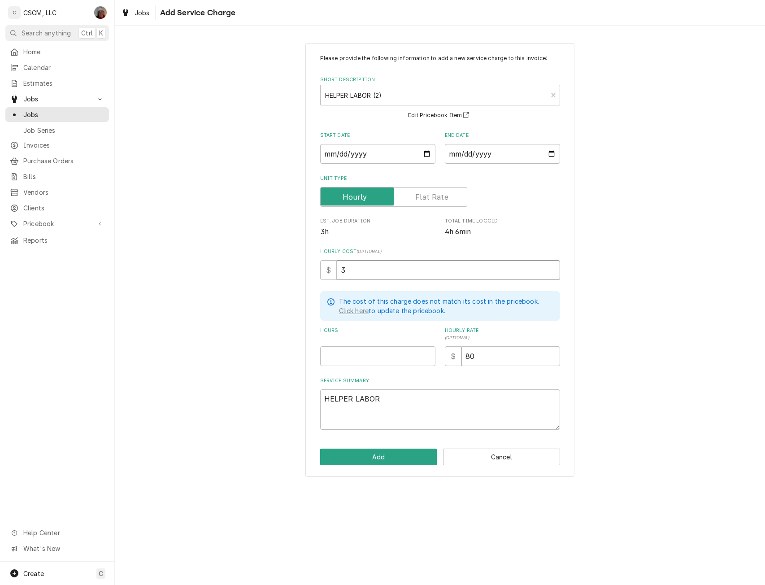
type input "3"
click at [350, 352] on input "Hours" at bounding box center [377, 356] width 115 height 20
type textarea "x"
type input "3"
drag, startPoint x: 348, startPoint y: 273, endPoint x: 330, endPoint y: 273, distance: 17.9
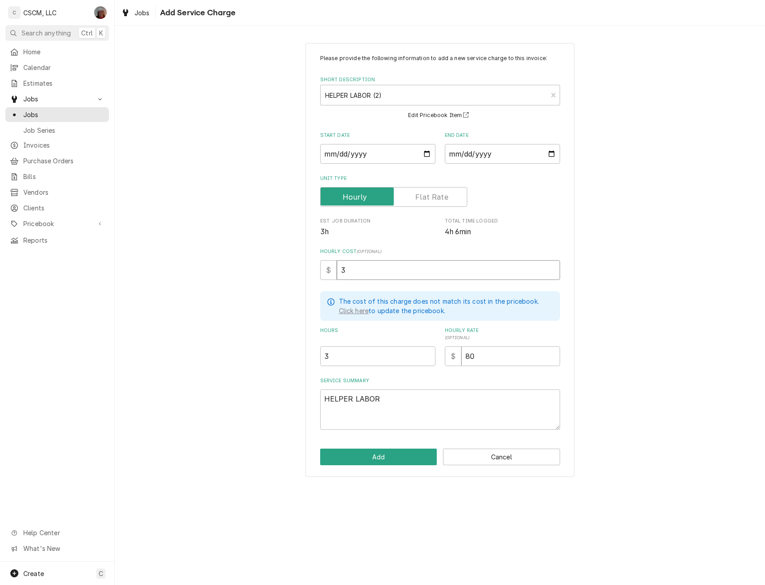
click at [330, 273] on div "$ 3" at bounding box center [440, 270] width 240 height 20
type input "0"
type textarea "x"
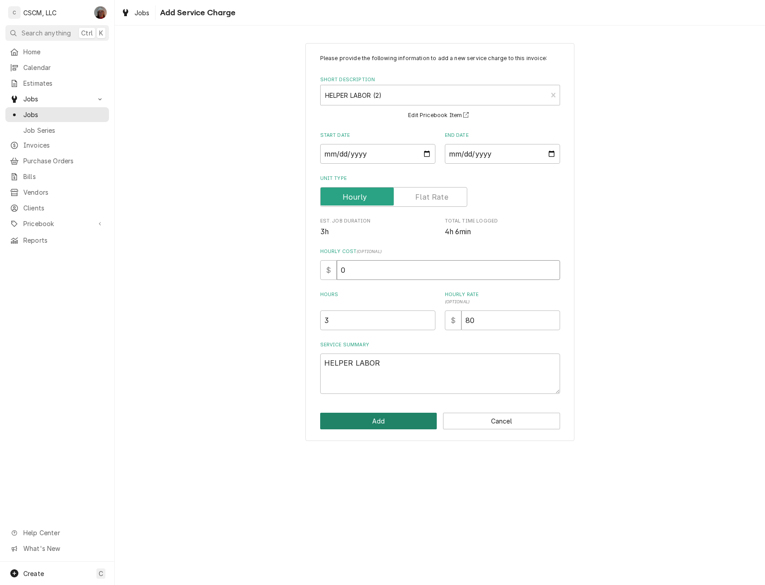
type input "0"
click at [365, 416] on button "Add" at bounding box center [378, 420] width 117 height 17
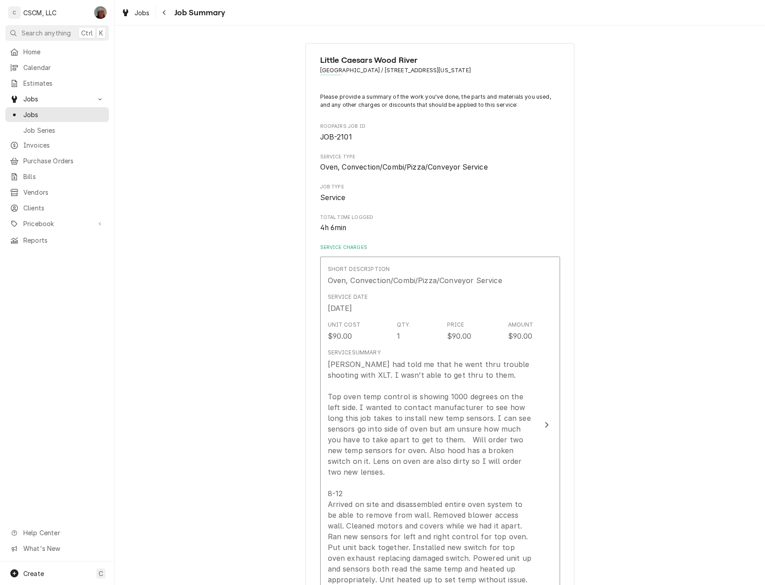
scroll to position [426, 0]
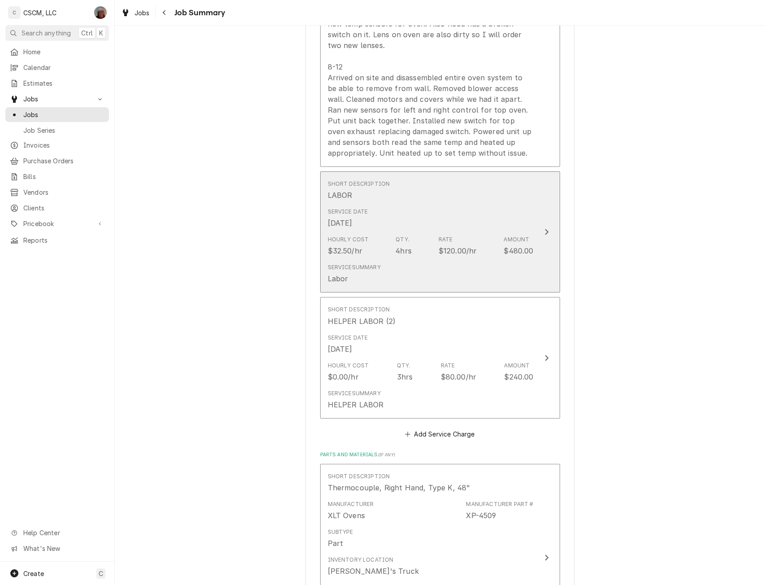
click at [545, 226] on div "Update Line Item" at bounding box center [547, 231] width 12 height 11
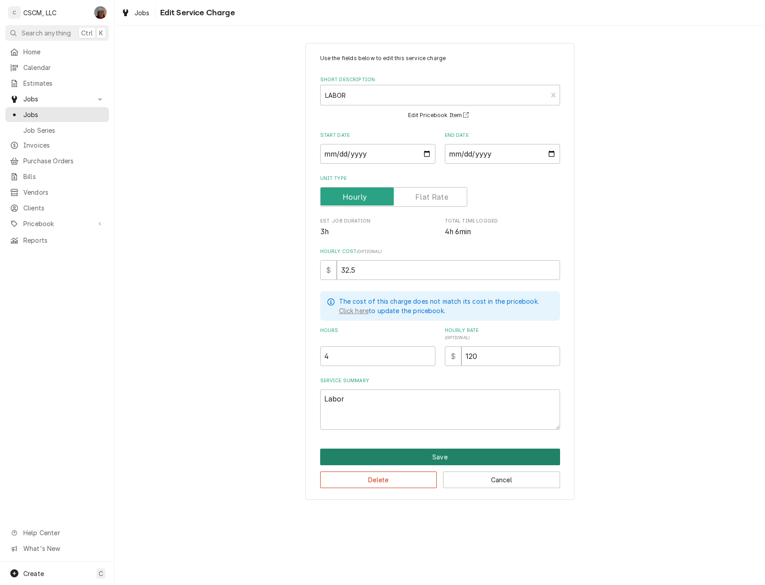
click at [429, 455] on button "Save" at bounding box center [440, 456] width 240 height 17
type textarea "x"
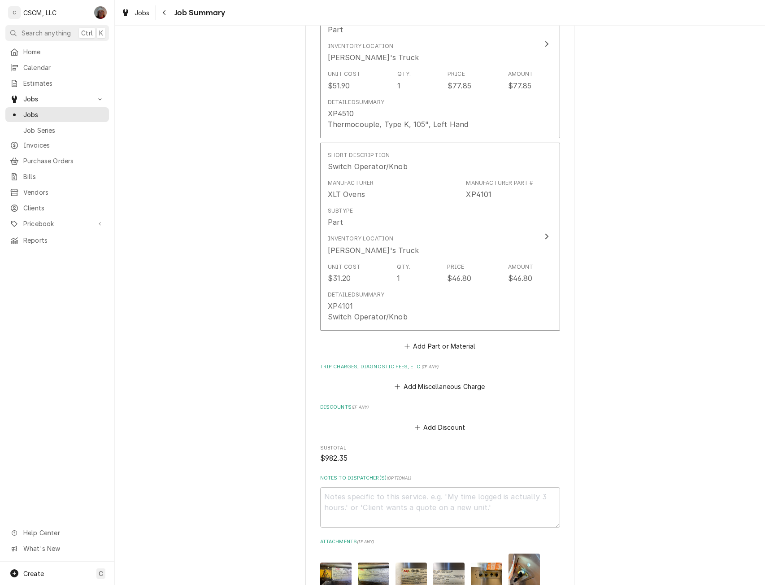
scroll to position [1134, 0]
click at [412, 378] on button "Add Miscellaneous Charge" at bounding box center [439, 384] width 93 height 13
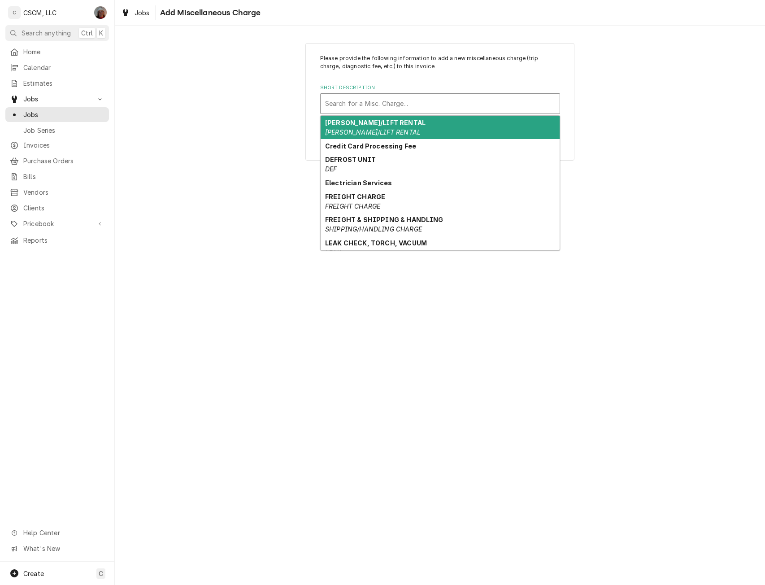
click at [370, 104] on div "Short Description" at bounding box center [440, 103] width 230 height 16
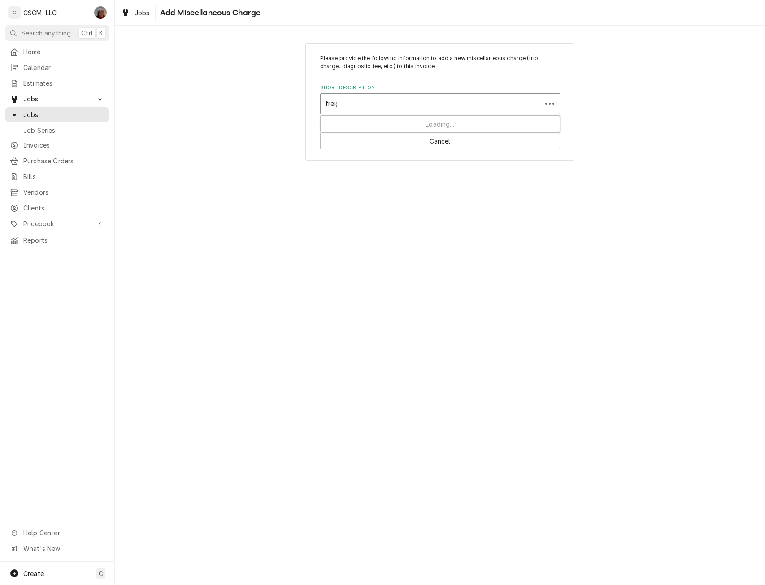
type input "freight"
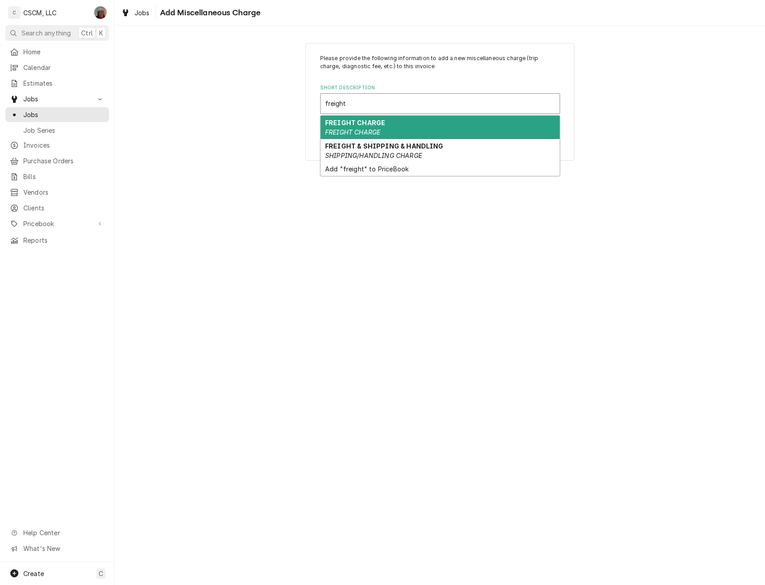
click at [337, 133] on em "FREIGHT CHARGE" at bounding box center [352, 132] width 55 height 8
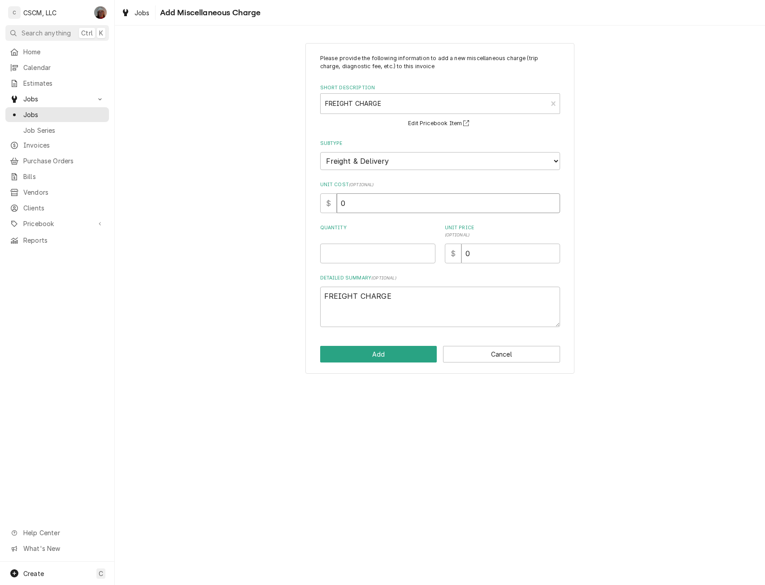
click at [359, 199] on input "0" at bounding box center [448, 203] width 223 height 20
type textarea "x"
type input "2"
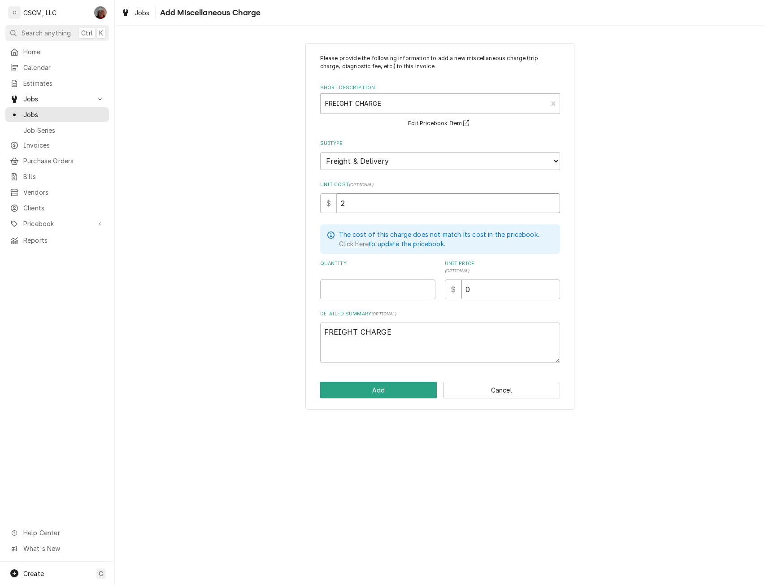
type textarea "x"
type input "25"
type input "1"
type textarea "x"
type input "12"
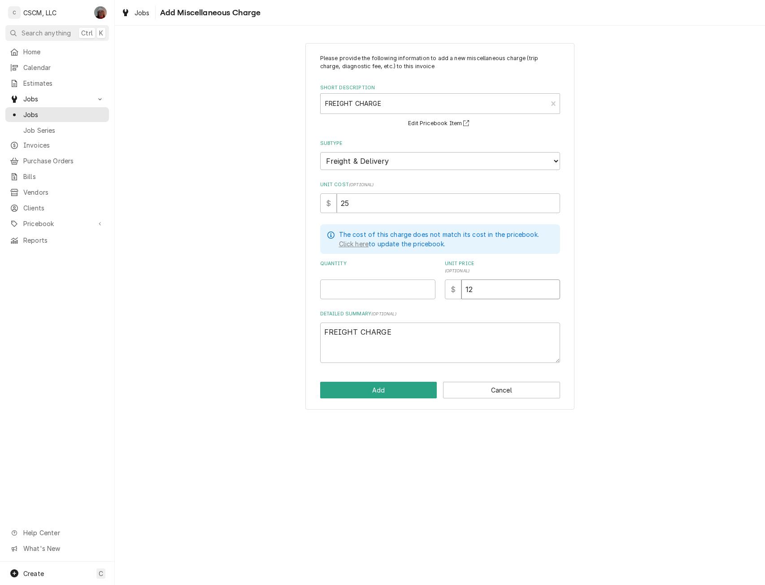
type textarea "x"
type input "125"
type textarea "x"
type input "12"
type textarea "x"
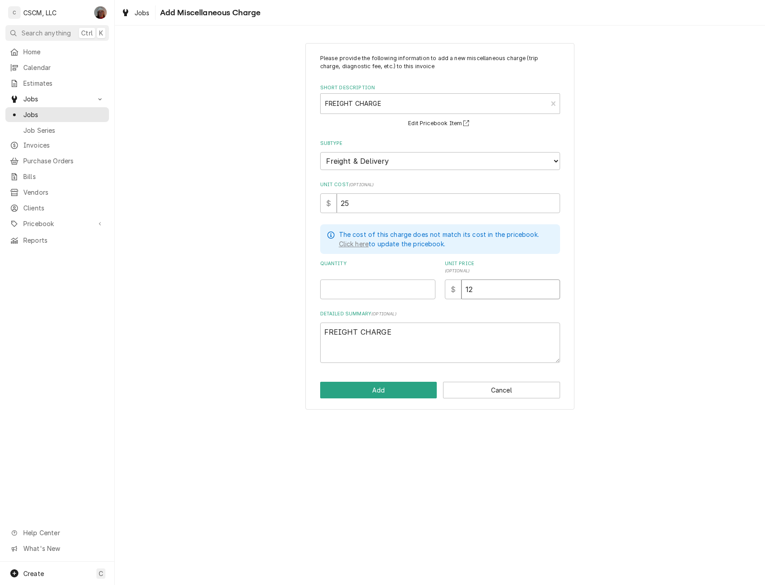
type input "1"
type textarea "x"
type input "2"
click at [330, 291] on input "Quantity" at bounding box center [377, 289] width 115 height 20
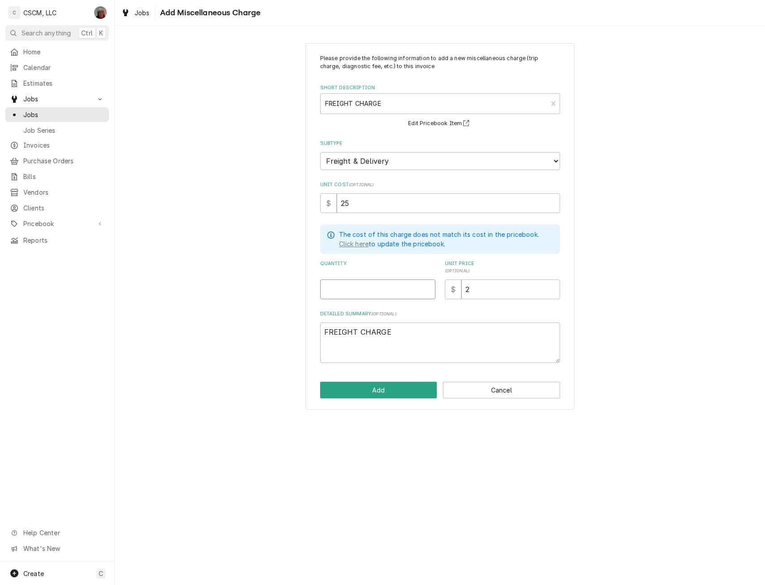
type textarea "x"
type input "1"
click at [381, 391] on button "Add" at bounding box center [378, 389] width 117 height 17
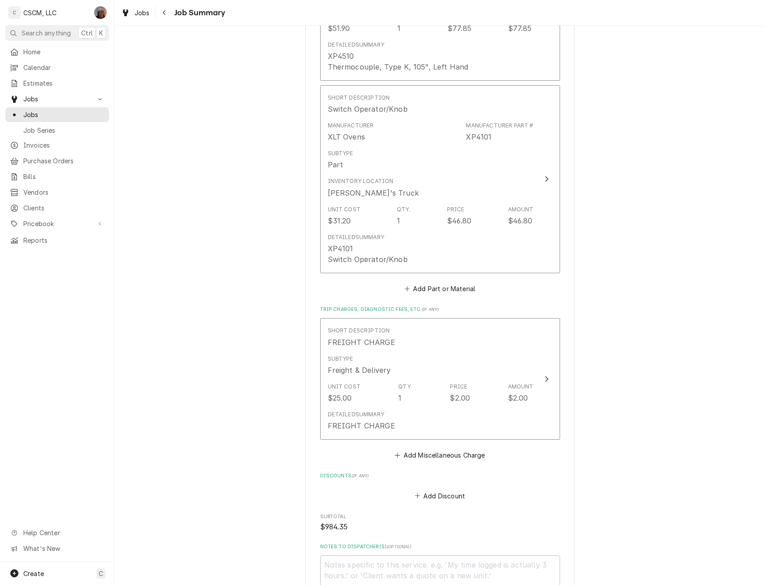
scroll to position [1466, 0]
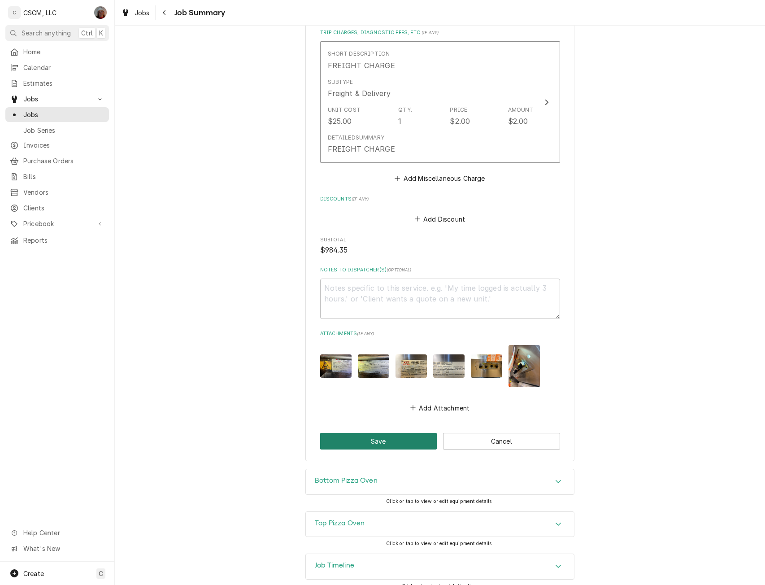
click at [381, 433] on button "Save" at bounding box center [378, 441] width 117 height 17
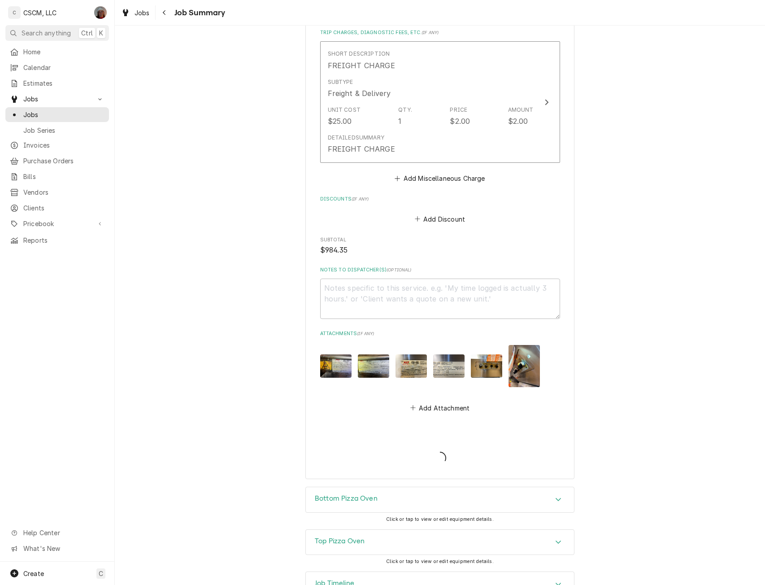
type textarea "x"
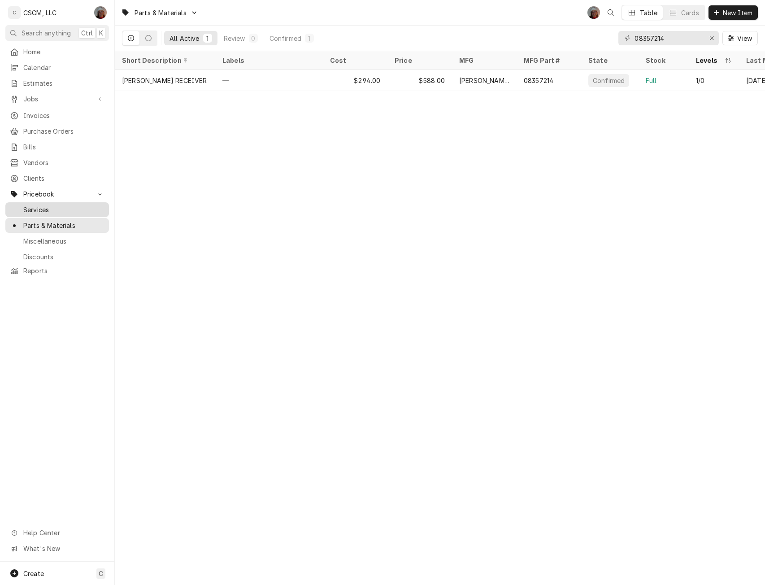
click at [39, 206] on span "Services" at bounding box center [63, 209] width 81 height 9
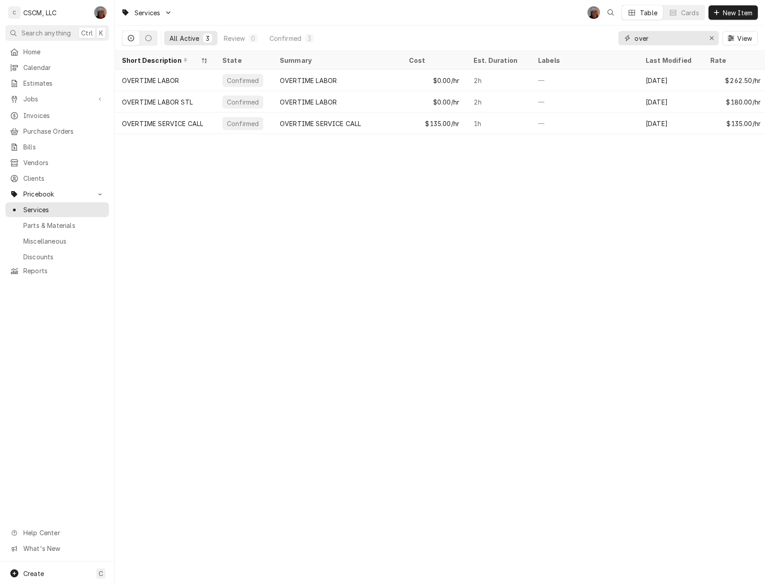
drag, startPoint x: 634, startPoint y: 39, endPoint x: 572, endPoint y: 39, distance: 61.9
click at [572, 39] on div "All Active 3 Review 0 Confirmed 3 over View" at bounding box center [440, 38] width 636 height 25
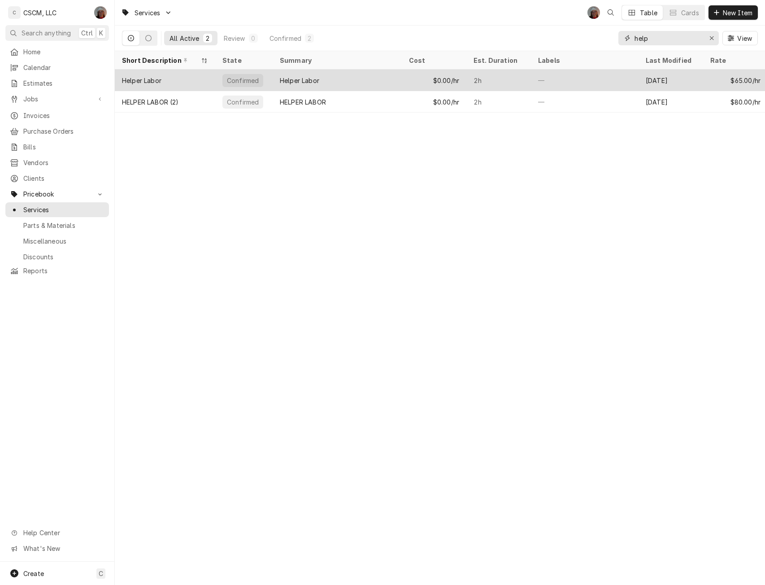
type input "help"
click at [197, 75] on div "Helper Labor" at bounding box center [165, 80] width 100 height 22
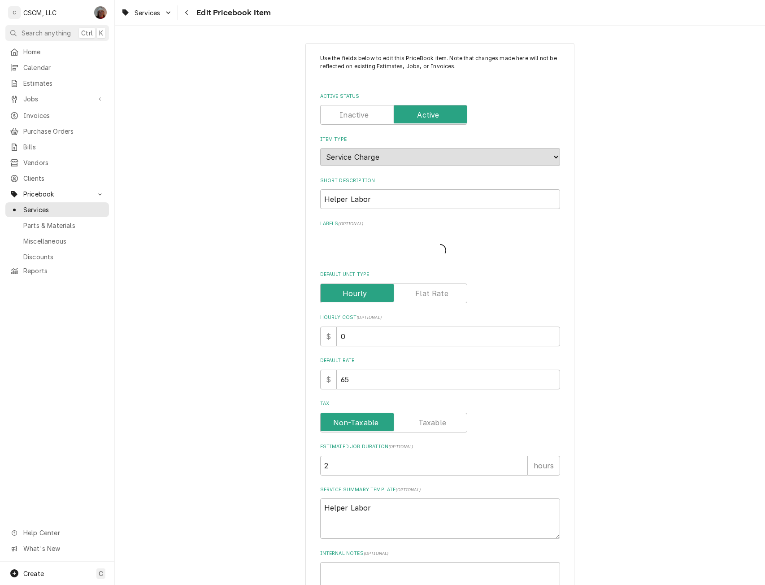
type textarea "x"
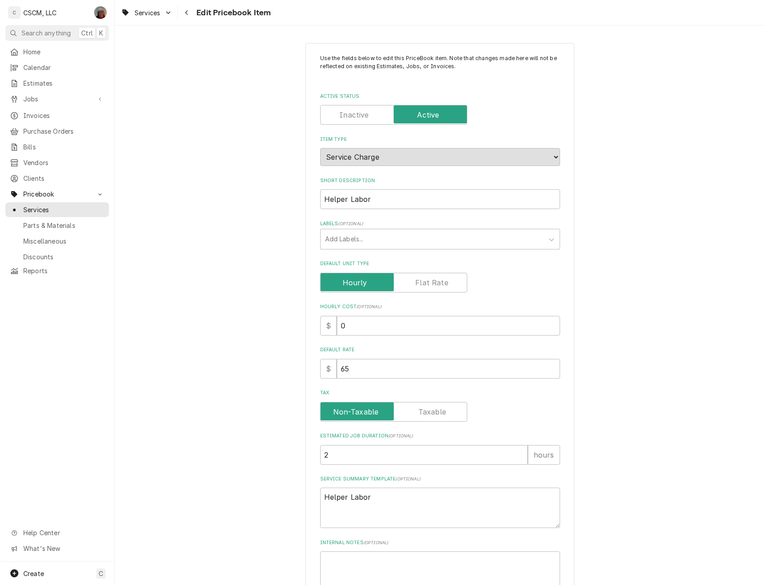
click at [359, 114] on label "Active Status" at bounding box center [393, 115] width 147 height 20
click at [359, 114] on input "Active Status" at bounding box center [393, 115] width 139 height 20
checkbox input "false"
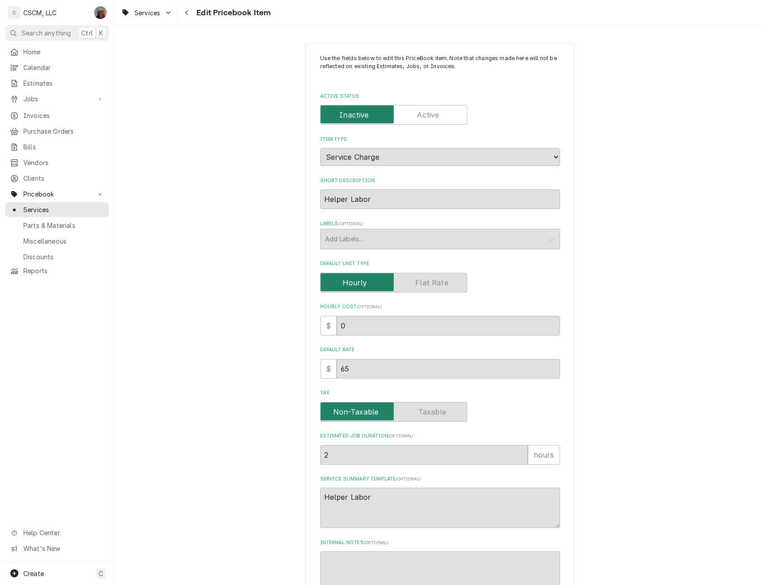
scroll to position [157, 0]
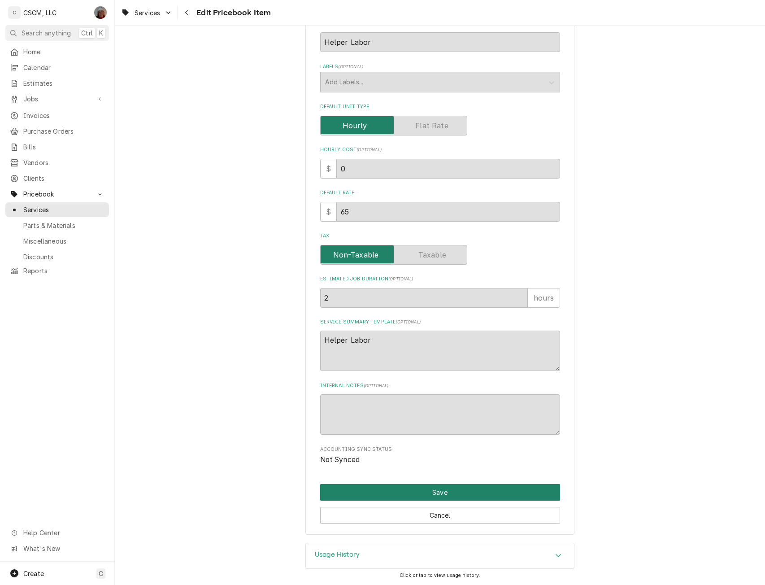
click at [440, 495] on button "Save" at bounding box center [440, 492] width 240 height 17
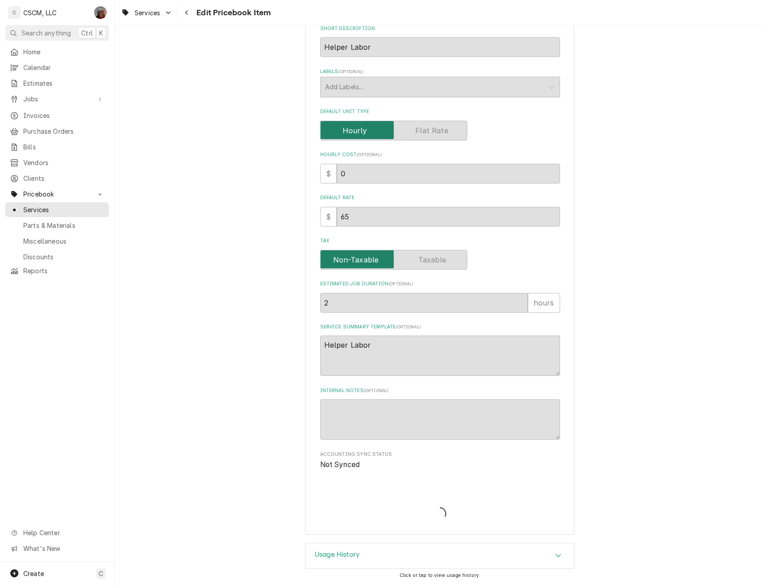
type textarea "x"
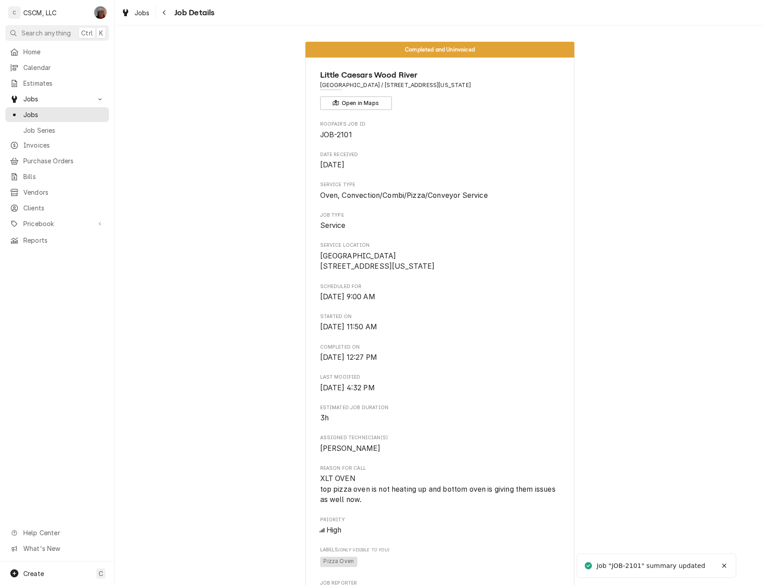
scroll to position [725, 0]
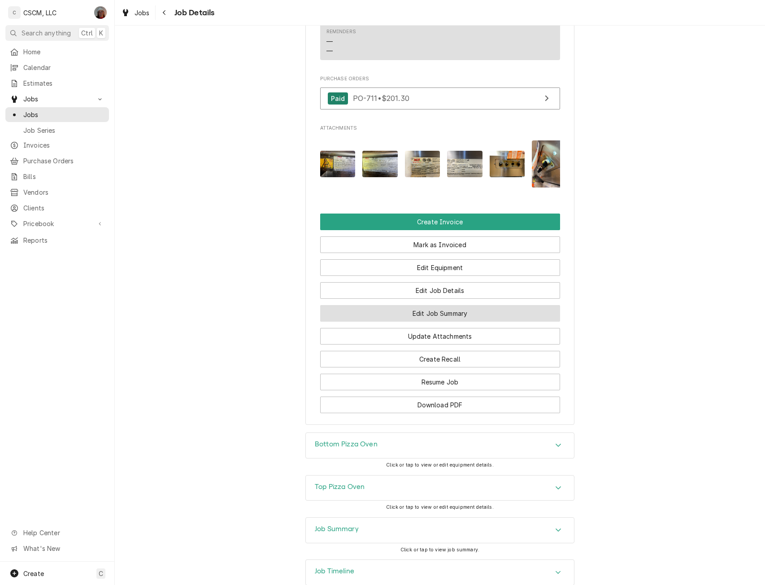
click at [507, 321] on button "Edit Job Summary" at bounding box center [440, 313] width 240 height 17
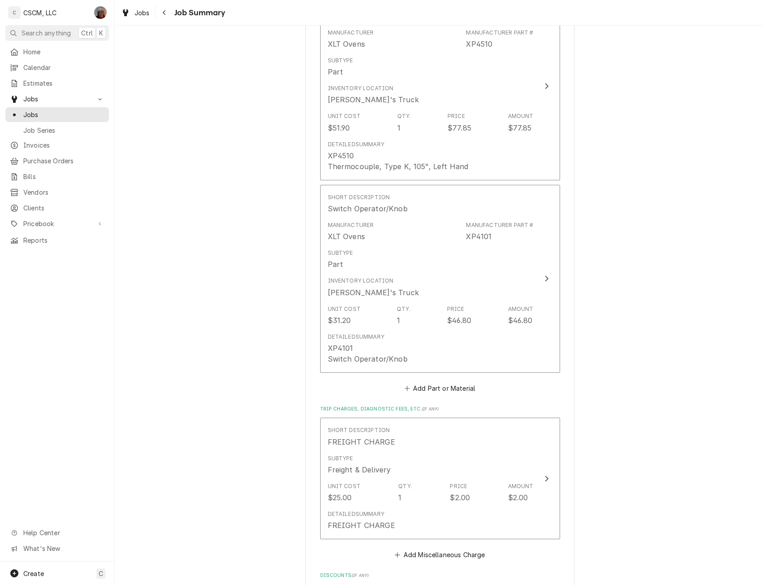
scroll to position [1103, 0]
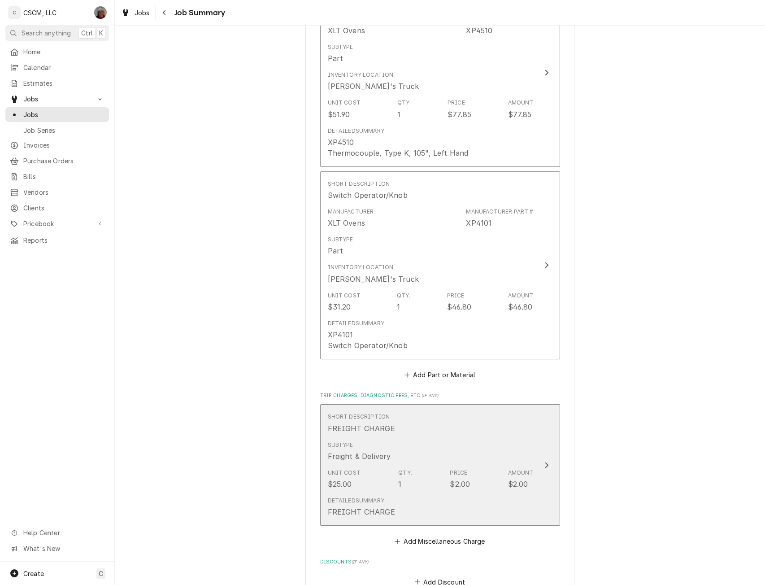
click at [553, 453] on button "Short Description FREIGHT CHARGE Subtype Freight & Delivery Unit Cost $25.00 Qt…" at bounding box center [440, 464] width 240 height 121
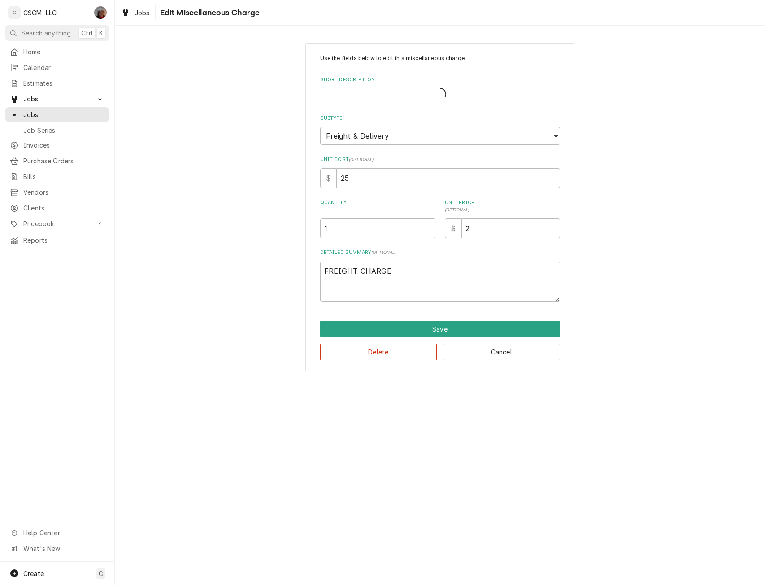
type textarea "x"
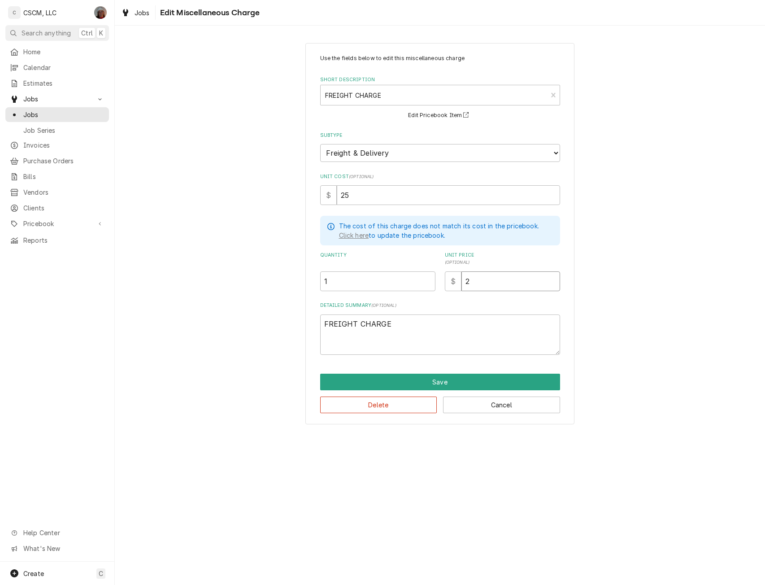
click at [471, 286] on input "2" at bounding box center [510, 281] width 99 height 20
type input "25"
type textarea "x"
type input "25"
click at [441, 382] on button "Save" at bounding box center [440, 381] width 240 height 17
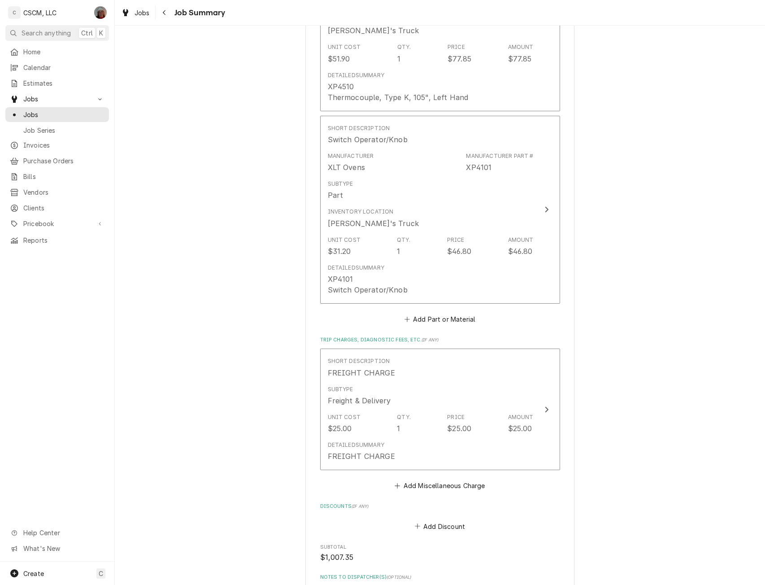
scroll to position [1466, 0]
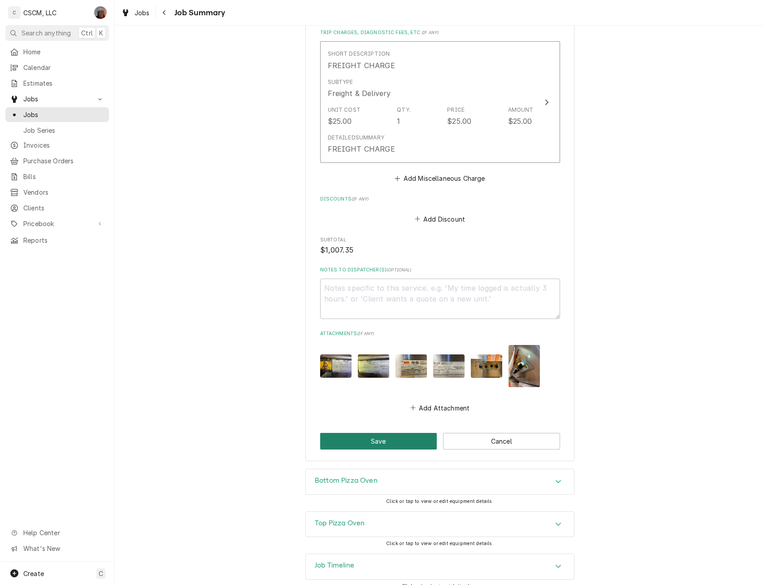
click at [363, 435] on button "Save" at bounding box center [378, 441] width 117 height 17
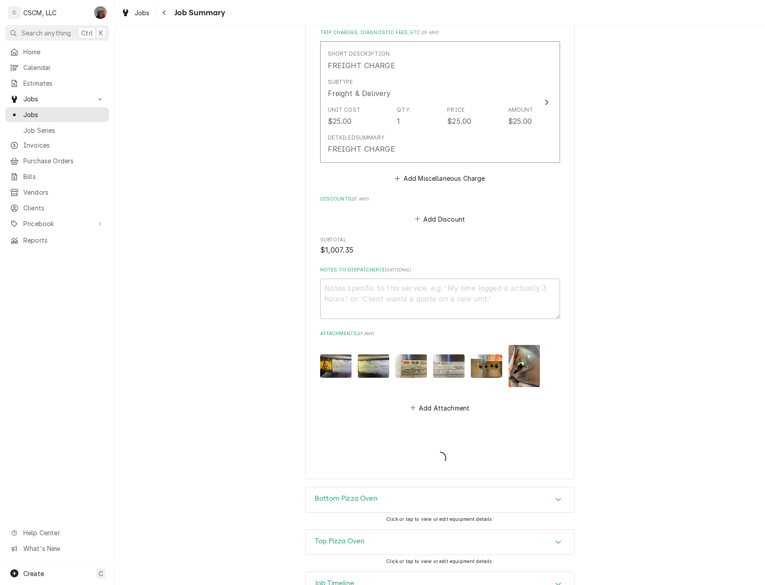
type textarea "x"
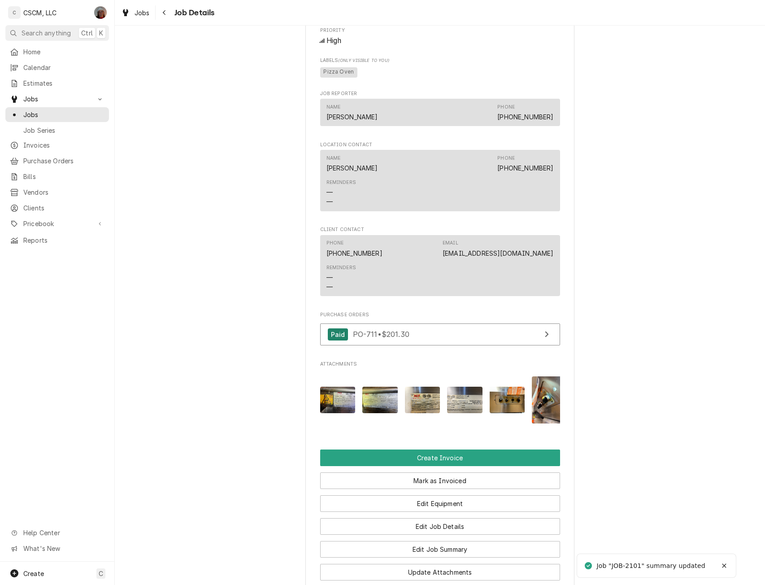
scroll to position [802, 0]
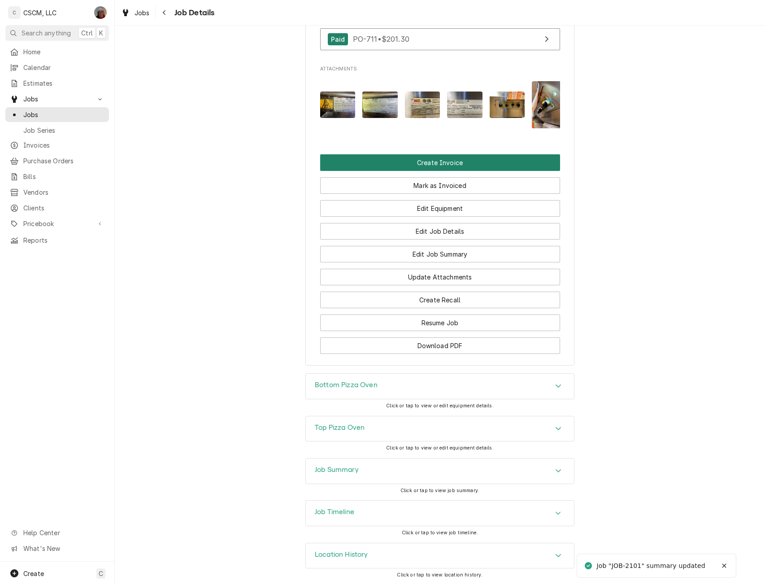
click at [434, 163] on button "Create Invoice" at bounding box center [440, 162] width 240 height 17
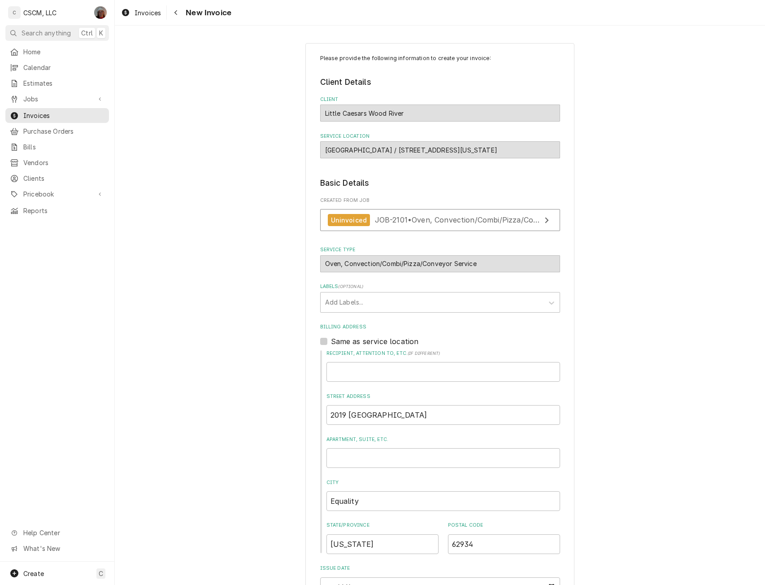
scroll to position [169, 0]
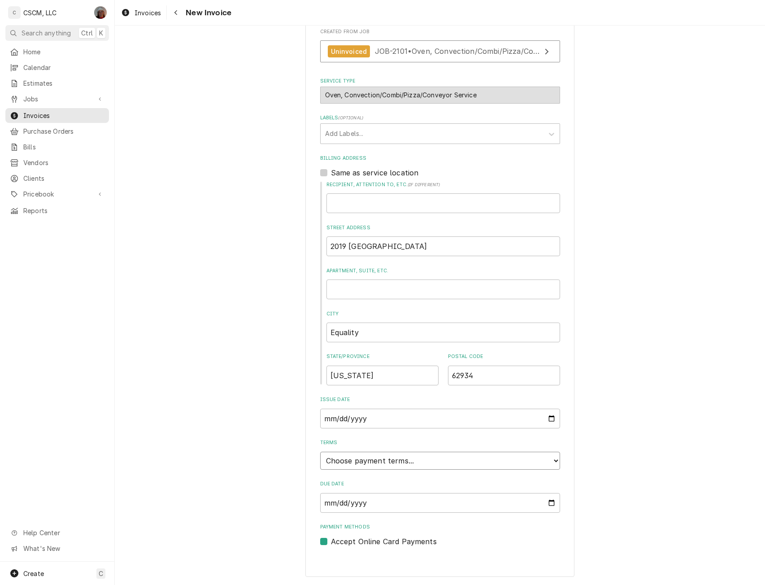
click at [547, 462] on select "Choose payment terms... Same Day Net 7 Net 14 Net 21 Net 30 Net 45 Net 60 Net 90" at bounding box center [440, 460] width 240 height 18
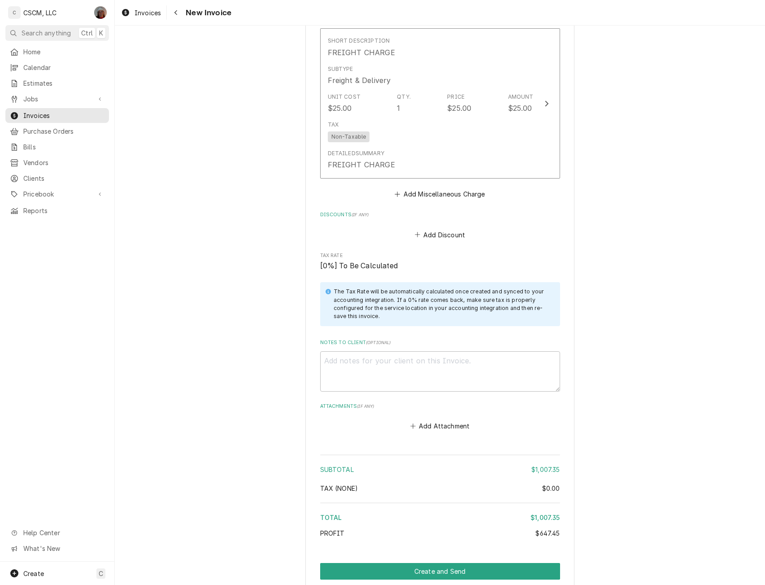
scroll to position [2187, 0]
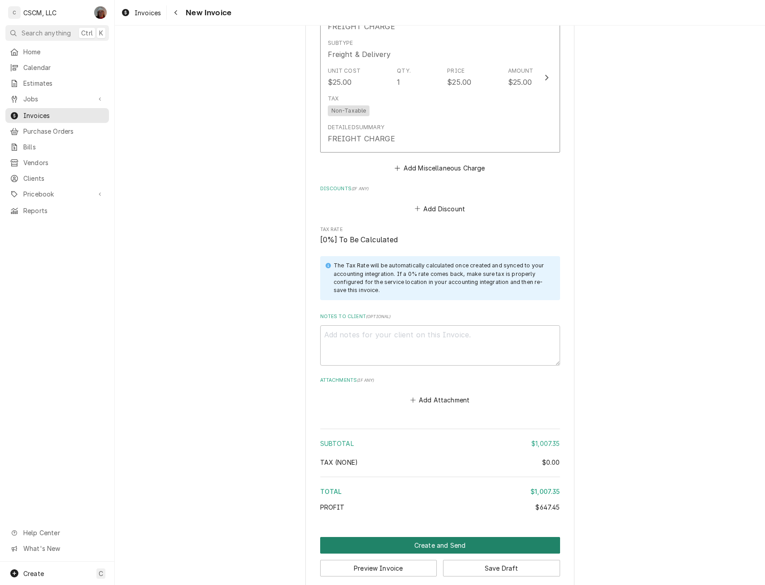
click at [446, 539] on button "Create and Send" at bounding box center [440, 545] width 240 height 17
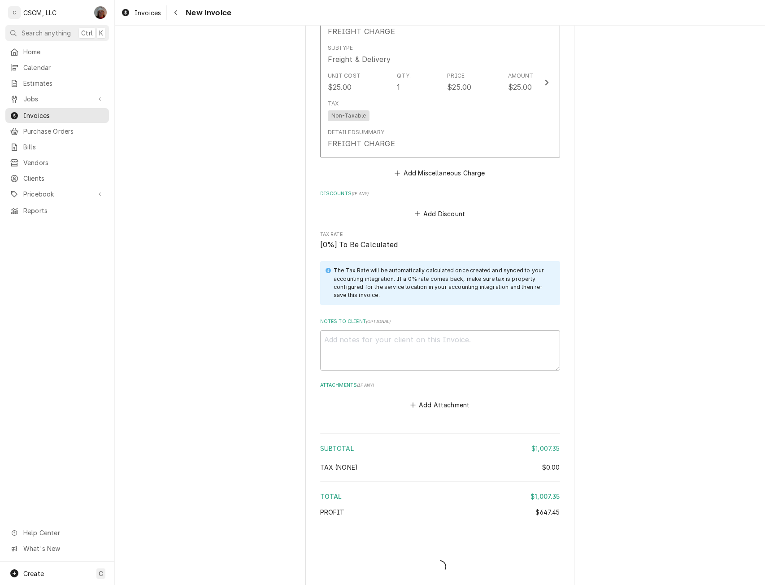
type textarea "x"
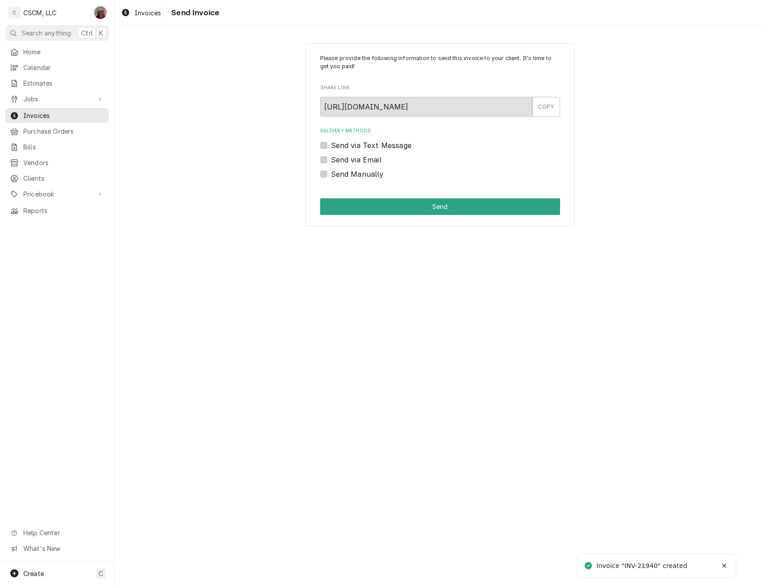
click at [331, 176] on label "Send Manually" at bounding box center [357, 174] width 53 height 11
click at [331, 176] on input "Send Manually" at bounding box center [451, 179] width 240 height 20
checkbox input "true"
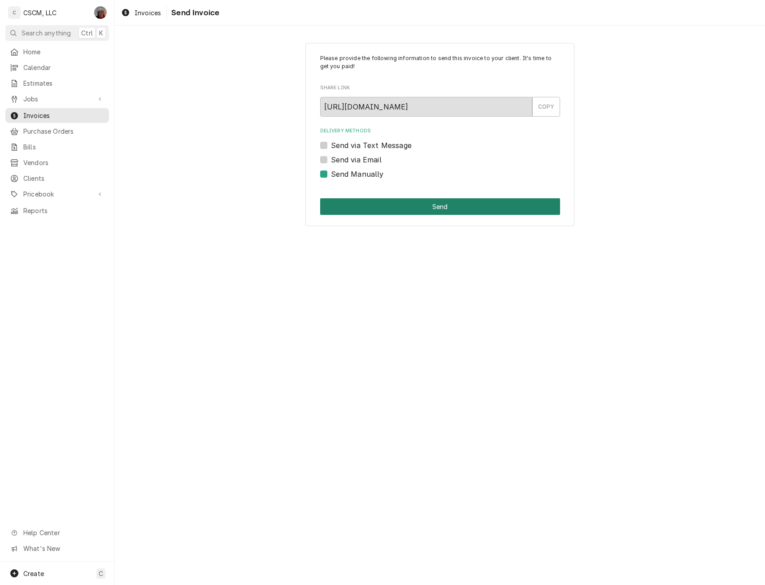
click at [351, 208] on button "Send" at bounding box center [440, 206] width 240 height 17
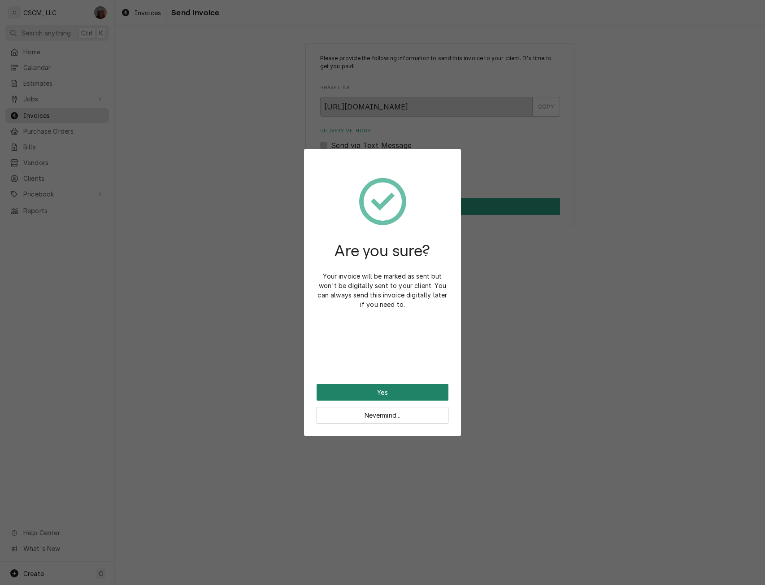
click at [348, 388] on button "Yes" at bounding box center [382, 392] width 132 height 17
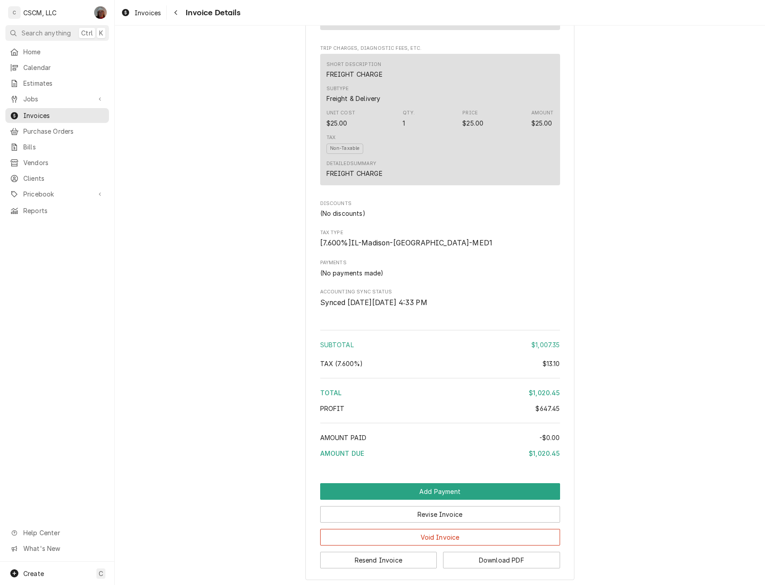
scroll to position [1687, 0]
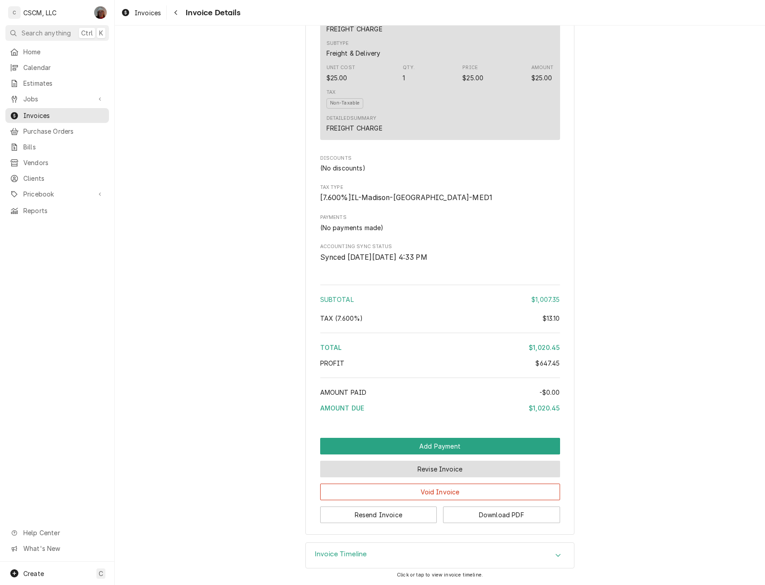
click at [433, 470] on button "Revise Invoice" at bounding box center [440, 468] width 240 height 17
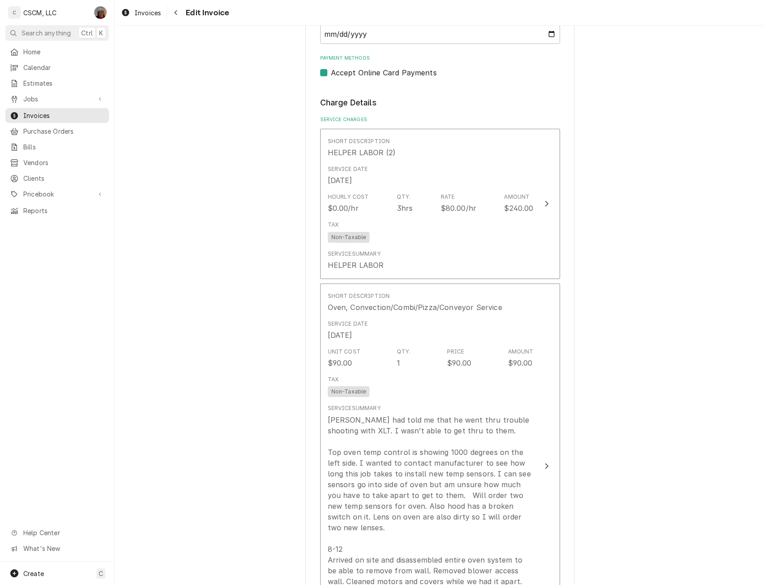
scroll to position [763, 0]
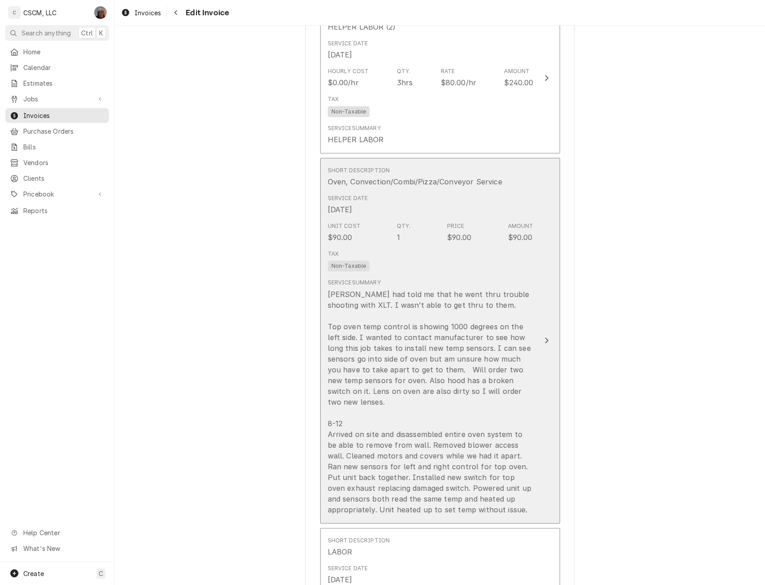
click at [394, 398] on div "[PERSON_NAME] had told me that he went thru trouble shooting with XLT. I wasn’t…" at bounding box center [431, 402] width 206 height 226
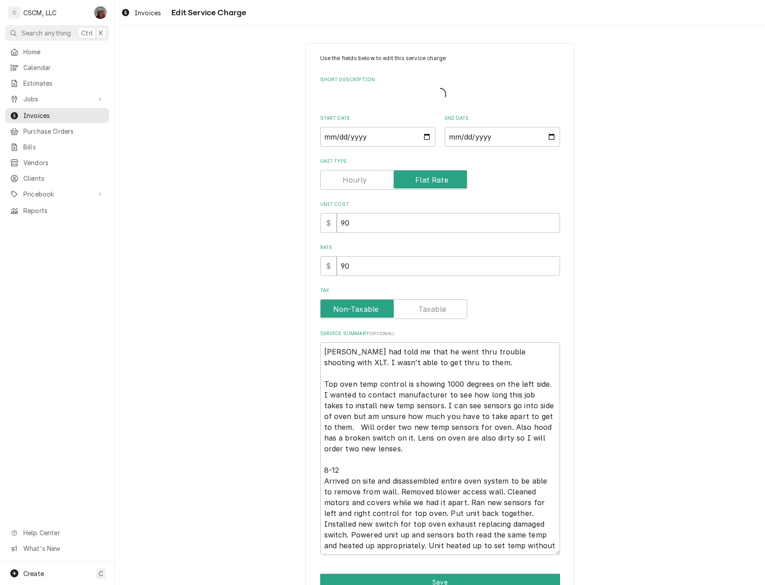
type textarea "x"
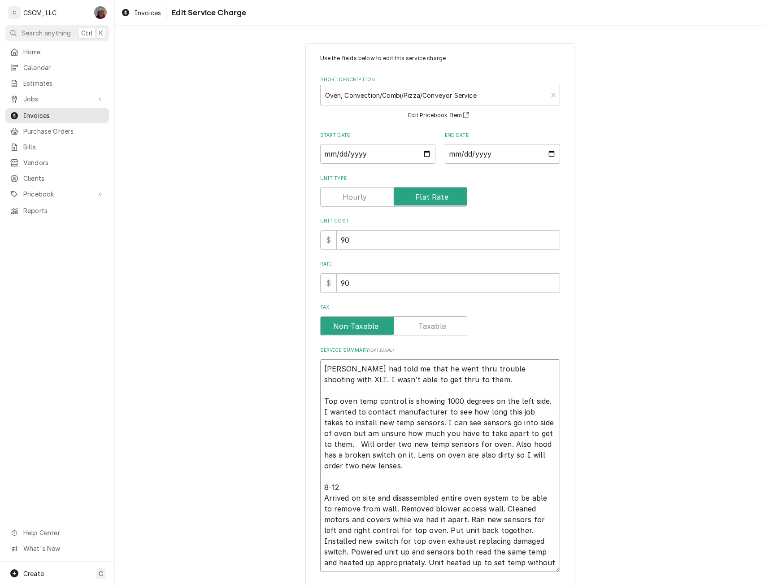
drag, startPoint x: 325, startPoint y: 488, endPoint x: 314, endPoint y: 486, distance: 10.8
click at [314, 486] on div "Use the fields below to edit this service charge Short Description Oven, Convec…" at bounding box center [439, 342] width 269 height 598
type textarea "[PERSON_NAME] had told me that he went thru trouble shooting with XLT. I wasn’t…"
type textarea "x"
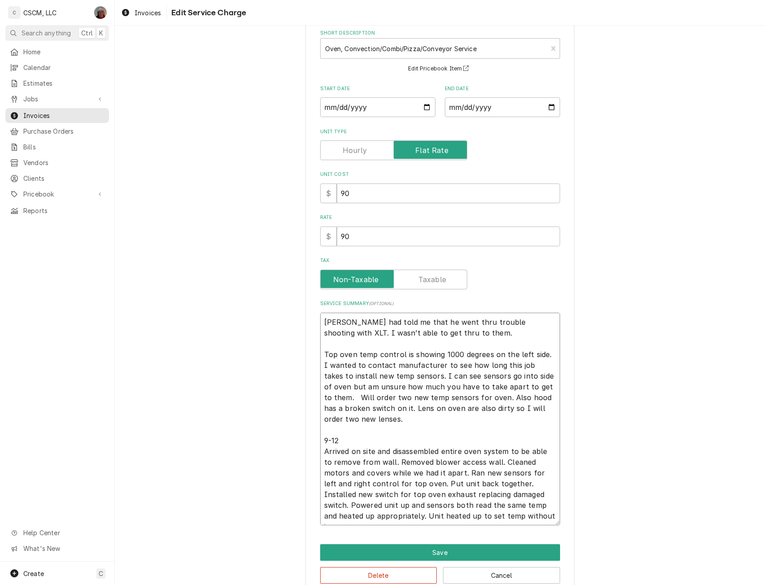
scroll to position [65, 0]
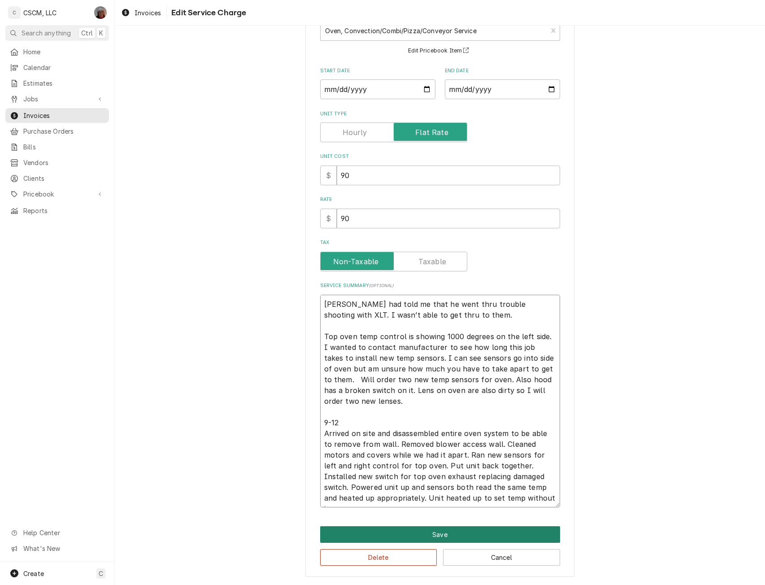
type textarea "[PERSON_NAME] had told me that he went thru trouble shooting with XLT. I wasn’t…"
click at [463, 532] on button "Save" at bounding box center [440, 534] width 240 height 17
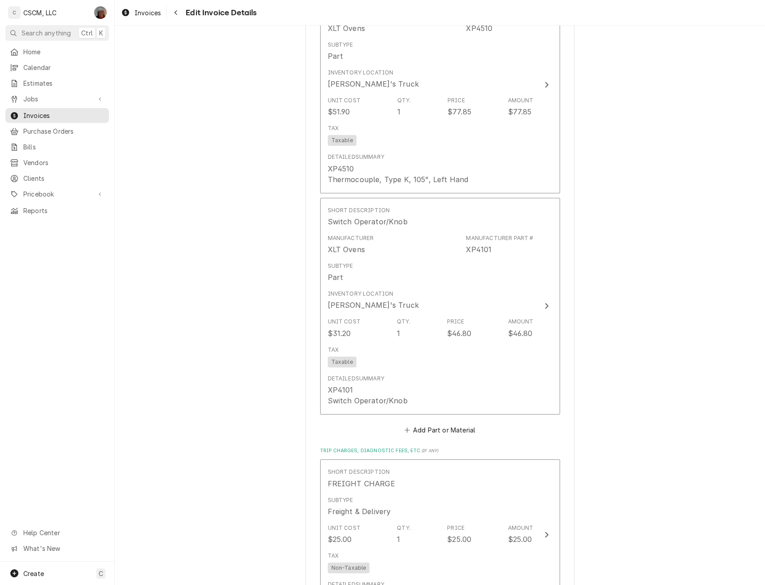
scroll to position [2206, 0]
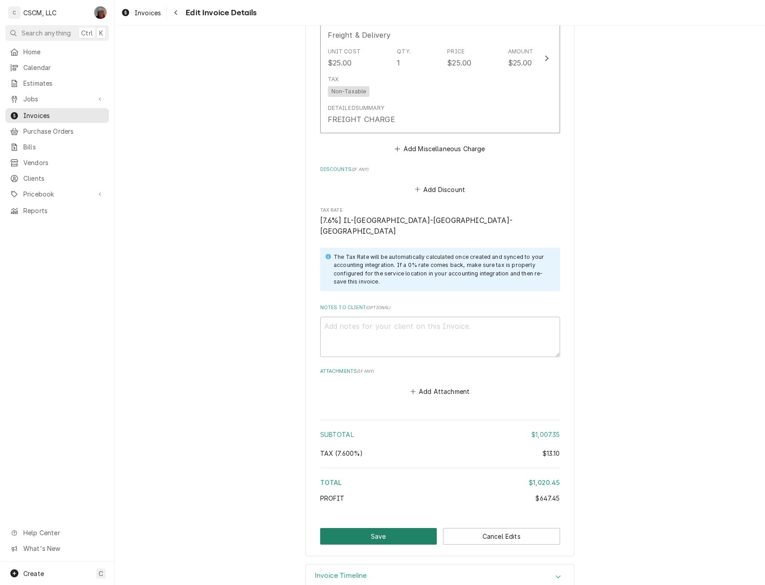
click at [388, 528] on button "Save" at bounding box center [378, 536] width 117 height 17
type textarea "x"
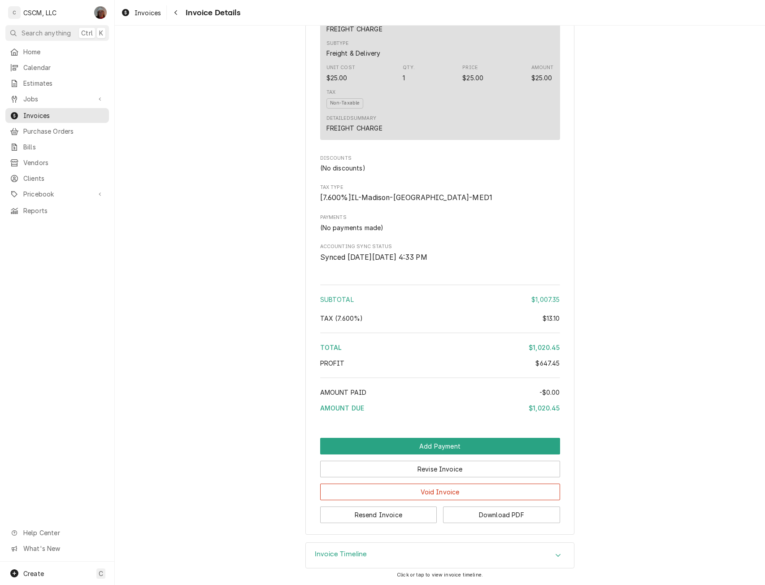
scroll to position [1687, 0]
click at [551, 555] on div "Accordion Header" at bounding box center [557, 555] width 13 height 11
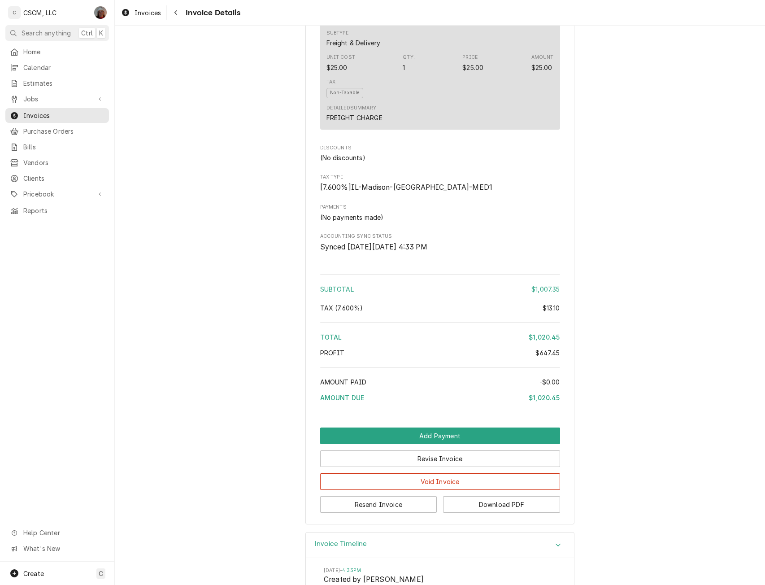
scroll to position [1790, 0]
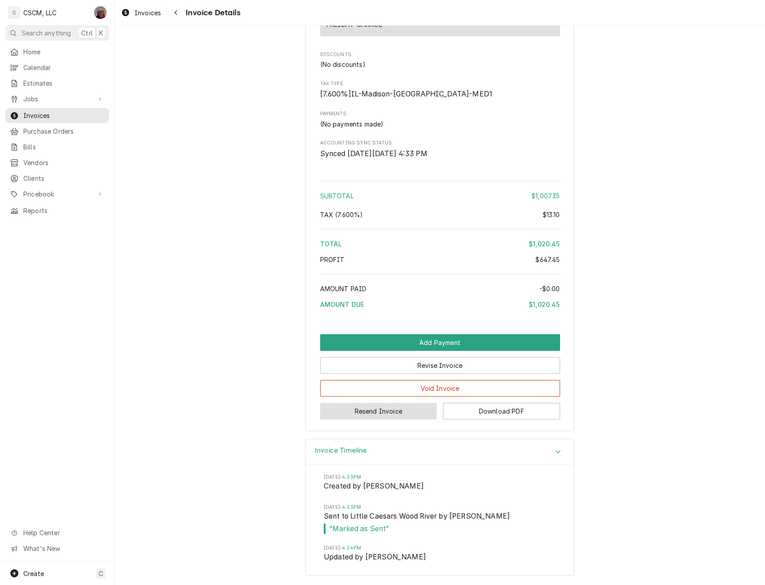
click at [370, 409] on button "Resend Invoice" at bounding box center [378, 411] width 117 height 17
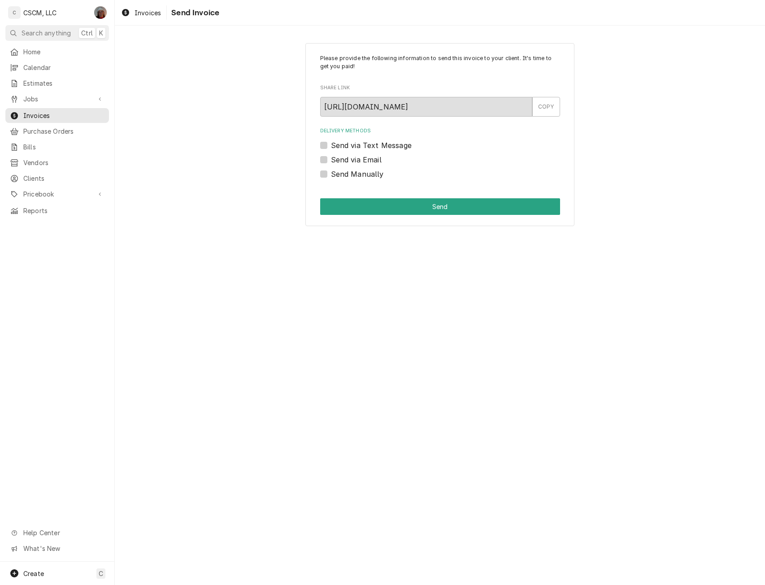
click at [331, 176] on label "Send Manually" at bounding box center [357, 174] width 53 height 11
click at [331, 176] on input "Send Manually" at bounding box center [451, 179] width 240 height 20
checkbox input "true"
click at [355, 202] on button "Send" at bounding box center [440, 206] width 240 height 17
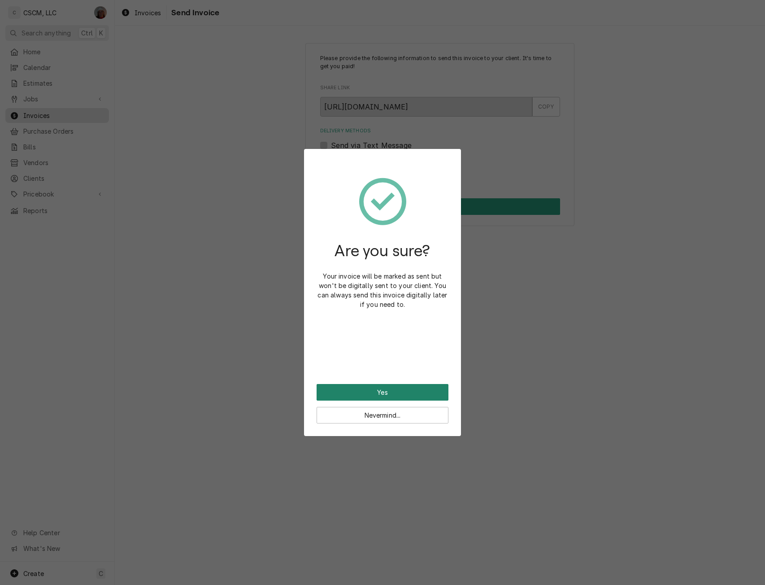
click at [416, 390] on button "Yes" at bounding box center [382, 392] width 132 height 17
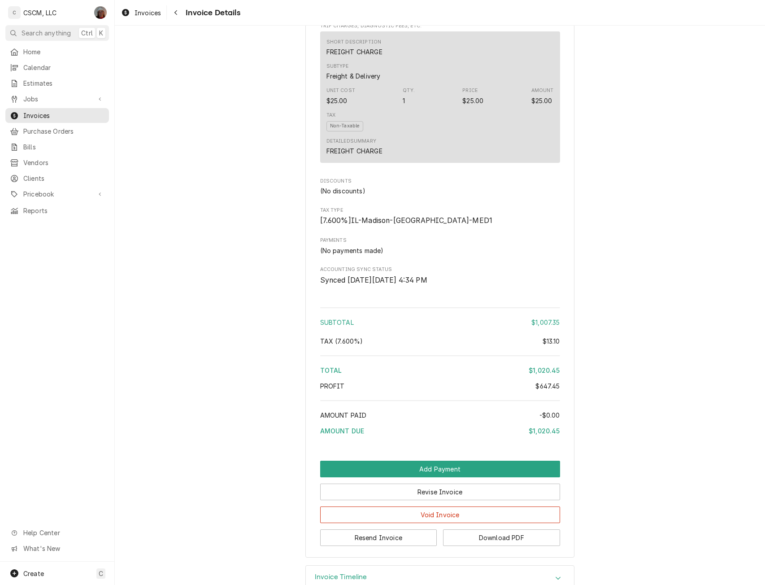
scroll to position [1676, 0]
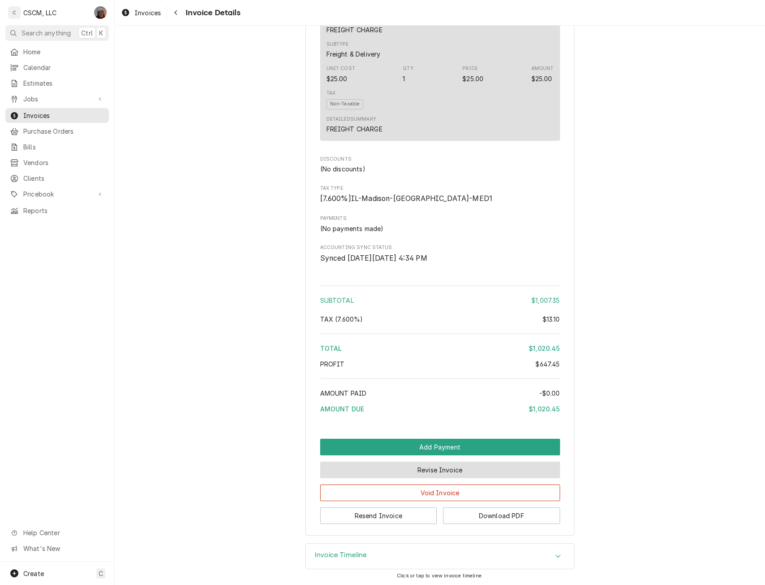
click at [419, 478] on button "Revise Invoice" at bounding box center [440, 469] width 240 height 17
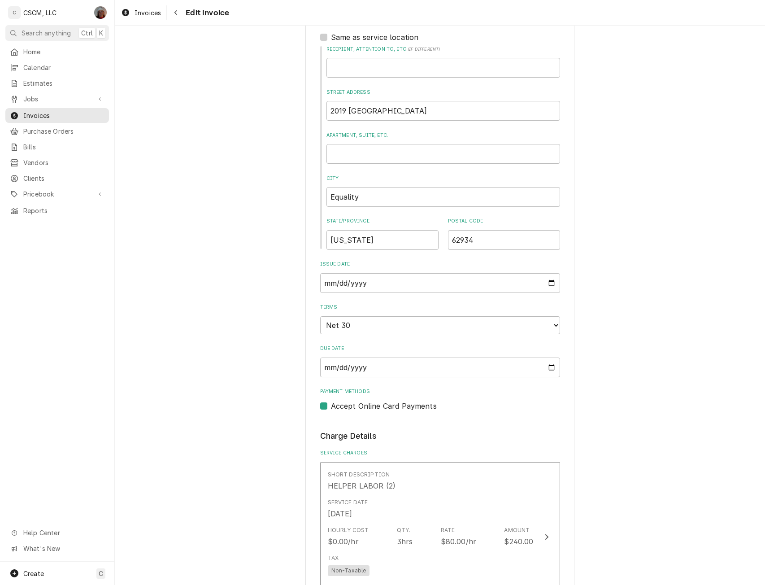
scroll to position [315, 0]
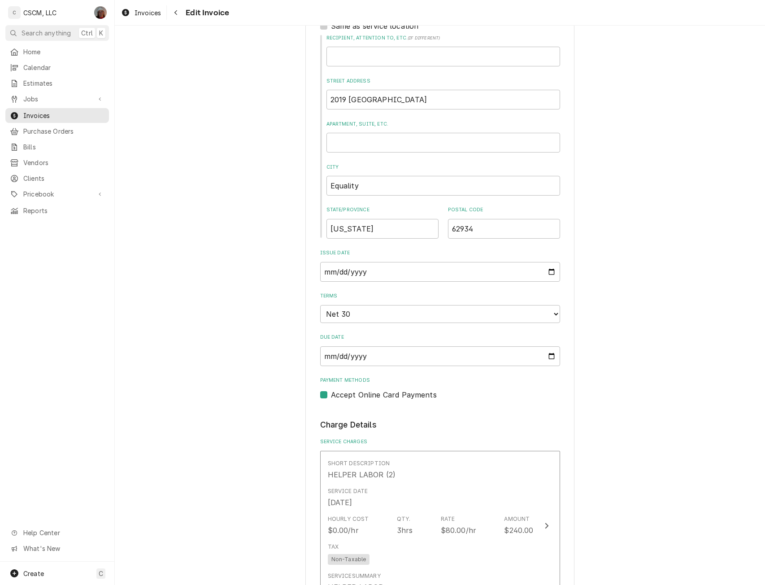
click at [331, 395] on label "Accept Online Card Payments" at bounding box center [384, 394] width 106 height 11
click at [331, 395] on input "Payment Methods" at bounding box center [451, 399] width 240 height 20
checkbox input "false"
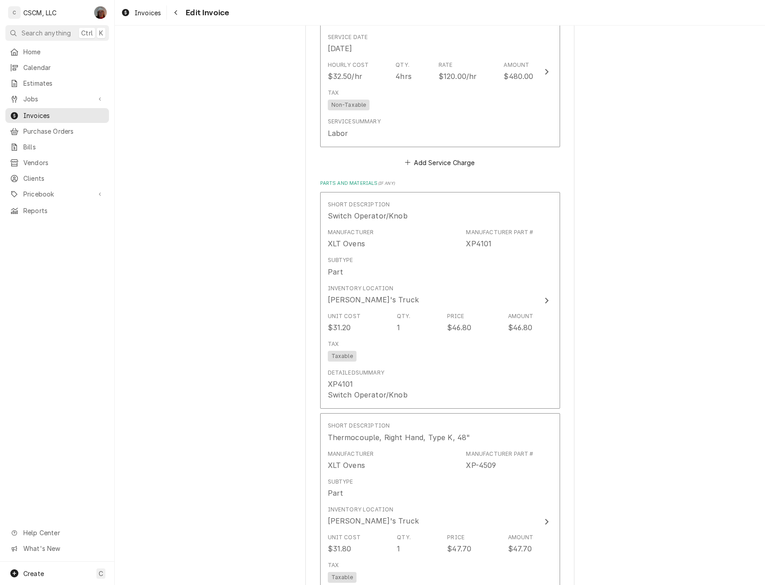
scroll to position [2206, 0]
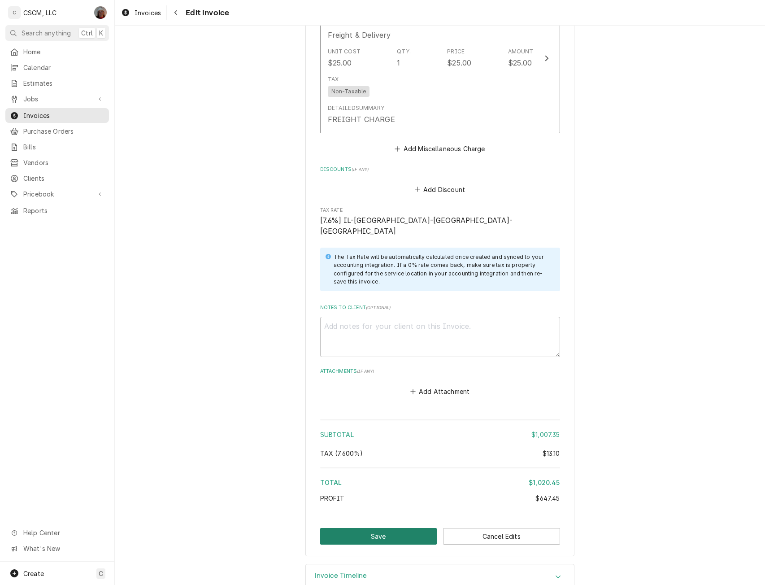
click at [412, 528] on button "Save" at bounding box center [378, 536] width 117 height 17
type textarea "x"
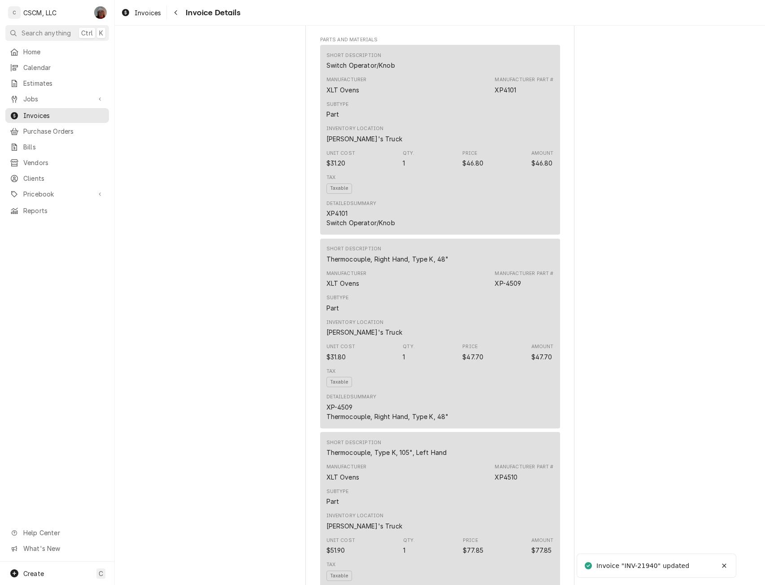
scroll to position [1687, 0]
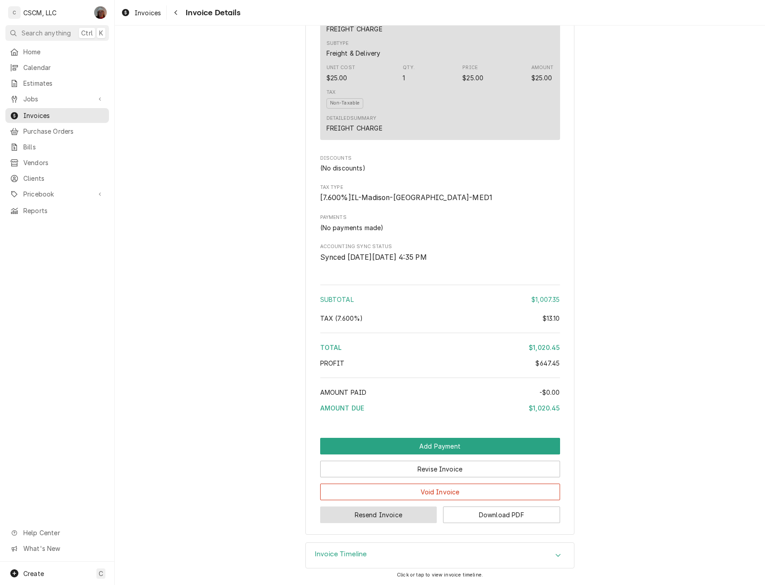
click at [358, 518] on button "Resend Invoice" at bounding box center [378, 514] width 117 height 17
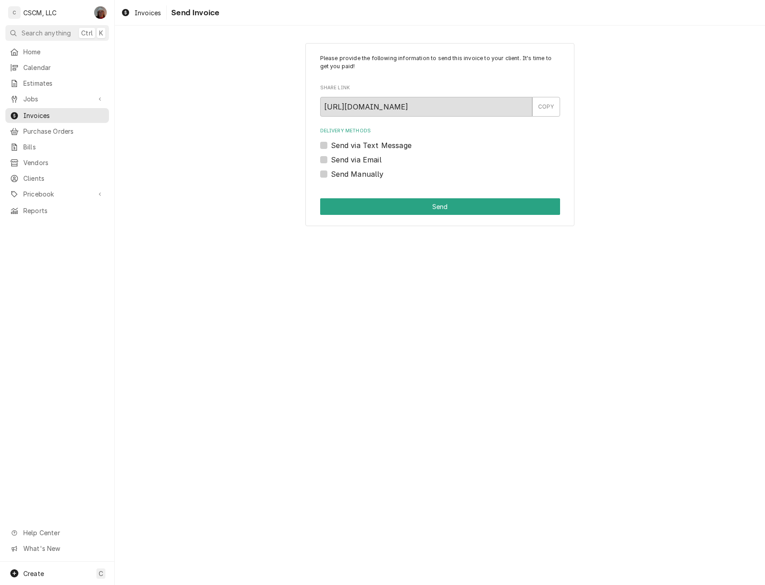
click at [331, 159] on label "Send via Email" at bounding box center [356, 159] width 51 height 11
click at [331, 159] on input "Send via Email" at bounding box center [451, 164] width 240 height 20
checkbox input "true"
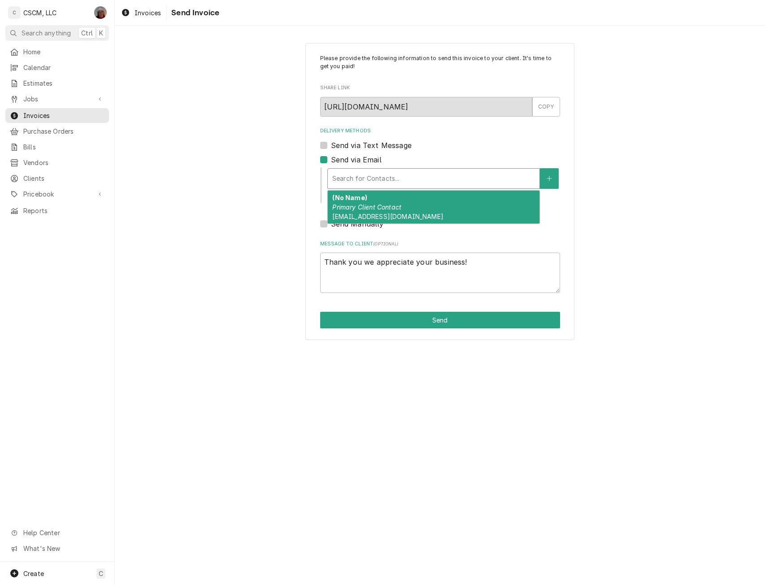
click at [360, 180] on div "Delivery Methods" at bounding box center [433, 178] width 203 height 16
click at [428, 203] on div "(No Name) Primary Client Contact pzzapzza7@gmail.com" at bounding box center [434, 207] width 212 height 33
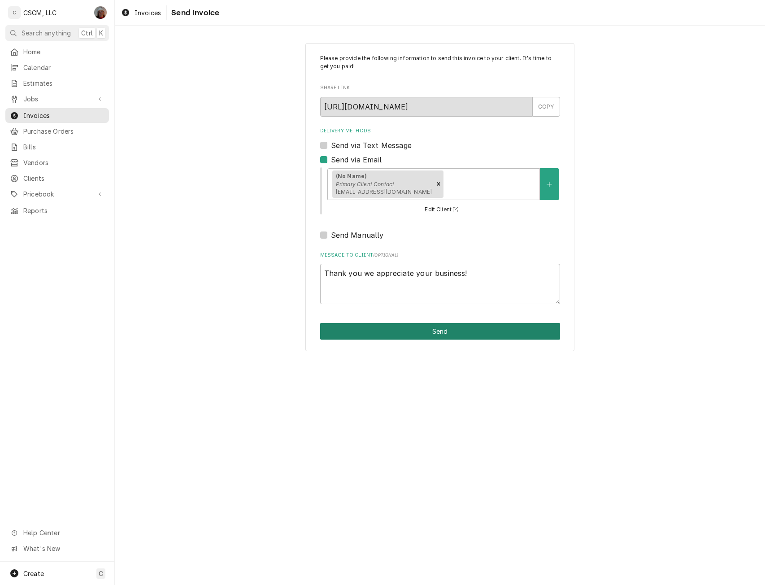
click at [457, 328] on button "Send" at bounding box center [440, 331] width 240 height 17
type textarea "x"
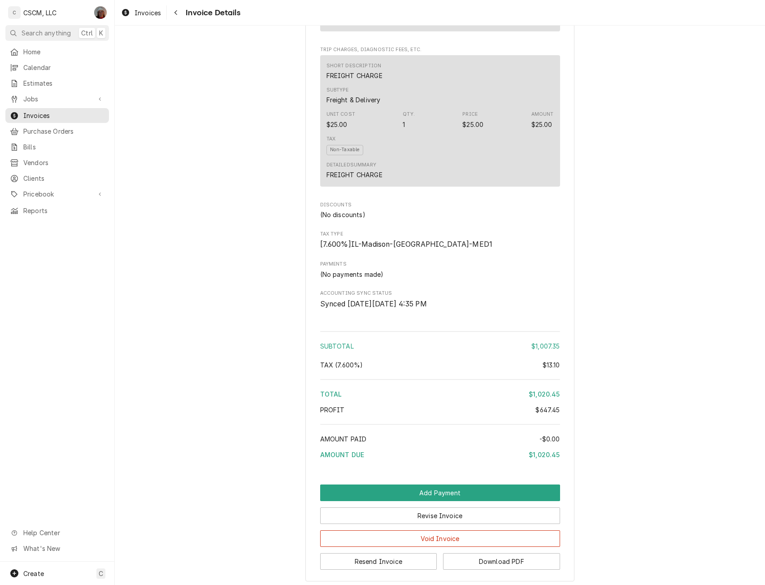
scroll to position [1687, 0]
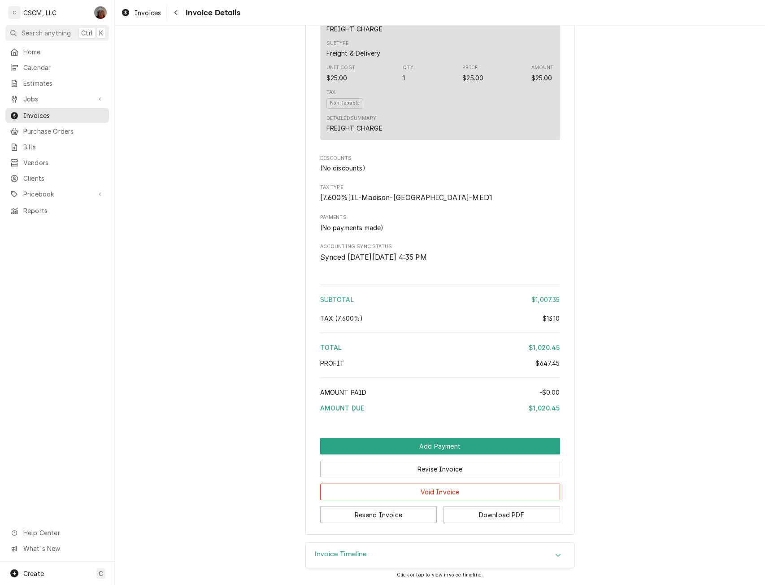
click at [551, 552] on div "Accordion Header" at bounding box center [557, 555] width 13 height 11
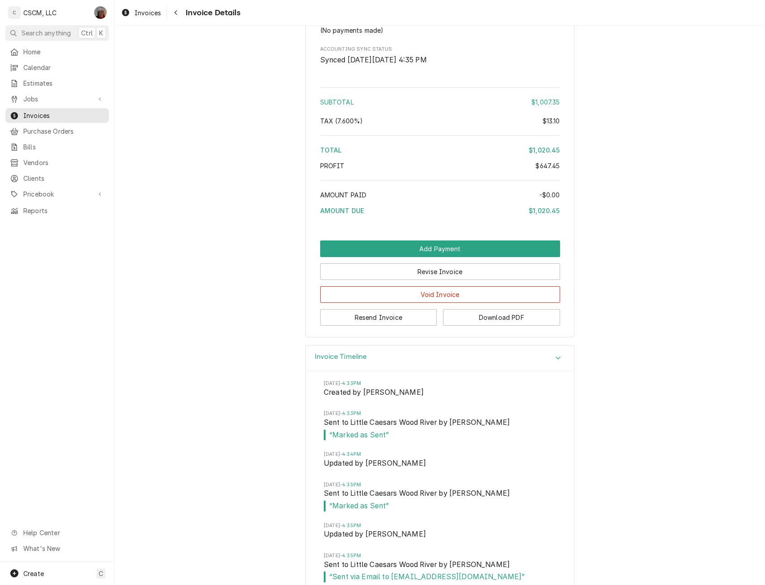
scroll to position [1902, 0]
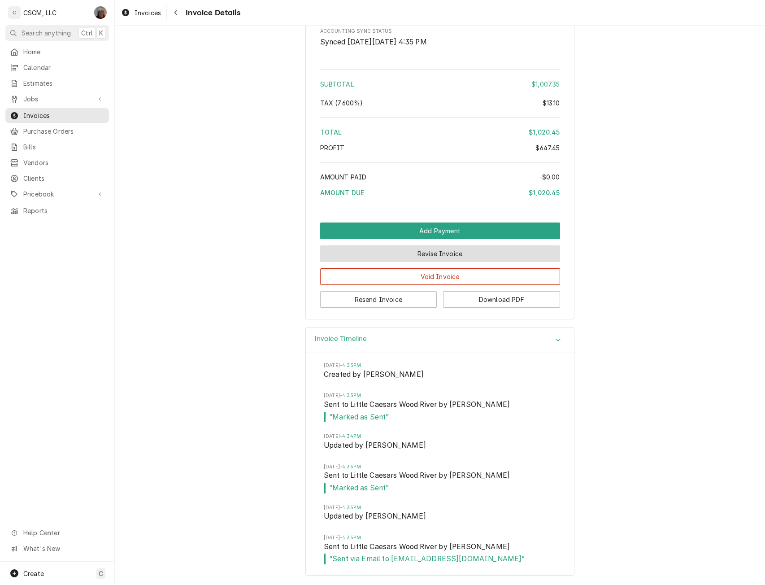
click at [455, 261] on button "Revise Invoice" at bounding box center [440, 253] width 240 height 17
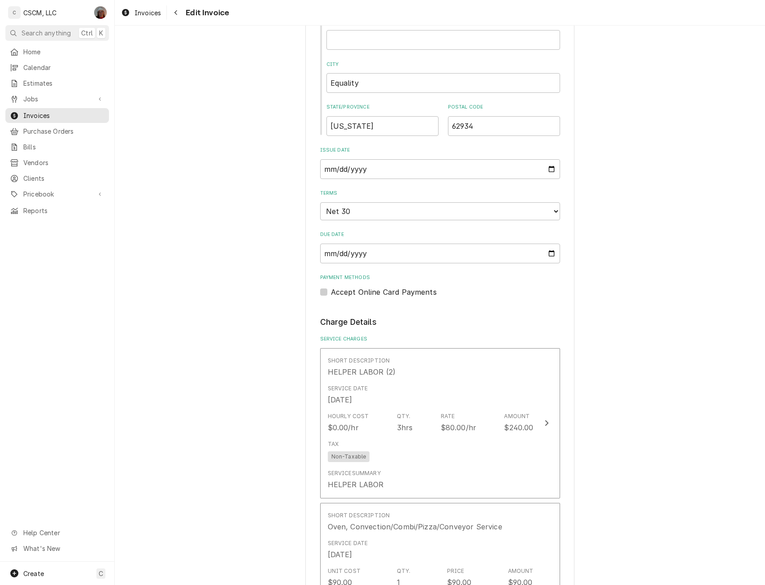
scroll to position [404, 0]
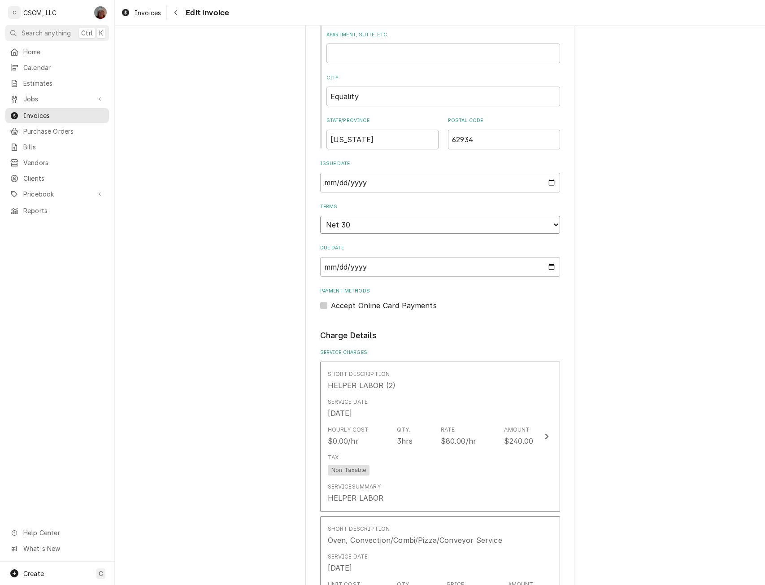
click at [543, 222] on select "Choose payment terms... Same Day Net 7 Net 14 Net 21 Net 30 Net 45 Net 60 Net 90" at bounding box center [440, 225] width 240 height 18
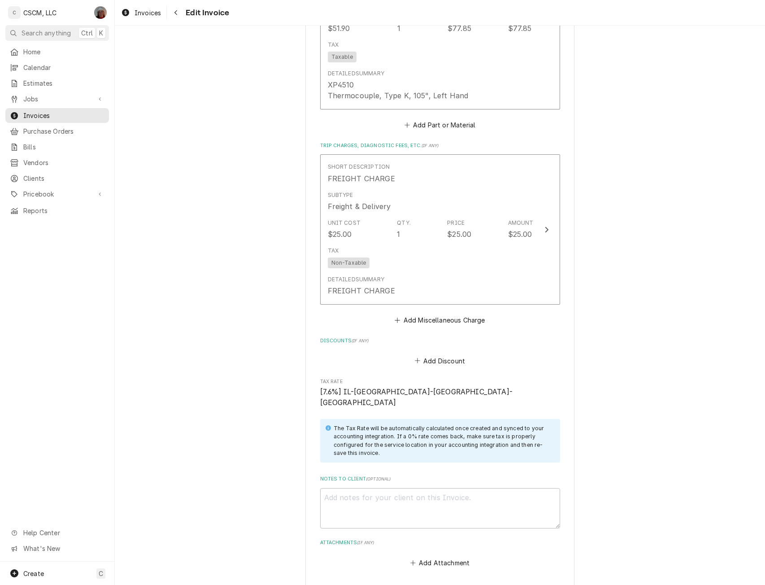
scroll to position [2206, 0]
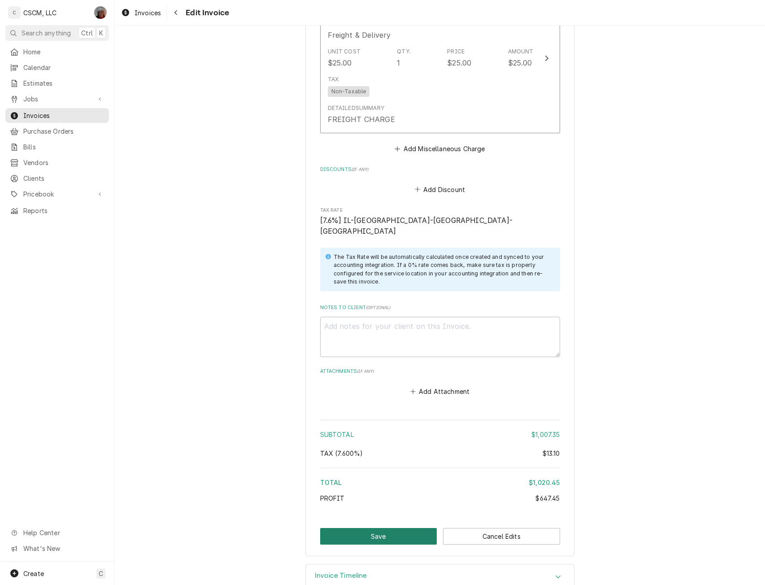
click at [374, 528] on button "Save" at bounding box center [378, 536] width 117 height 17
type textarea "x"
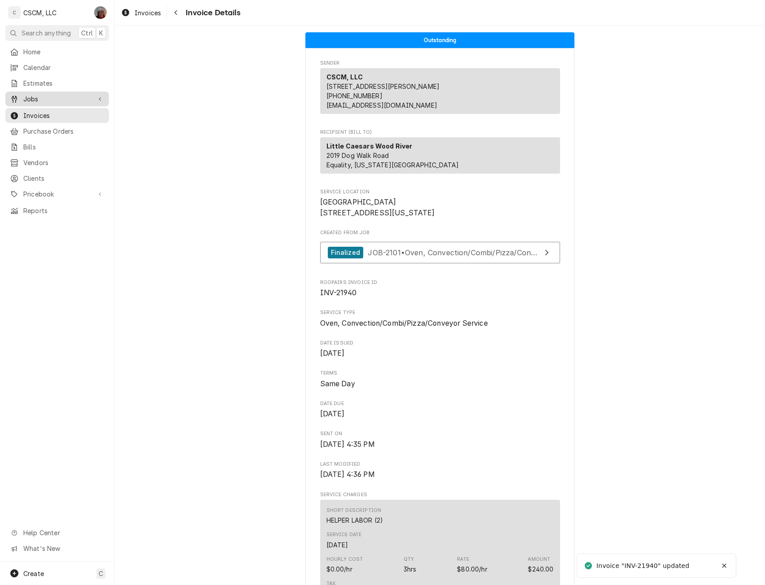
click at [39, 95] on span "Jobs" at bounding box center [57, 98] width 68 height 9
click at [34, 113] on span "Jobs" at bounding box center [63, 114] width 81 height 9
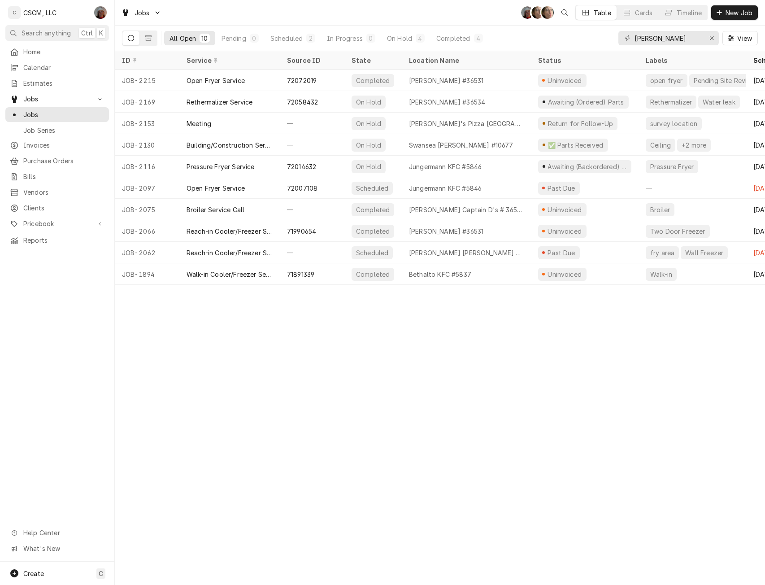
click at [340, 312] on div "ID Service Source ID State Location Name Status Labels Scheduled For Priority T…" at bounding box center [440, 317] width 650 height 533
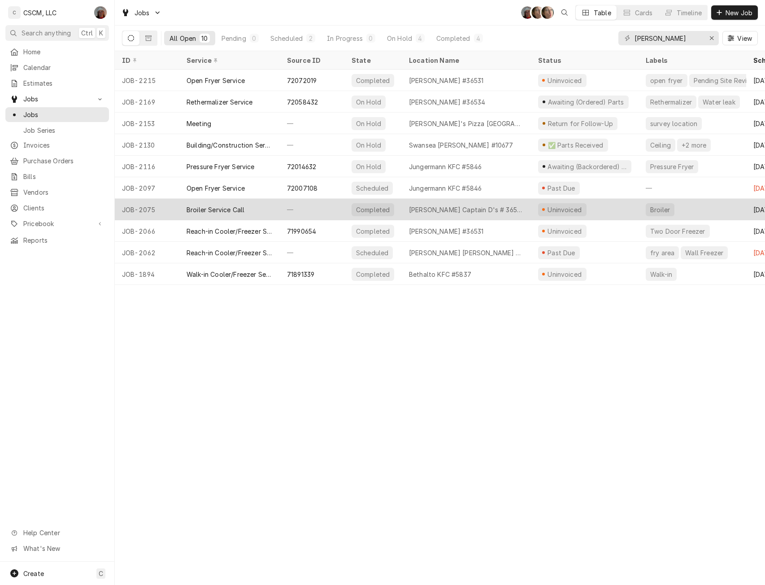
click at [256, 208] on div "Broiler Service Call" at bounding box center [229, 210] width 100 height 22
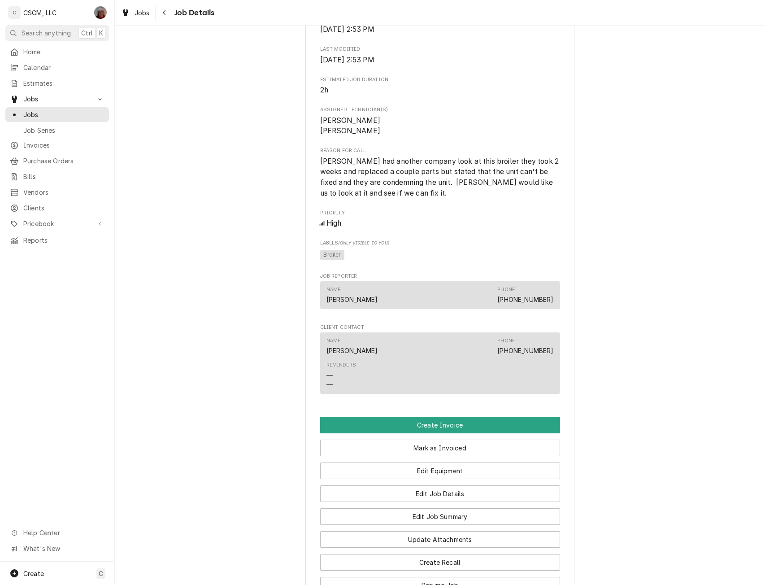
scroll to position [506, 0]
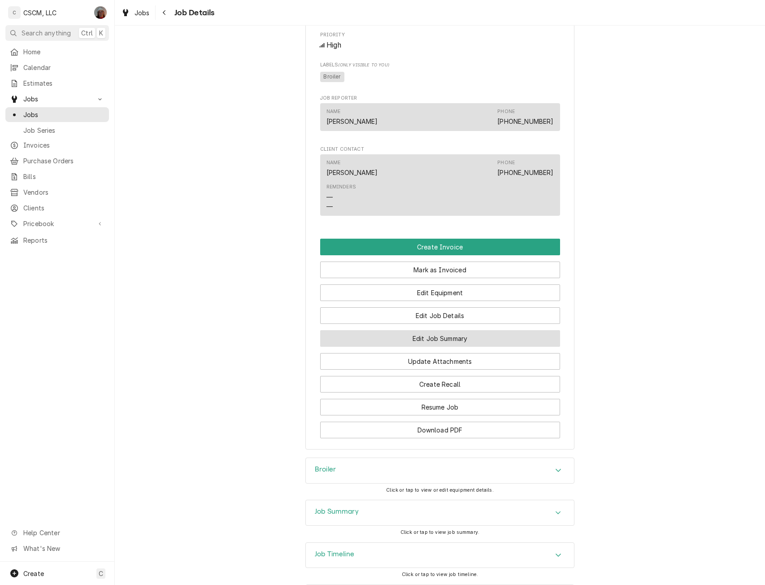
click at [438, 347] on button "Edit Job Summary" at bounding box center [440, 338] width 240 height 17
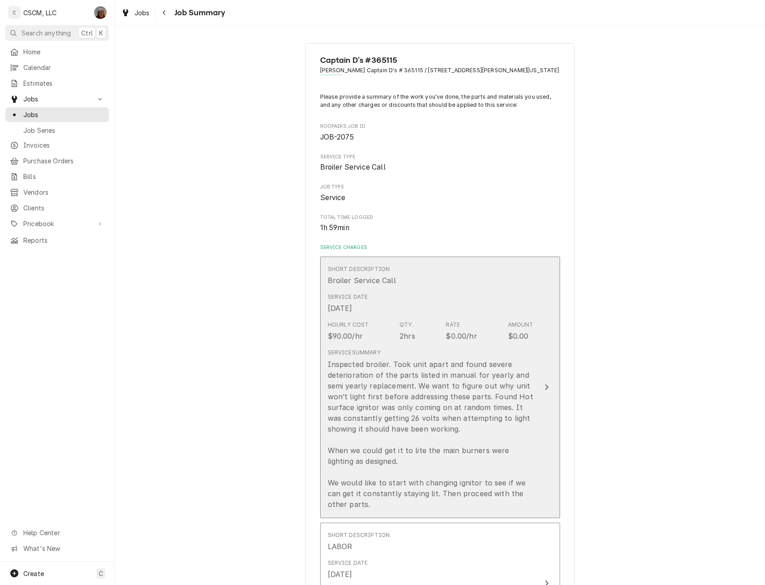
click at [544, 386] on icon "Update Line Item" at bounding box center [546, 386] width 4 height 7
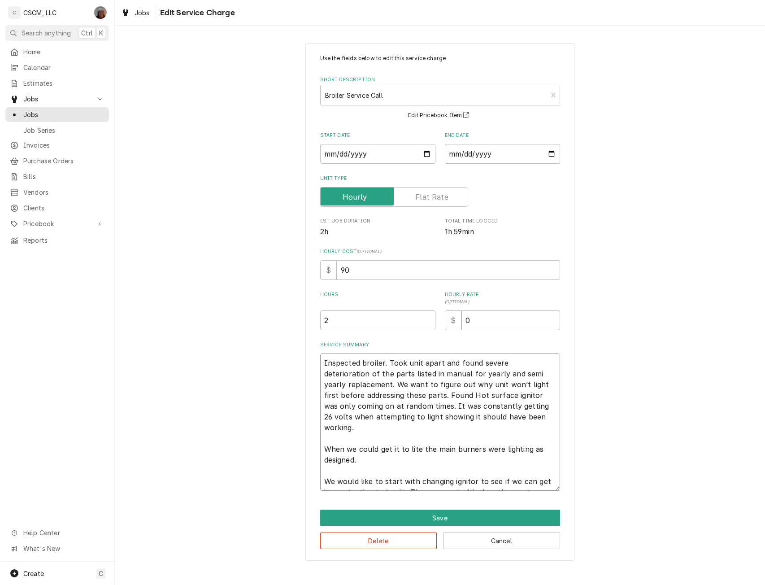
click at [404, 428] on textarea "Inspected broiler. Took unit apart and found severe deterioration of the parts …" at bounding box center [440, 421] width 240 height 137
type textarea "x"
type textarea "Inspected broiler. Took unit apart and found severe deterioration of the parts …"
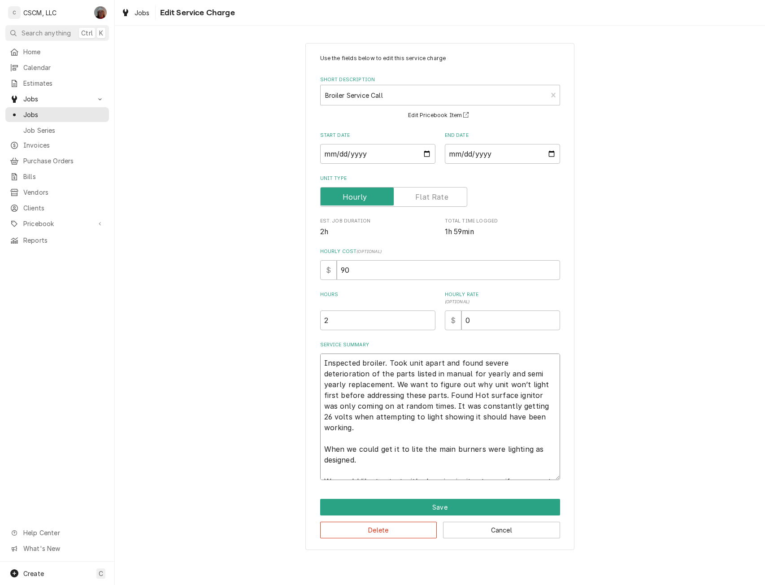
type textarea "x"
type textarea "Inspected broiler. Took unit apart and found severe deterioration of the parts …"
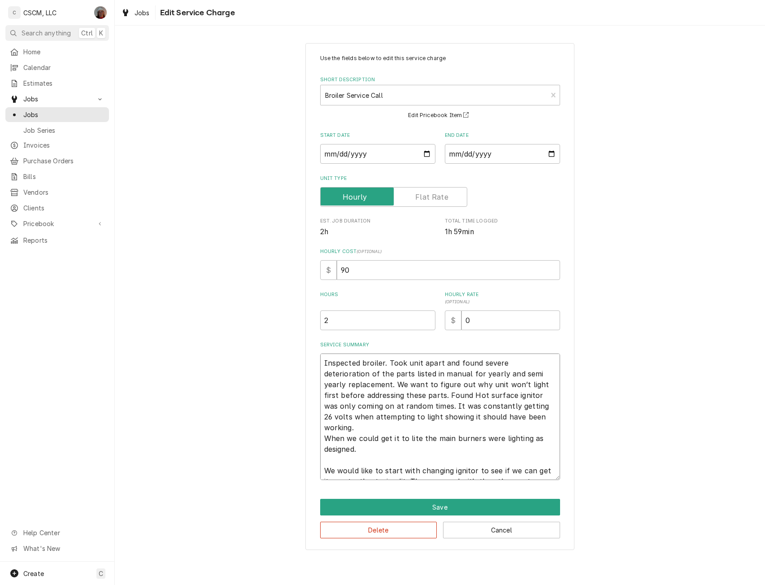
type textarea "x"
type textarea "Inspected broiler. Took unit apart and found severe deterioration of the parts …"
click at [380, 439] on textarea "Inspected broiler. Took unit apart and found severe deterioration of the parts …" at bounding box center [440, 416] width 240 height 126
type textarea "x"
type textarea "Inspected broiler. Took unit apart and found severe deterioration of the parts …"
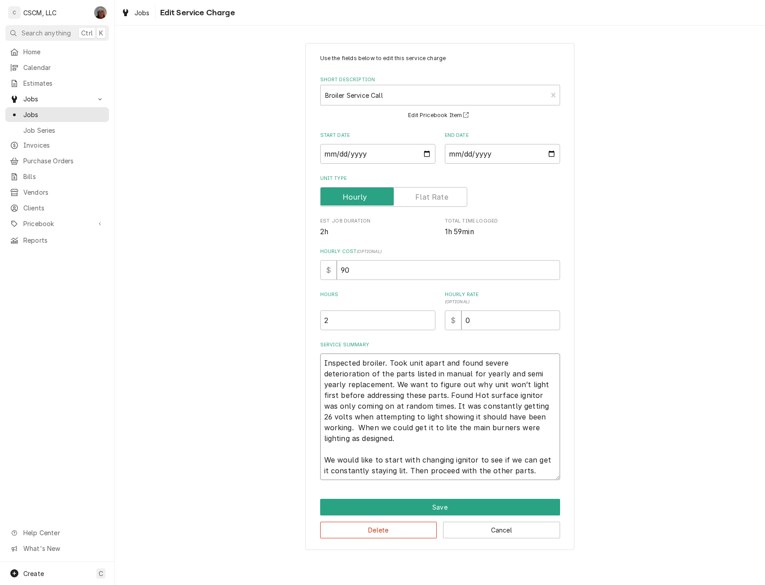
type textarea "x"
type textarea "Inspected broiler. Took unit apart and found severe deterioration of the parts …"
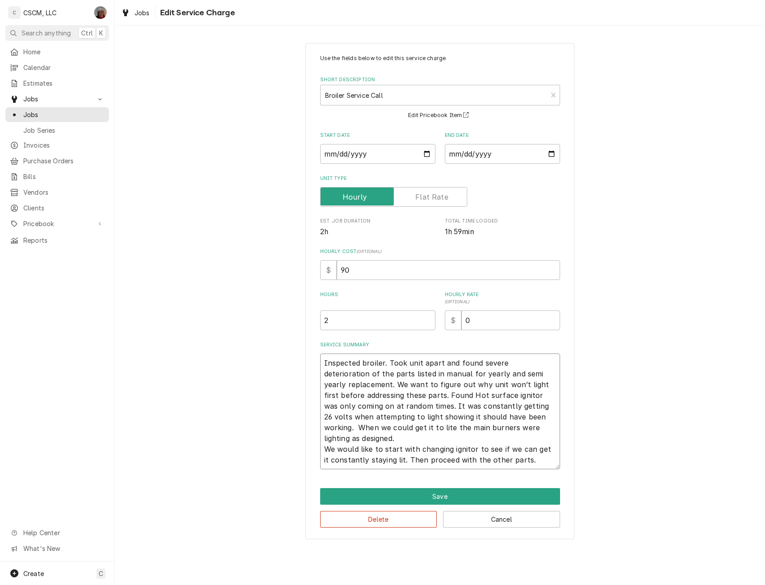
type textarea "x"
type textarea "Inspected broiler. Took unit apart and found severe deterioration of the parts …"
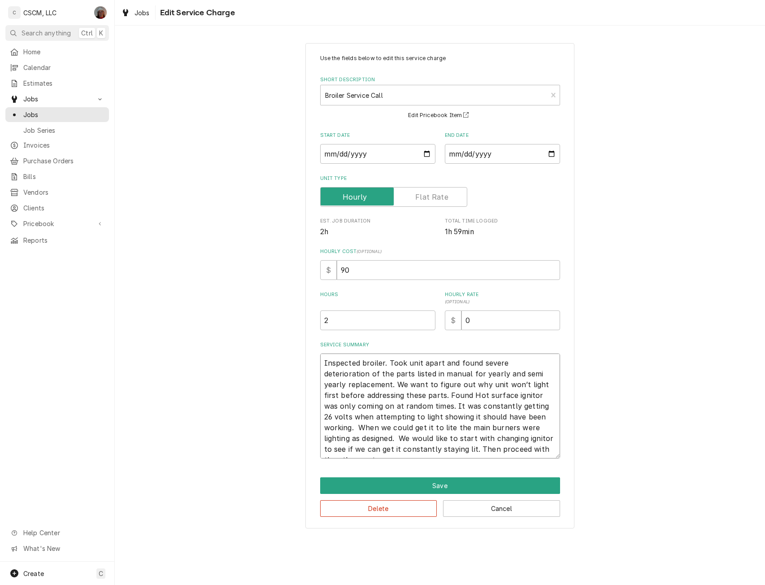
click at [557, 451] on textarea "Inspected broiler. Took unit apart and found severe deterioration of the parts …" at bounding box center [440, 405] width 240 height 105
type textarea "x"
type textarea "Inspected broiler. Took unit apart and found severe deterioration of the parts …"
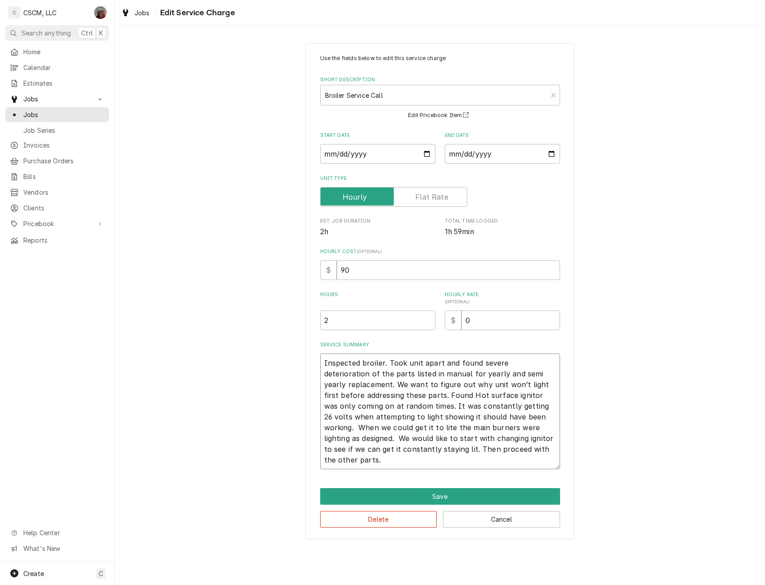
type textarea "x"
type textarea "Inspected broiler. Took unit apart and found severe deterioration of the parts …"
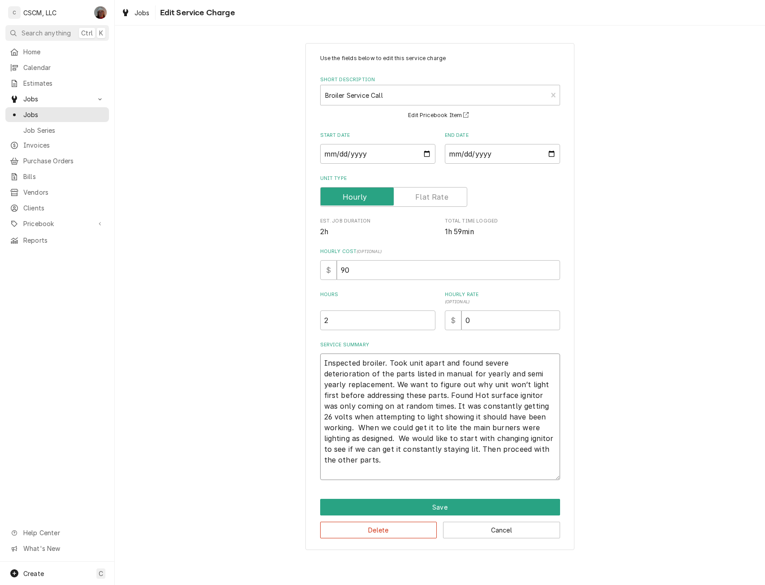
type textarea "x"
type textarea "Inspected broiler. Took unit apart and found severe deterioration of the parts …"
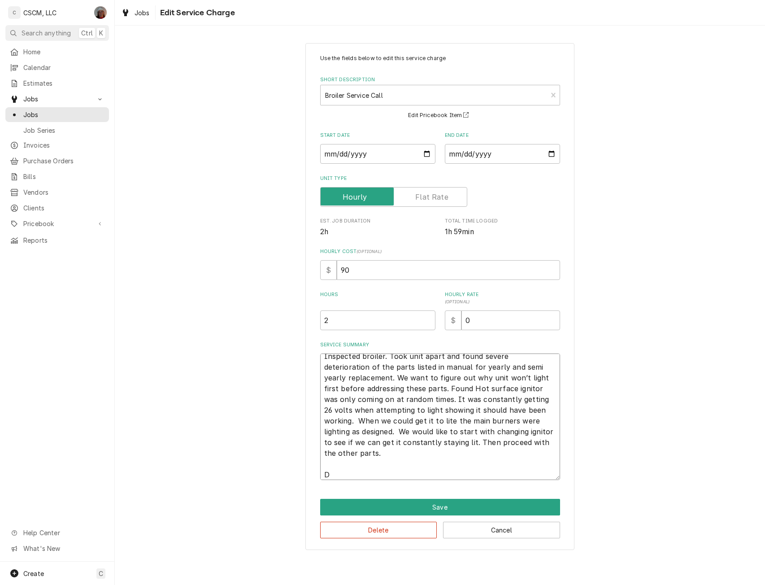
type textarea "x"
type textarea "Inspected broiler. Took unit apart and found severe deterioration of the parts …"
type textarea "x"
type textarea "Inspected broiler. Took unit apart and found severe deterioration of the parts …"
type textarea "x"
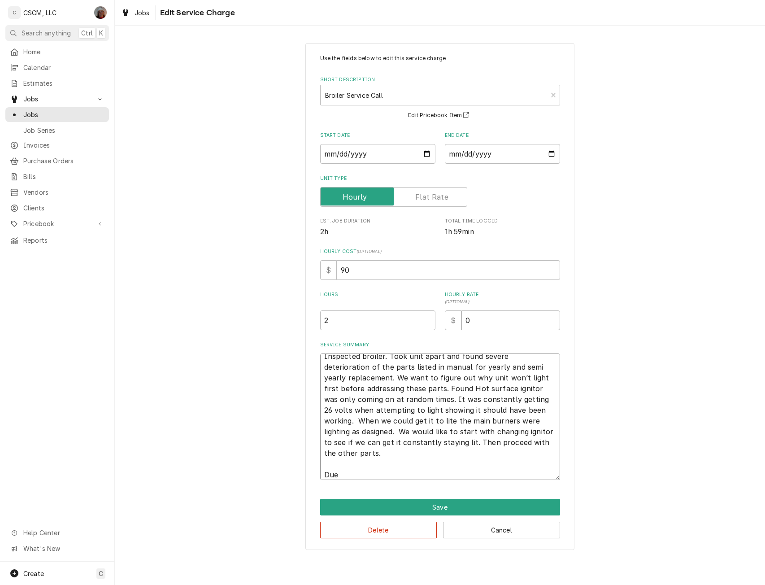
type textarea "Inspected broiler. Took unit apart and found severe deterioration of the parts …"
type textarea "x"
type textarea "Inspected broiler. Took unit apart and found severe deterioration of the parts …"
type textarea "x"
type textarea "Inspected broiler. Took unit apart and found severe deterioration of the parts …"
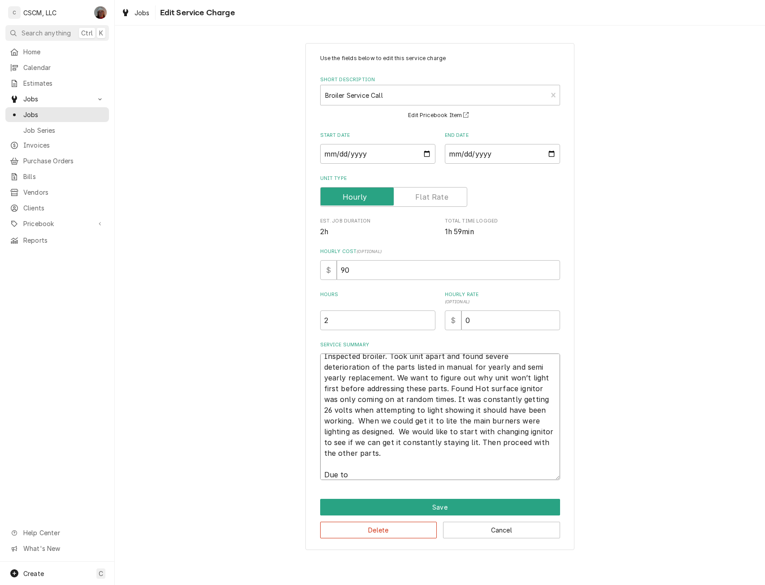
type textarea "x"
type textarea "Inspected broiler. Took unit apart and found severe deterioration of the parts …"
type textarea "x"
type textarea "Inspected broiler. Took unit apart and found severe deterioration of the parts …"
type textarea "x"
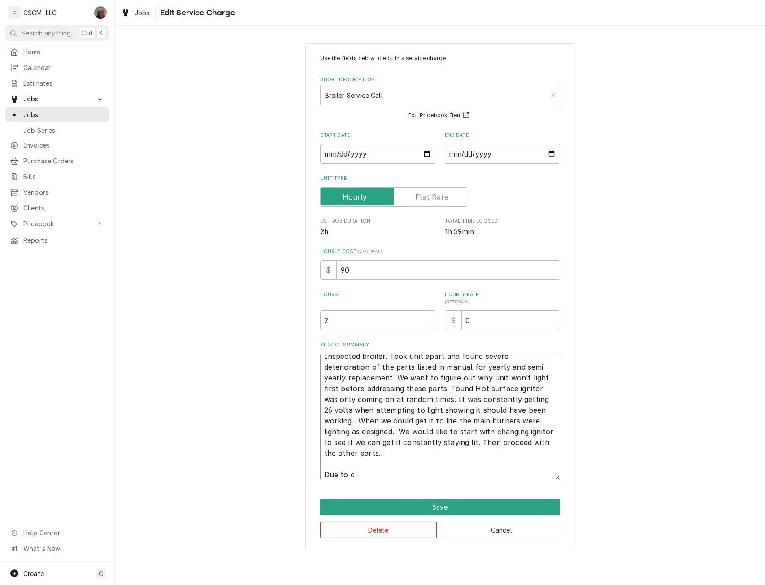
type textarea "Inspected broiler. Took unit apart and found severe deterioration of the parts …"
type textarea "x"
type textarea "Inspected broiler. Took unit apart and found severe deterioration of the parts …"
type textarea "x"
type textarea "Inspected broiler. Took unit apart and found severe deterioration of the parts …"
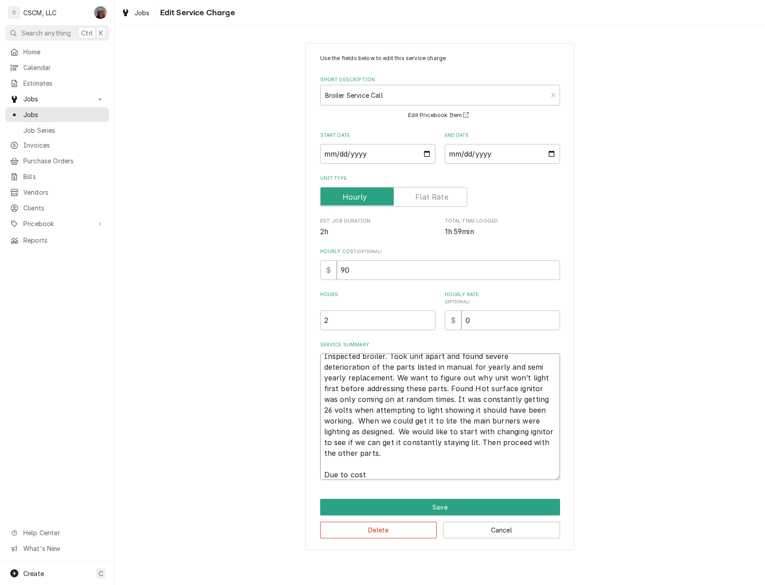
type textarea "x"
type textarea "Inspected broiler. Took unit apart and found severe deterioration of the parts …"
type textarea "x"
type textarea "Inspected broiler. Took unit apart and found severe deterioration of the parts …"
type textarea "x"
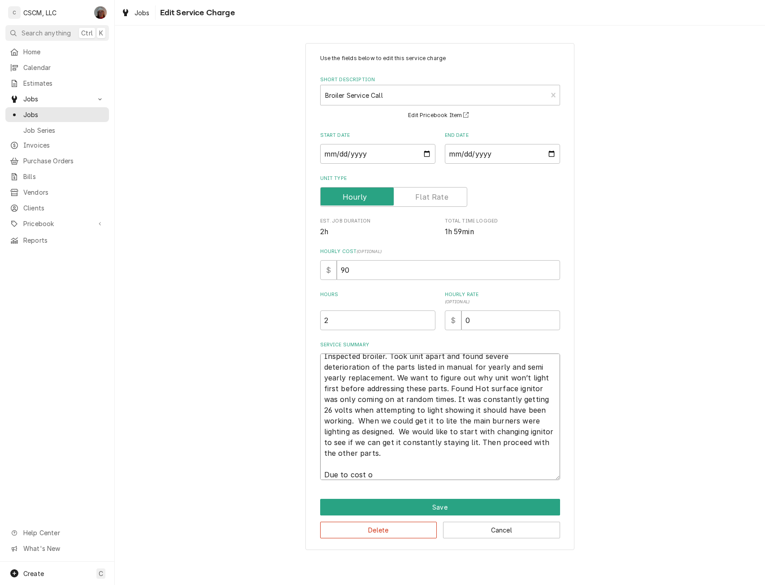
type textarea "Inspected broiler. Took unit apart and found severe deterioration of the parts …"
type textarea "x"
type textarea "Inspected broiler. Took unit apart and found severe deterioration of the parts …"
type textarea "x"
type textarea "Inspected broiler. Took unit apart and found severe deterioration of the parts …"
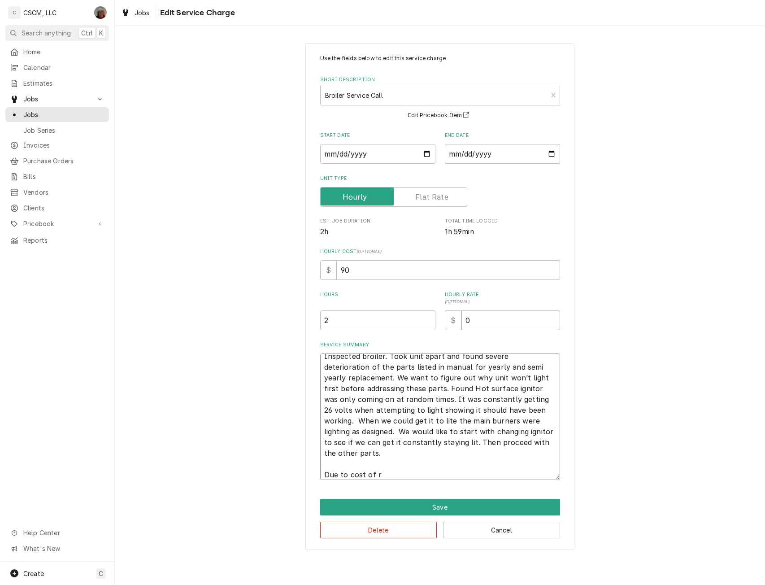
type textarea "x"
type textarea "Inspected broiler. Took unit apart and found severe deterioration of the parts …"
type textarea "x"
type textarea "Inspected broiler. Took unit apart and found severe deterioration of the parts …"
type textarea "x"
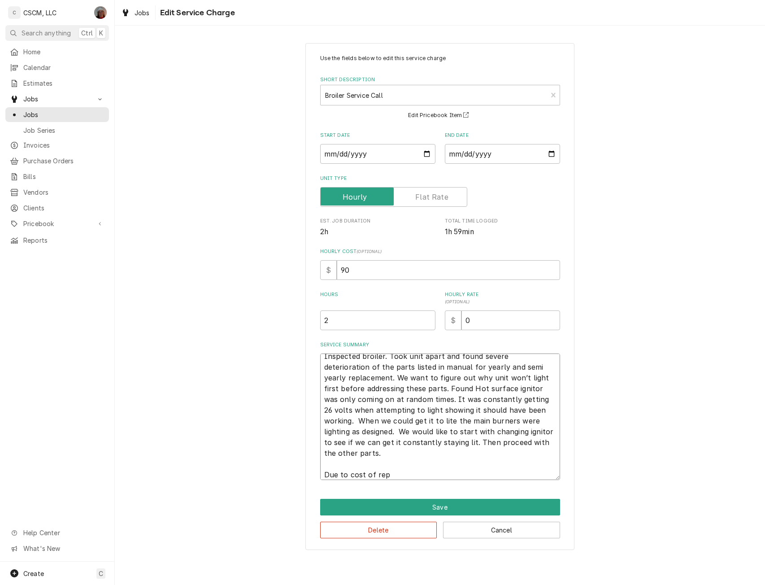
type textarea "Inspected broiler. Took unit apart and found severe deterioration of the parts …"
type textarea "x"
type textarea "Inspected broiler. Took unit apart and found severe deterioration of the parts …"
type textarea "x"
type textarea "Inspected broiler. Took unit apart and found severe deterioration of the parts …"
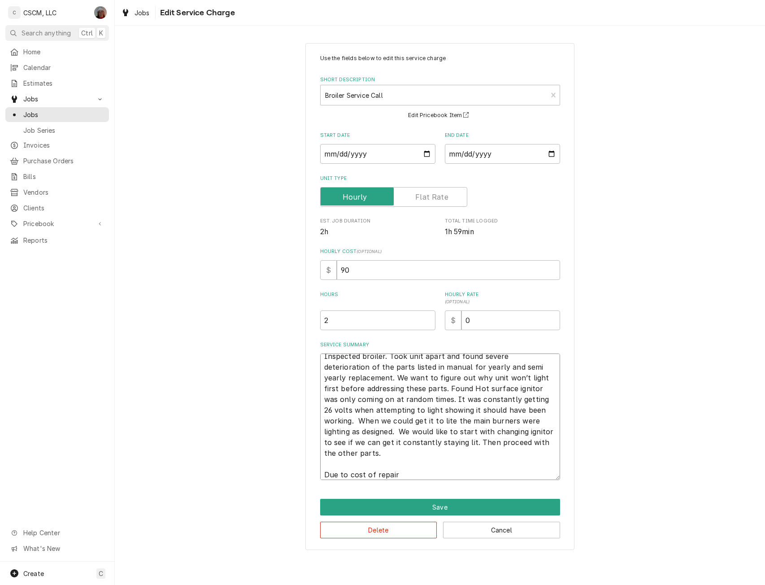
type textarea "x"
type textarea "Inspected broiler. Took unit apart and found severe deterioration of the parts …"
type textarea "x"
type textarea "Inspected broiler. Took unit apart and found severe deterioration of the parts …"
type textarea "x"
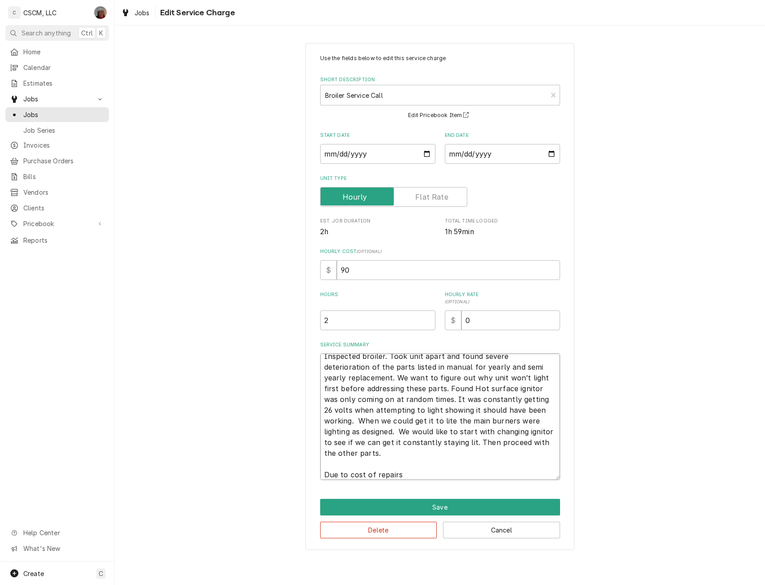
type textarea "Inspected broiler. Took unit apart and found severe deterioration of the parts …"
type textarea "x"
type textarea "Inspected broiler. Took unit apart and found severe deterioration of the parts …"
type textarea "x"
type textarea "Inspected broiler. Took unit apart and found severe deterioration of the parts …"
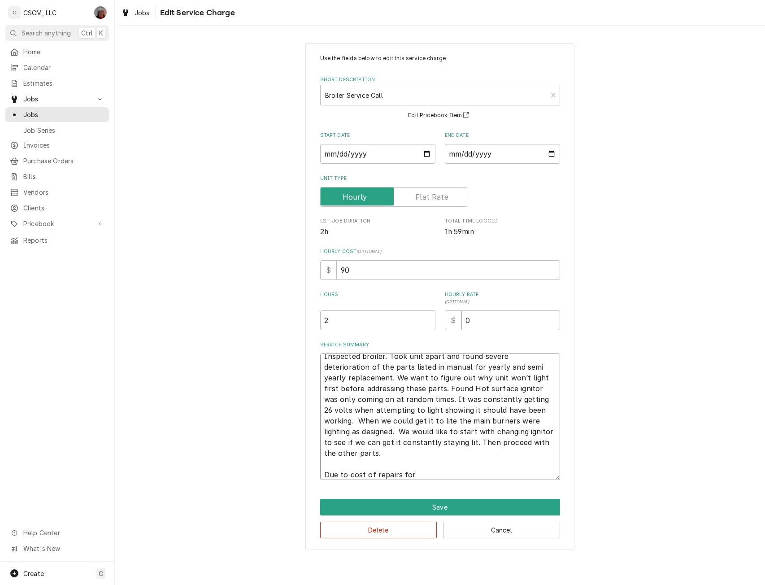
type textarea "x"
type textarea "Inspected broiler. Took unit apart and found severe deterioration of the parts …"
type textarea "x"
type textarea "Inspected broiler. Took unit apart and found severe deterioration of the parts …"
type textarea "x"
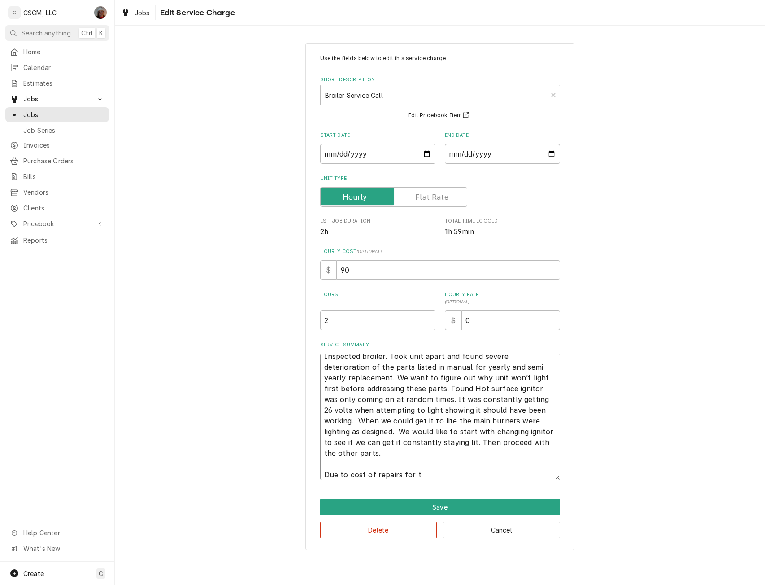
type textarea "Inspected broiler. Took unit apart and found severe deterioration of the parts …"
type textarea "x"
type textarea "Inspected broiler. Took unit apart and found severe deterioration of the parts …"
type textarea "x"
type textarea "Inspected broiler. Took unit apart and found severe deterioration of the parts …"
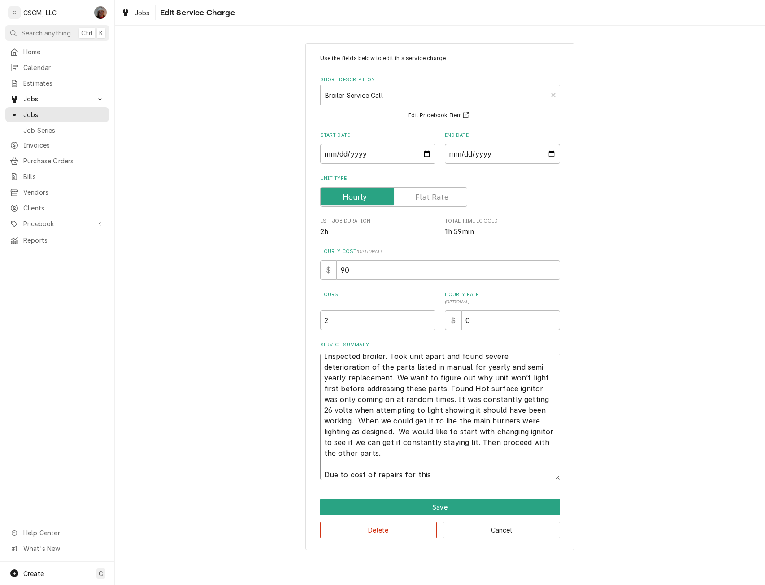
type textarea "x"
type textarea "Inspected broiler. Took unit apart and found severe deterioration of the parts …"
type textarea "x"
type textarea "Inspected broiler. Took unit apart and found severe deterioration of the parts …"
type textarea "x"
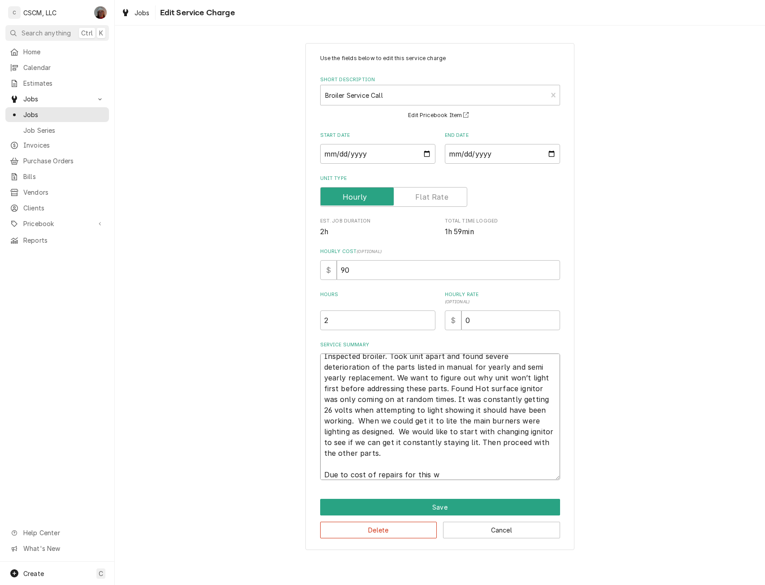
type textarea "Inspected broiler. Took unit apart and found severe deterioration of the parts …"
type textarea "x"
type textarea "Inspected broiler. Took unit apart and found severe deterioration of the parts …"
type textarea "x"
type textarea "Inspected broiler. Took unit apart and found severe deterioration of the parts …"
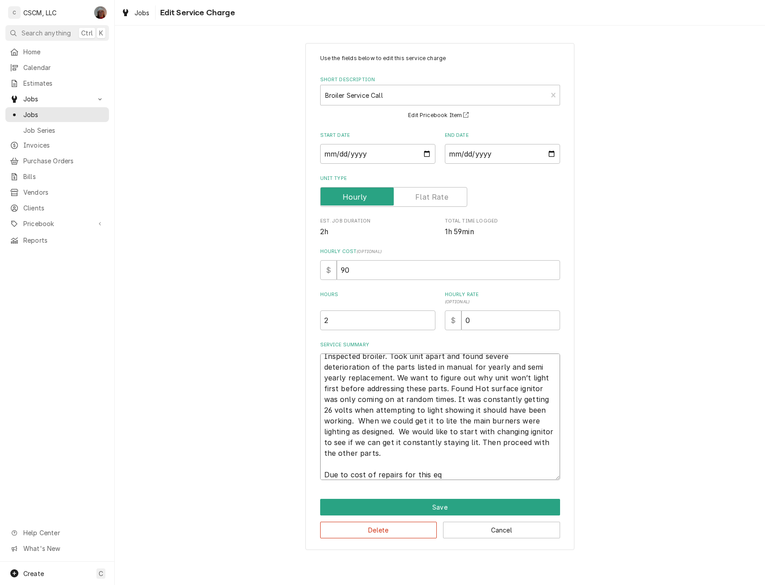
type textarea "x"
type textarea "Inspected broiler. Took unit apart and found severe deterioration of the parts …"
type textarea "x"
type textarea "Inspected broiler. Took unit apart and found severe deterioration of the parts …"
type textarea "x"
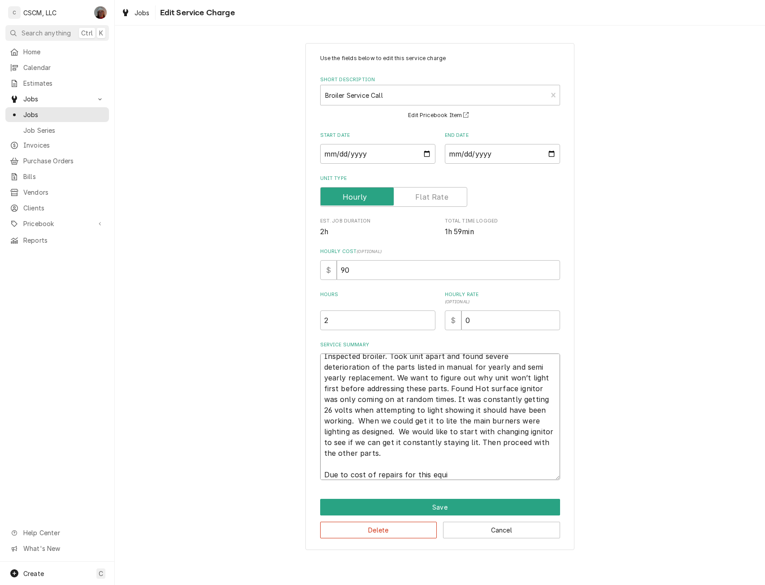
type textarea "Inspected broiler. Took unit apart and found severe deterioration of the parts …"
type textarea "x"
type textarea "Inspected broiler. Took unit apart and found severe deterioration of the parts …"
type textarea "x"
type textarea "Inspected broiler. Took unit apart and found severe deterioration of the parts …"
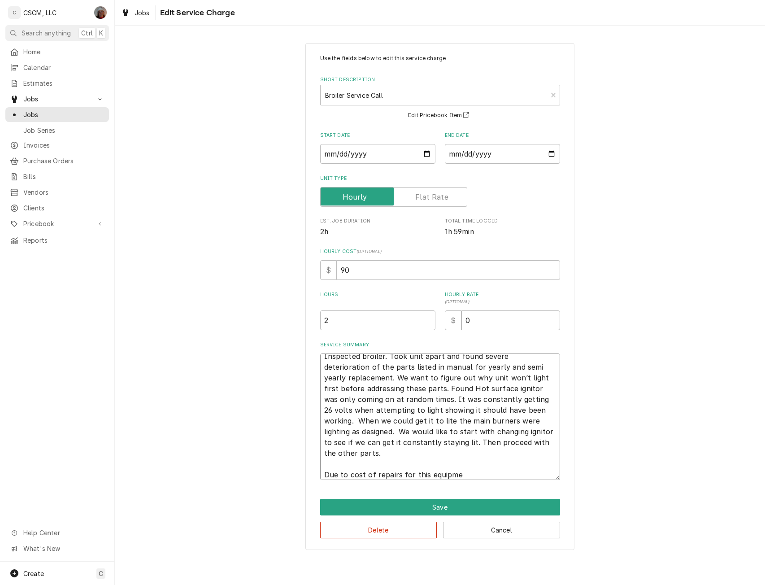
type textarea "x"
type textarea "Inspected broiler. Took unit apart and found severe deterioration of the parts …"
type textarea "x"
type textarea "Inspected broiler. Took unit apart and found severe deterioration of the parts …"
type textarea "x"
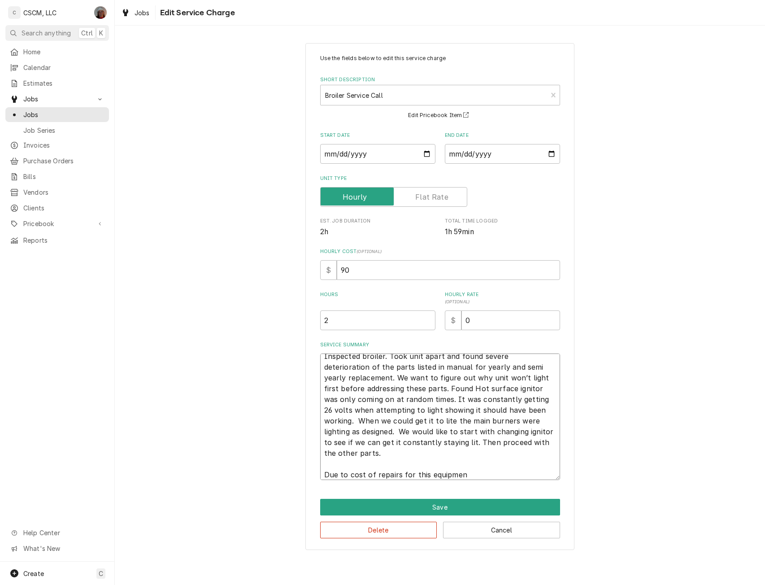
type textarea "Inspected broiler. Took unit apart and found severe deterioration of the parts …"
type textarea "x"
type textarea "Inspected broiler. Took unit apart and found severe deterioration of the parts …"
type textarea "x"
type textarea "Inspected broiler. Took unit apart and found severe deterioration of the parts …"
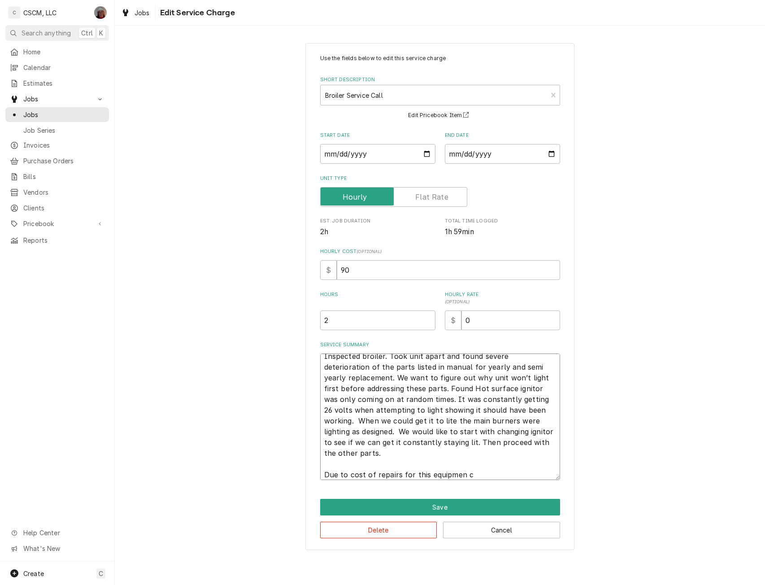
type textarea "x"
type textarea "Inspected broiler. Took unit apart and found severe deterioration of the parts …"
type textarea "x"
type textarea "Inspected broiler. Took unit apart and found severe deterioration of the parts …"
type textarea "x"
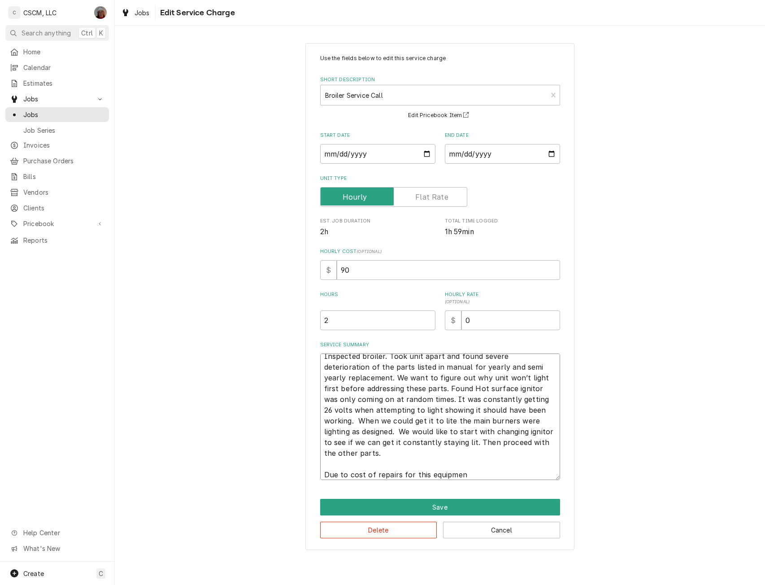
type textarea "Inspected broiler. Took unit apart and found severe deterioration of the parts …"
type textarea "x"
type textarea "Inspected broiler. Took unit apart and found severe deterioration of the parts …"
type textarea "x"
type textarea "Inspected broiler. Took unit apart and found severe deterioration of the parts …"
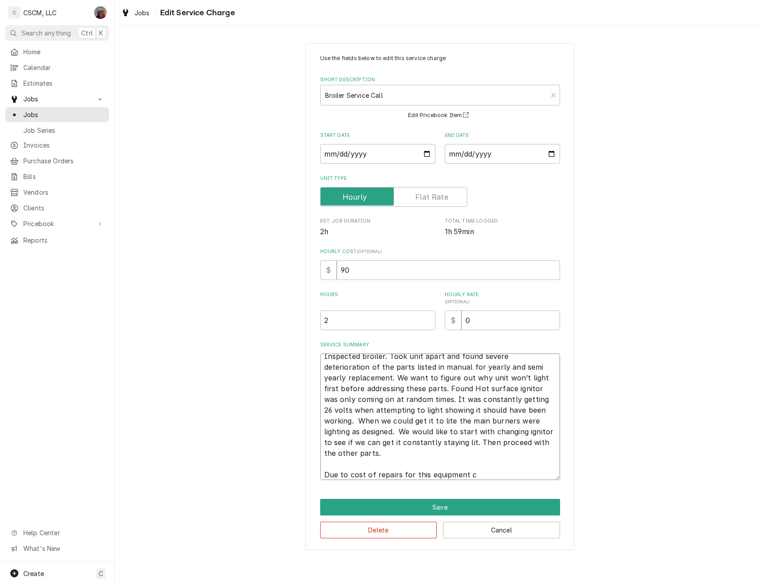
type textarea "x"
type textarea "Inspected broiler. Took unit apart and found severe deterioration of the parts …"
type textarea "x"
type textarea "Inspected broiler. Took unit apart and found severe deterioration of the parts …"
type textarea "x"
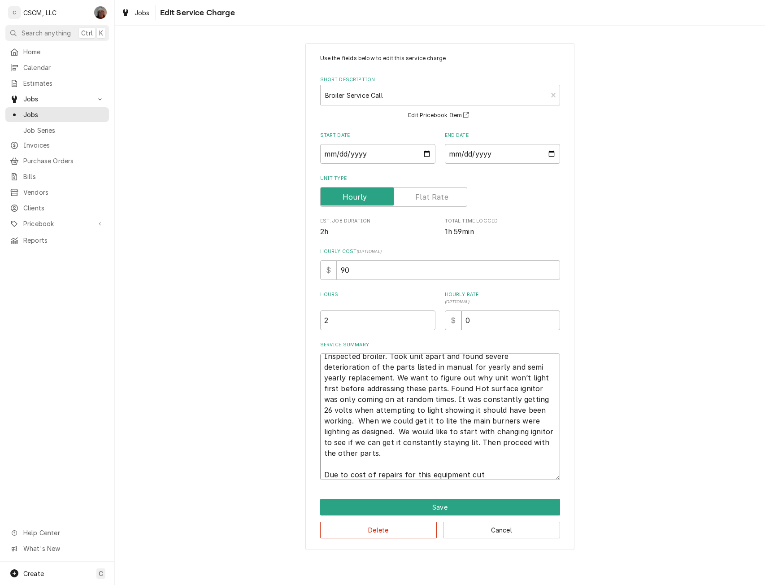
type textarea "Inspected broiler. Took unit apart and found severe deterioration of the parts …"
type textarea "x"
type textarea "Inspected broiler. Took unit apart and found severe deterioration of the parts …"
type textarea "x"
type textarea "Inspected broiler. Took unit apart and found severe deterioration of the parts …"
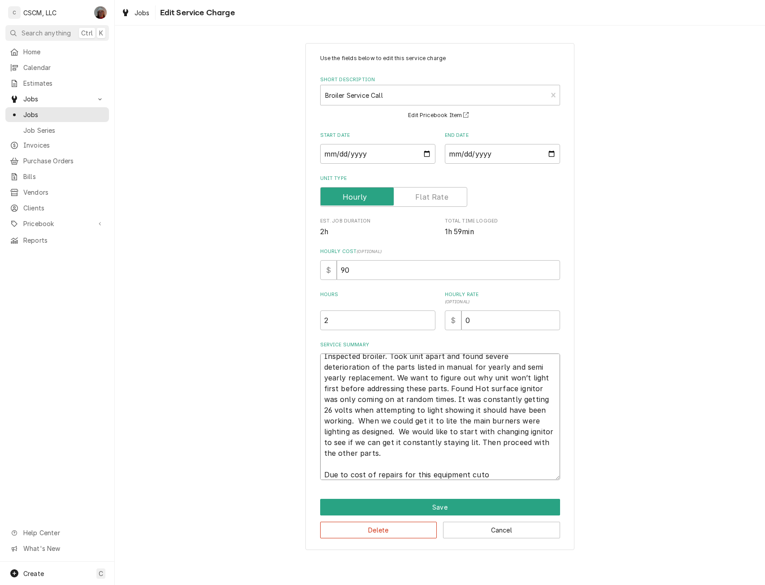
type textarea "x"
type textarea "Inspected broiler. Took unit apart and found severe deterioration of the parts …"
type textarea "x"
type textarea "Inspected broiler. Took unit apart and found severe deterioration of the parts …"
type textarea "x"
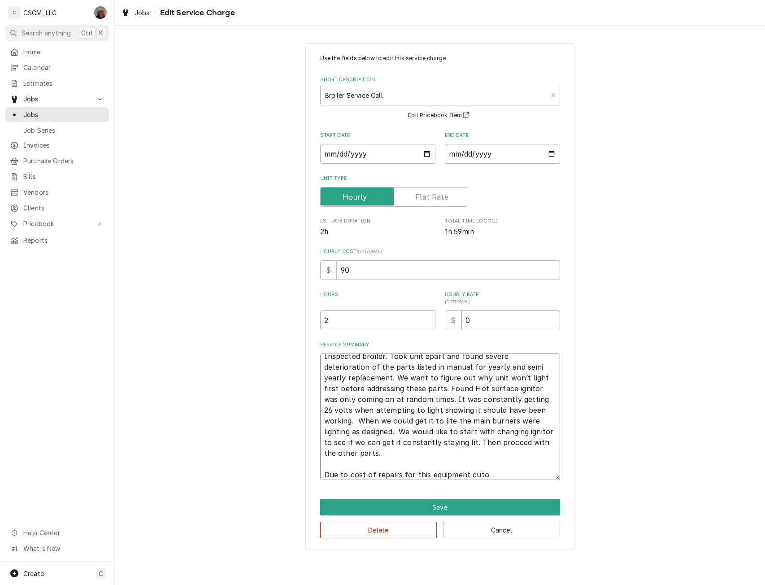
type textarea "Inspected broiler. Took unit apart and found severe deterioration of the parts …"
type textarea "x"
type textarea "Inspected broiler. Took unit apart and found severe deterioration of the parts …"
type textarea "x"
type textarea "Inspected broiler. Took unit apart and found severe deterioration of the parts …"
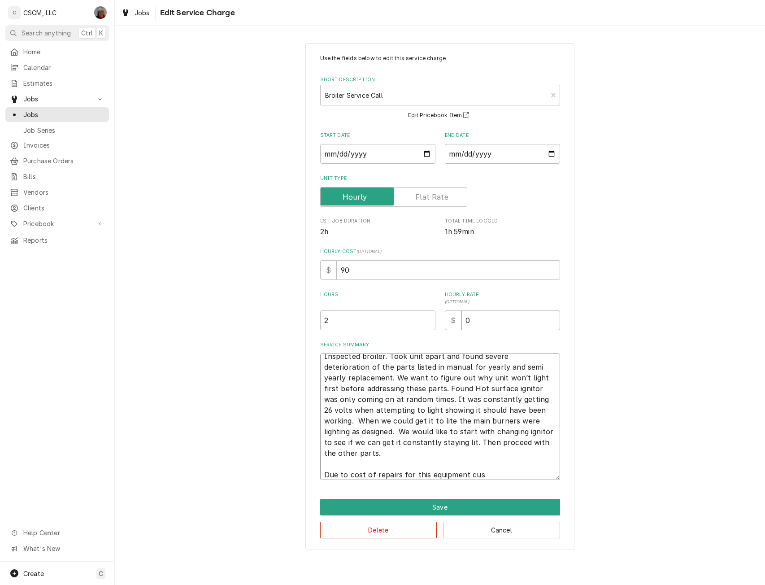
type textarea "x"
type textarea "Inspected broiler. Took unit apart and found severe deterioration of the parts …"
type textarea "x"
type textarea "Inspected broiler. Took unit apart and found severe deterioration of the parts …"
type textarea "x"
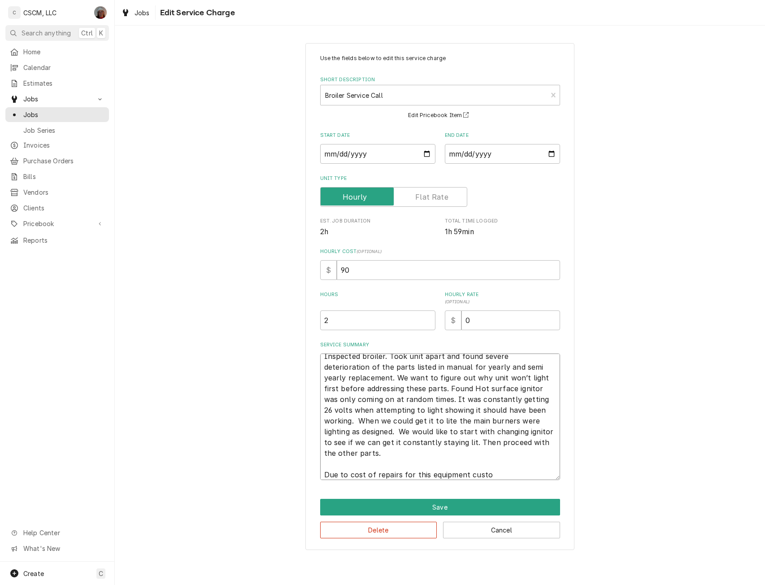
type textarea "Inspected broiler. Took unit apart and found severe deterioration of the parts …"
type textarea "x"
type textarea "Inspected broiler. Took unit apart and found severe deterioration of the parts …"
type textarea "x"
type textarea "Inspected broiler. Took unit apart and found severe deterioration of the parts …"
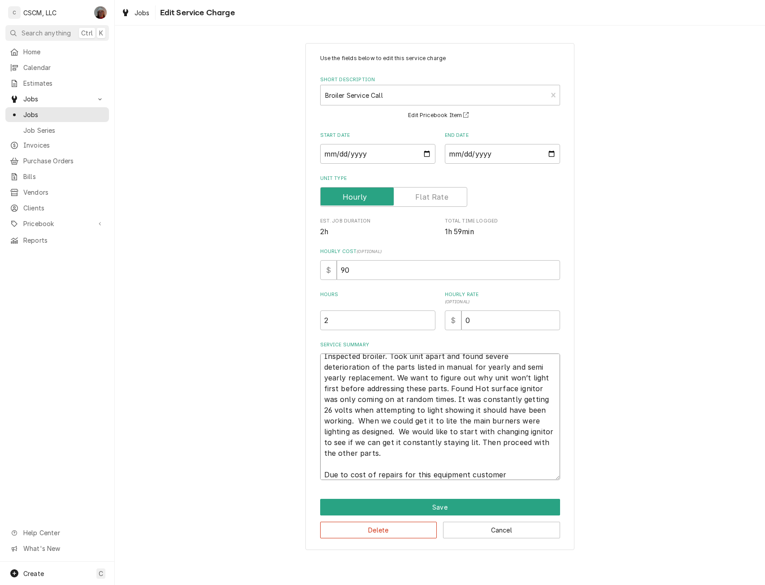
type textarea "x"
type textarea "Inspected broiler. Took unit apart and found severe deterioration of the parts …"
type textarea "x"
type textarea "Inspected broiler. Took unit apart and found severe deterioration of the parts …"
type textarea "x"
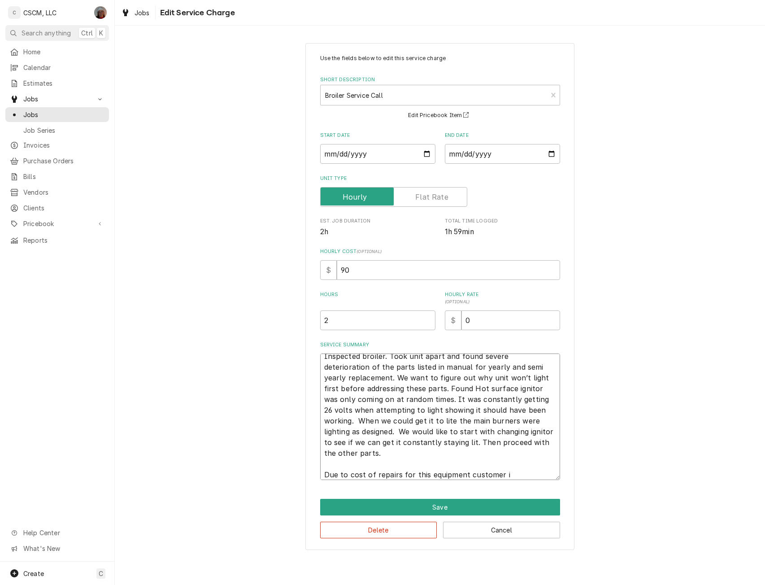
type textarea "Inspected broiler. Took unit apart and found severe deterioration of the parts …"
type textarea "x"
type textarea "Inspected broiler. Took unit apart and found severe deterioration of the parts …"
type textarea "x"
type textarea "Inspected broiler. Took unit apart and found severe deterioration of the parts …"
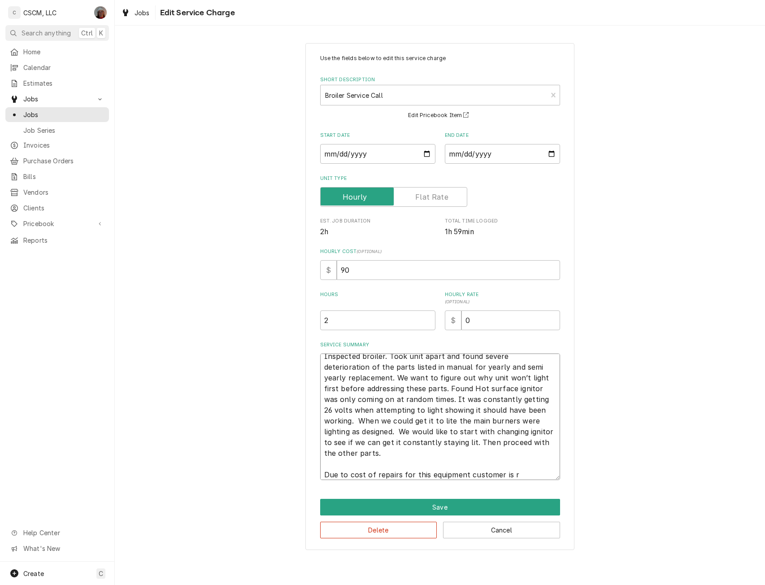
type textarea "x"
type textarea "Inspected broiler. Took unit apart and found severe deterioration of the parts …"
type textarea "x"
type textarea "Inspected broiler. Took unit apart and found severe deterioration of the parts …"
type textarea "x"
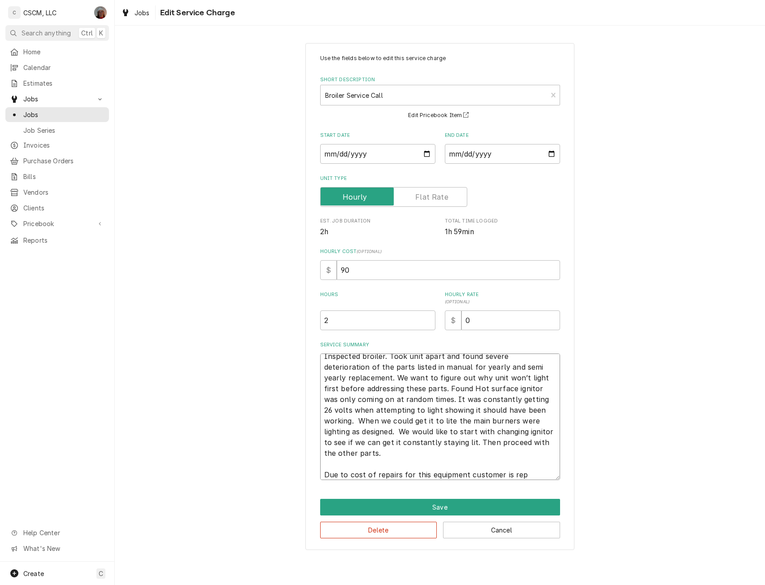
type textarea "Inspected broiler. Took unit apart and found severe deterioration of the parts …"
type textarea "x"
type textarea "Inspected broiler. Took unit apart and found severe deterioration of the parts …"
type textarea "x"
type textarea "Inspected broiler. Took unit apart and found severe deterioration of the parts …"
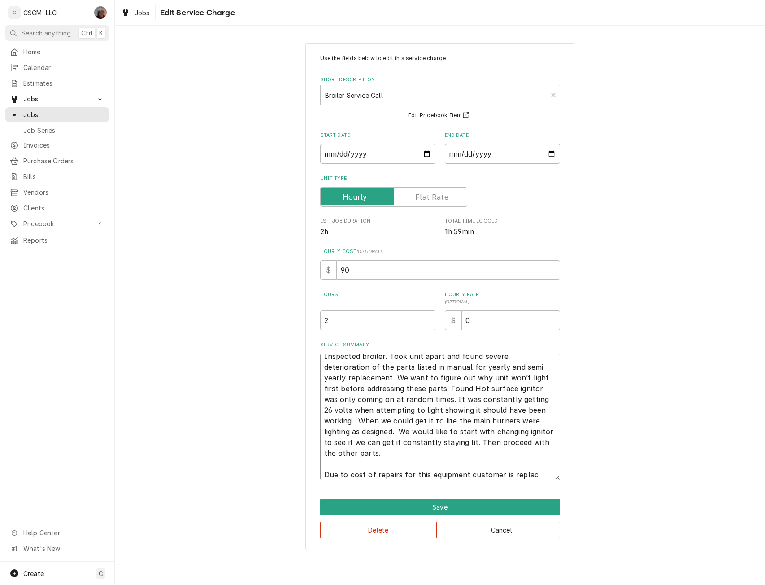
type textarea "x"
type textarea "Inspected broiler. Took unit apart and found severe deterioration of the parts …"
type textarea "x"
type textarea "Inspected broiler. Took unit apart and found severe deterioration of the parts …"
type textarea "x"
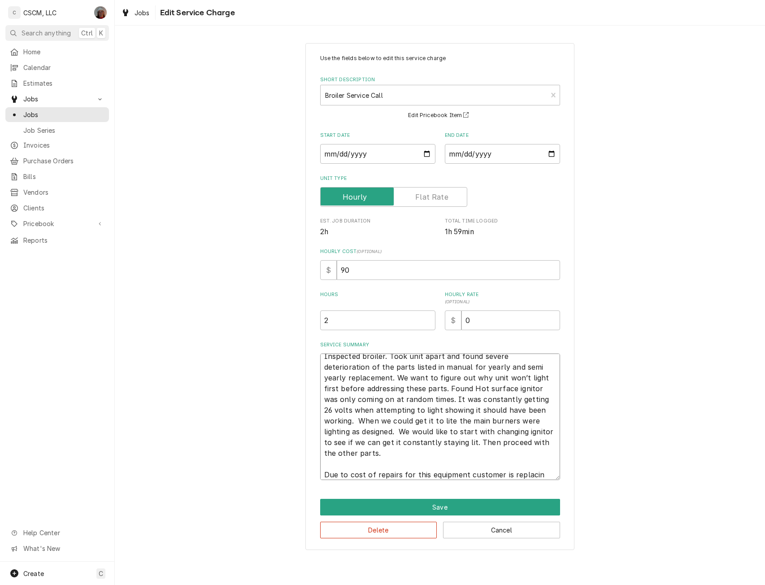
type textarea "Inspected broiler. Took unit apart and found severe deterioration of the parts …"
type textarea "x"
type textarea "Inspected broiler. Took unit apart and found severe deterioration of the parts …"
type textarea "x"
type textarea "Inspected broiler. Took unit apart and found severe deterioration of the parts …"
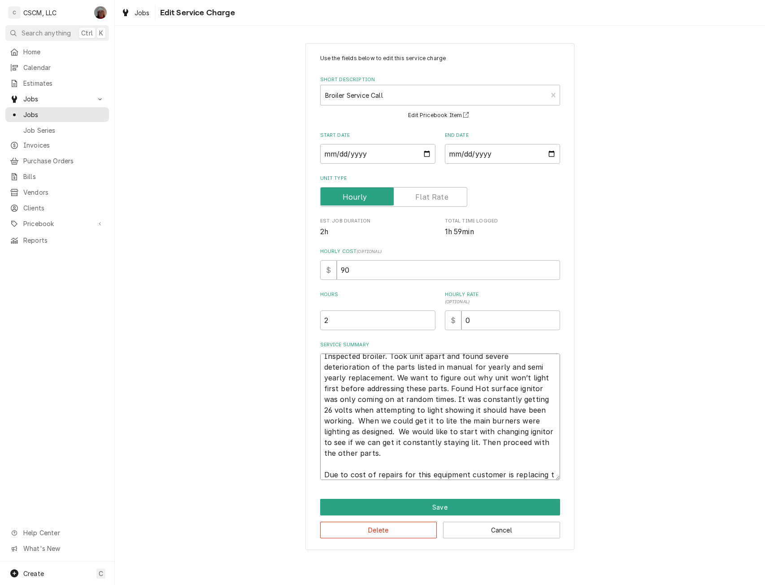
type textarea "x"
type textarea "Inspected broiler. Took unit apart and found severe deterioration of the parts …"
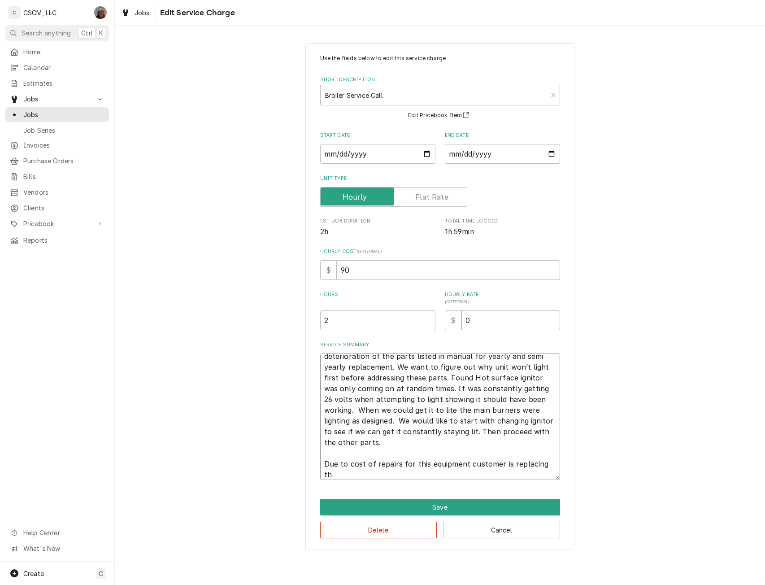
type textarea "x"
type textarea "Inspected broiler. Took unit apart and found severe deterioration of the parts …"
type textarea "x"
type textarea "Inspected broiler. Took unit apart and found severe deterioration of the parts …"
type textarea "x"
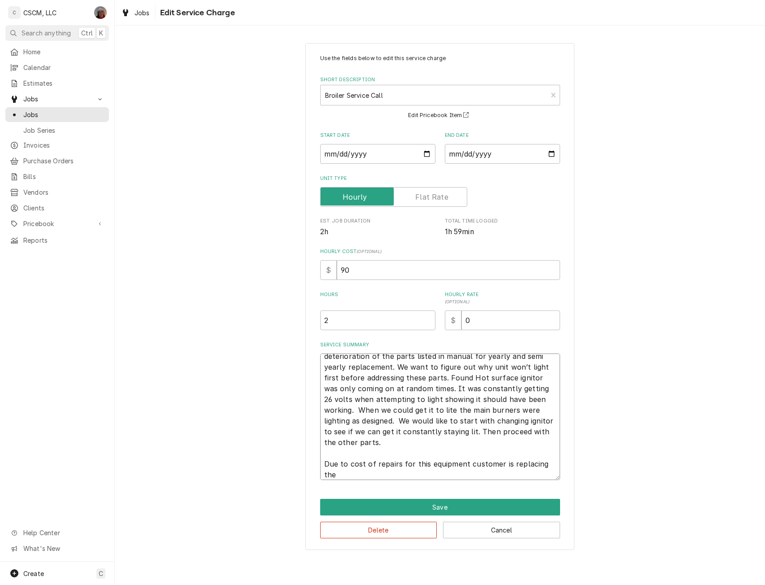
type textarea "Inspected broiler. Took unit apart and found severe deterioration of the parts …"
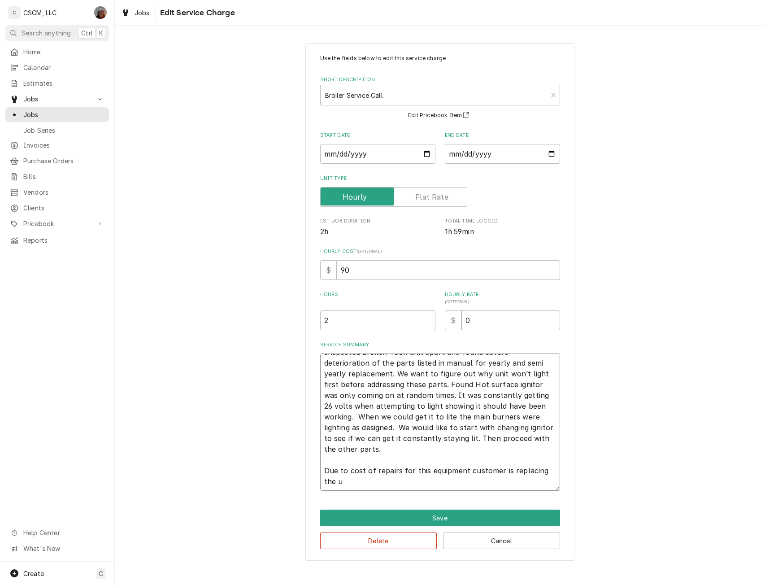
type textarea "x"
type textarea "Inspected broiler. Took unit apart and found severe deterioration of the parts …"
type textarea "x"
type textarea "Inspected broiler. Took unit apart and found severe deterioration of the parts …"
type textarea "x"
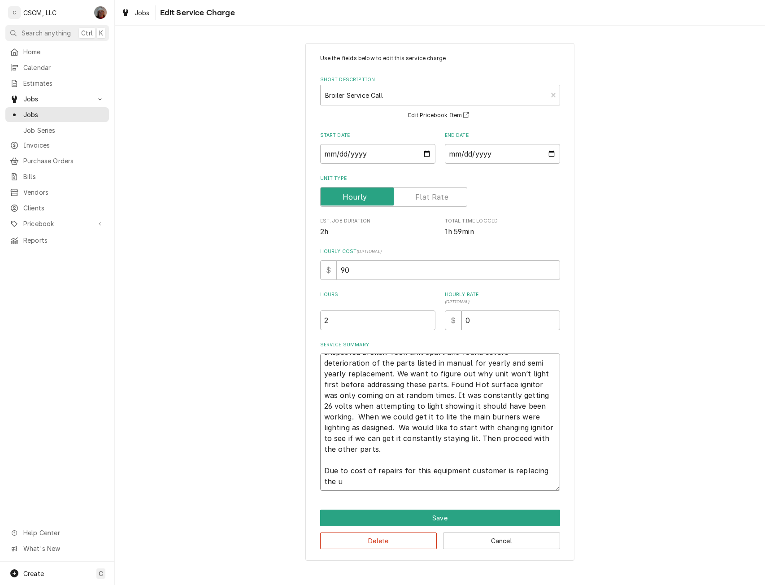
type textarea "Inspected broiler. Took unit apart and found severe deterioration of the parts …"
type textarea "x"
type textarea "Inspected broiler. Took unit apart and found severe deterioration of the parts …"
type textarea "x"
type textarea "Inspected broiler. Took unit apart and found severe deterioration of the parts …"
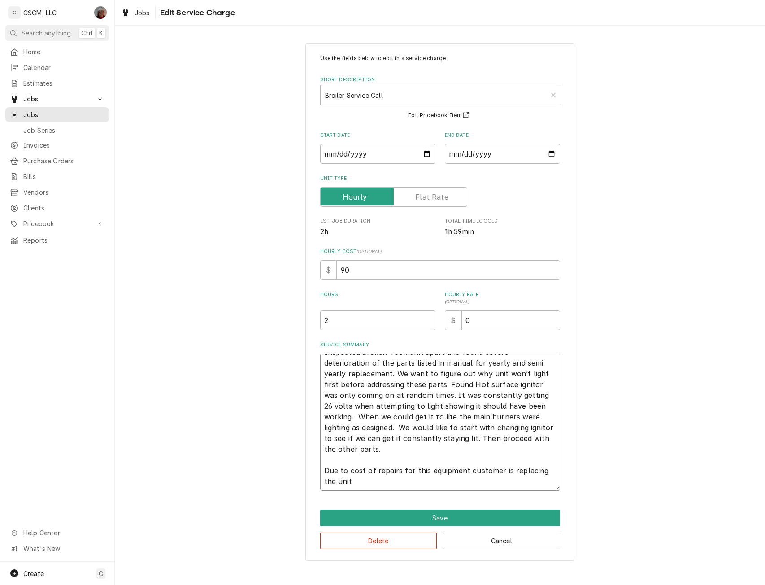
type textarea "x"
type textarea "Inspected broiler. Took unit apart and found severe deterioration of the parts …"
click at [450, 519] on button "Save" at bounding box center [440, 517] width 240 height 17
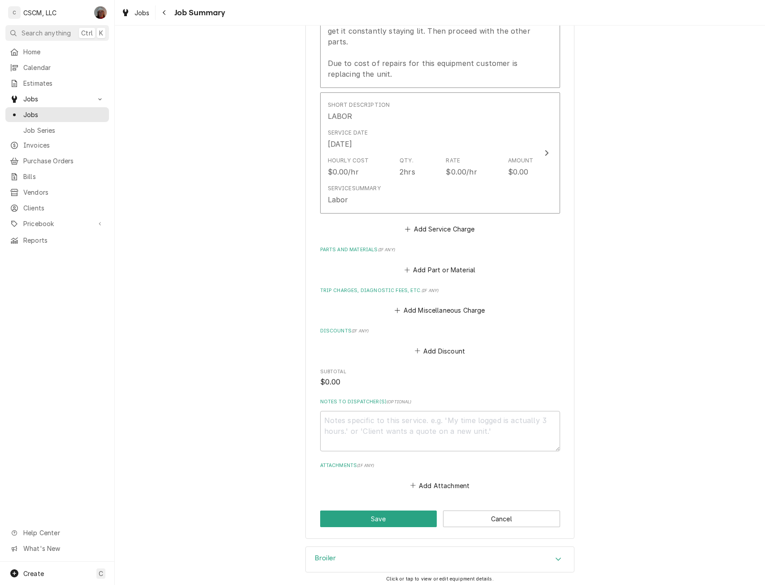
scroll to position [476, 0]
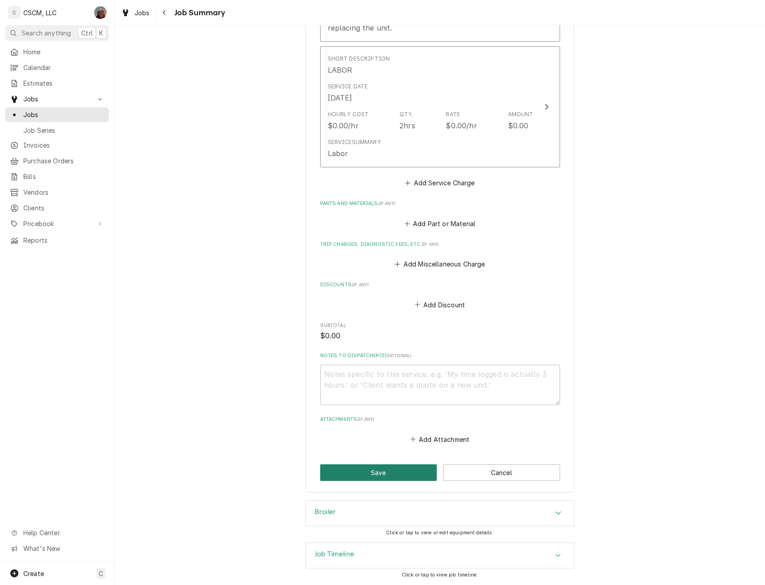
click at [387, 468] on button "Save" at bounding box center [378, 472] width 117 height 17
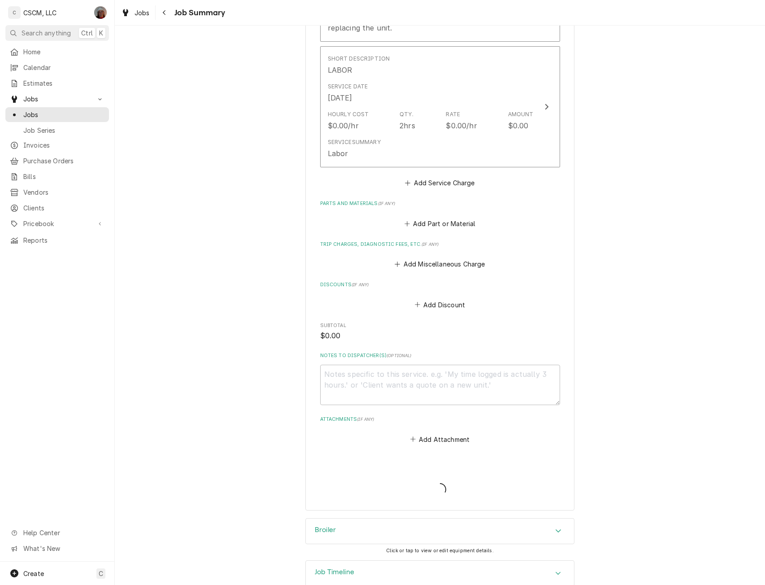
type textarea "x"
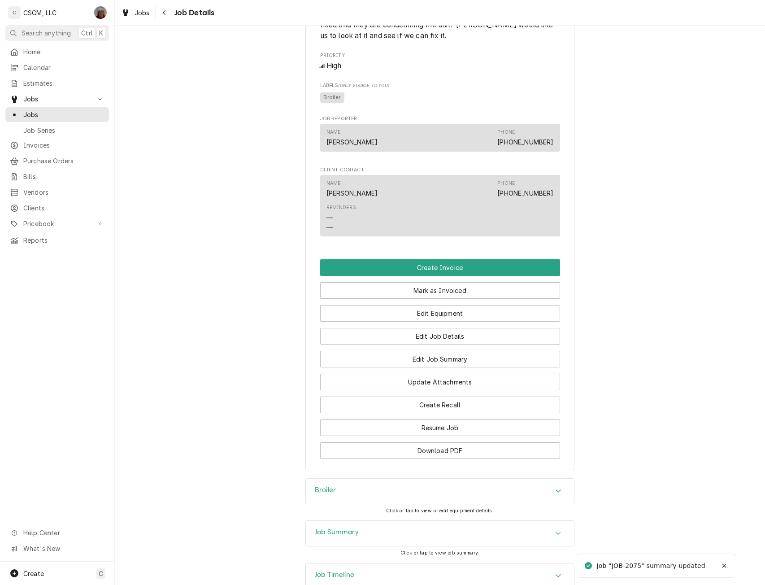
scroll to position [558, 0]
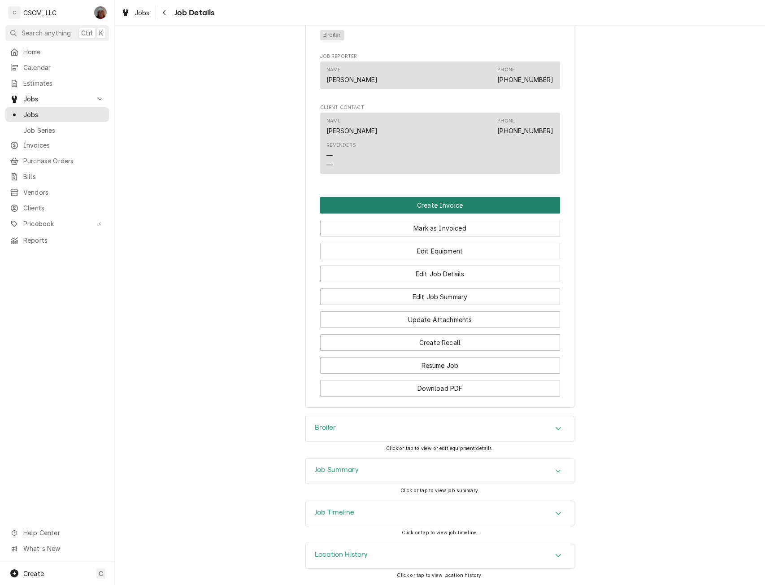
click at [451, 203] on button "Create Invoice" at bounding box center [440, 205] width 240 height 17
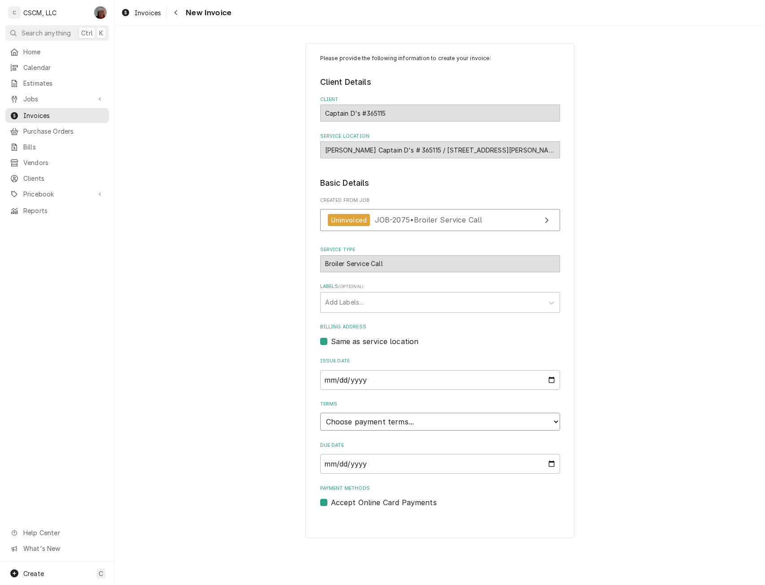
click at [550, 420] on select "Choose payment terms... Same Day Net 7 Net 14 Net 21 Net 30 Net 45 Net 60 Net 90" at bounding box center [440, 421] width 240 height 18
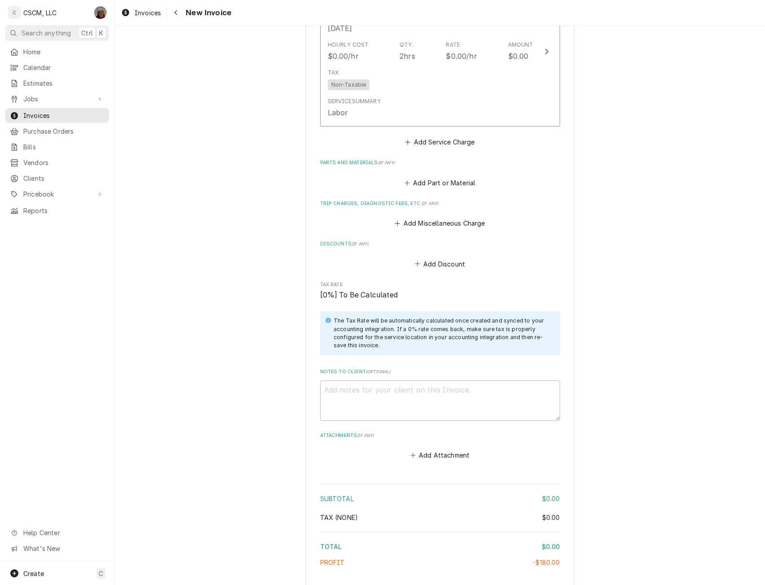
scroll to position [942, 0]
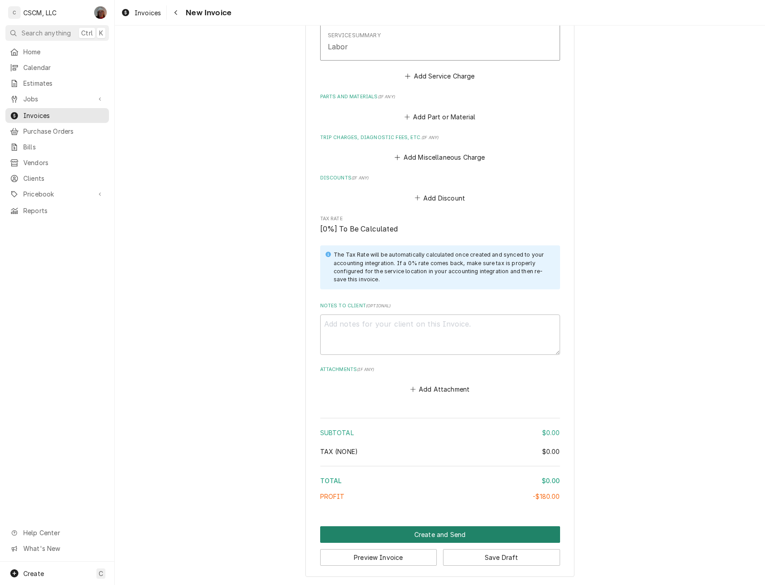
click at [438, 536] on button "Create and Send" at bounding box center [440, 534] width 240 height 17
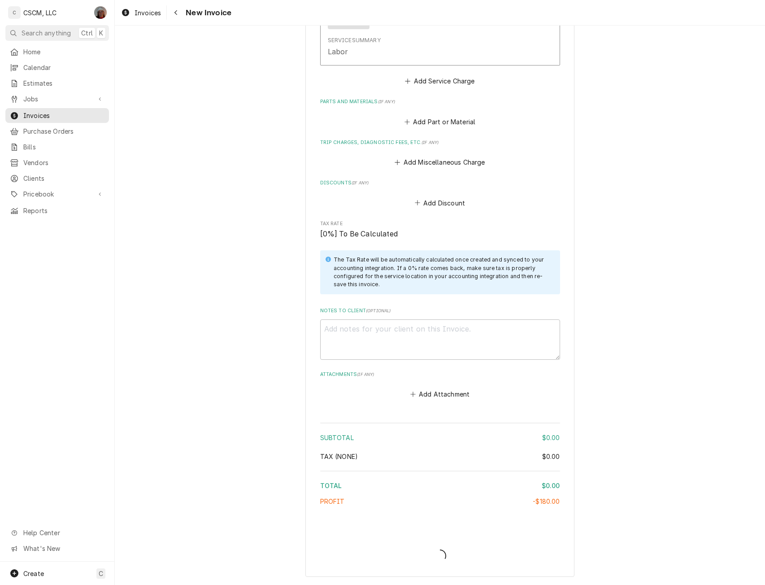
scroll to position [937, 0]
type textarea "x"
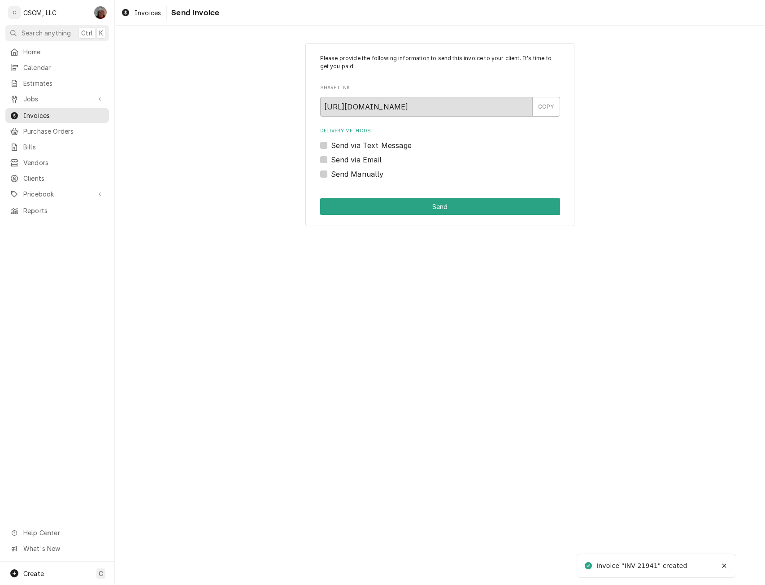
click at [331, 176] on label "Send Manually" at bounding box center [357, 174] width 53 height 11
click at [331, 176] on input "Send Manually" at bounding box center [451, 179] width 240 height 20
checkbox input "true"
click at [356, 212] on button "Send" at bounding box center [440, 206] width 240 height 17
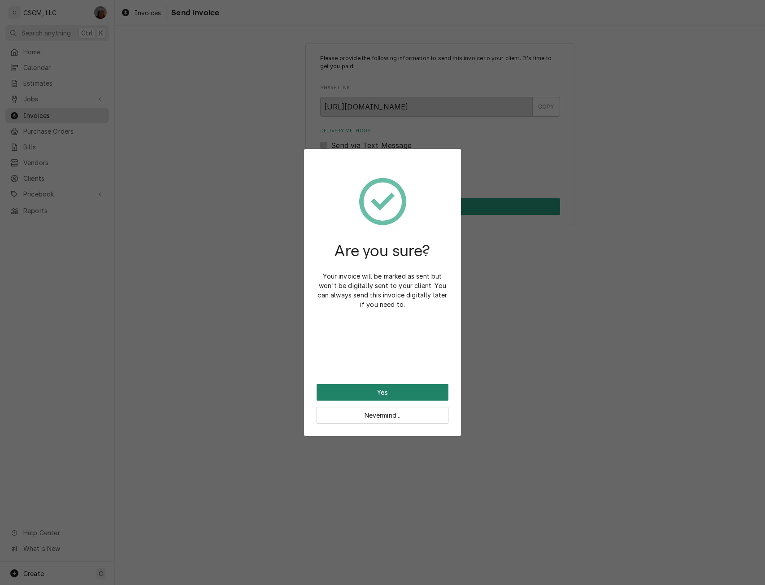
click at [368, 392] on button "Yes" at bounding box center [382, 392] width 132 height 17
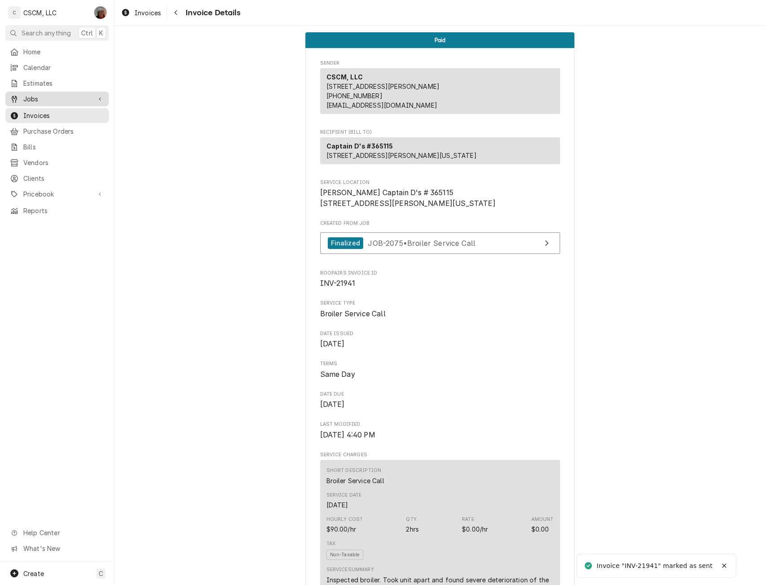
click at [54, 100] on span "Jobs" at bounding box center [57, 98] width 68 height 9
click at [51, 110] on span "Jobs" at bounding box center [63, 114] width 81 height 9
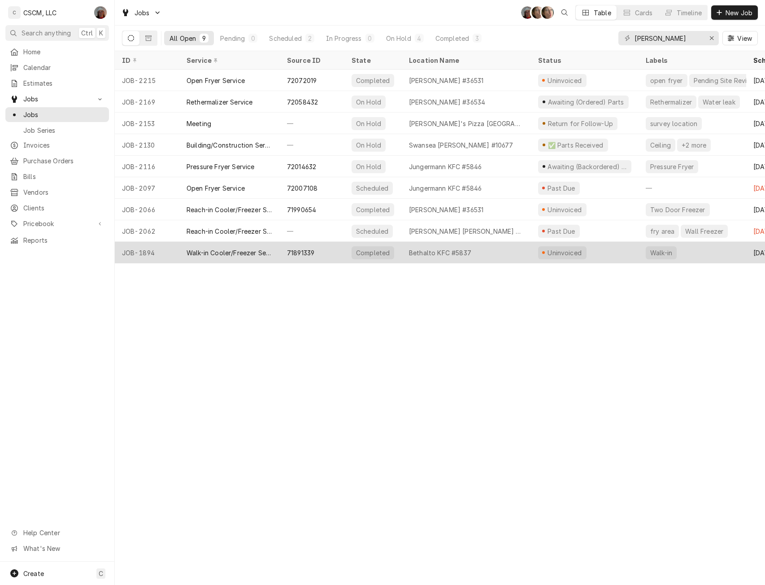
click at [277, 245] on div "Walk-in Cooler/Freezer Service Call" at bounding box center [229, 253] width 100 height 22
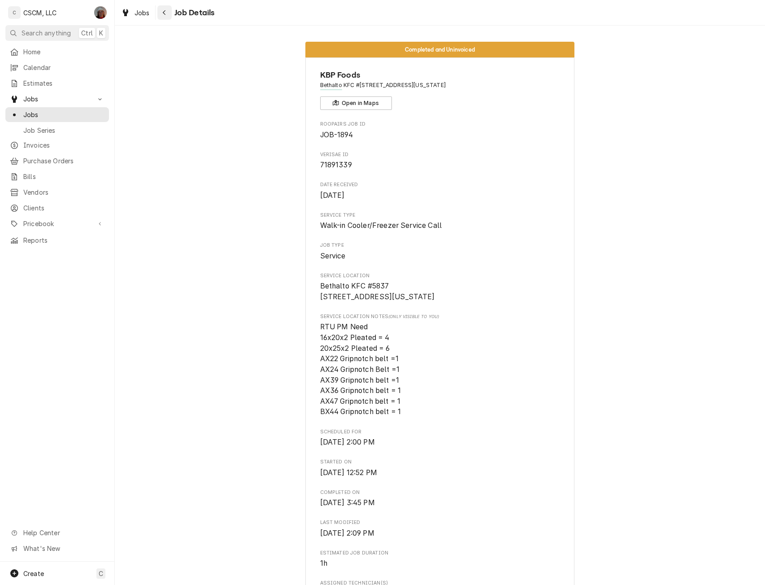
click at [159, 10] on button "Navigate back" at bounding box center [164, 12] width 14 height 14
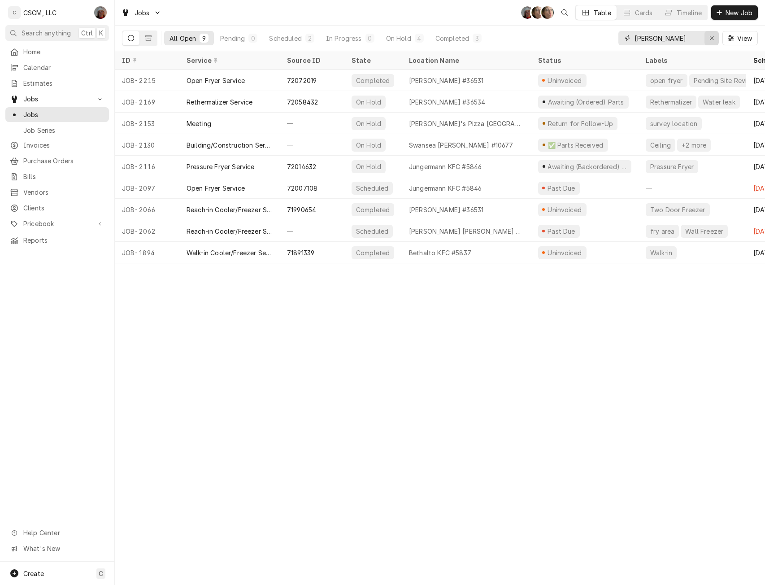
click at [708, 37] on div "Erase input" at bounding box center [711, 38] width 9 height 9
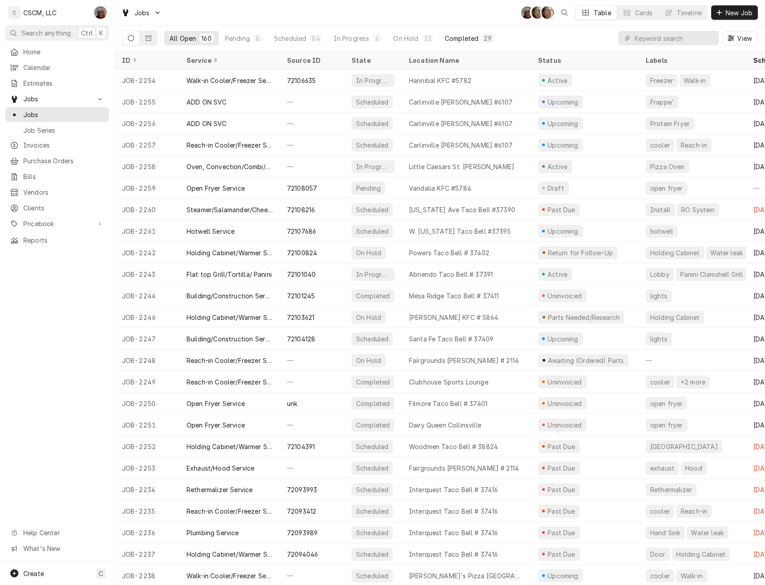
click at [464, 37] on div "Completed" at bounding box center [462, 38] width 34 height 9
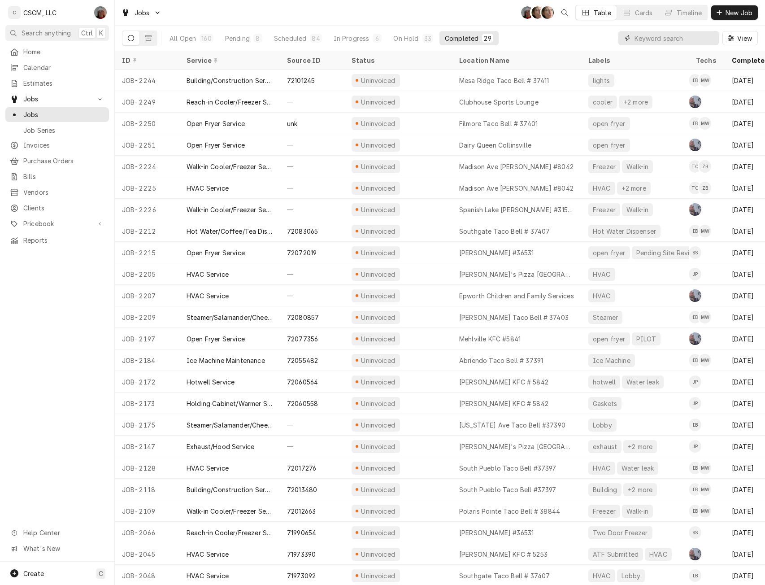
click at [642, 38] on input "Dynamic Content Wrapper" at bounding box center [674, 38] width 80 height 14
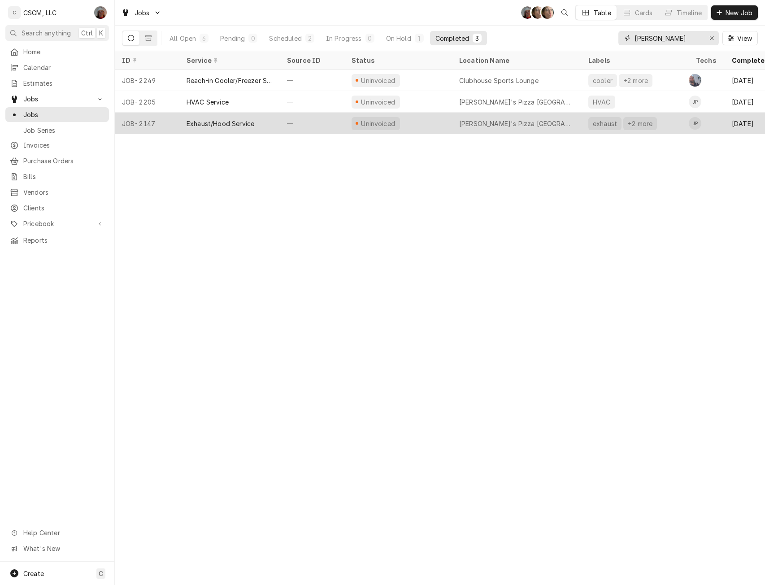
type input "[PERSON_NAME]"
click at [218, 124] on div "Exhaust/Hood Service" at bounding box center [220, 123] width 68 height 9
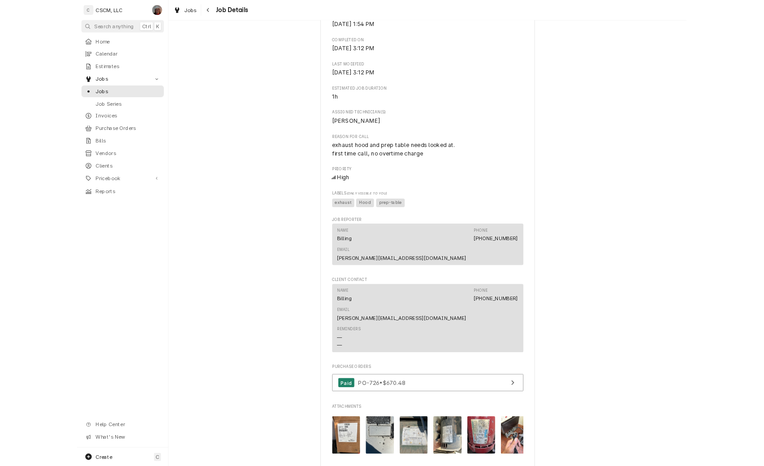
scroll to position [327, 0]
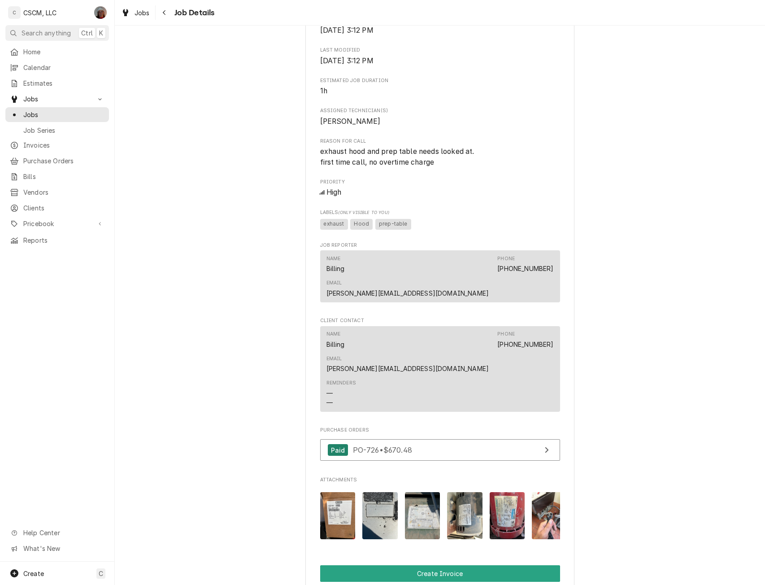
click at [329, 492] on img "Attachments" at bounding box center [337, 515] width 35 height 47
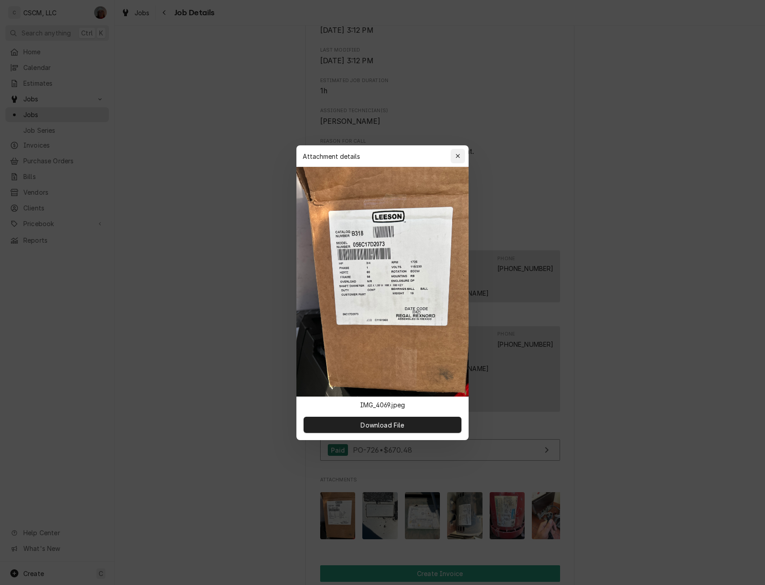
click at [458, 152] on div "button" at bounding box center [457, 156] width 9 height 9
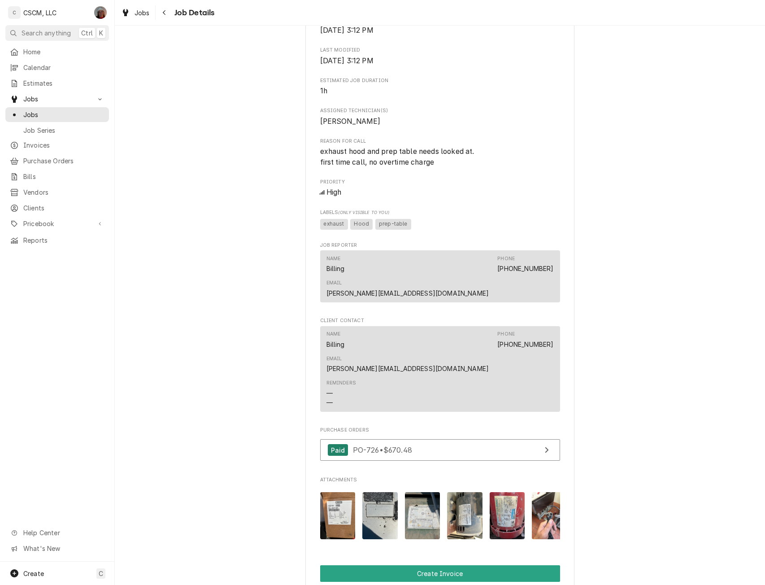
click at [378, 492] on img "Attachments" at bounding box center [379, 515] width 35 height 47
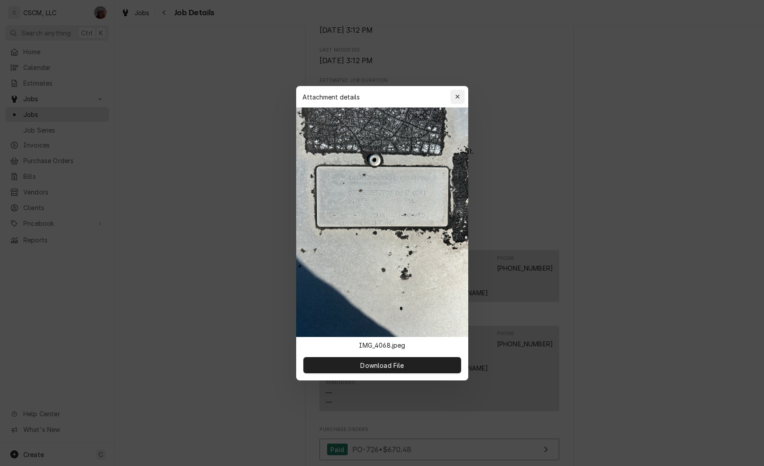
click at [460, 96] on icon "button" at bounding box center [457, 97] width 5 height 6
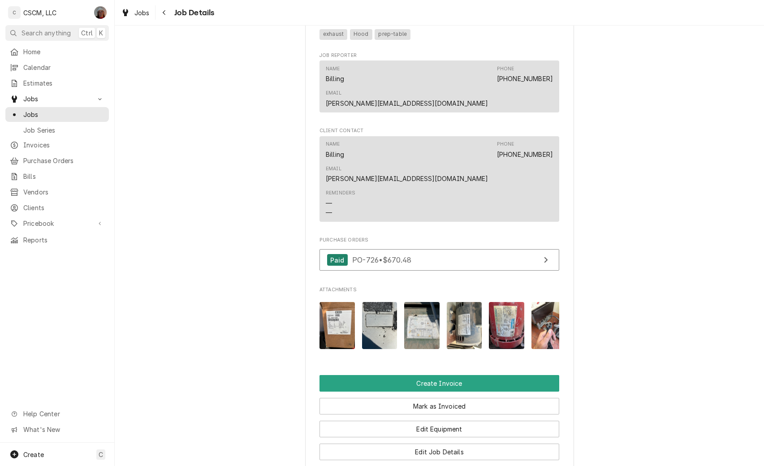
scroll to position [535, 0]
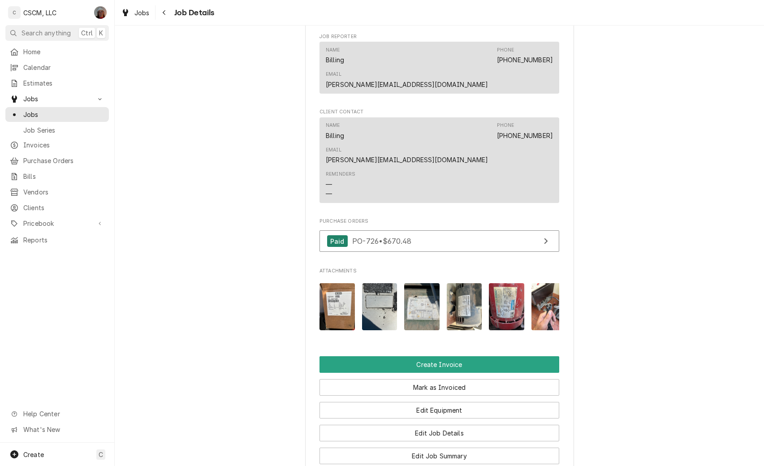
click at [416, 283] on img "Attachments" at bounding box center [421, 306] width 35 height 47
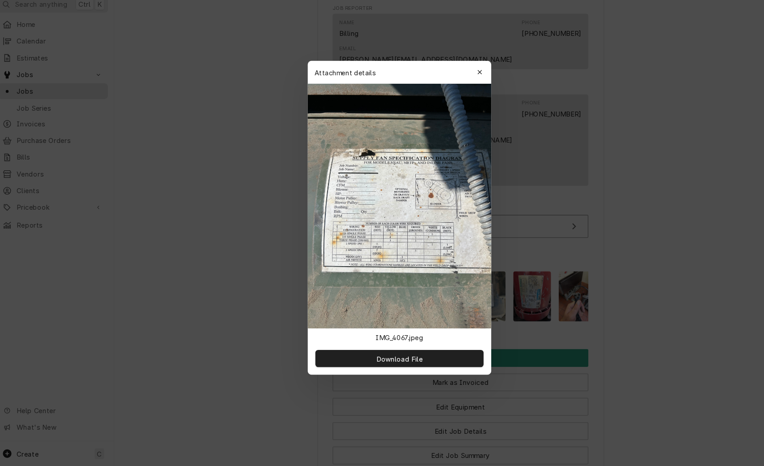
scroll to position [0, 0]
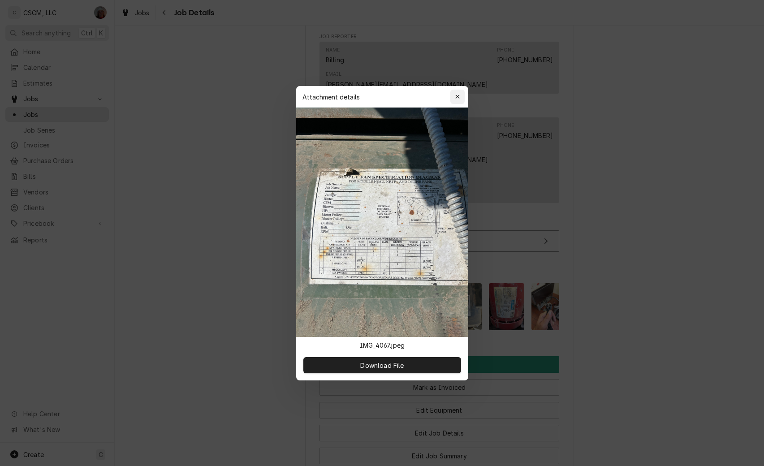
click at [460, 97] on icon "button" at bounding box center [457, 97] width 5 height 6
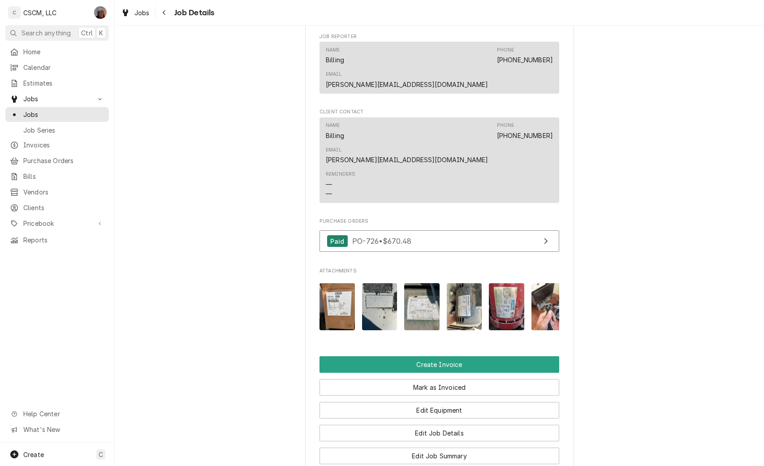
click at [464, 283] on img "Attachments" at bounding box center [464, 306] width 35 height 47
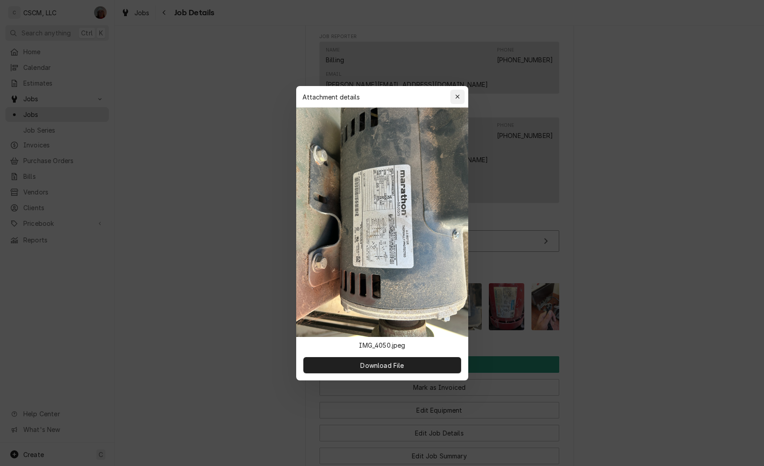
click at [460, 94] on div "button" at bounding box center [457, 96] width 9 height 9
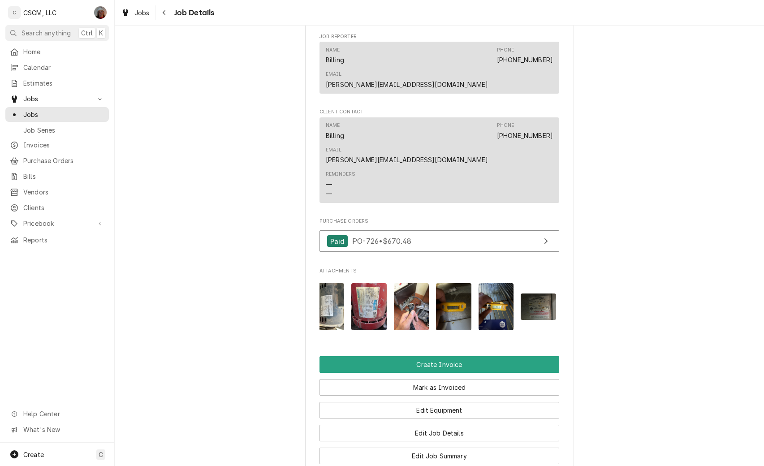
scroll to position [0, 184]
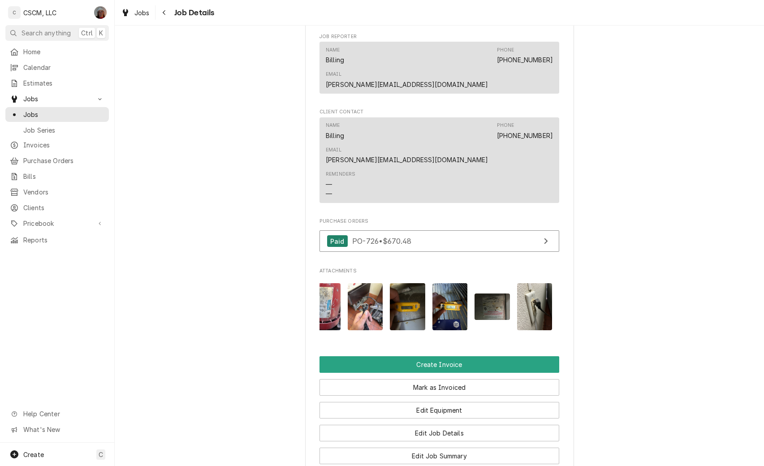
click at [494, 294] on img "Attachments" at bounding box center [492, 307] width 35 height 26
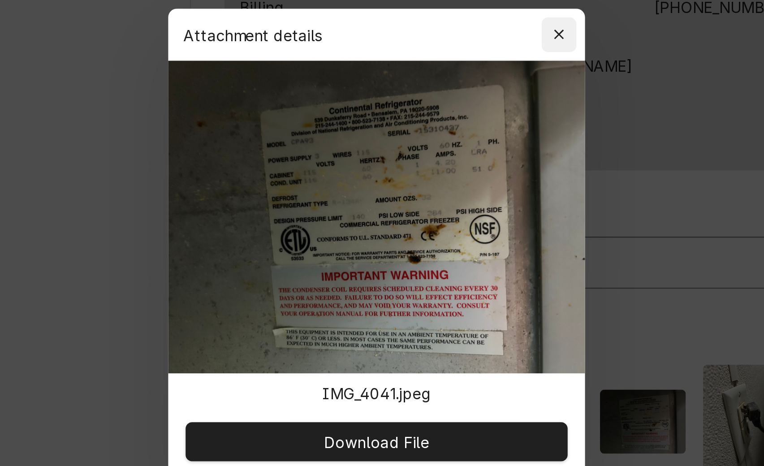
click at [457, 147] on icon "button" at bounding box center [457, 147] width 4 height 4
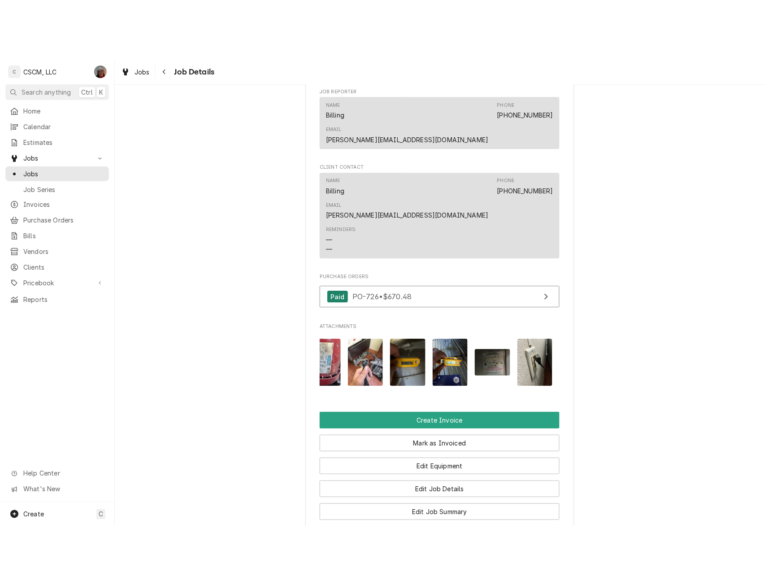
scroll to position [540, 0]
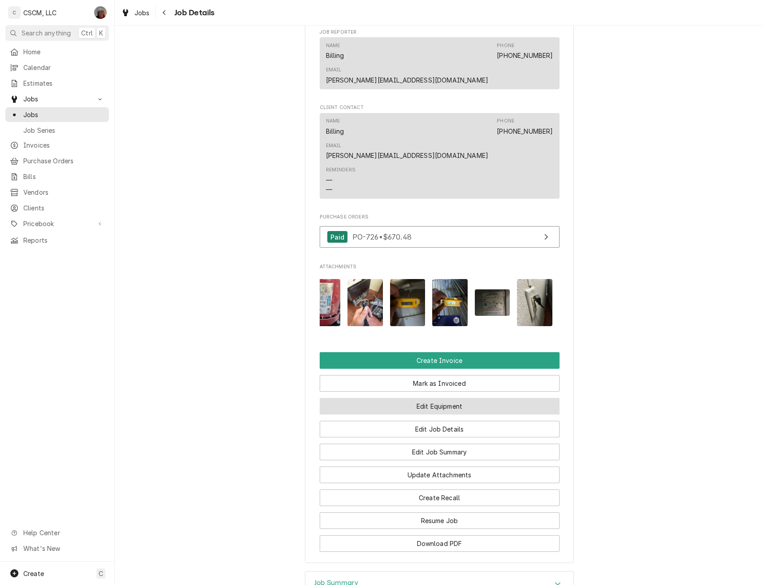
click at [445, 398] on button "Edit Equipment" at bounding box center [440, 406] width 240 height 17
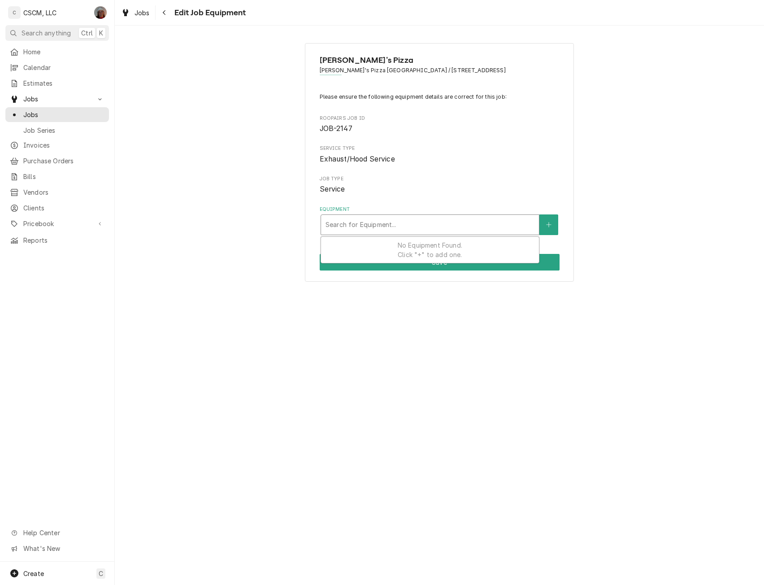
click at [363, 226] on div "Equipment" at bounding box center [429, 225] width 209 height 16
click at [552, 220] on button "Equipment" at bounding box center [548, 224] width 19 height 21
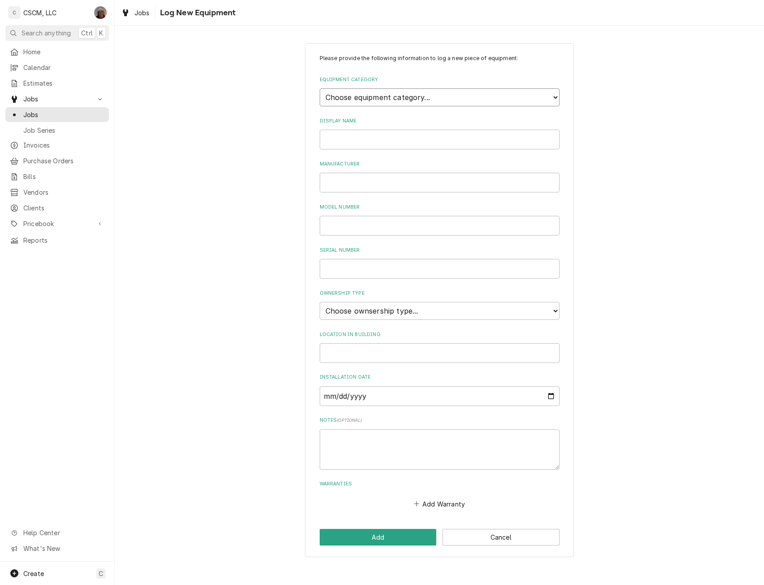
click at [433, 94] on select "Choose equipment category... Cooking Equipment Fryers Ice Machines Ovens and Ra…" at bounding box center [440, 97] width 240 height 18
select select "15"
click at [320, 88] on select "Choose equipment category... Cooking Equipment Fryers Ice Machines Ovens and Ra…" at bounding box center [440, 97] width 240 height 18
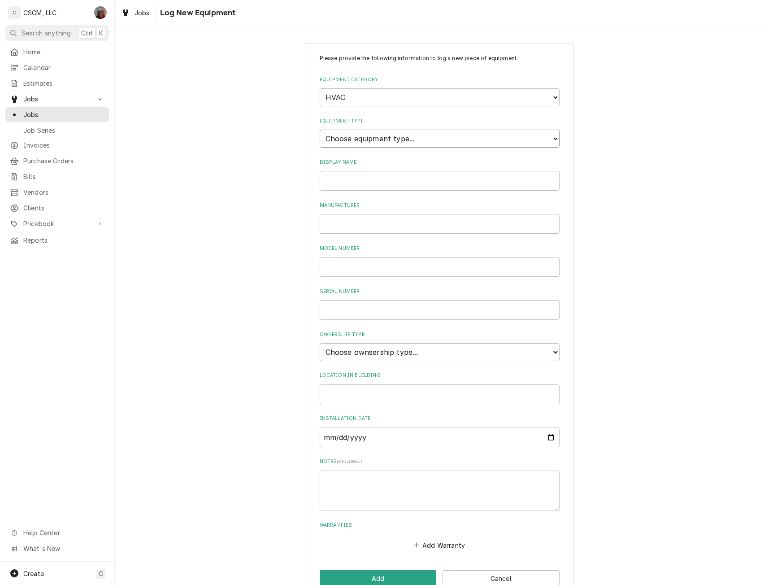
click at [407, 141] on select "Choose equipment type... Condenser Furnace Chiller Air Handler VRF Mini Split M…" at bounding box center [440, 139] width 240 height 18
select select "125"
click at [320, 130] on select "Choose equipment type... Condenser Furnace Chiller Air Handler VRF Mini Split M…" at bounding box center [440, 139] width 240 height 18
click at [332, 181] on input "Display Name" at bounding box center [440, 181] width 240 height 20
type input "Exhaust #1"
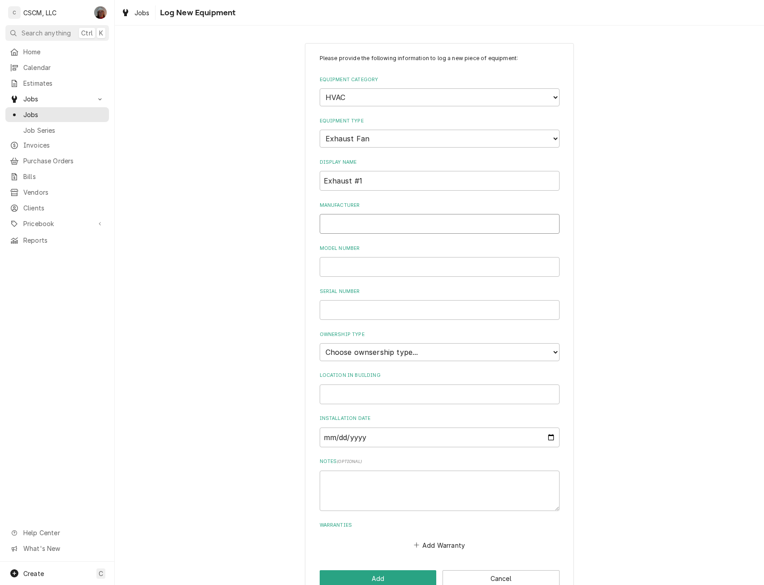
click at [354, 223] on input "Manufacturer" at bounding box center [440, 224] width 240 height 20
type input "[PERSON_NAME]"
type input "210R7B"
click at [326, 311] on input "Serial Number" at bounding box center [440, 310] width 240 height 20
type input "007S32253700 08920041"
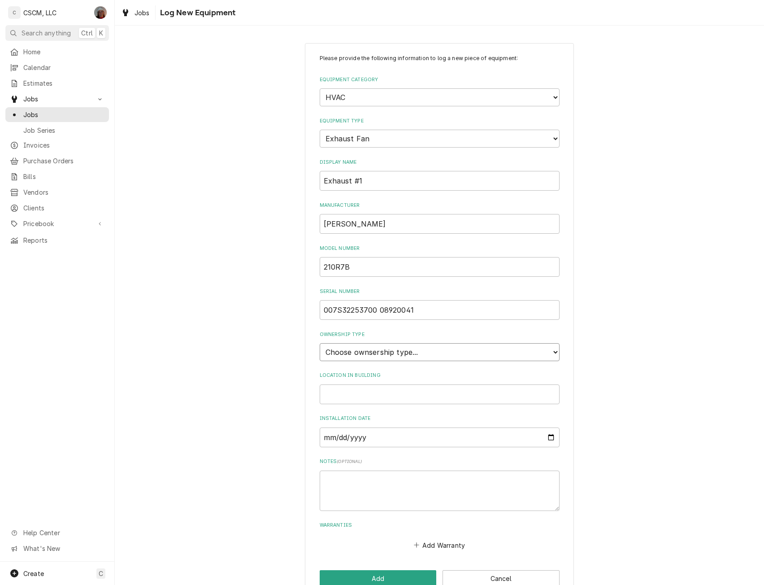
click at [426, 354] on select "Choose ownsership type... Unknown Owned Leased Rented" at bounding box center [440, 352] width 240 height 18
select select "1"
click at [320, 343] on select "Choose ownsership type... Unknown Owned Leased Rented" at bounding box center [440, 352] width 240 height 18
click at [341, 390] on input "Location in Building" at bounding box center [440, 394] width 240 height 20
type input "Roof Top"
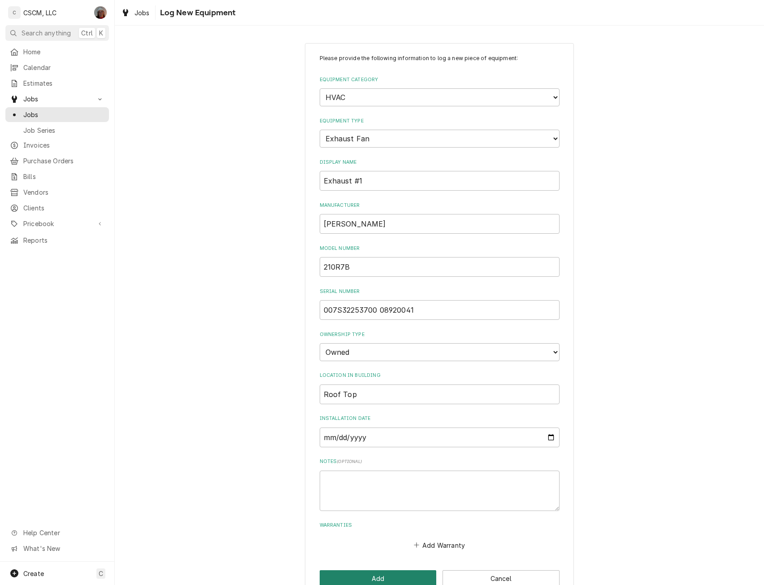
click at [360, 572] on button "Add" at bounding box center [378, 578] width 117 height 17
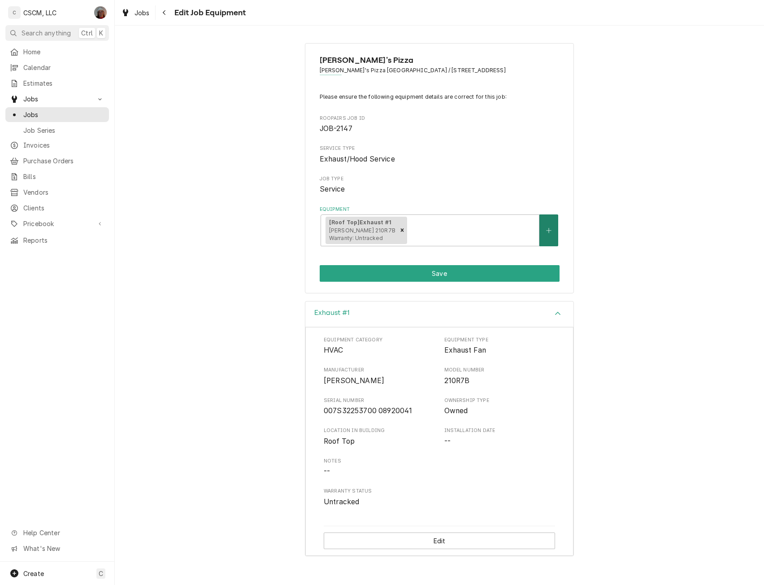
click at [544, 233] on button "Equipment" at bounding box center [548, 230] width 19 height 32
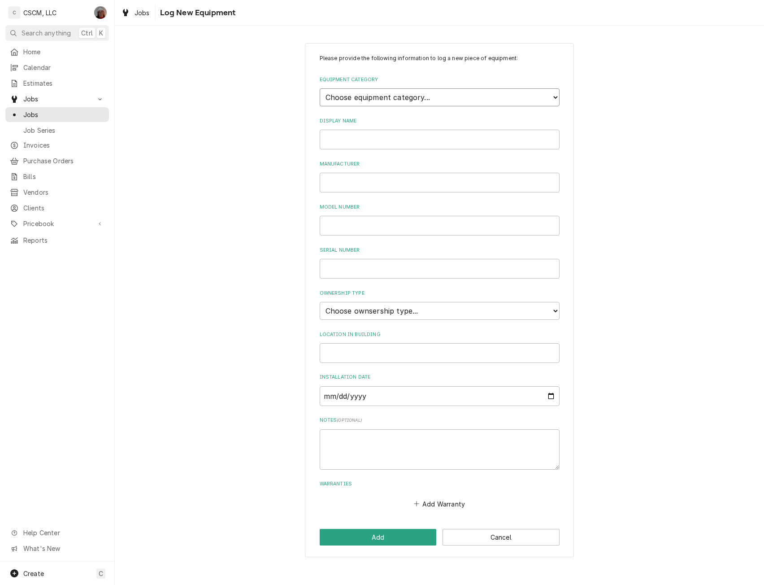
click at [372, 95] on select "Choose equipment category... Cooking Equipment Fryers Ice Machines Ovens and Ra…" at bounding box center [440, 97] width 240 height 18
select select "8"
click at [320, 88] on select "Choose equipment category... Cooking Equipment Fryers Ice Machines Ovens and Ra…" at bounding box center [440, 97] width 240 height 18
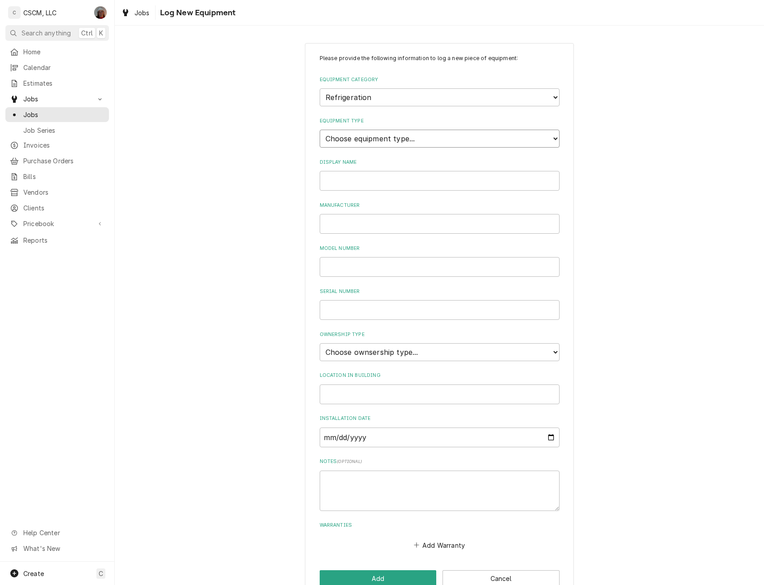
click at [396, 137] on select "Choose equipment type... Bar Refrigeration Blast Chiller Chef Base Freezer Chef…" at bounding box center [440, 139] width 240 height 18
select select "71"
click at [320, 130] on select "Choose equipment type... Bar Refrigeration Blast Chiller Chef Base Freezer Chef…" at bounding box center [440, 139] width 240 height 18
click at [332, 178] on input "Display Name" at bounding box center [440, 181] width 240 height 20
type input "Reach in"
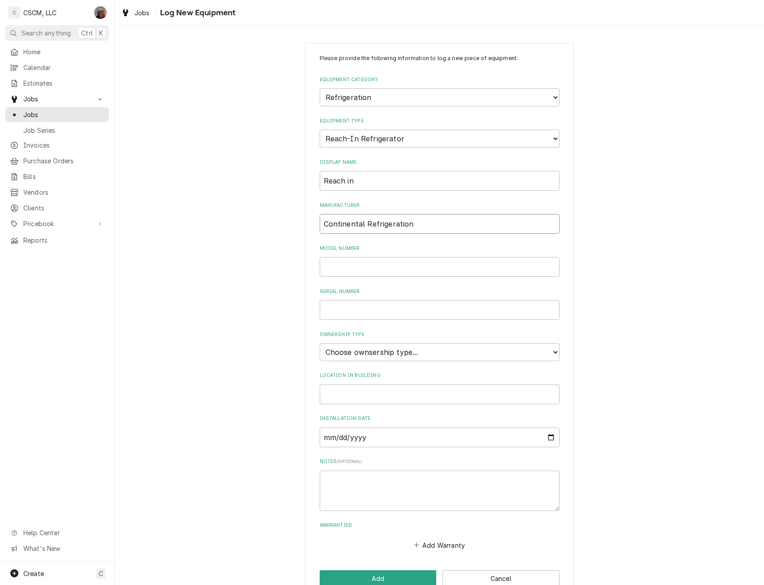
type input "Continental Refrigeration"
click at [336, 267] on input "Model Number" at bounding box center [440, 267] width 240 height 20
type input "CPA93"
type input "15310437"
click at [431, 351] on select "Choose ownsership type... Unknown Owned Leased Rented" at bounding box center [440, 352] width 240 height 18
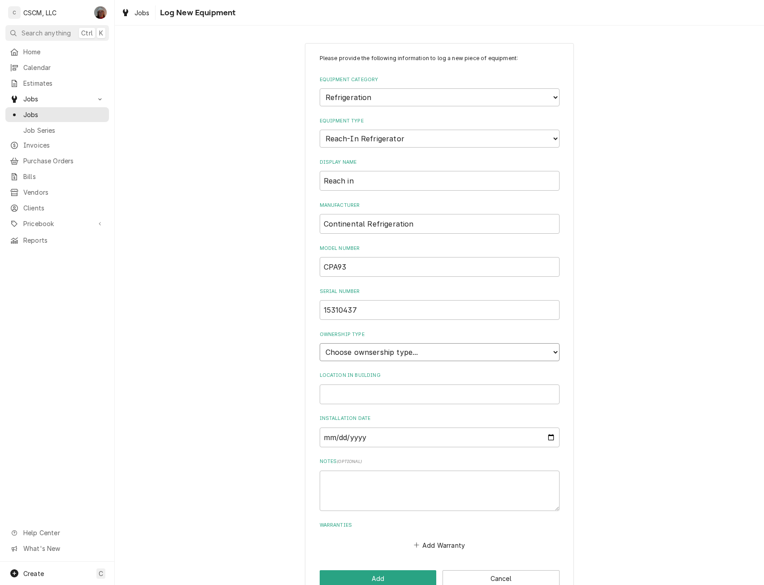
select select "1"
click at [320, 343] on select "Choose ownsership type... Unknown Owned Leased Rented" at bounding box center [440, 352] width 240 height 18
click at [364, 571] on button "Add" at bounding box center [378, 578] width 117 height 17
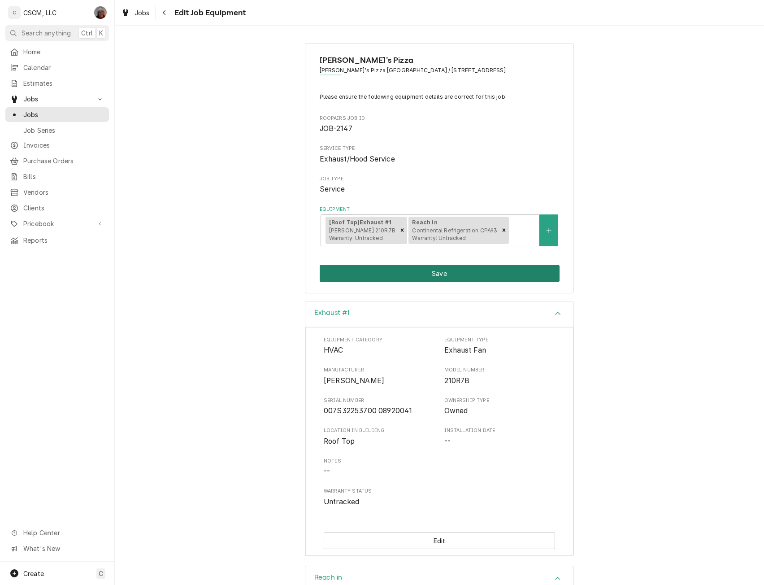
click at [452, 275] on button "Save" at bounding box center [440, 273] width 240 height 17
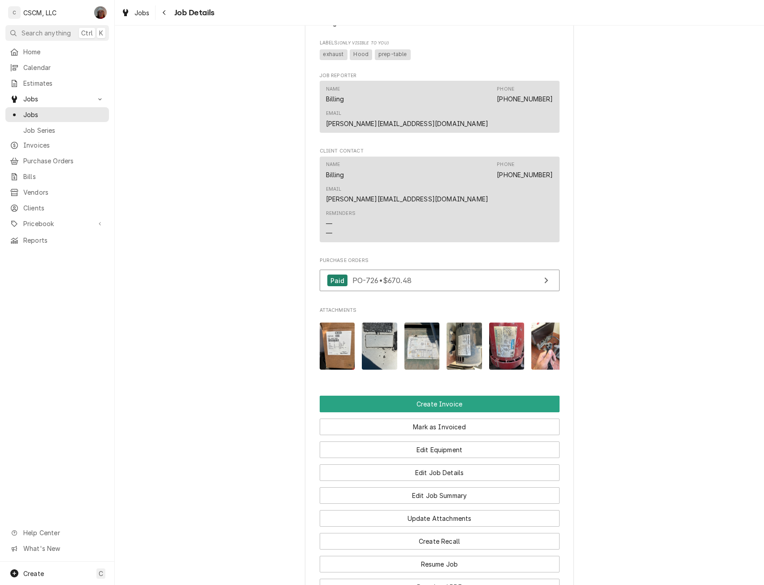
scroll to position [504, 0]
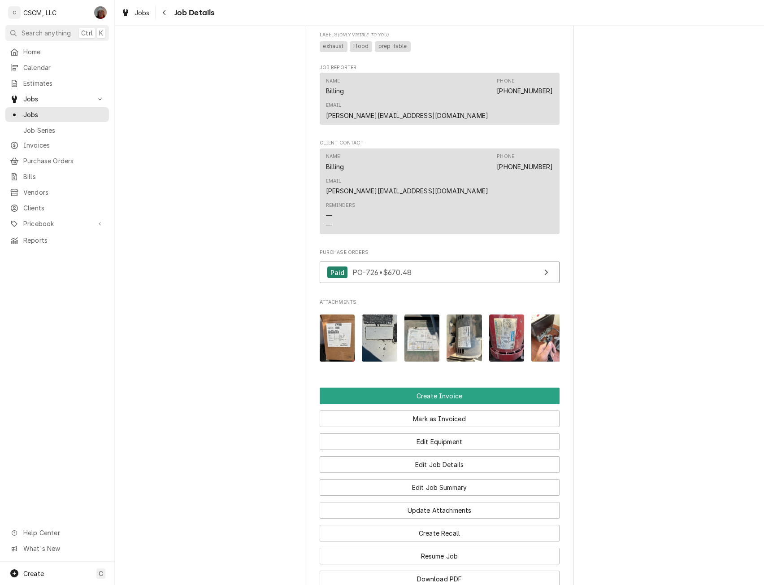
click at [462, 314] on img "Attachments" at bounding box center [463, 337] width 35 height 47
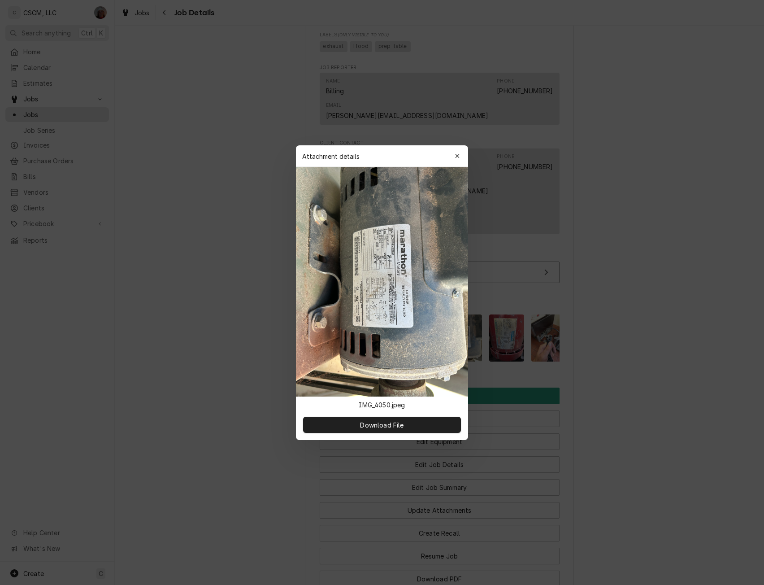
click at [674, 412] on div at bounding box center [382, 292] width 764 height 585
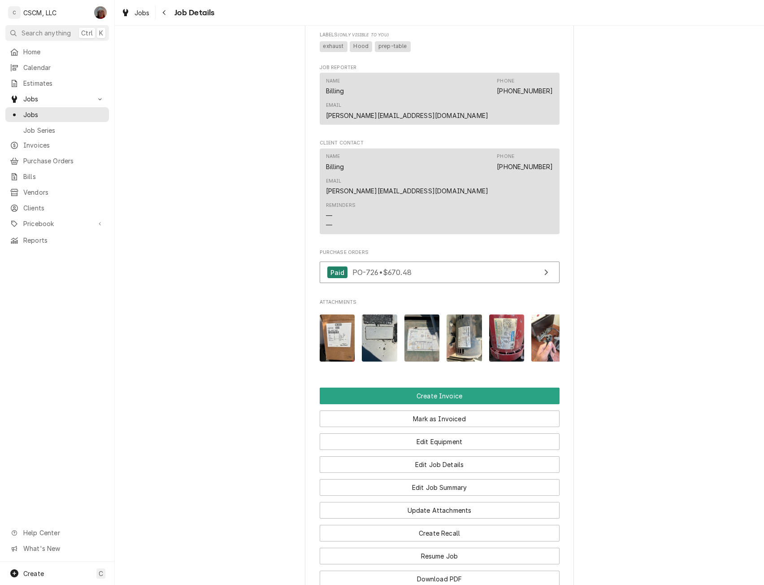
click at [539, 314] on img "Attachments" at bounding box center [548, 337] width 35 height 47
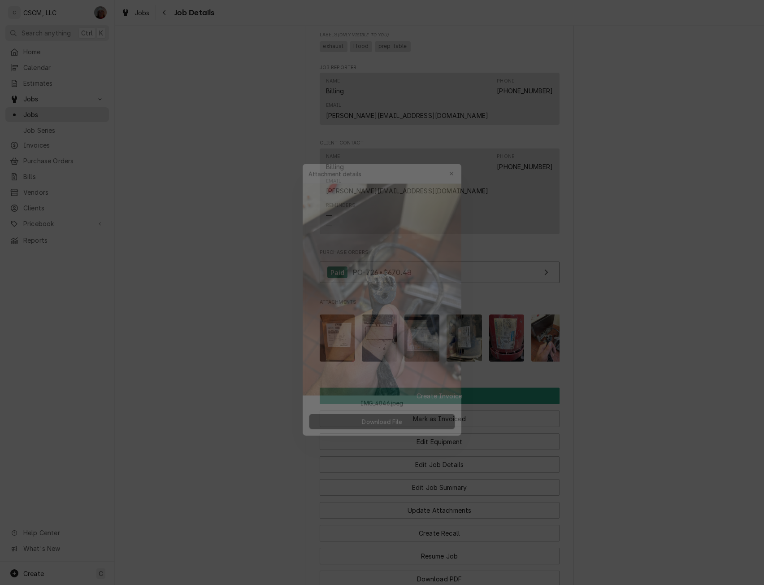
click at [551, 333] on div at bounding box center [382, 292] width 764 height 585
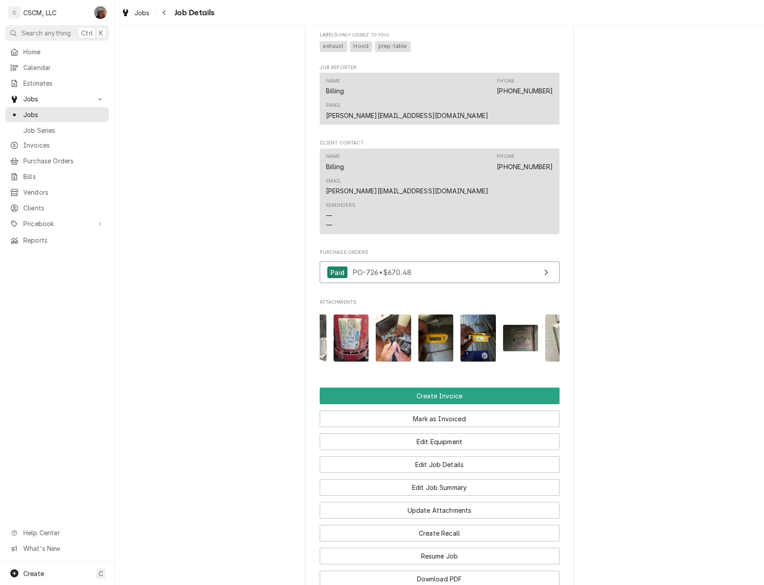
scroll to position [0, 184]
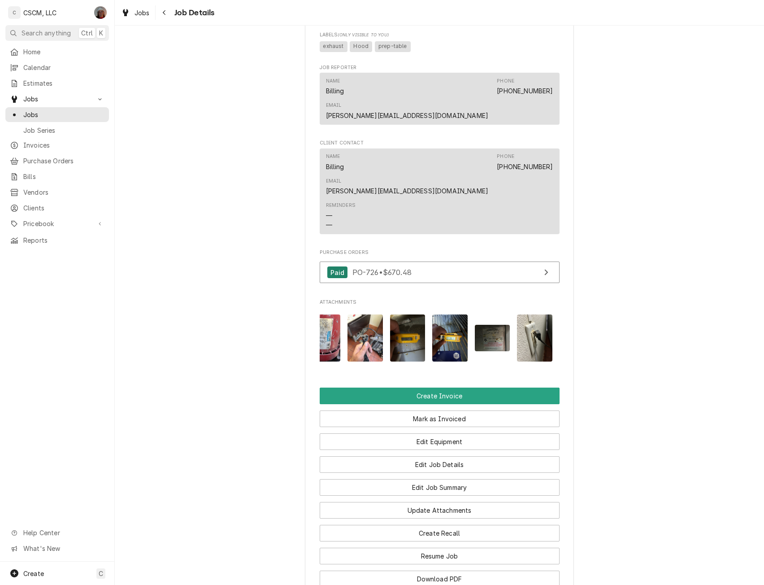
click at [411, 314] on img "Attachments" at bounding box center [407, 337] width 35 height 47
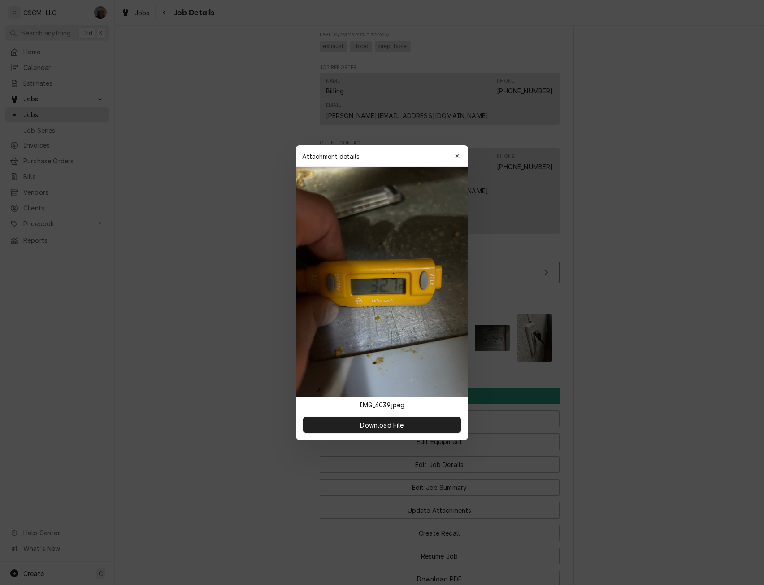
click at [600, 144] on div at bounding box center [382, 292] width 764 height 585
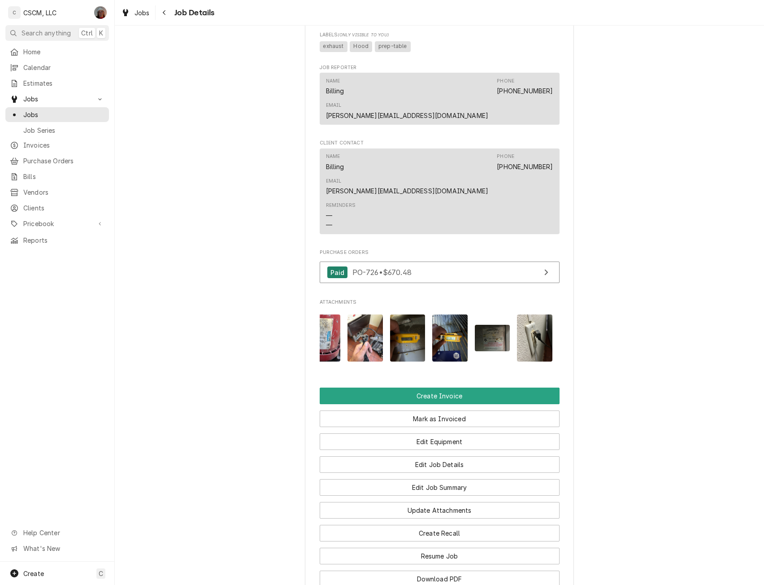
click at [453, 314] on img "Attachments" at bounding box center [449, 337] width 35 height 47
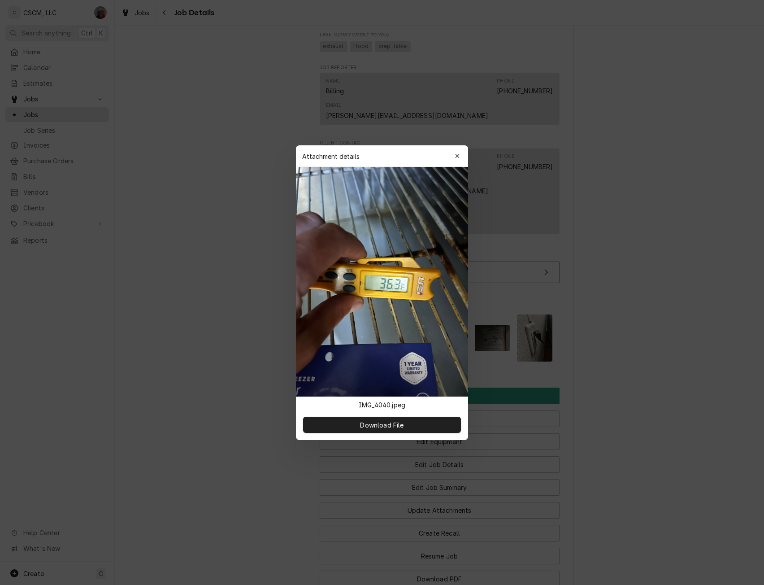
click at [644, 403] on div at bounding box center [382, 292] width 764 height 585
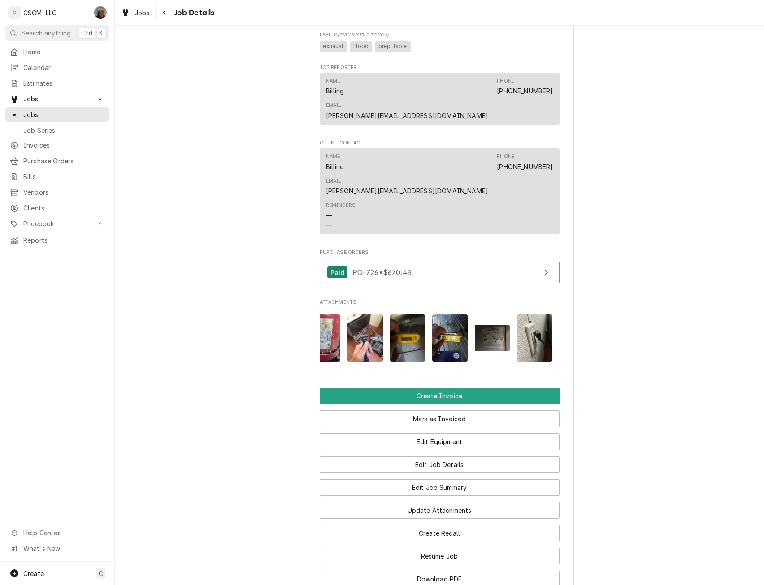
click at [529, 314] on img "Attachments" at bounding box center [534, 337] width 35 height 47
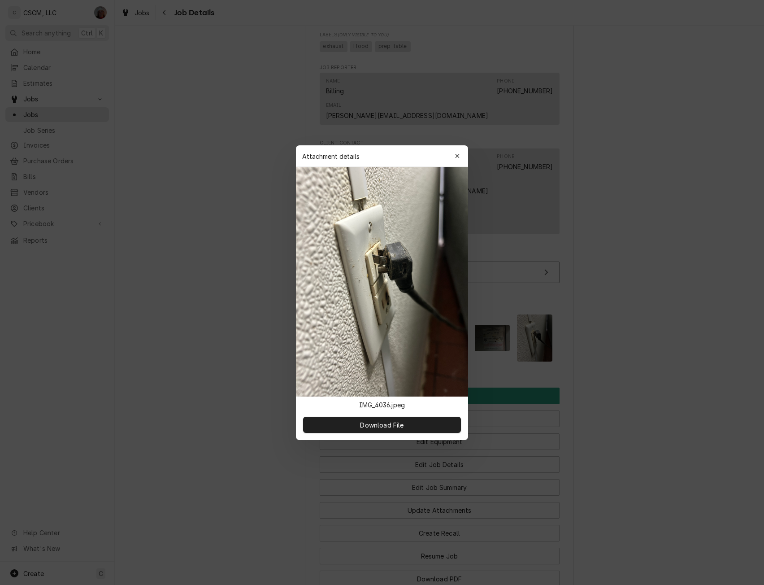
click at [638, 416] on div at bounding box center [382, 292] width 764 height 585
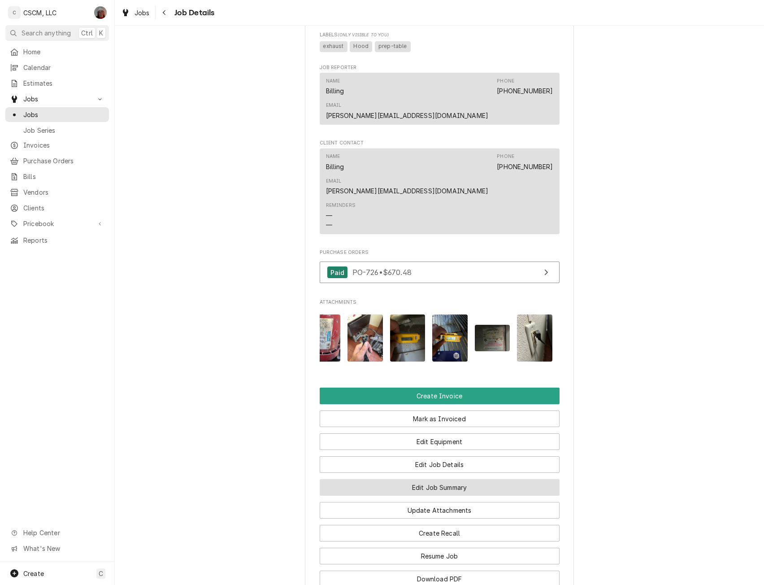
click at [461, 479] on button "Edit Job Summary" at bounding box center [440, 487] width 240 height 17
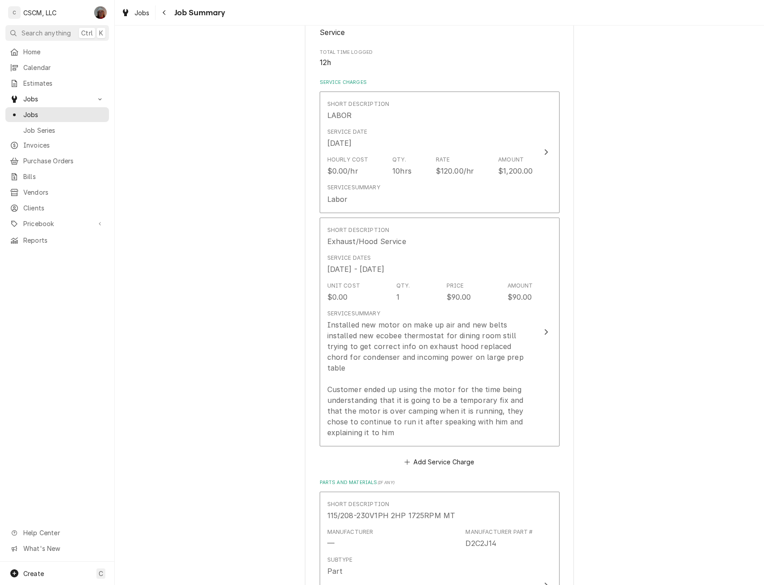
scroll to position [172, 0]
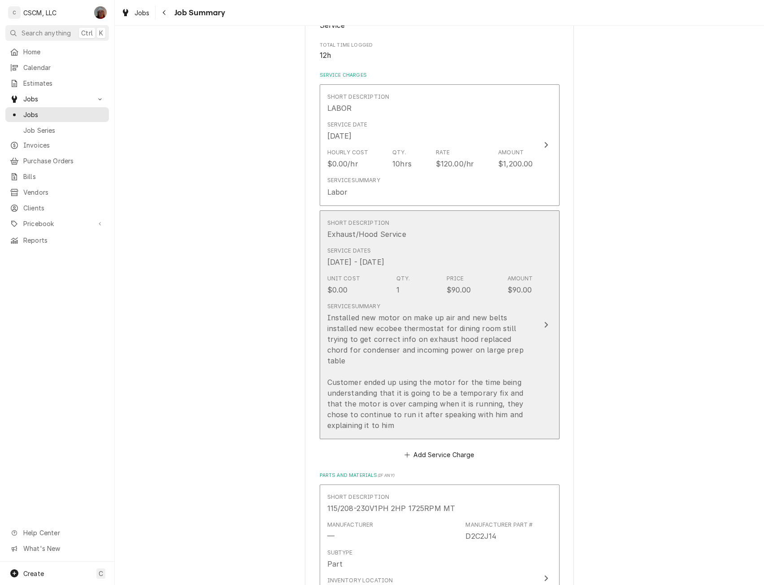
click at [544, 322] on icon "Update Line Item" at bounding box center [546, 325] width 4 height 6
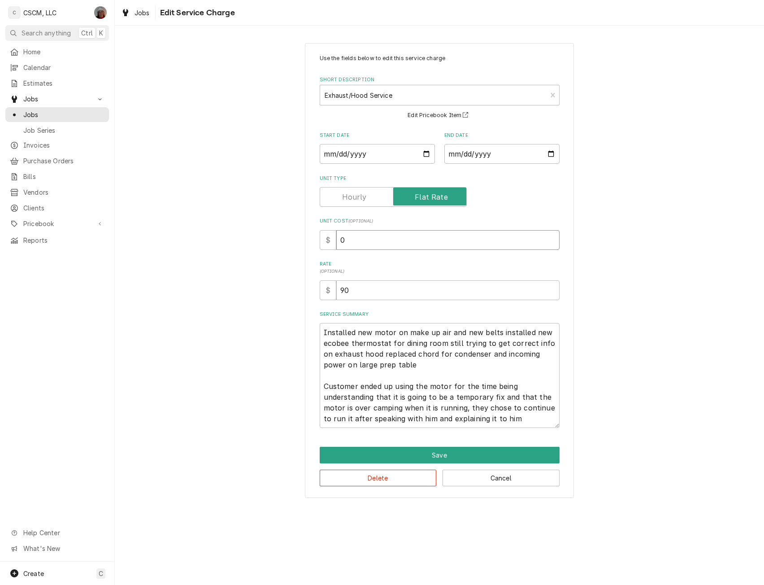
click at [337, 241] on input "0" at bounding box center [447, 240] width 223 height 20
type textarea "x"
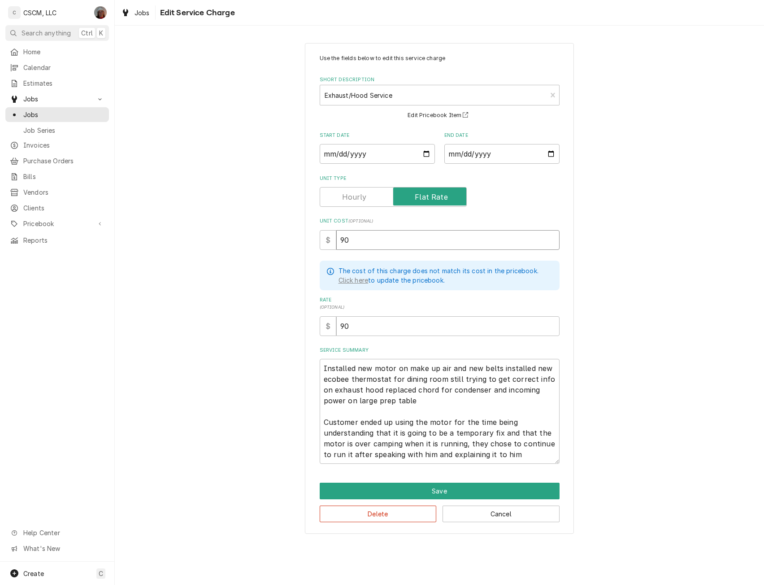
type input "90"
click at [377, 444] on textarea "Installed new motor on make up air and new belts installed new ecobee thermosta…" at bounding box center [440, 411] width 240 height 105
type textarea "x"
type textarea "Installed new motor on make up air and new belts installed new ecobee thermosta…"
click at [439, 488] on button "Save" at bounding box center [440, 490] width 240 height 17
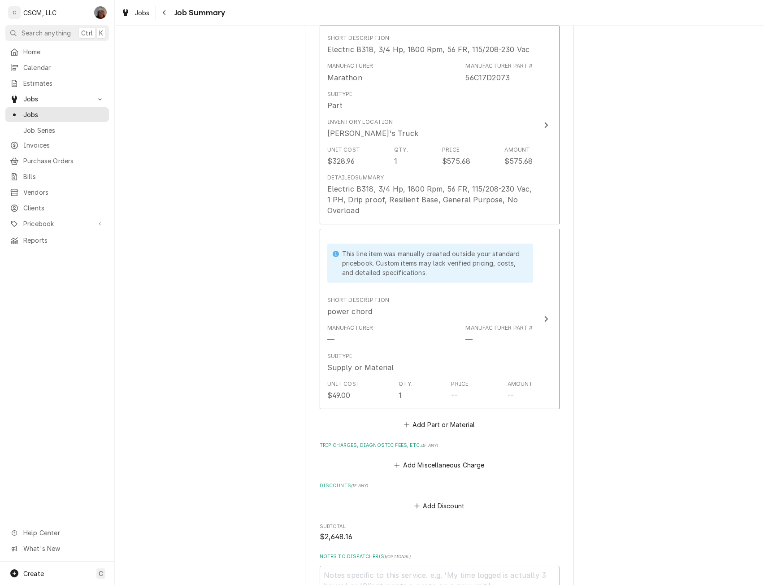
scroll to position [1544, 0]
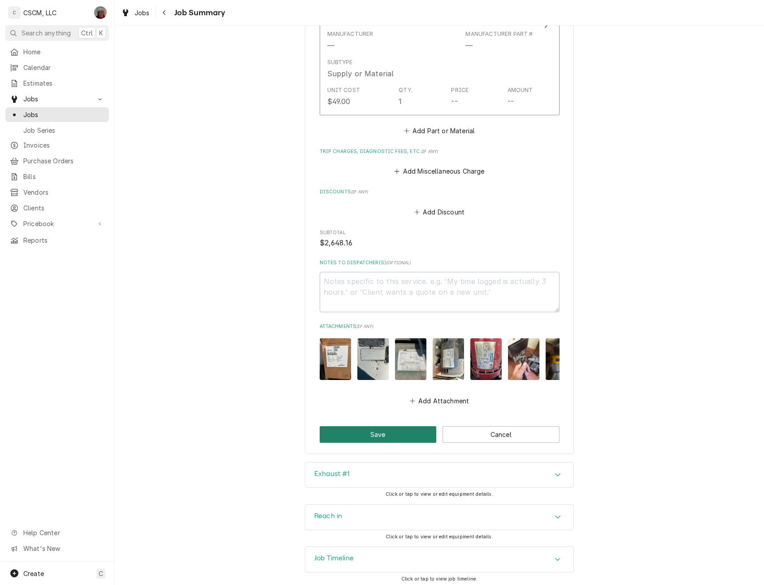
click at [386, 429] on button "Save" at bounding box center [378, 434] width 117 height 17
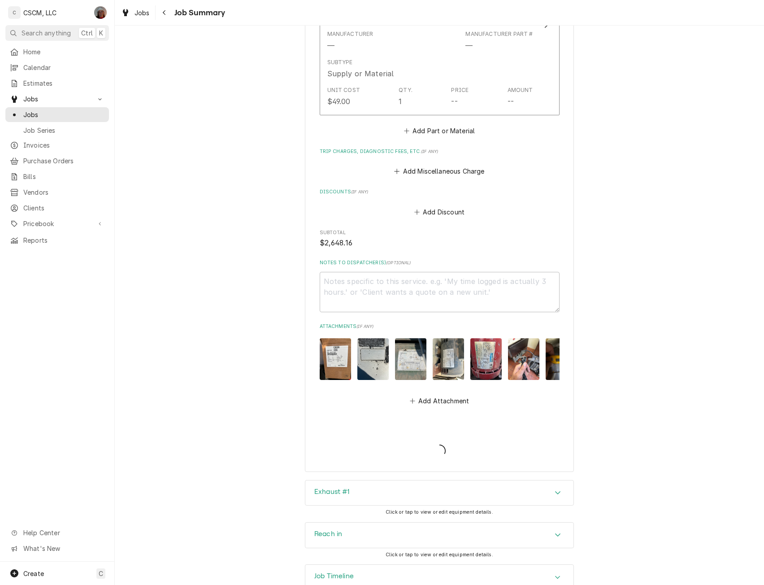
type textarea "x"
